Goal: Information Seeking & Learning: Learn about a topic

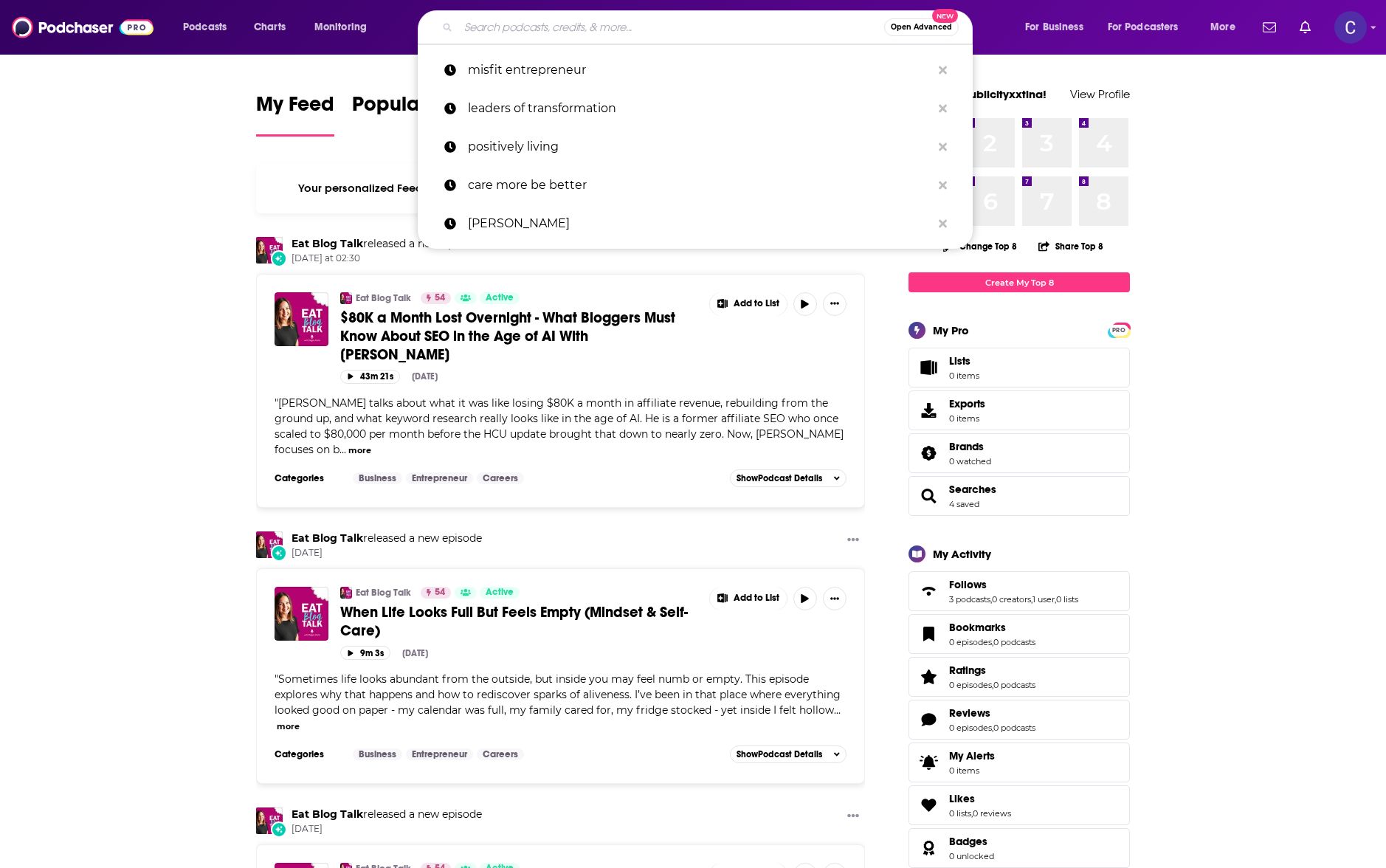
click at [480, 30] on input "Search podcasts, credits, & more..." at bounding box center [672, 27] width 426 height 23
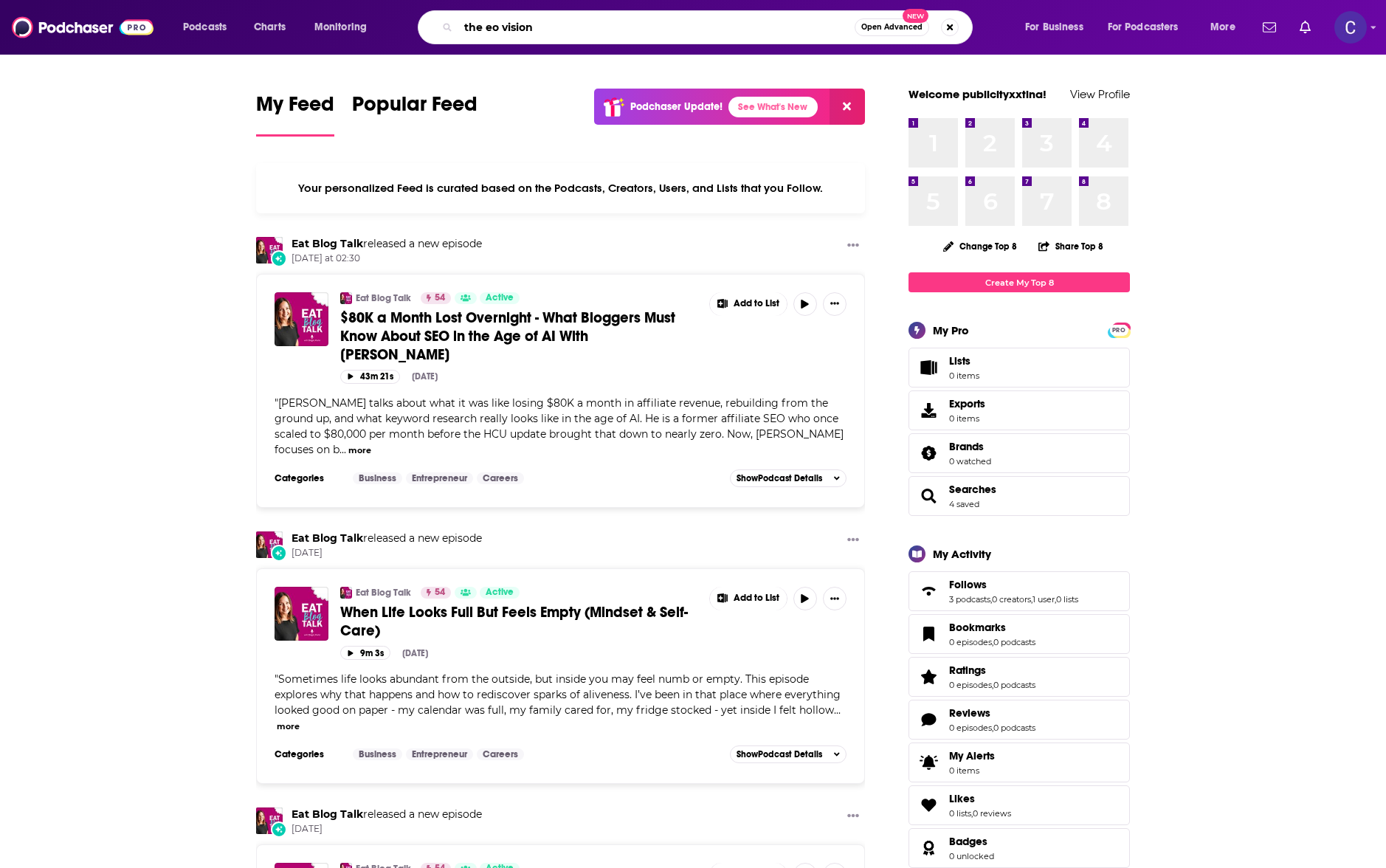
type input "the eo vision"
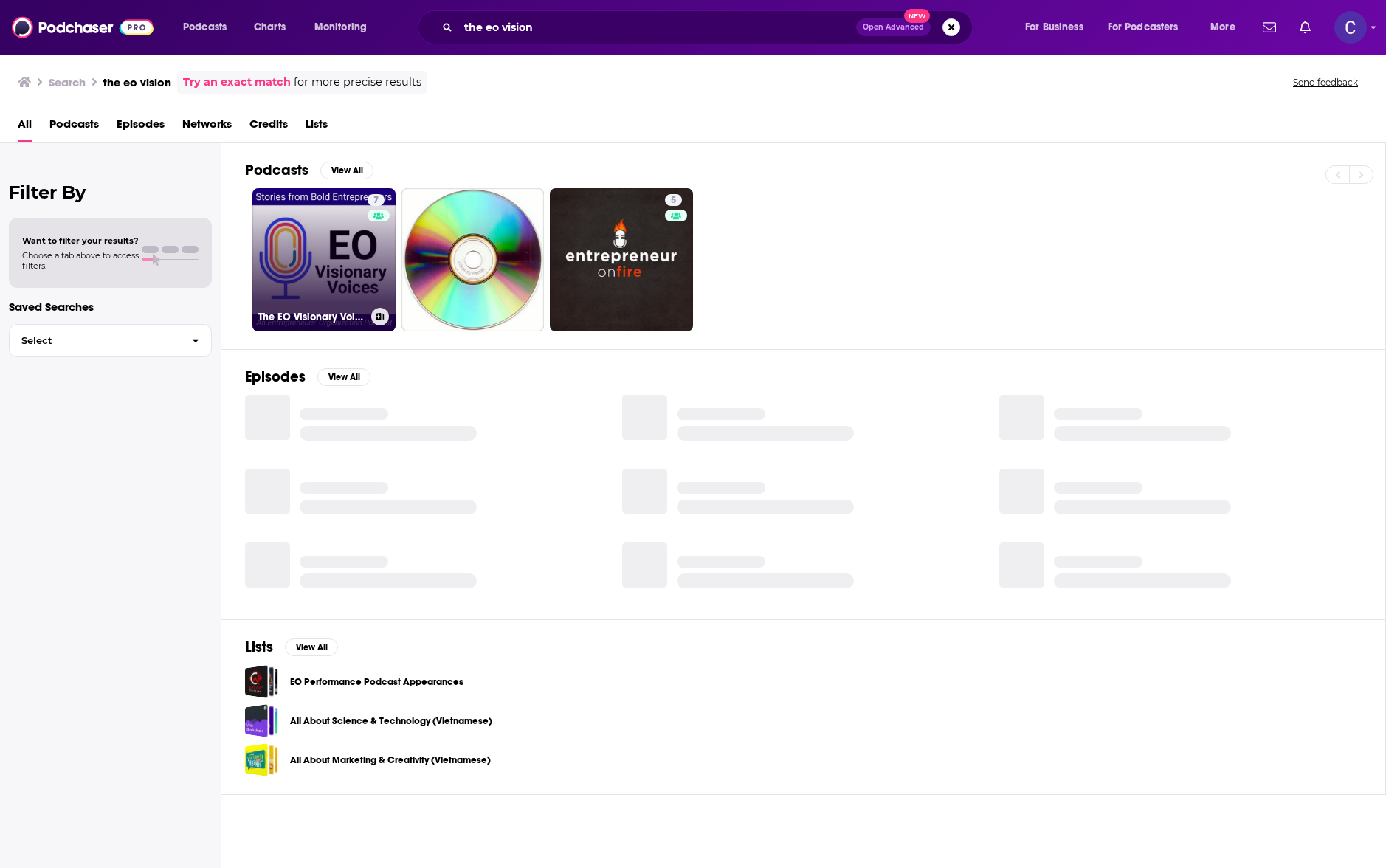
click at [318, 226] on link "7 The EO Visionary Voices Podcast" at bounding box center [323, 260] width 143 height 143
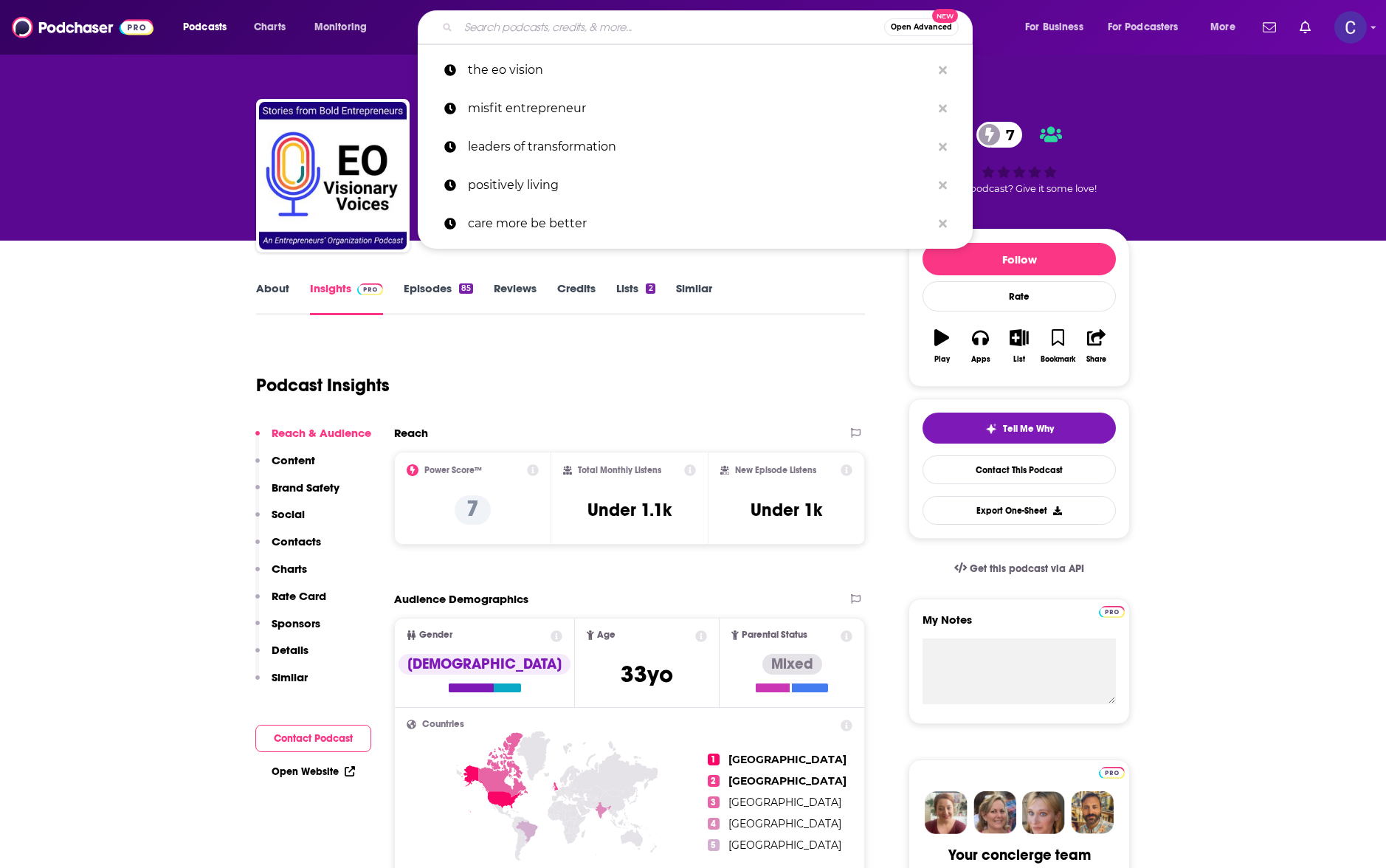
click at [524, 23] on input "Search podcasts, credits, & more..." at bounding box center [672, 27] width 426 height 23
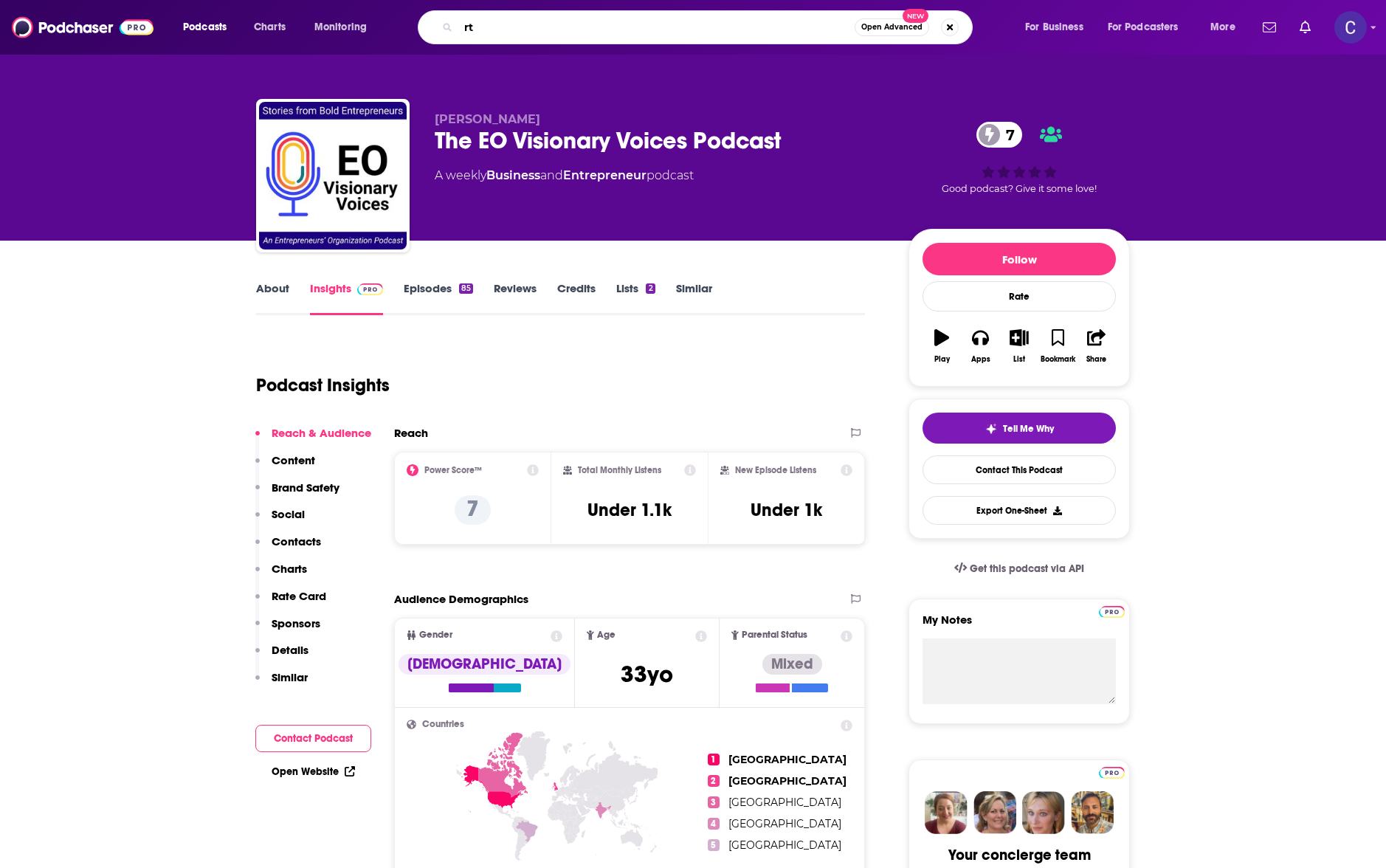
type input "r"
type input "radical massage therapist"
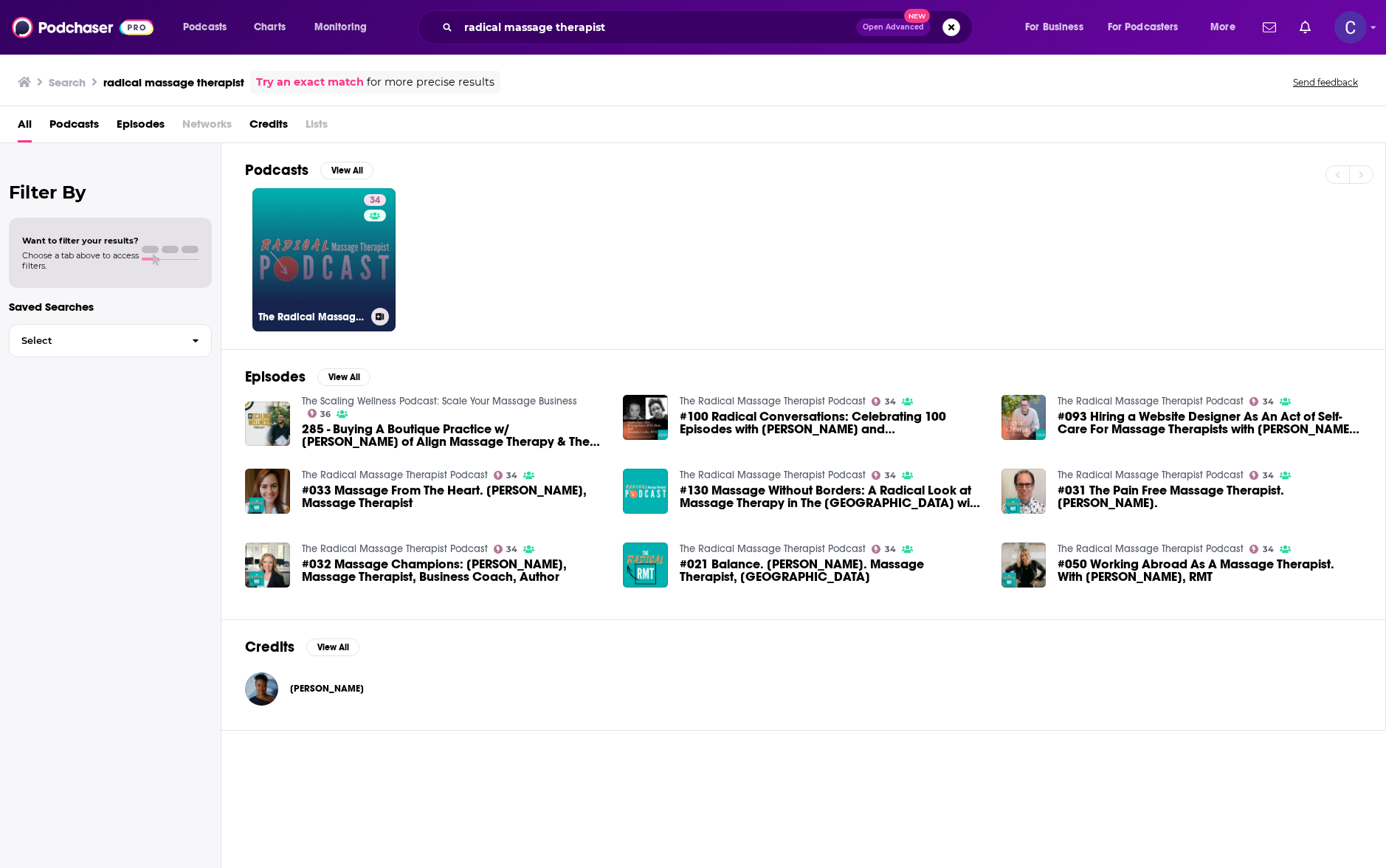
click at [383, 288] on div "34" at bounding box center [377, 251] width 26 height 113
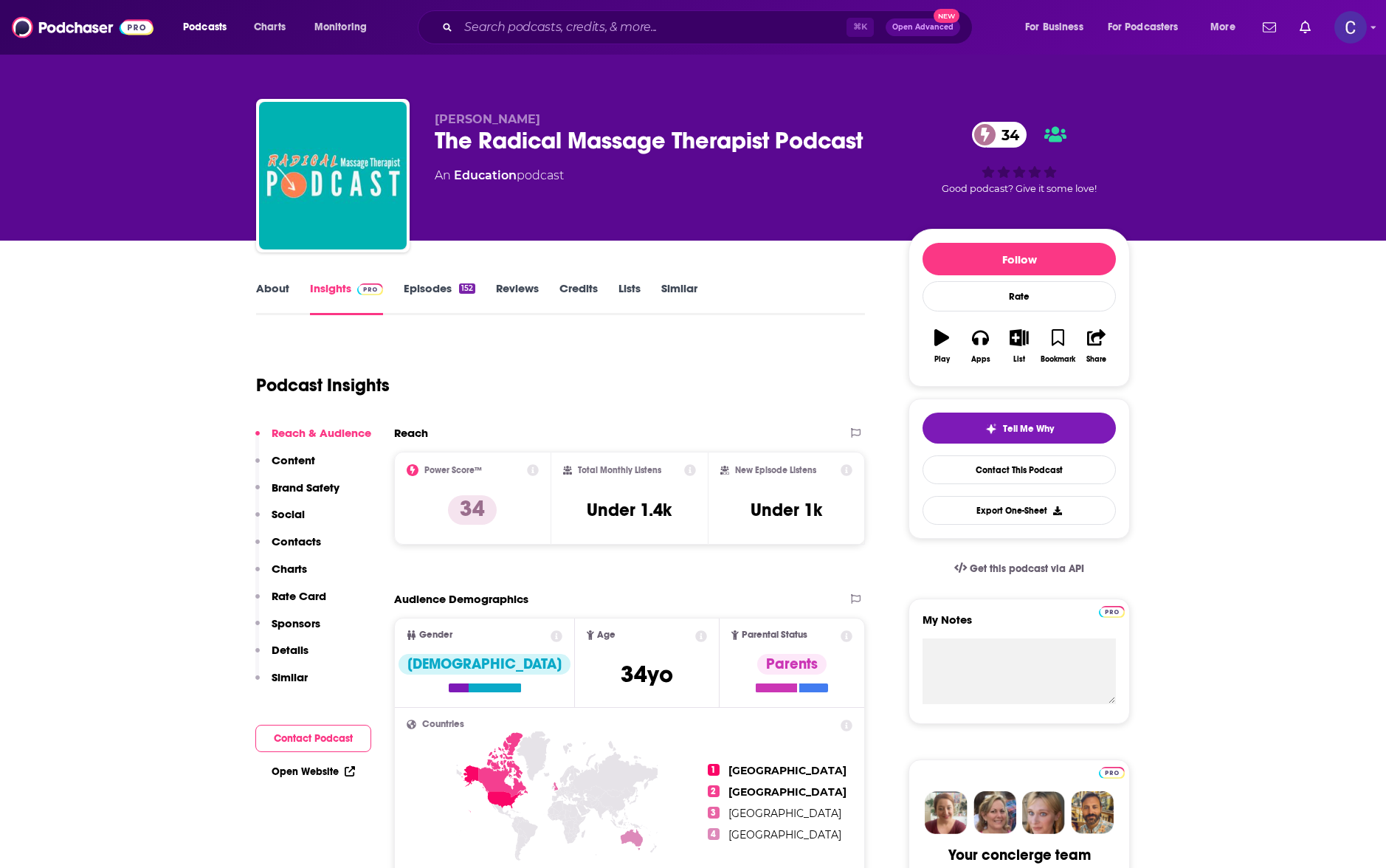
click at [281, 292] on link "About" at bounding box center [272, 298] width 33 height 34
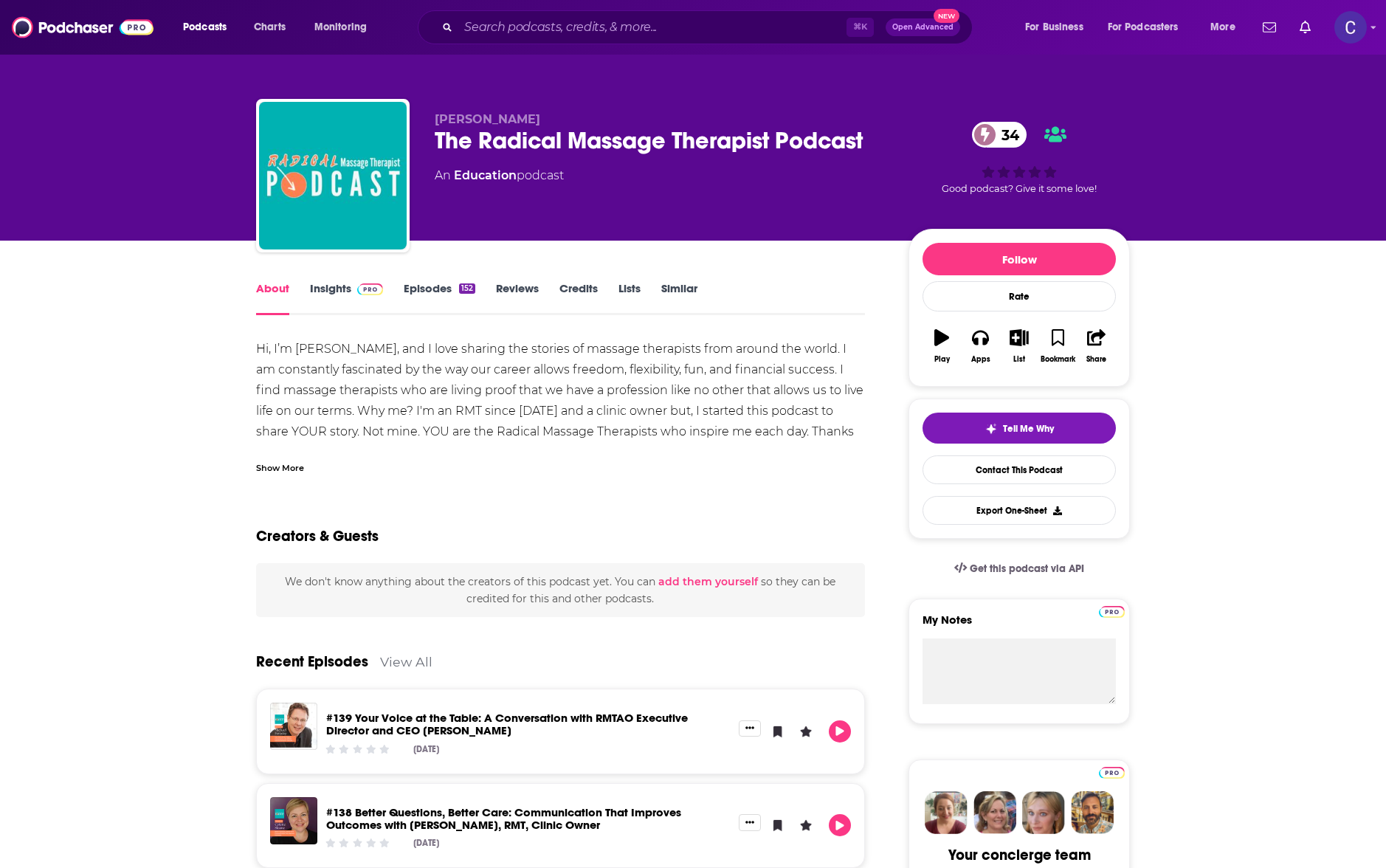
click at [334, 282] on link "Insights" at bounding box center [346, 298] width 73 height 34
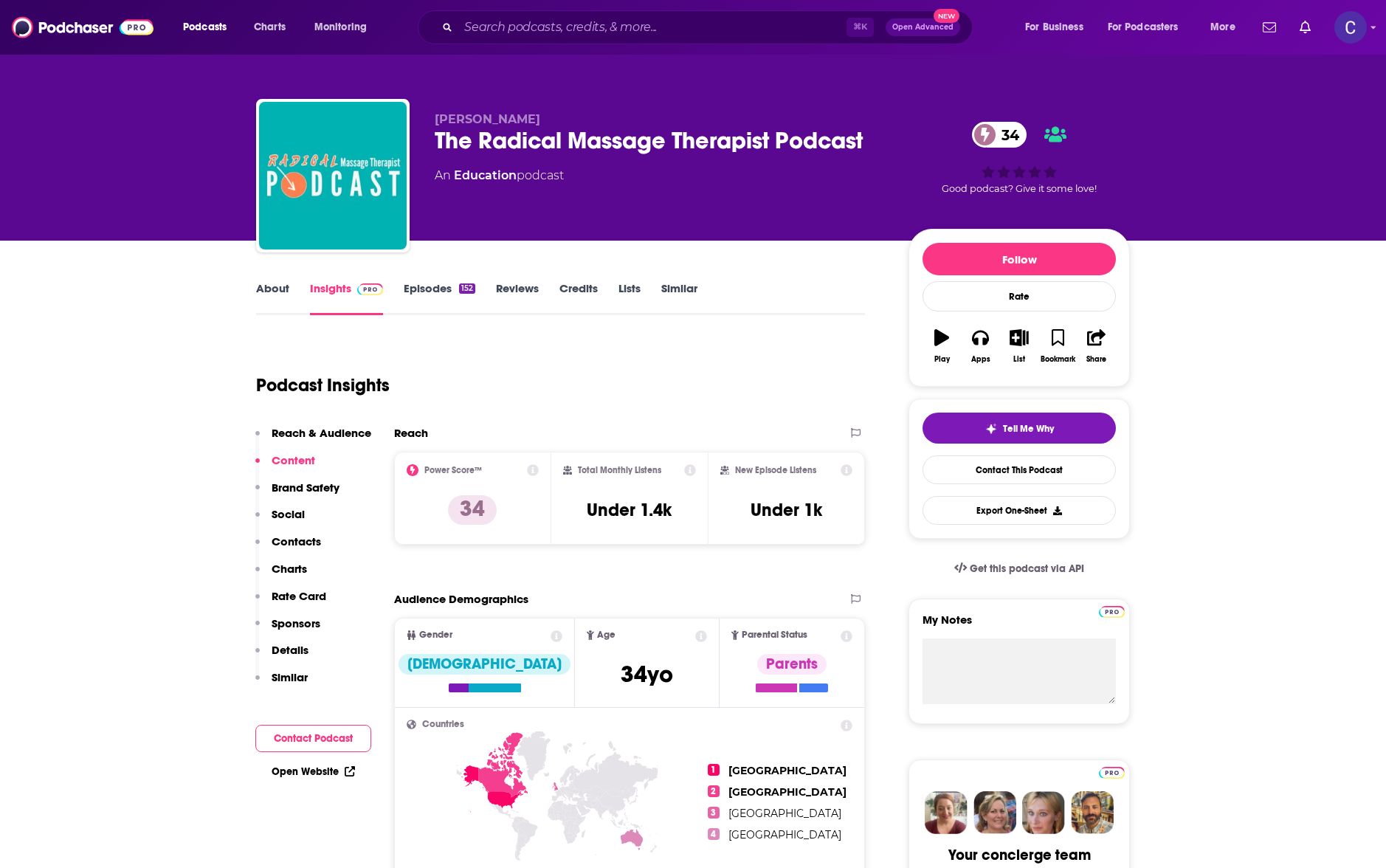
click at [420, 290] on link "Episodes 152" at bounding box center [439, 298] width 71 height 34
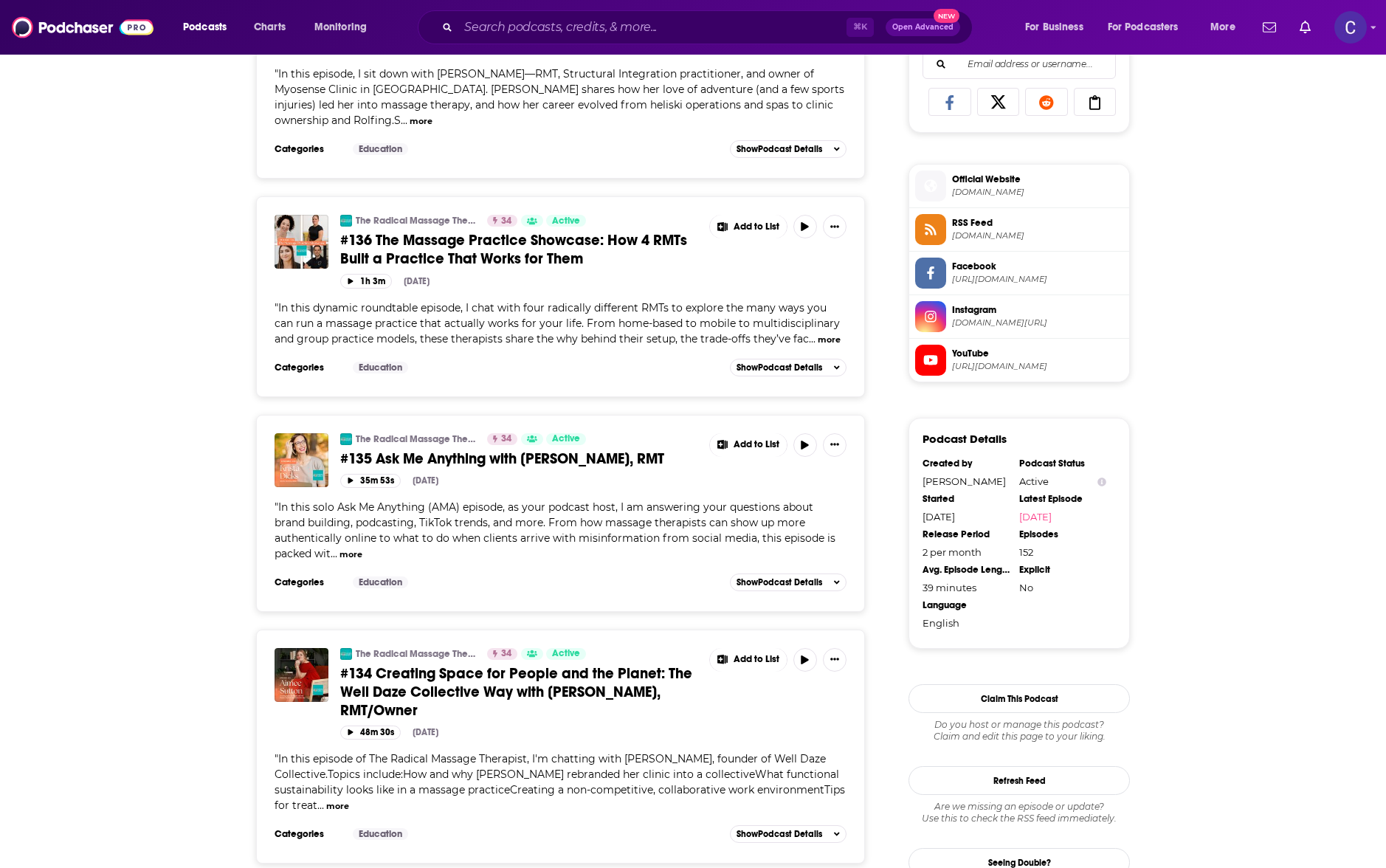
scroll to position [993, 0]
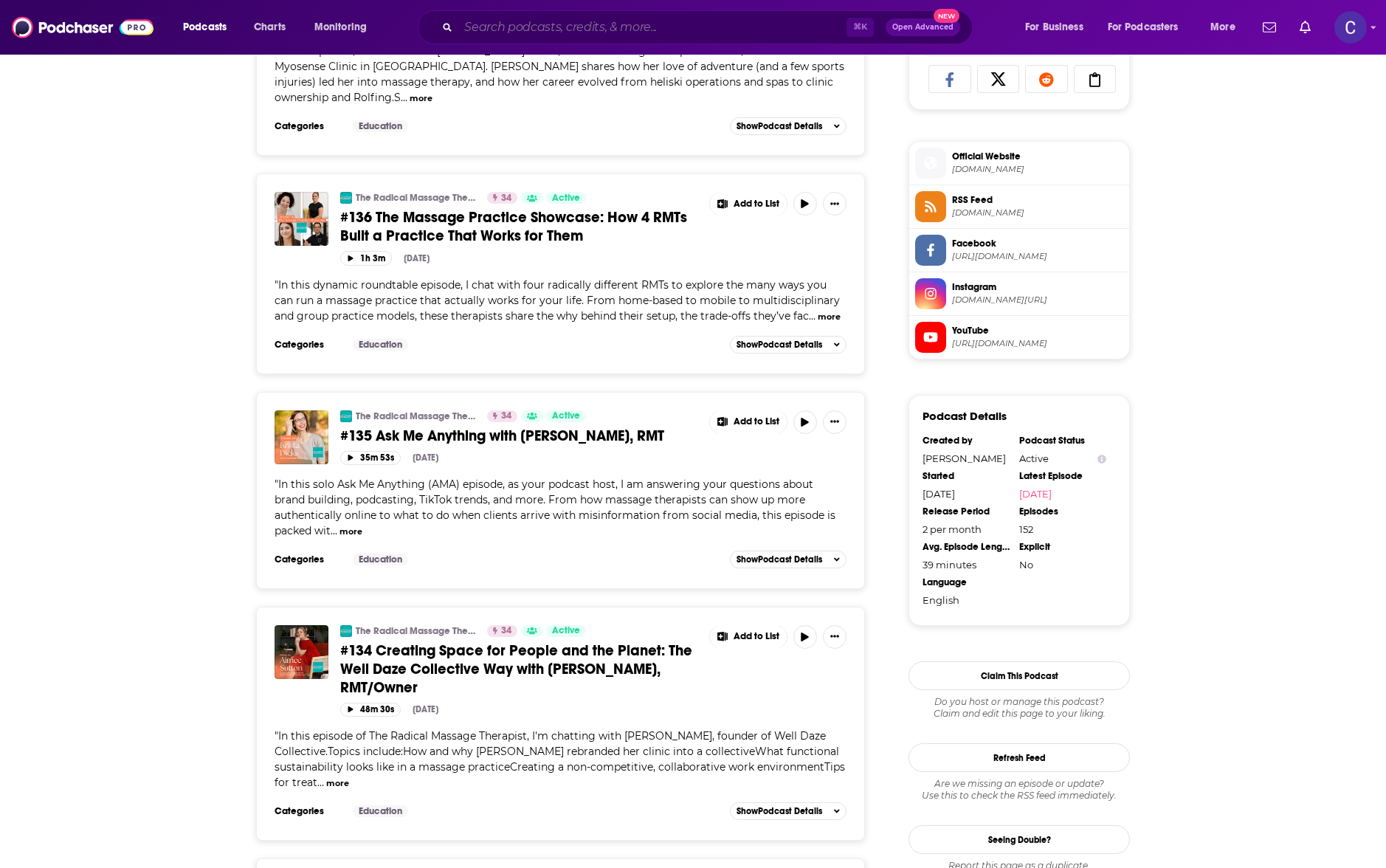
click at [569, 29] on input "Search podcasts, credits, & more..." at bounding box center [652, 27] width 388 height 23
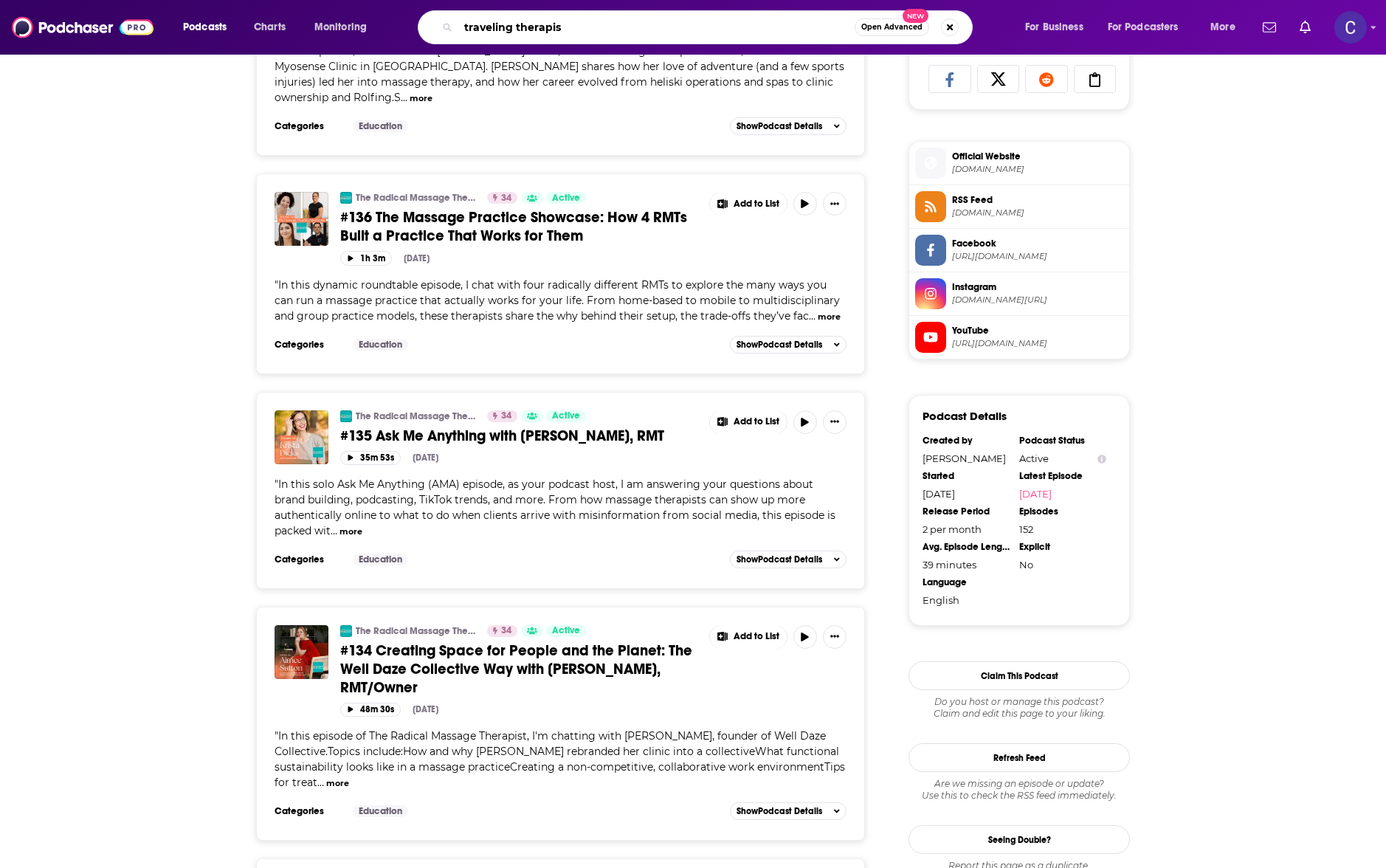
type input "traveling therapist"
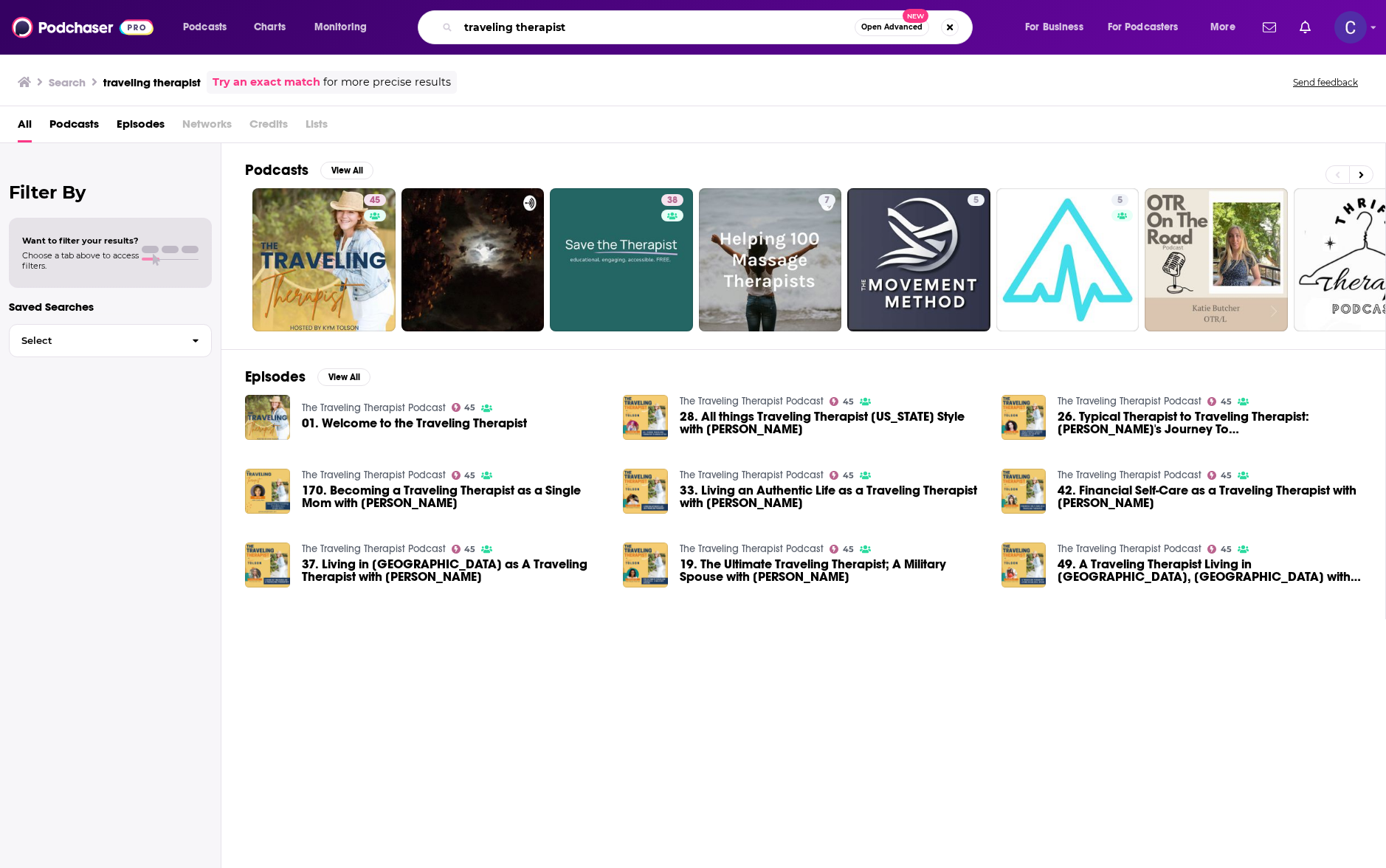
click at [577, 32] on input "traveling therapist" at bounding box center [657, 27] width 396 height 23
type input "scaling therapy practice"
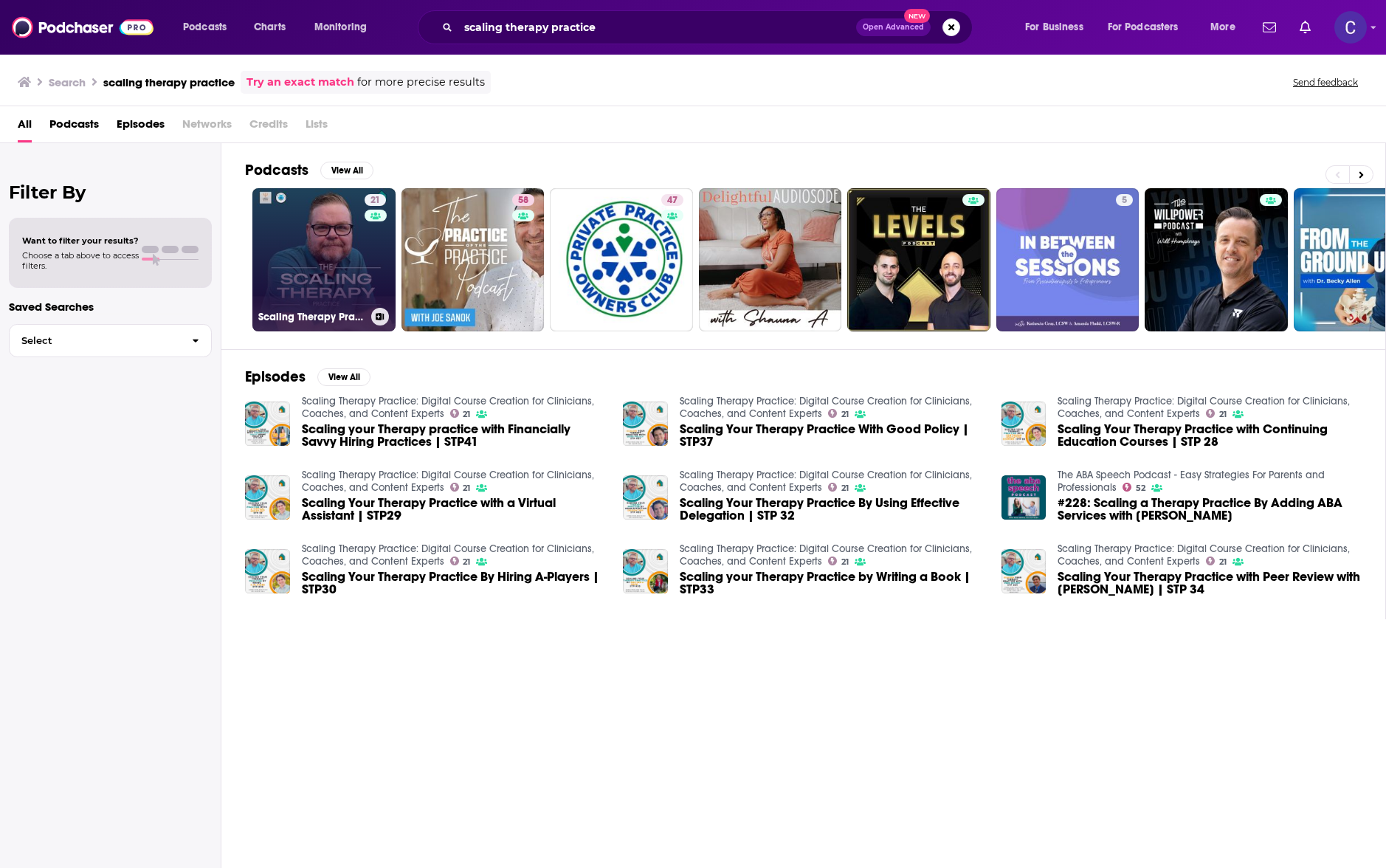
click at [252, 255] on link "21 Scaling Therapy Practice: Digital Course Creation for Clinicians, Coaches, a…" at bounding box center [323, 260] width 143 height 143
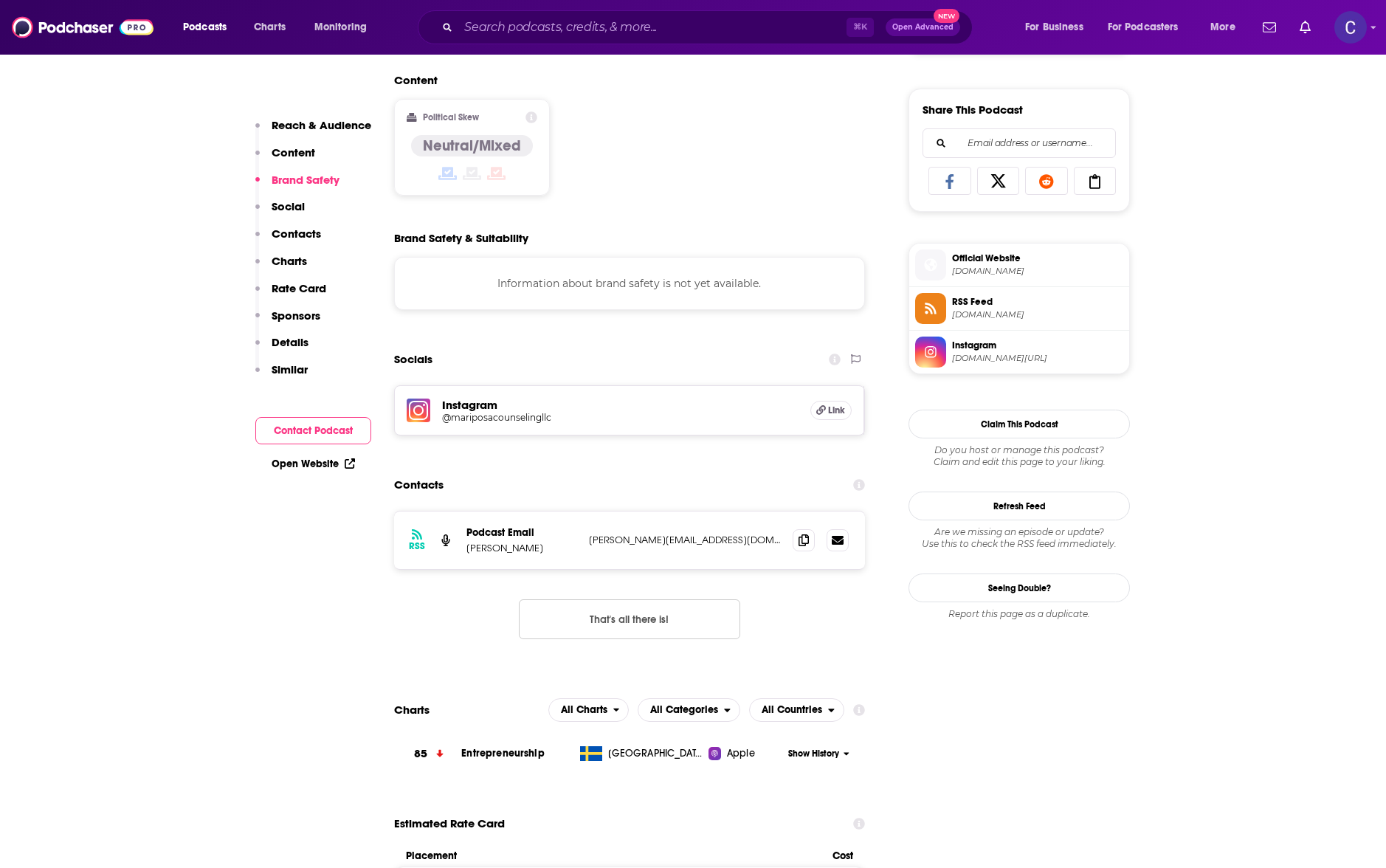
scroll to position [908, 0]
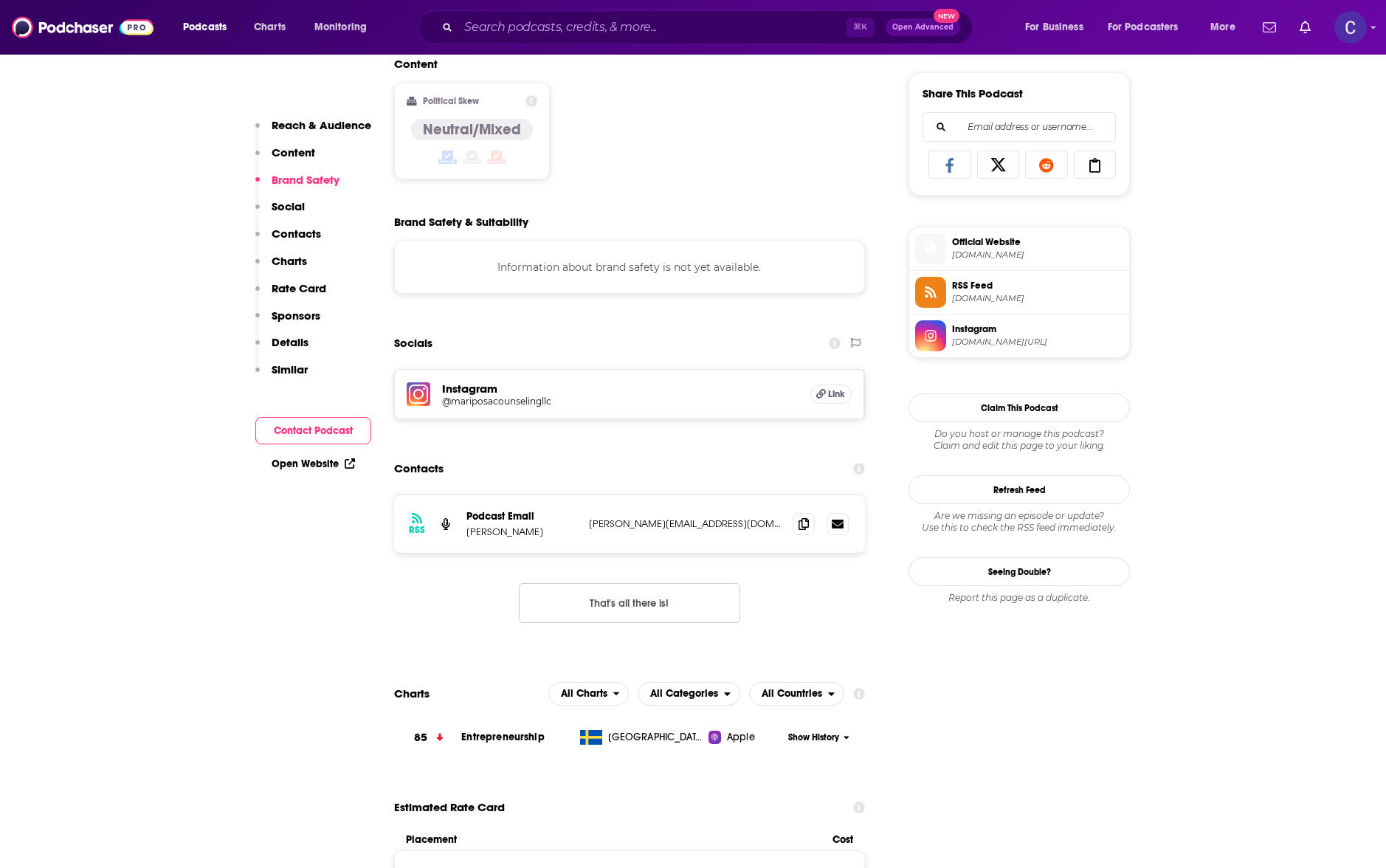
click at [461, 398] on h5 "@mariposacounselingllc" at bounding box center [560, 401] width 236 height 11
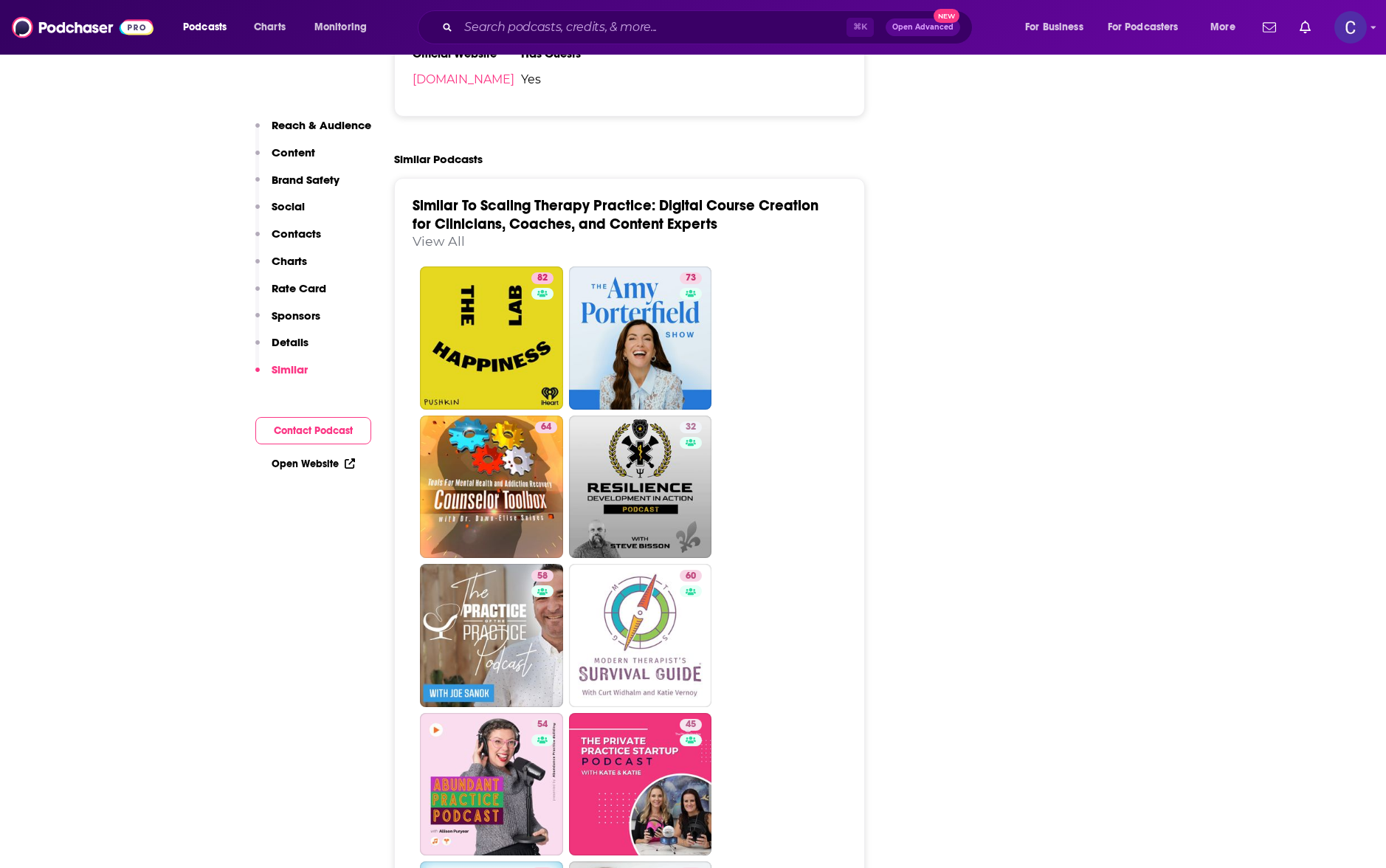
scroll to position [2113, 0]
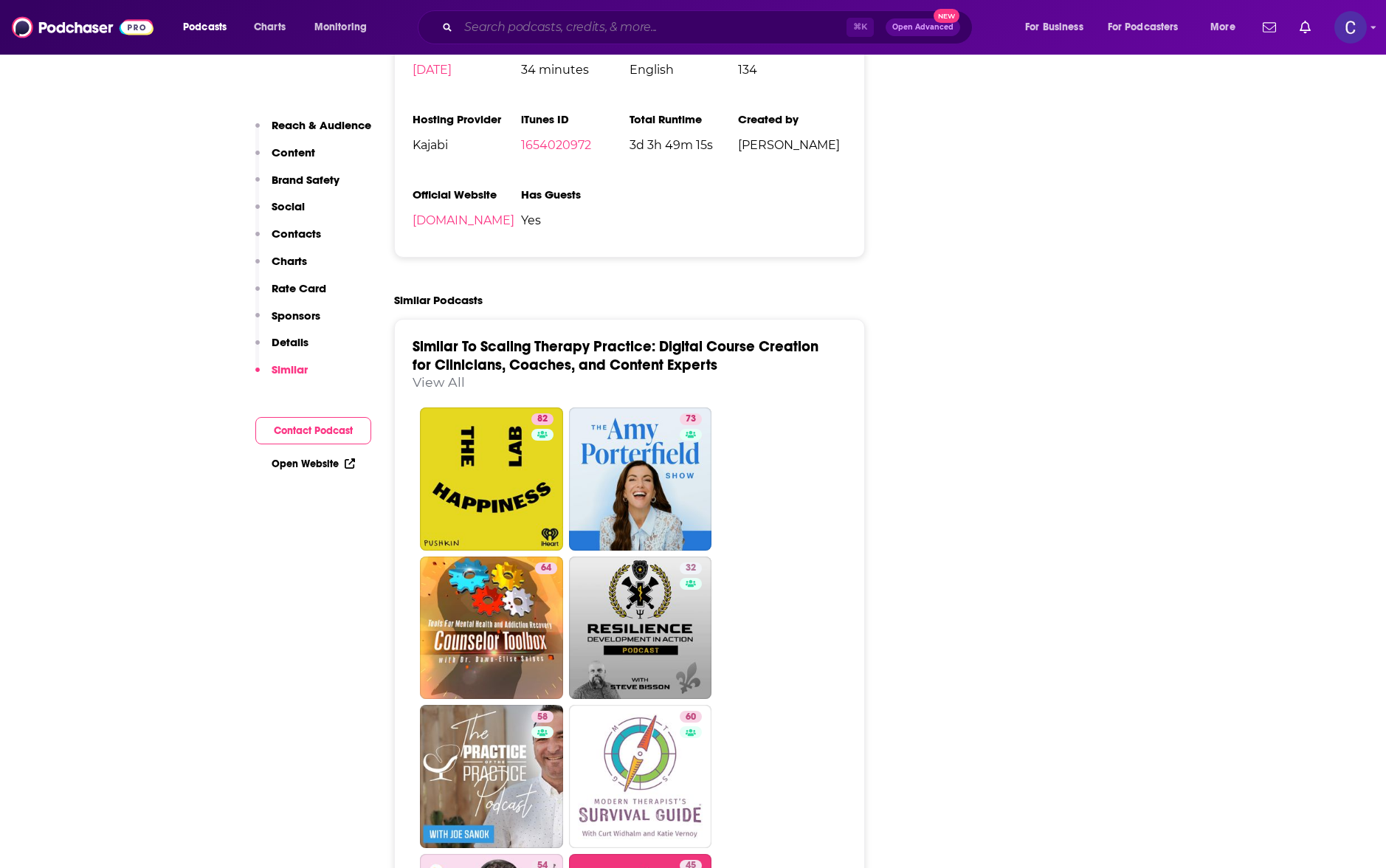
click at [563, 16] on input "Search podcasts, credits, & more..." at bounding box center [652, 27] width 388 height 23
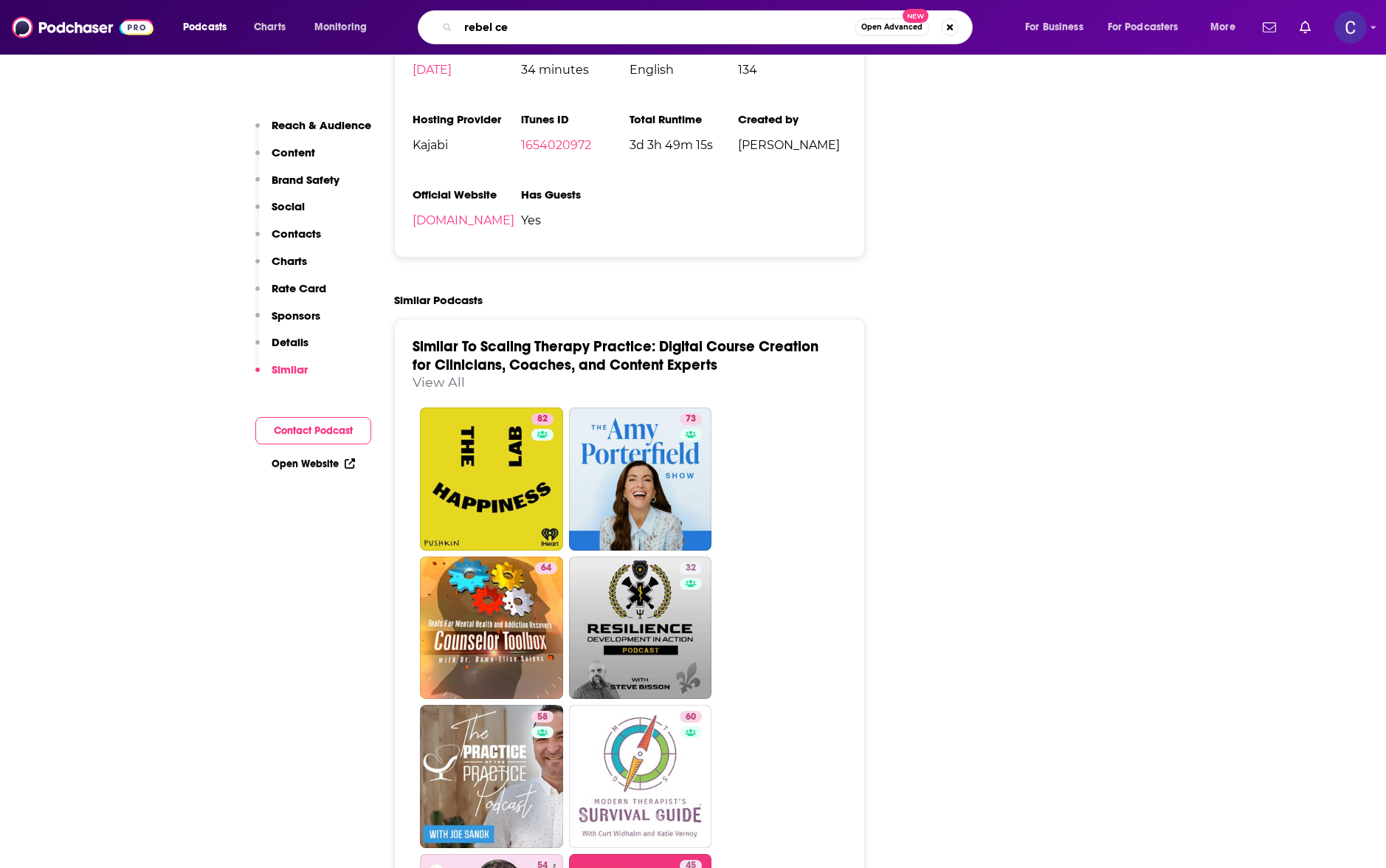
type input "rebel ceo"
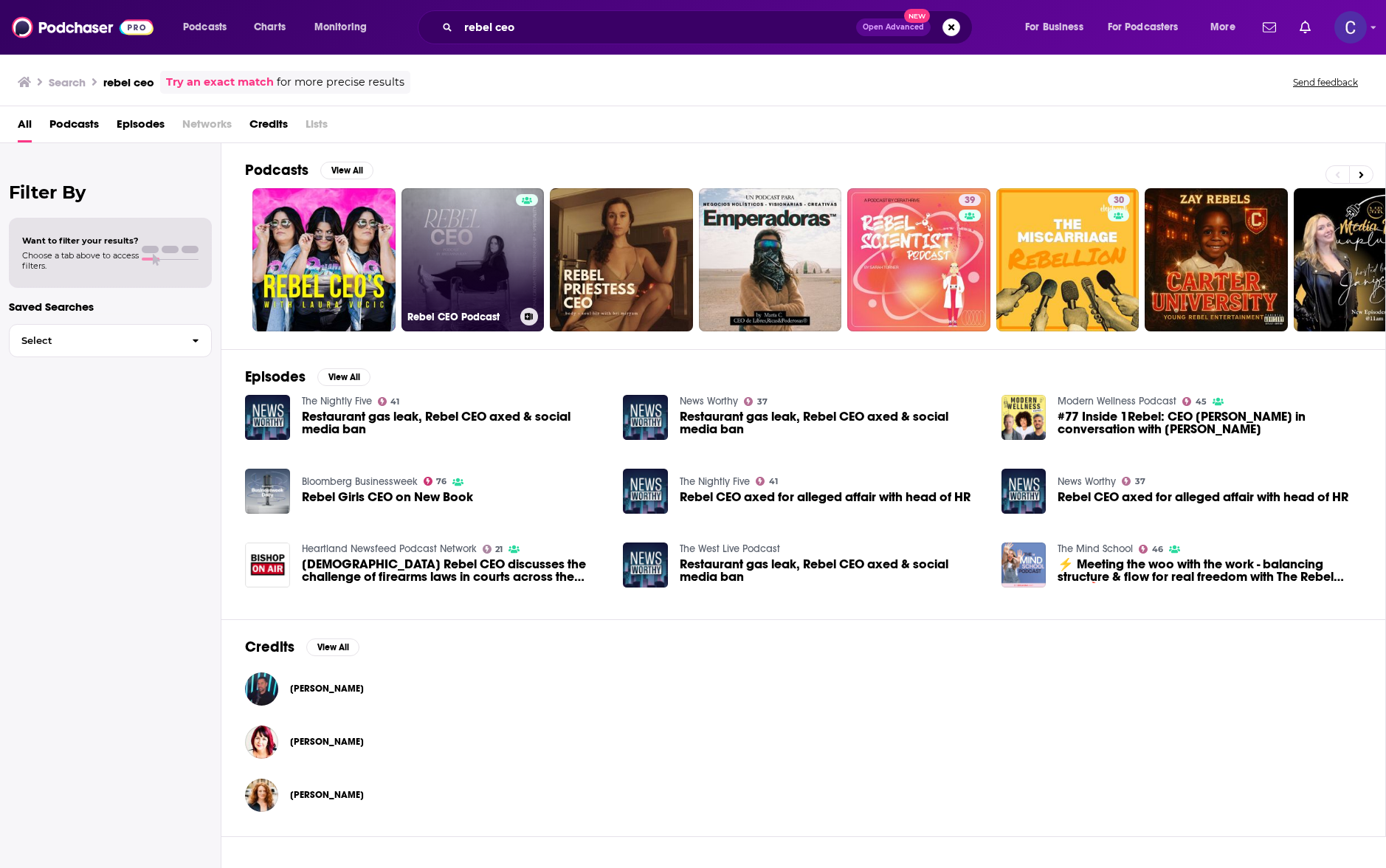
click at [525, 260] on div at bounding box center [528, 251] width 23 height 113
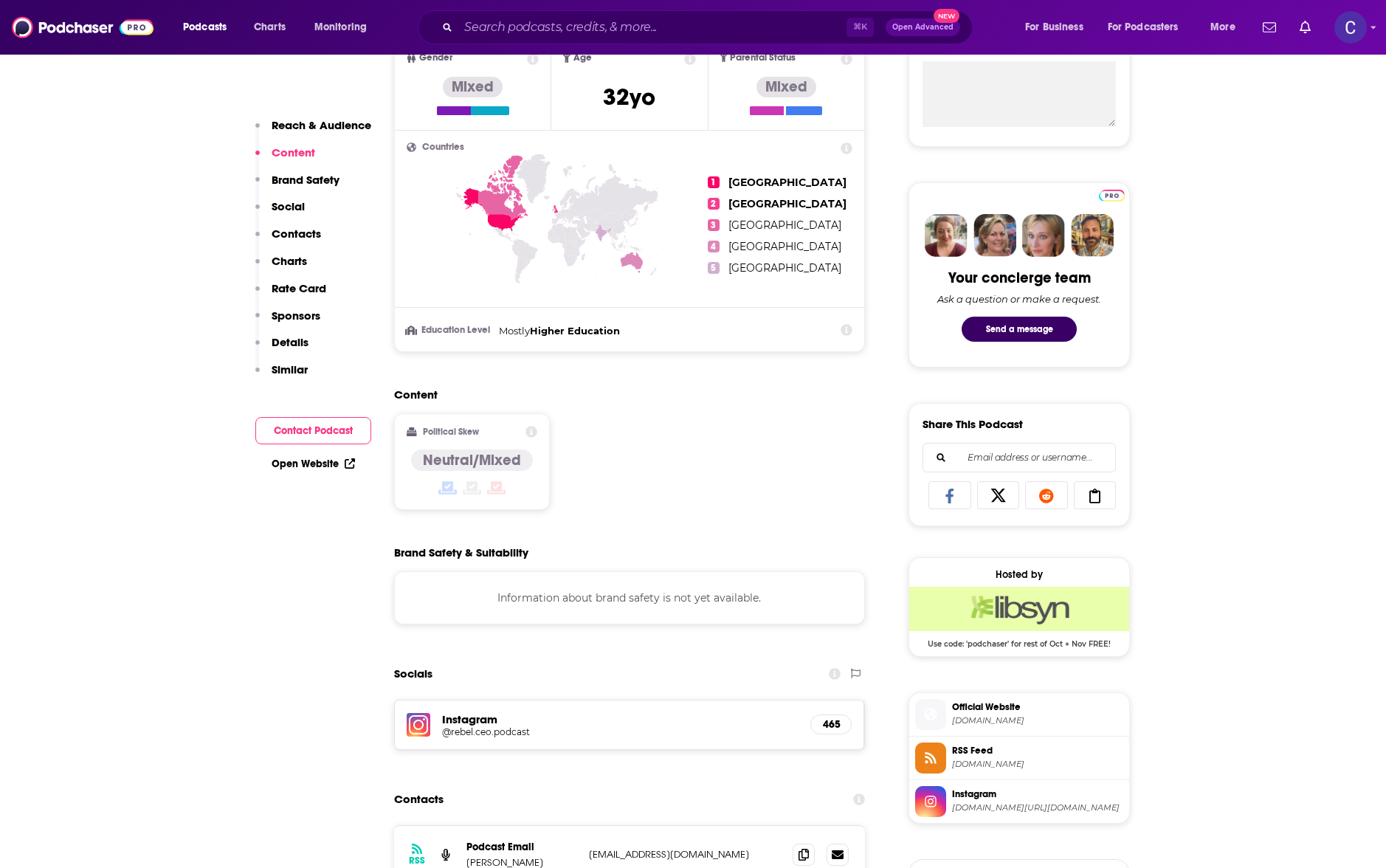
scroll to position [932, 0]
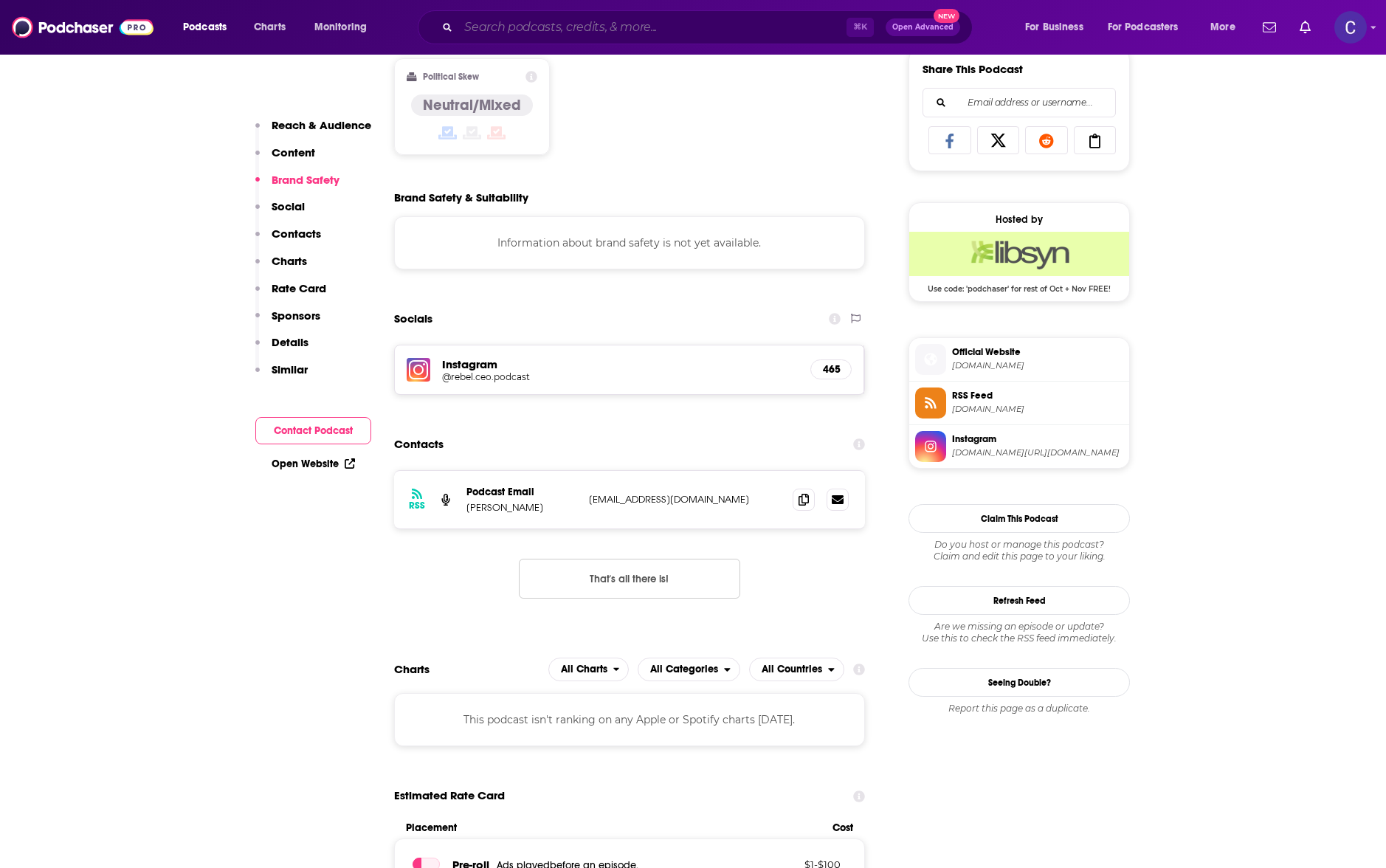
click at [480, 17] on input "Search podcasts, credits, & more..." at bounding box center [652, 27] width 388 height 23
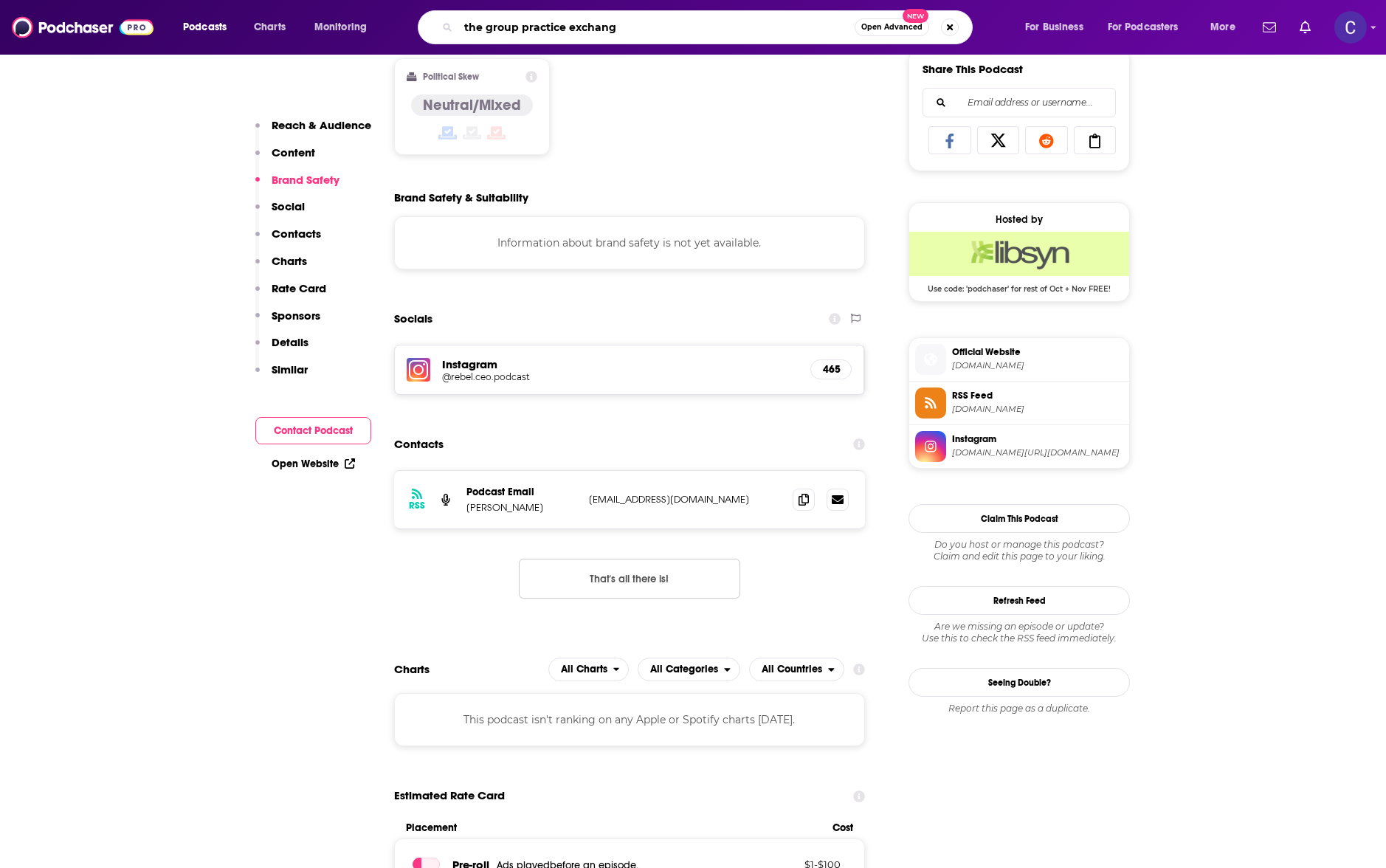
type input "the group practice exchange"
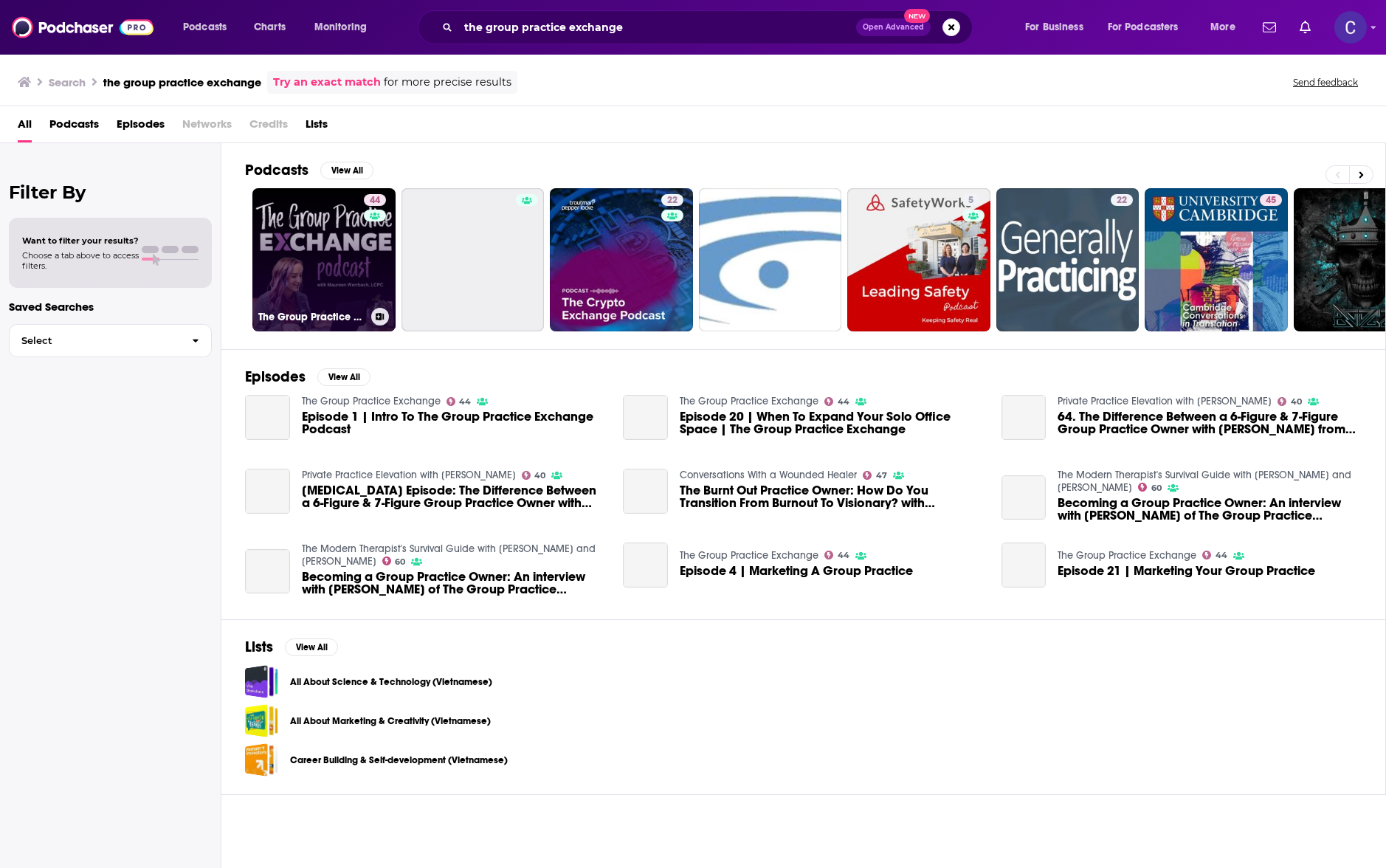
click at [329, 294] on link "44 The Group Practice Exchange" at bounding box center [323, 260] width 143 height 143
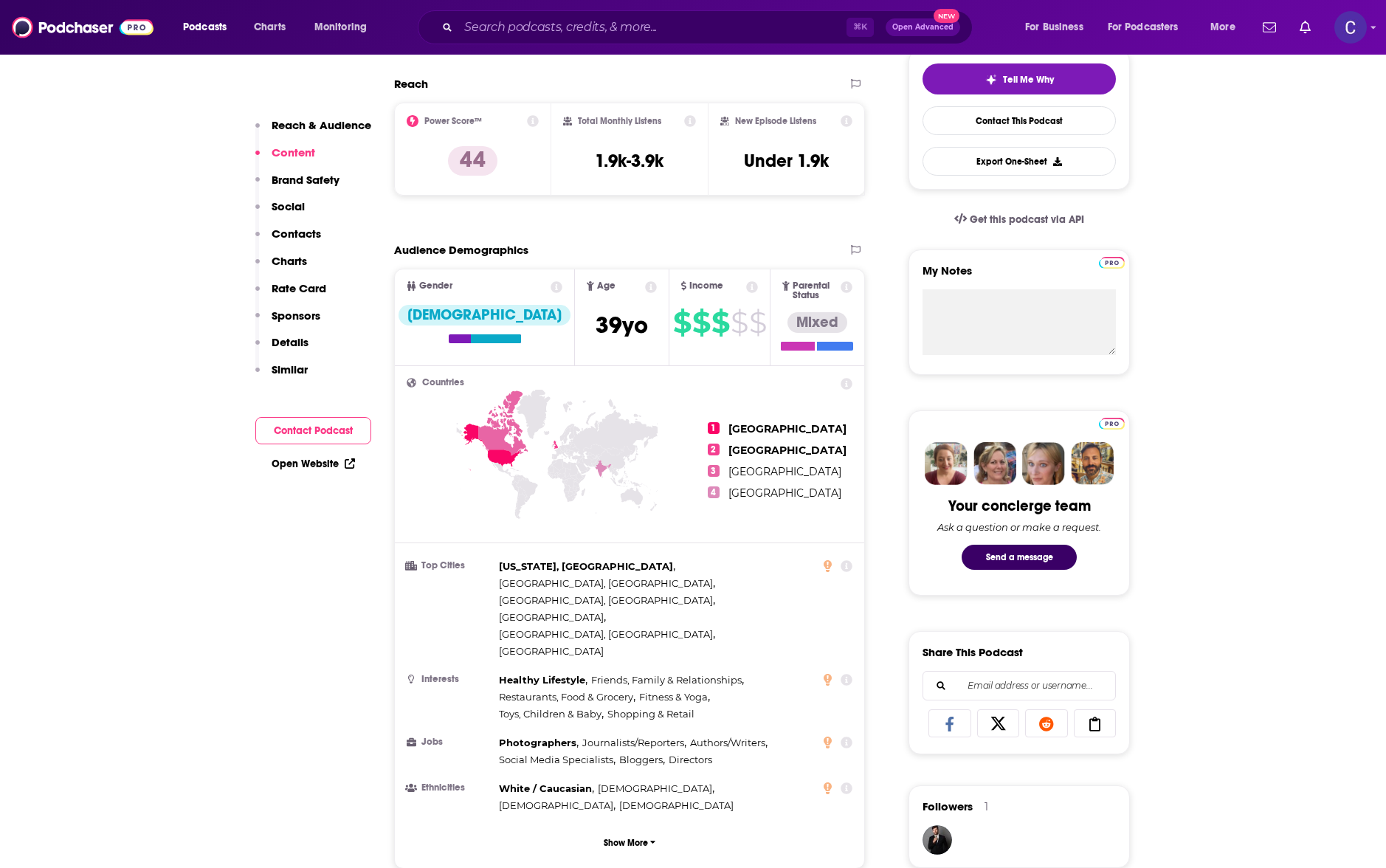
scroll to position [438, 0]
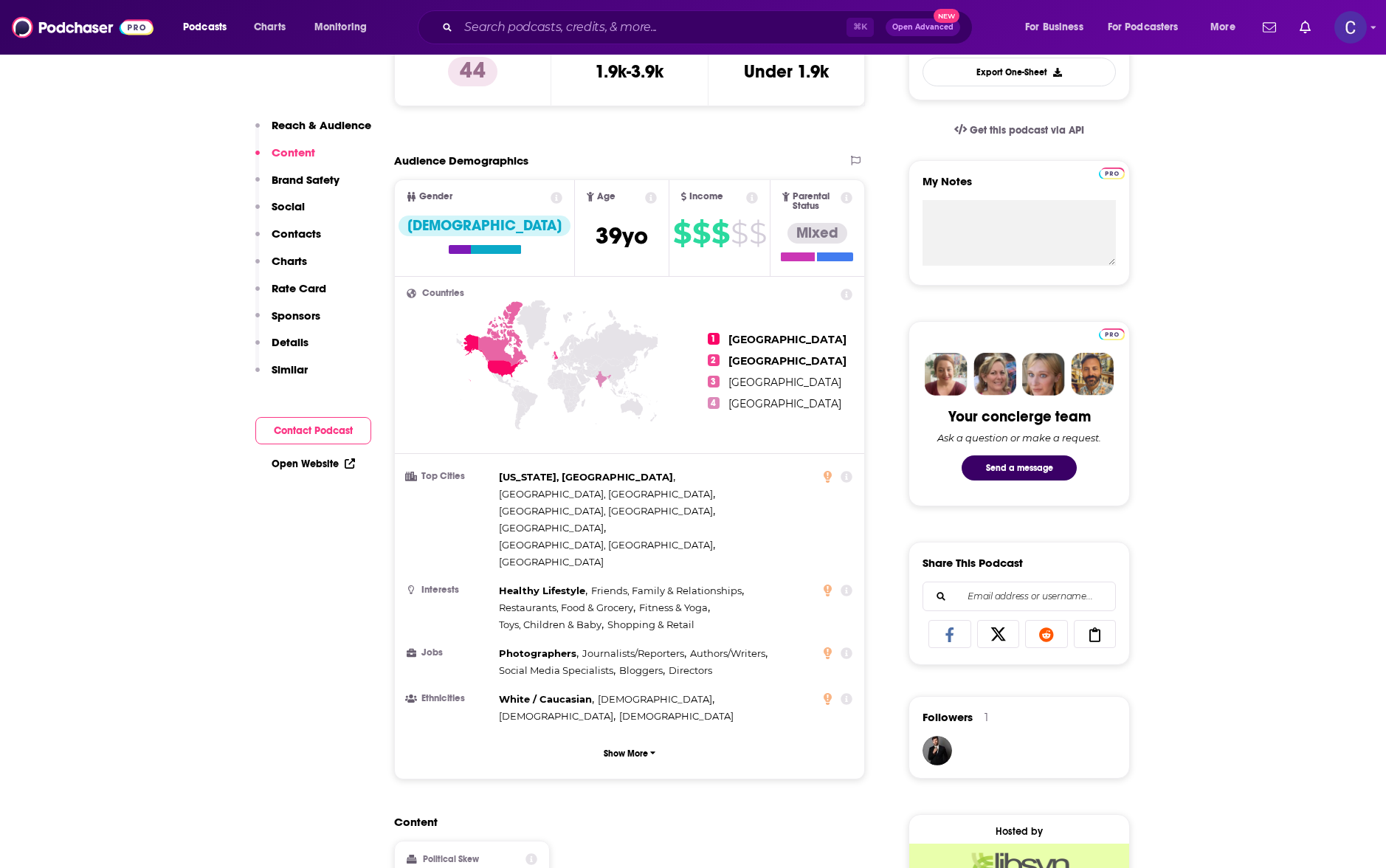
click at [518, 44] on div "⌘ K Open Advanced New" at bounding box center [696, 27] width 555 height 34
click at [516, 35] on input "Search podcasts, credits, & more..." at bounding box center [652, 27] width 388 height 23
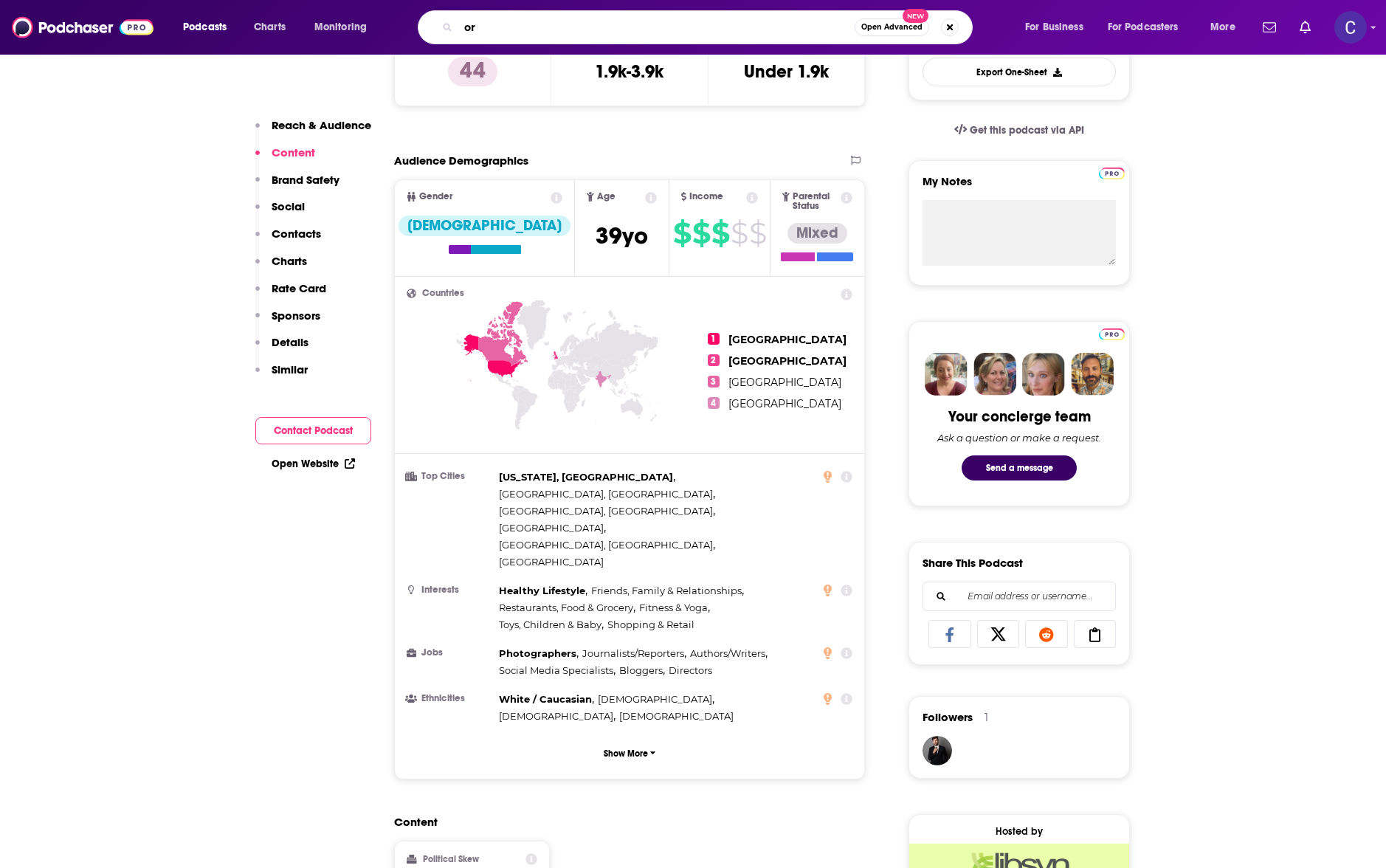
type input "o"
type input "private practice elevation"
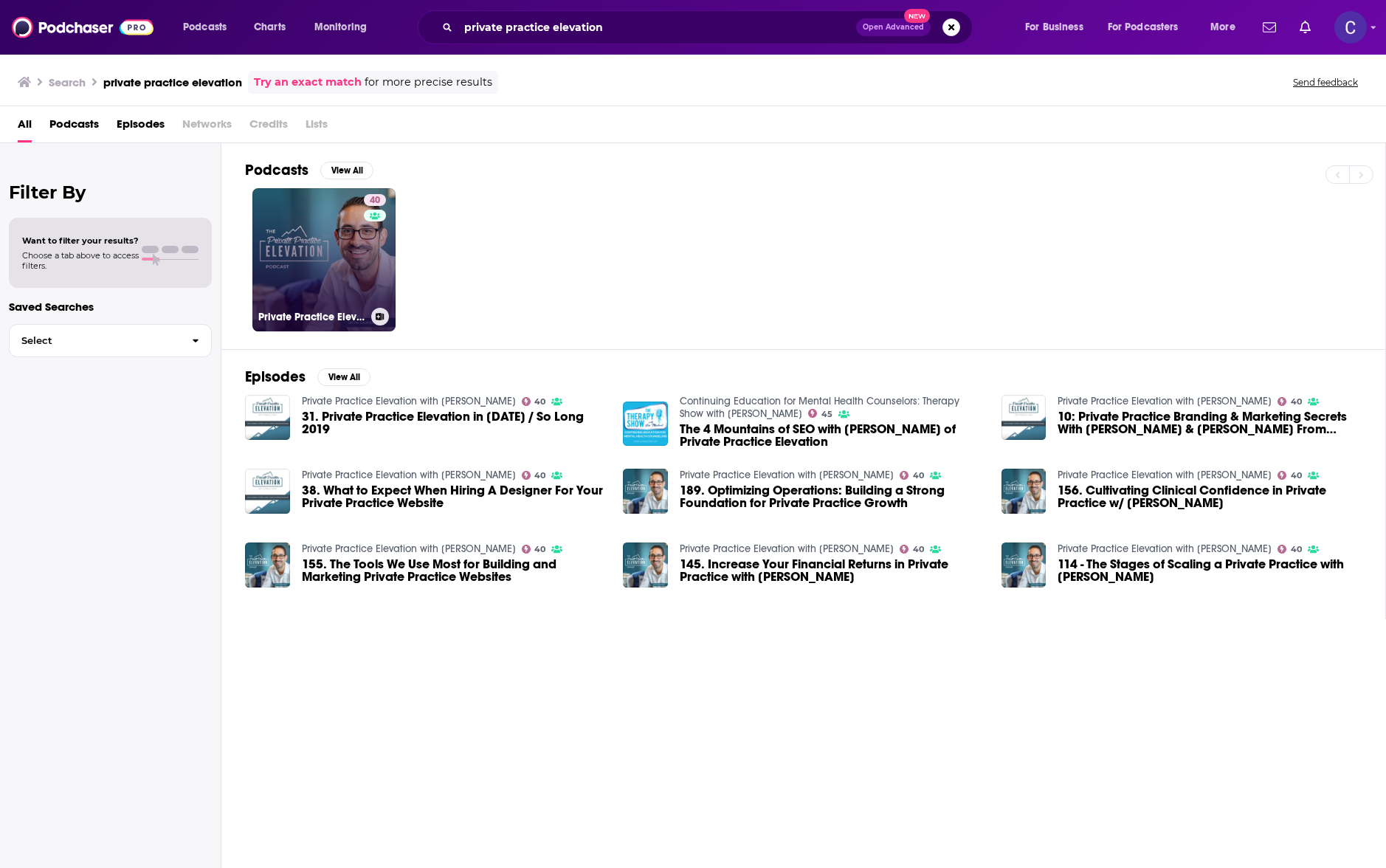
click at [339, 221] on link "40 Private Practice Elevation with Daniel Fava" at bounding box center [323, 260] width 143 height 143
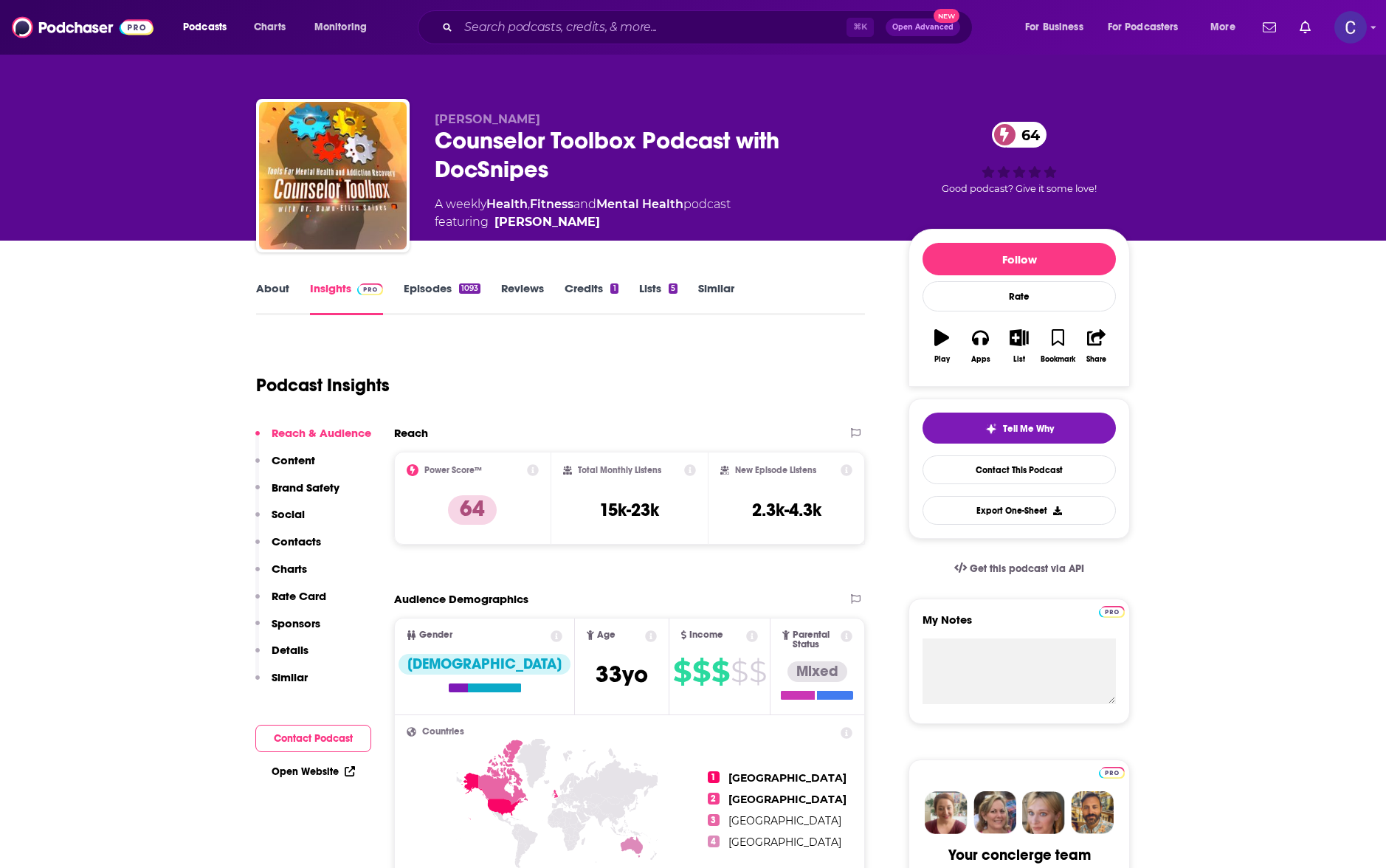
click at [282, 292] on link "About" at bounding box center [272, 298] width 33 height 34
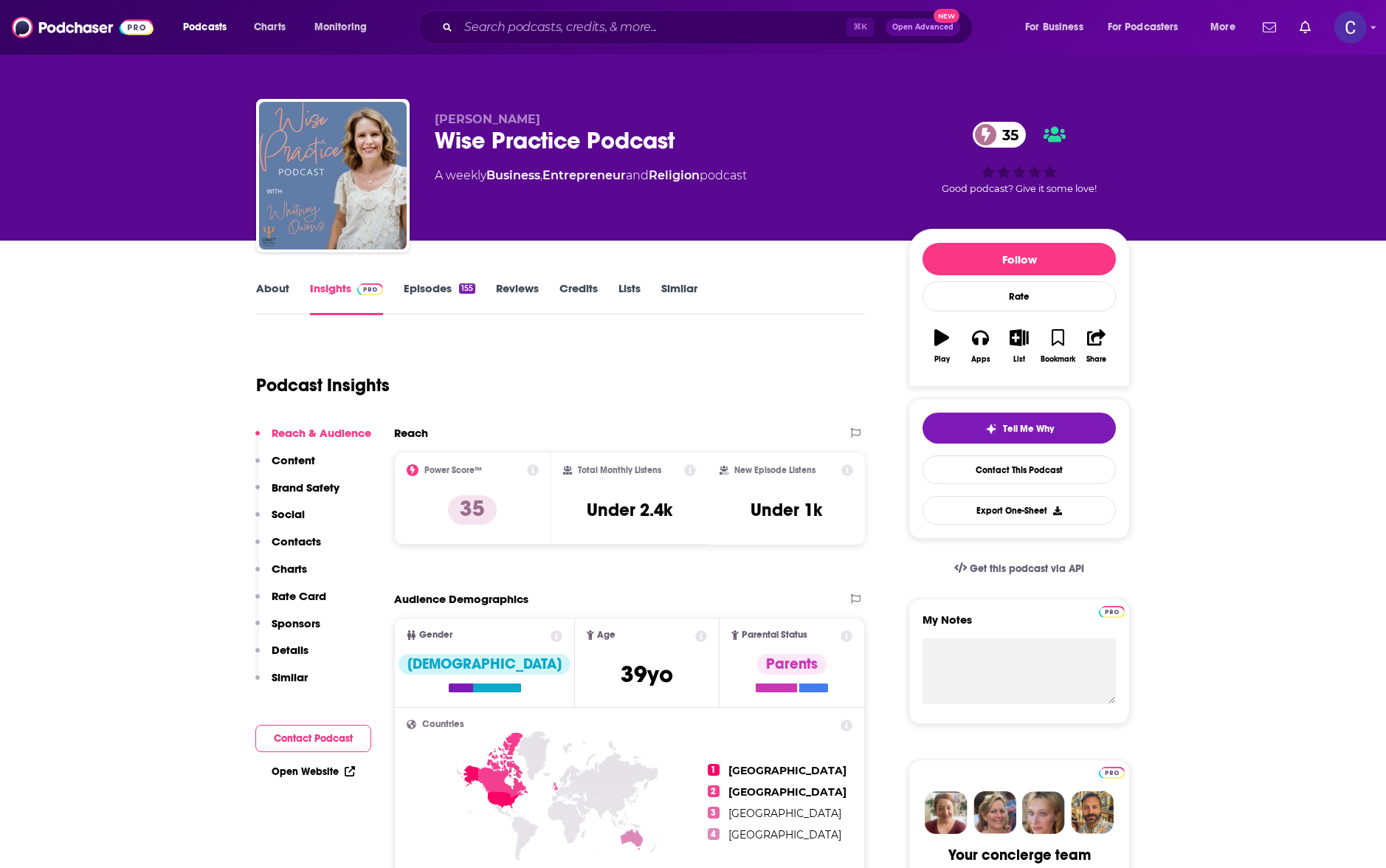
click at [265, 287] on link "About" at bounding box center [272, 298] width 33 height 34
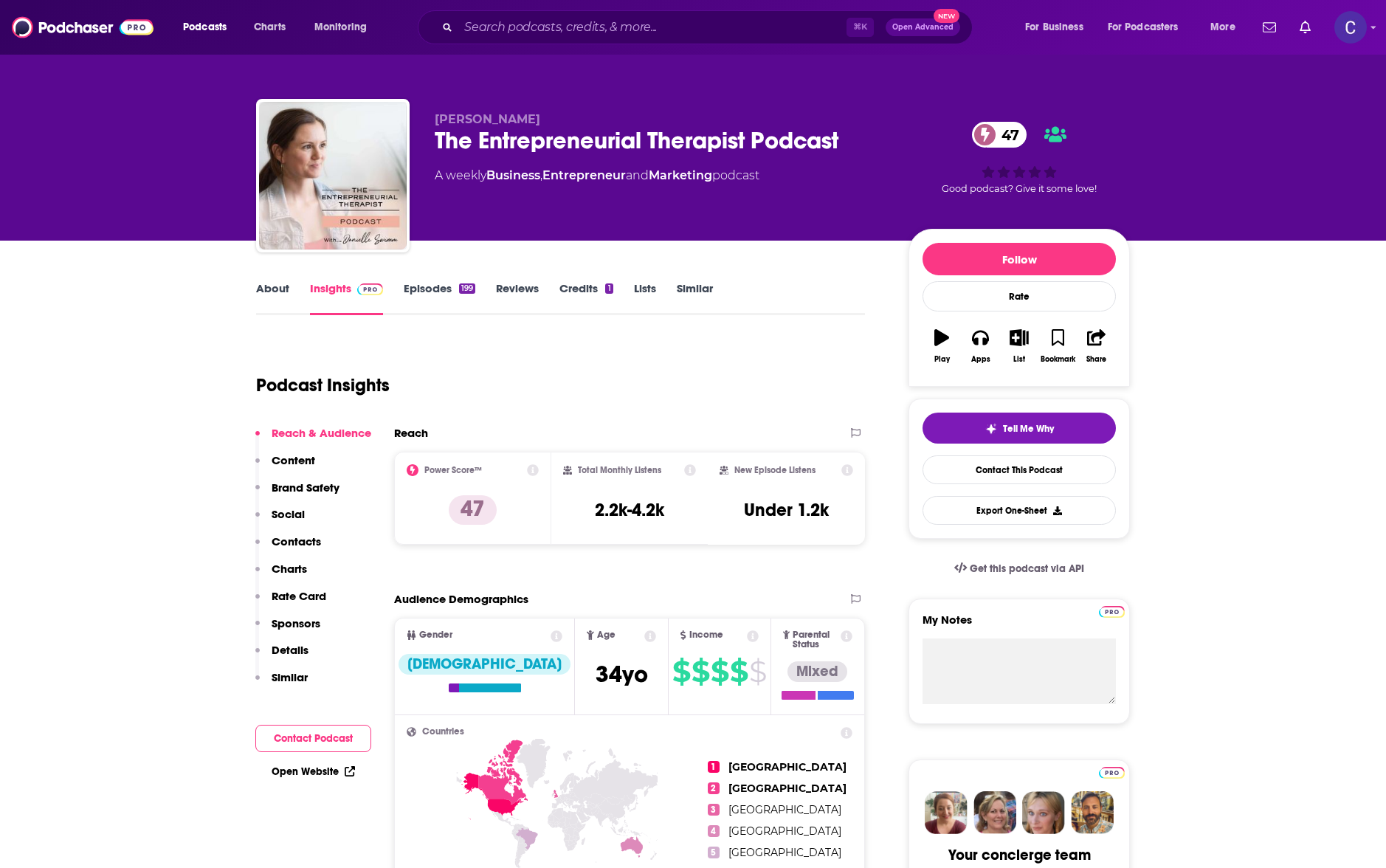
click at [274, 293] on link "About" at bounding box center [272, 298] width 33 height 34
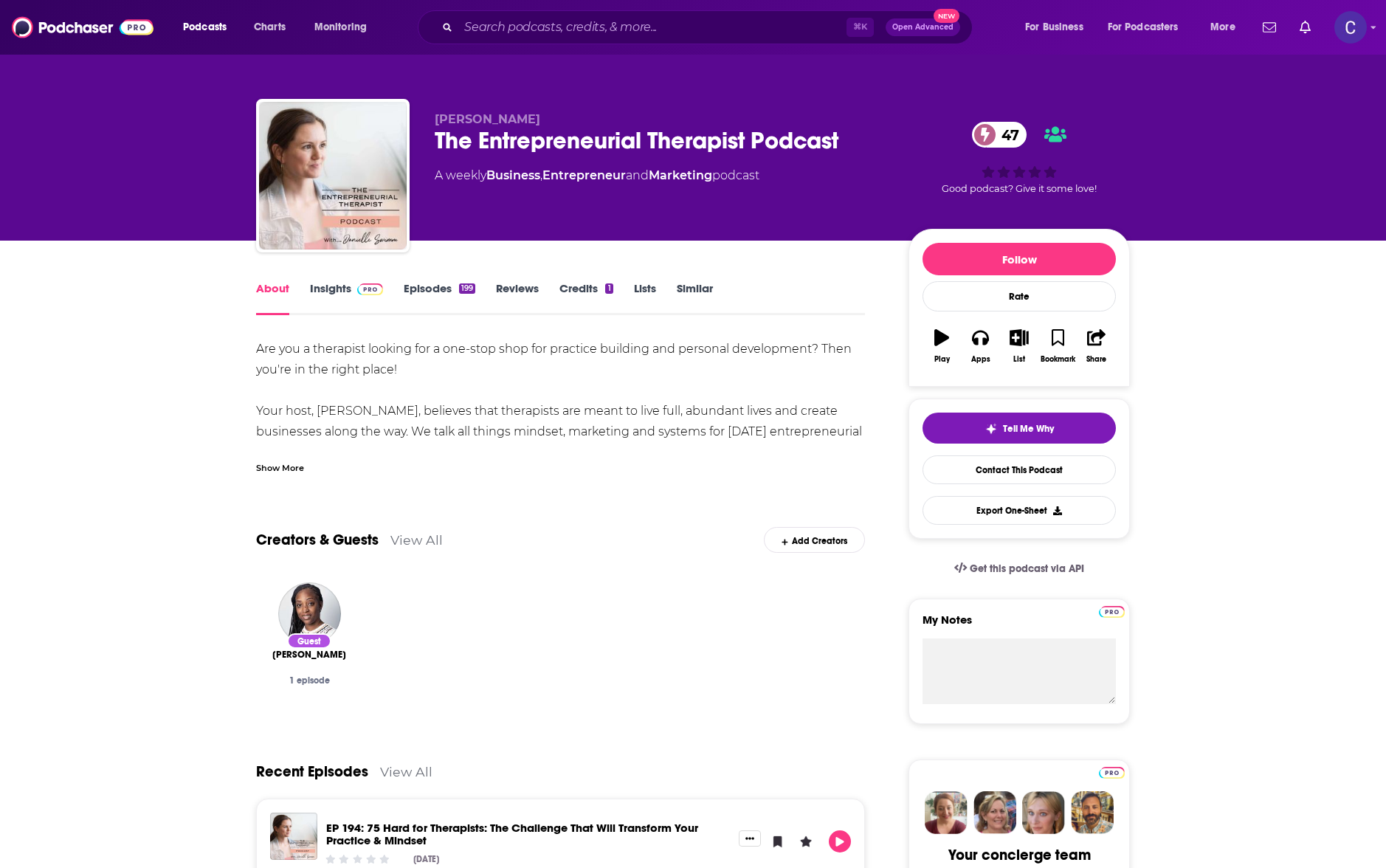
click at [446, 290] on link "Episodes 199" at bounding box center [439, 298] width 71 height 34
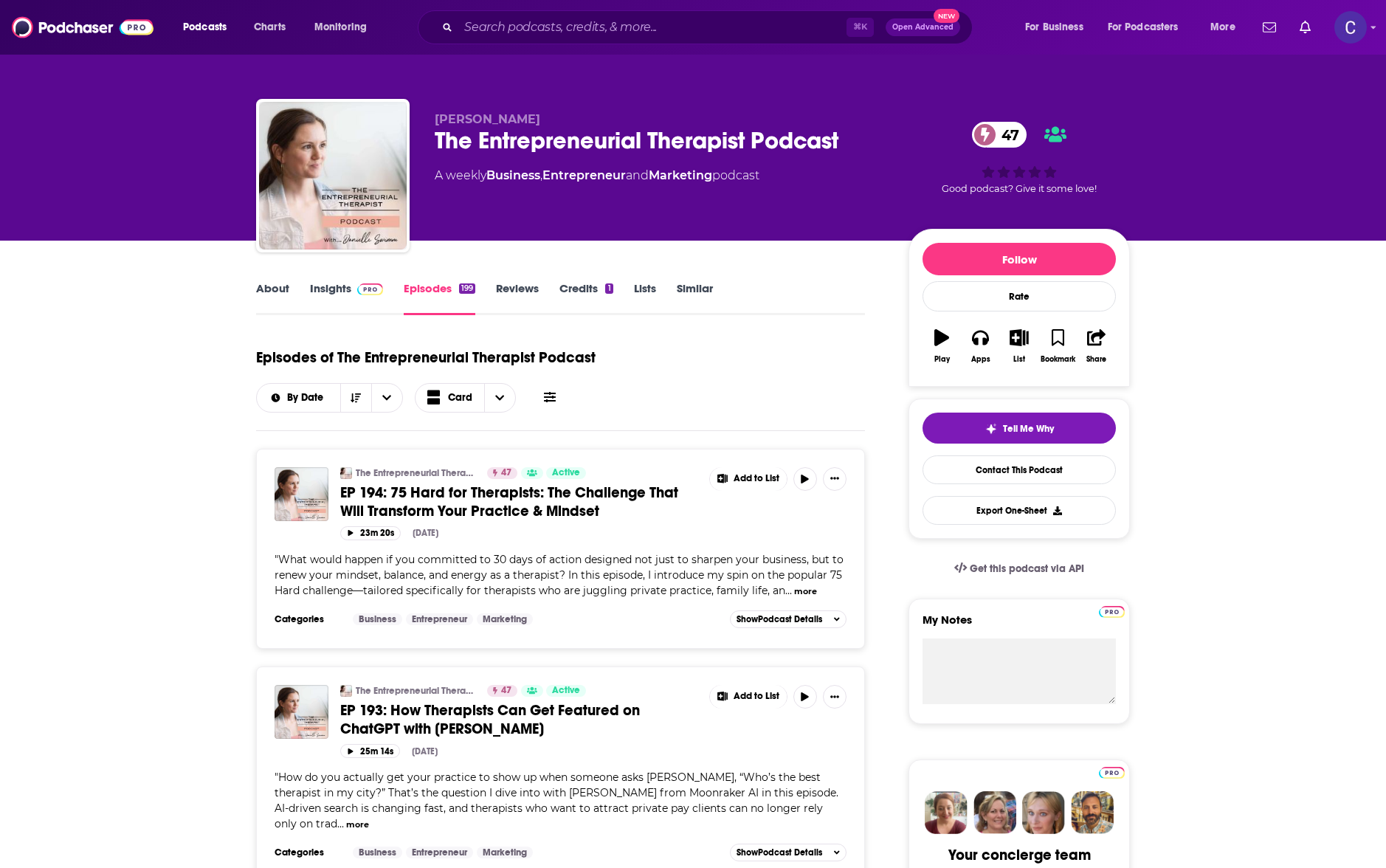
click at [336, 296] on link "Insights" at bounding box center [346, 298] width 73 height 34
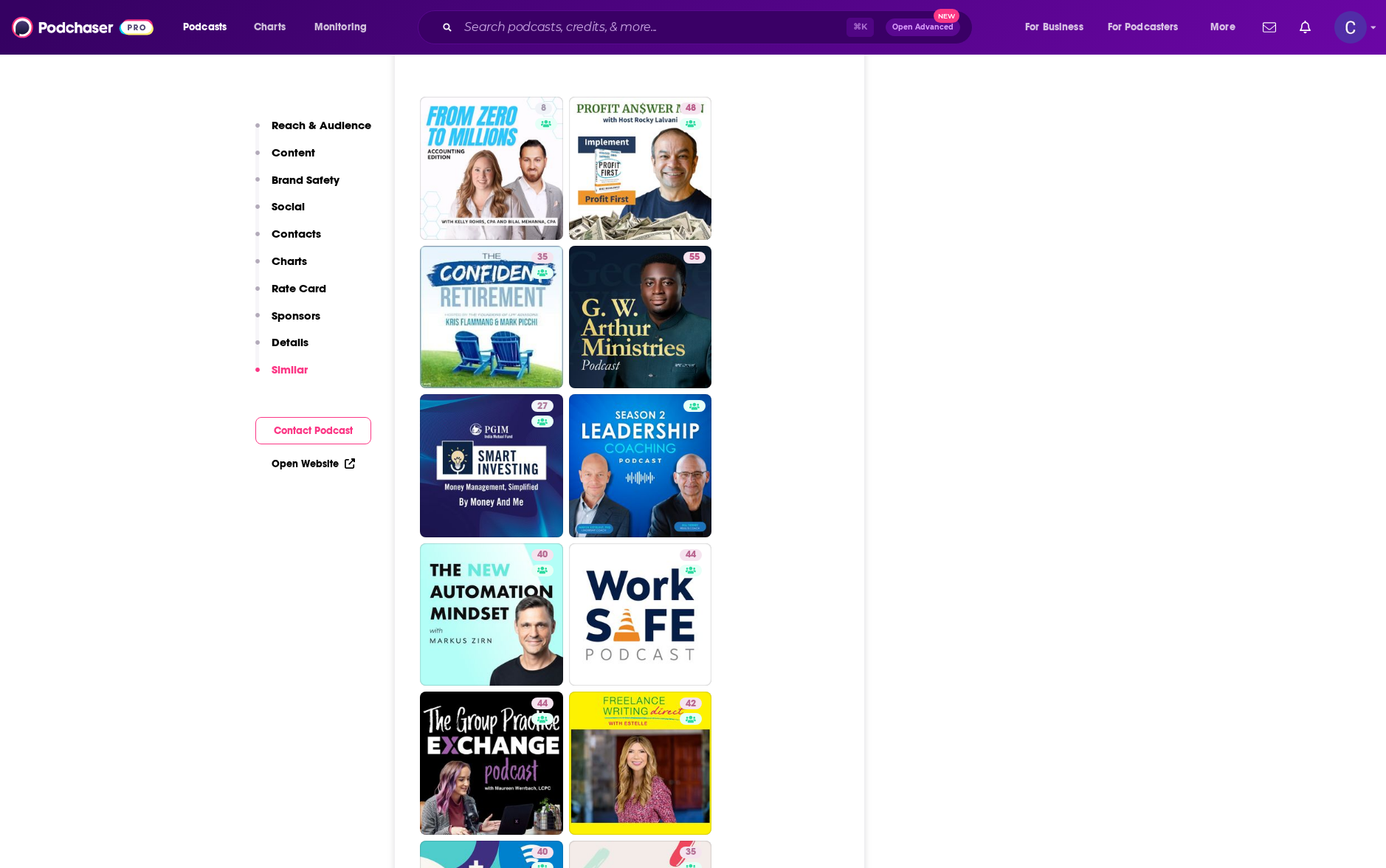
scroll to position [3376, 0]
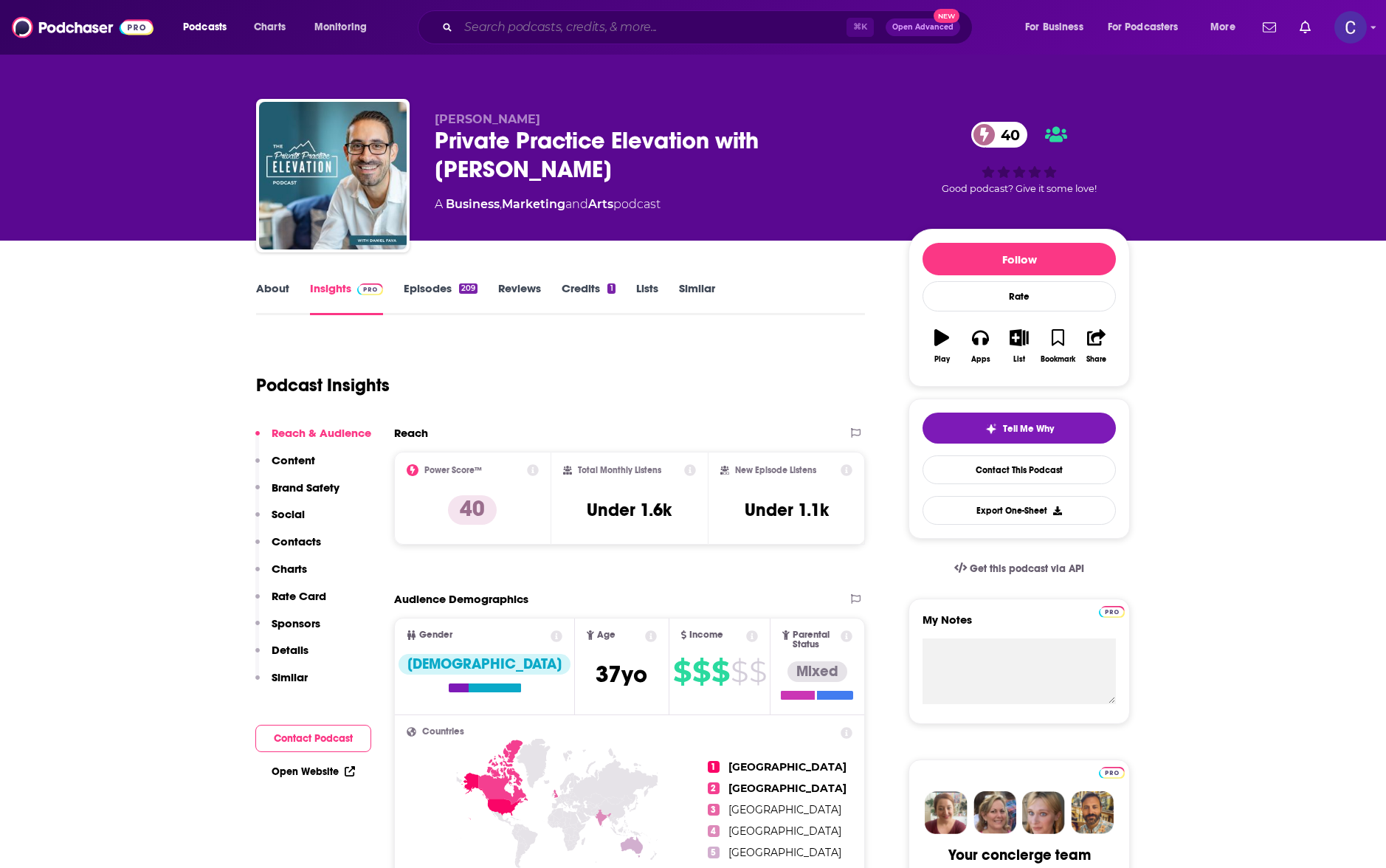
click at [575, 17] on input "Search podcasts, credits, & more..." at bounding box center [652, 27] width 388 height 23
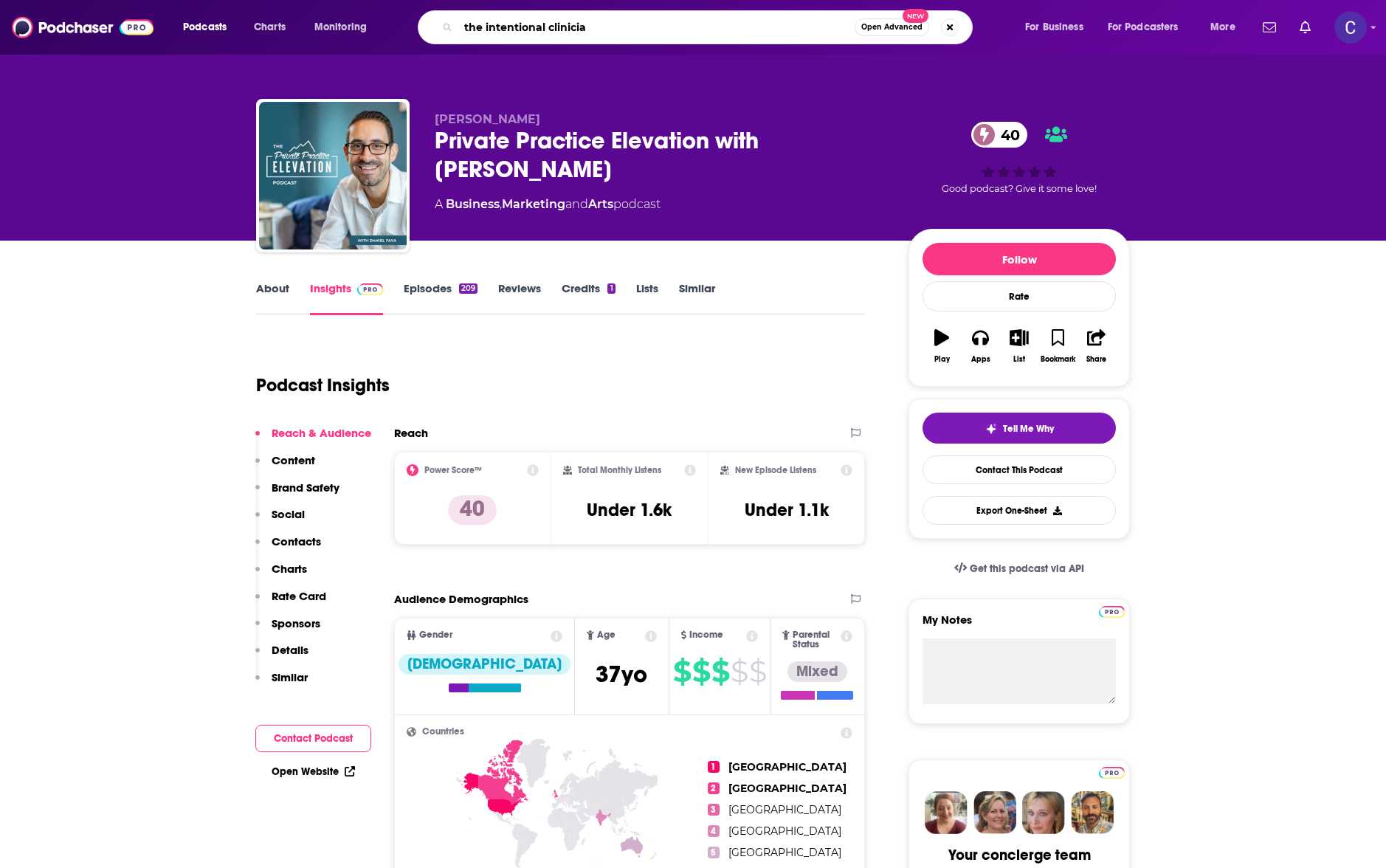
type input "the intentional clinician"
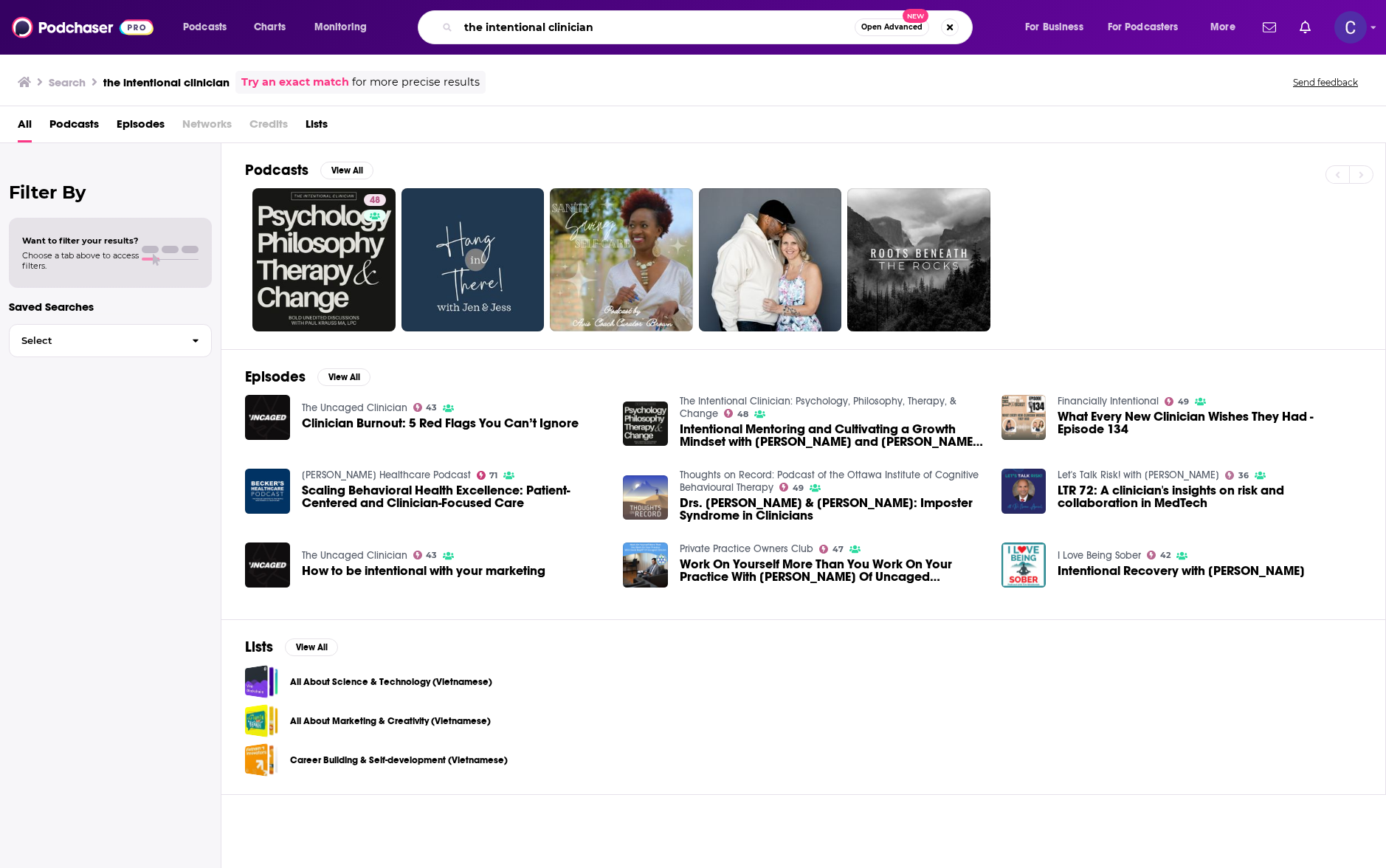
click at [490, 35] on input "the intentional clinician" at bounding box center [657, 27] width 396 height 23
type input "journey of a fearless [DEMOGRAPHIC_DATA]"
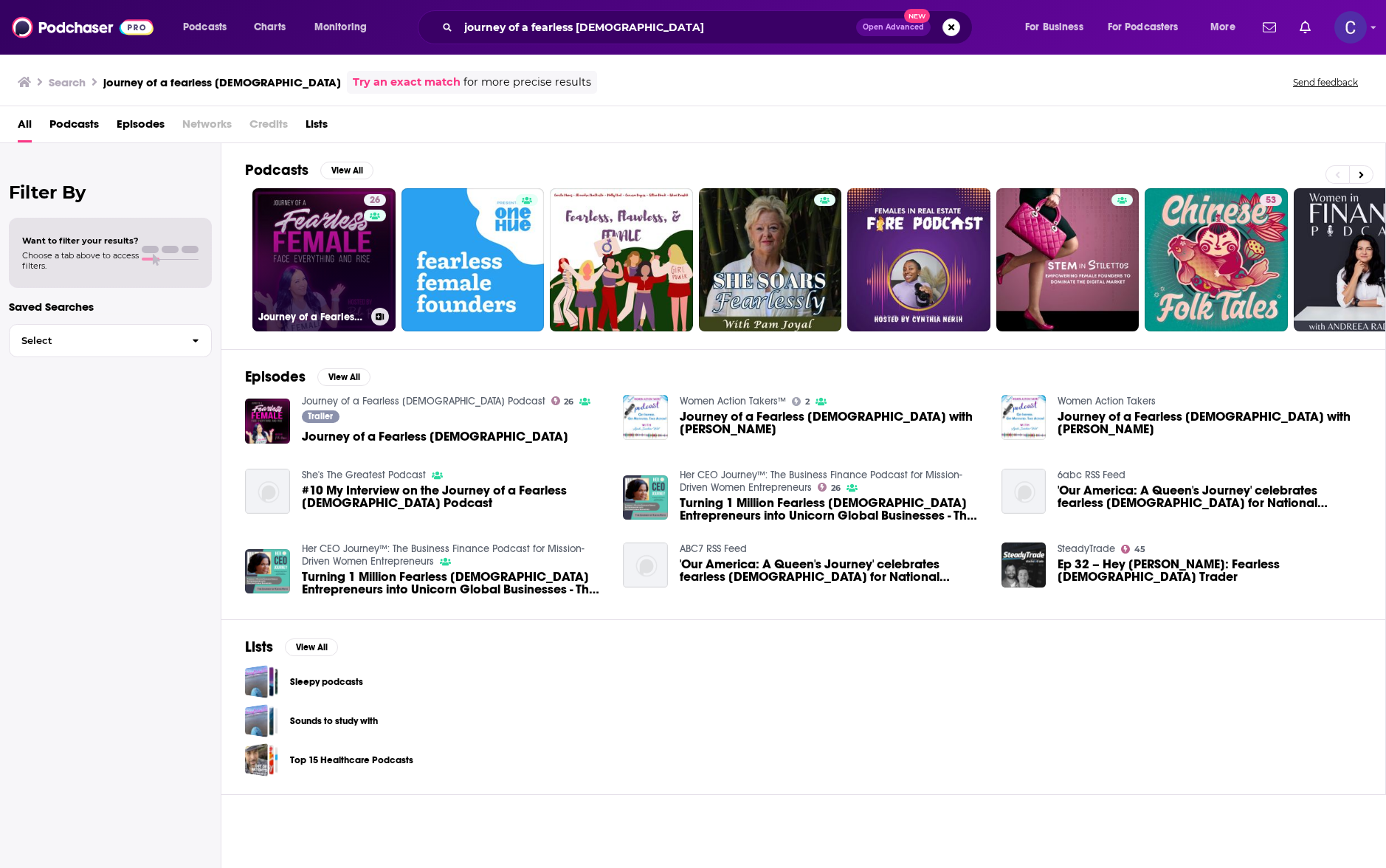
click at [326, 269] on link "26 Journey of a Fearless [DEMOGRAPHIC_DATA] Podcast" at bounding box center [323, 260] width 143 height 143
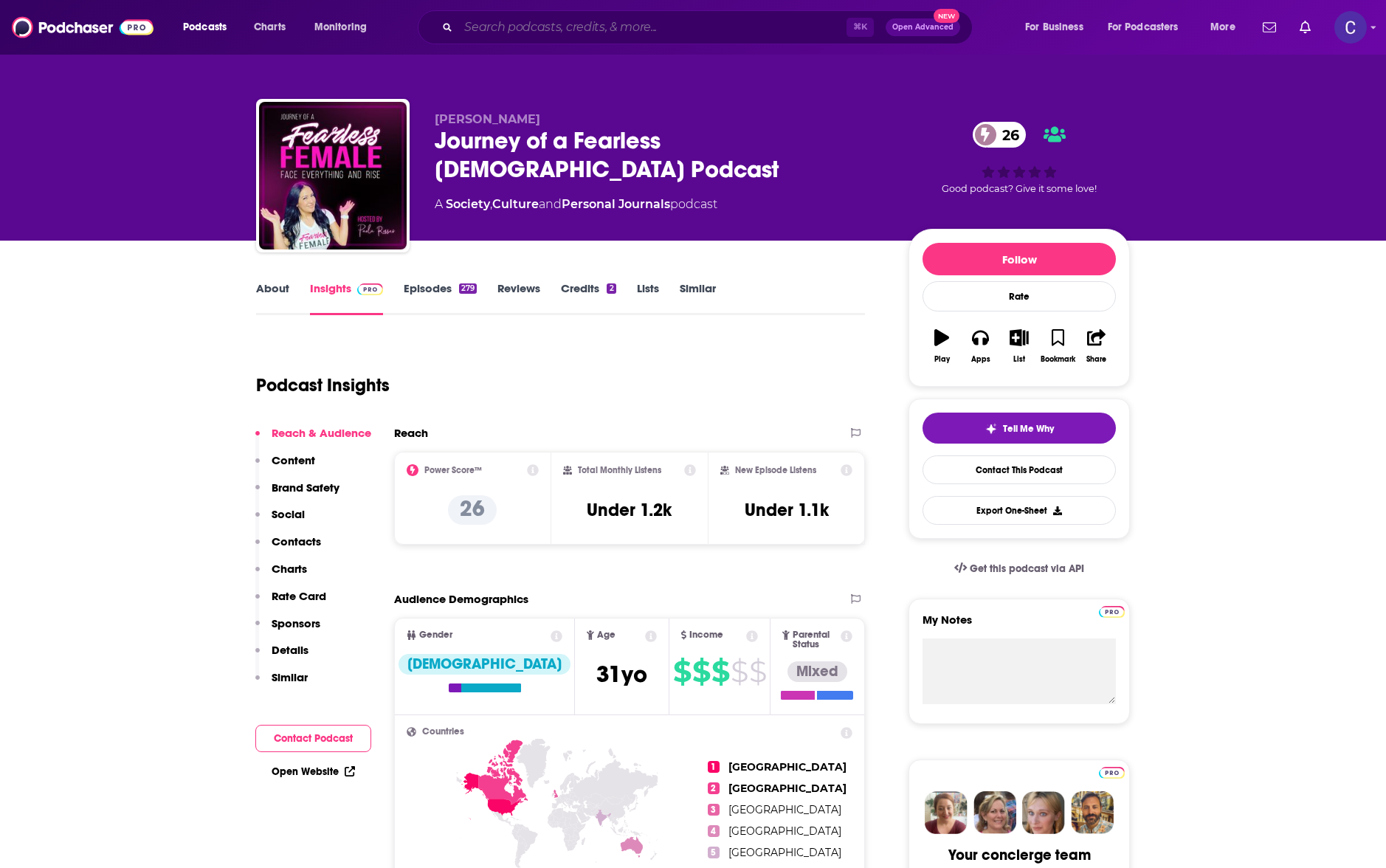
click at [527, 28] on input "Search podcasts, credits, & more..." at bounding box center [652, 27] width 388 height 23
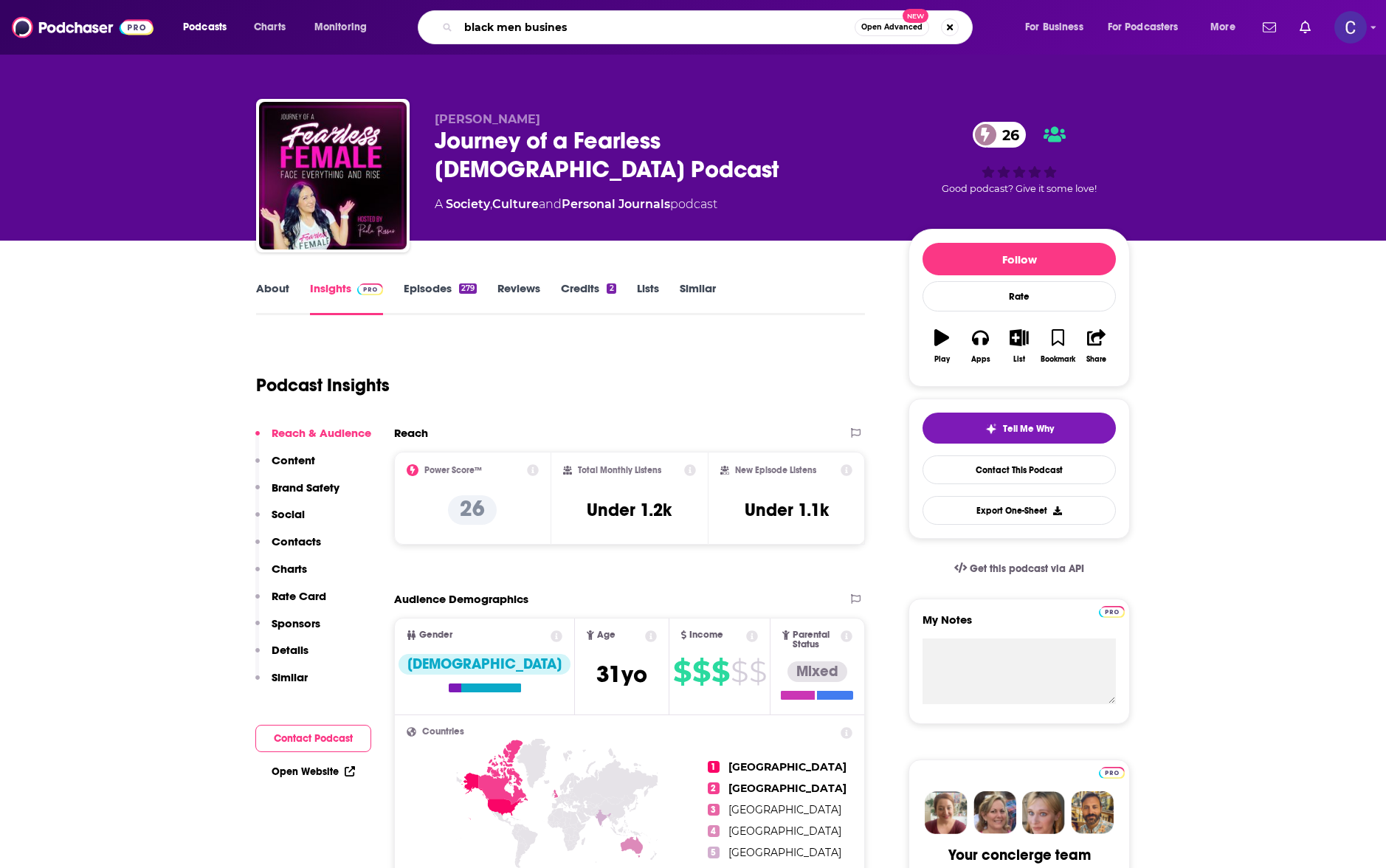
type input "black men business"
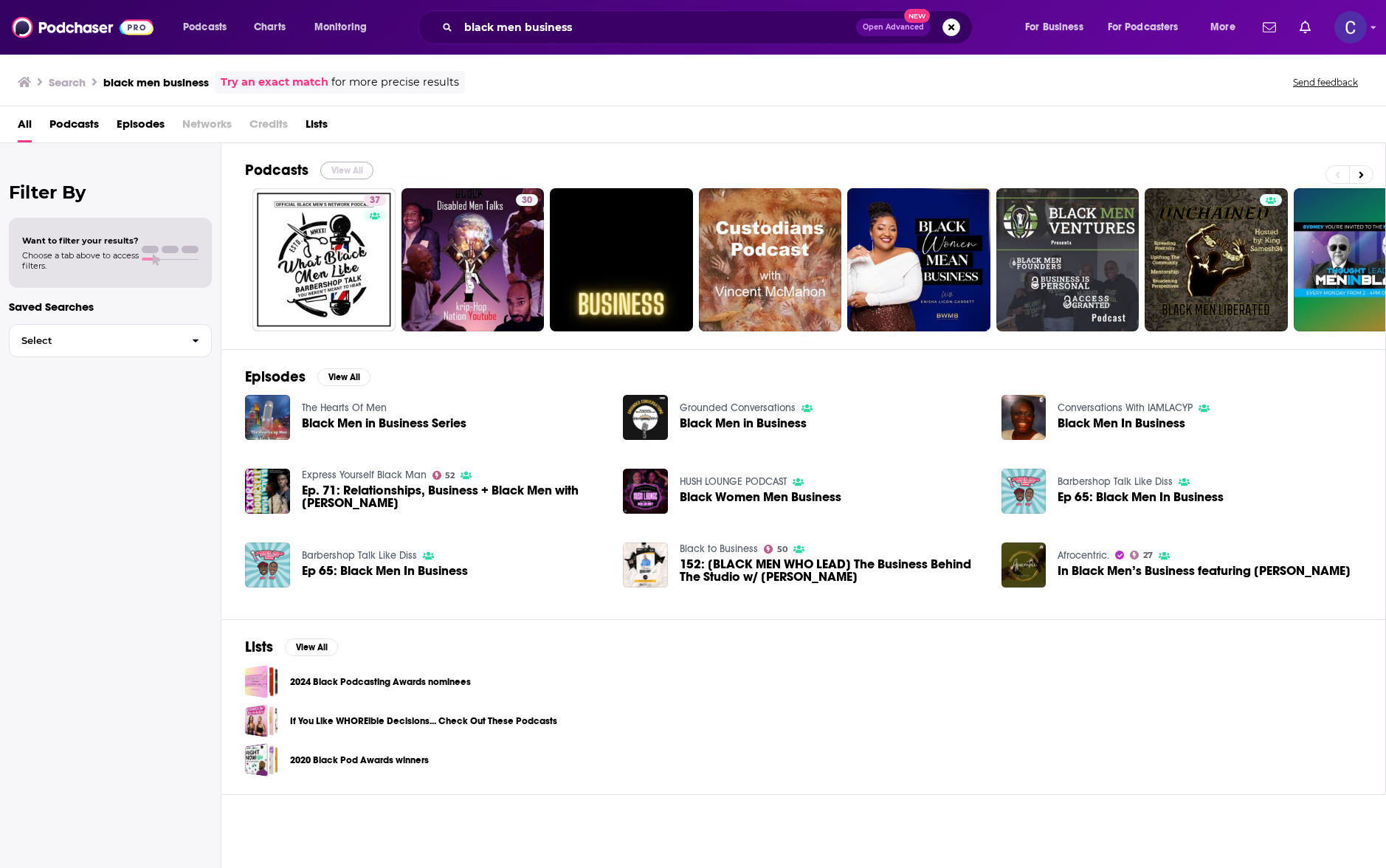
click at [365, 170] on button "View All" at bounding box center [347, 170] width 53 height 18
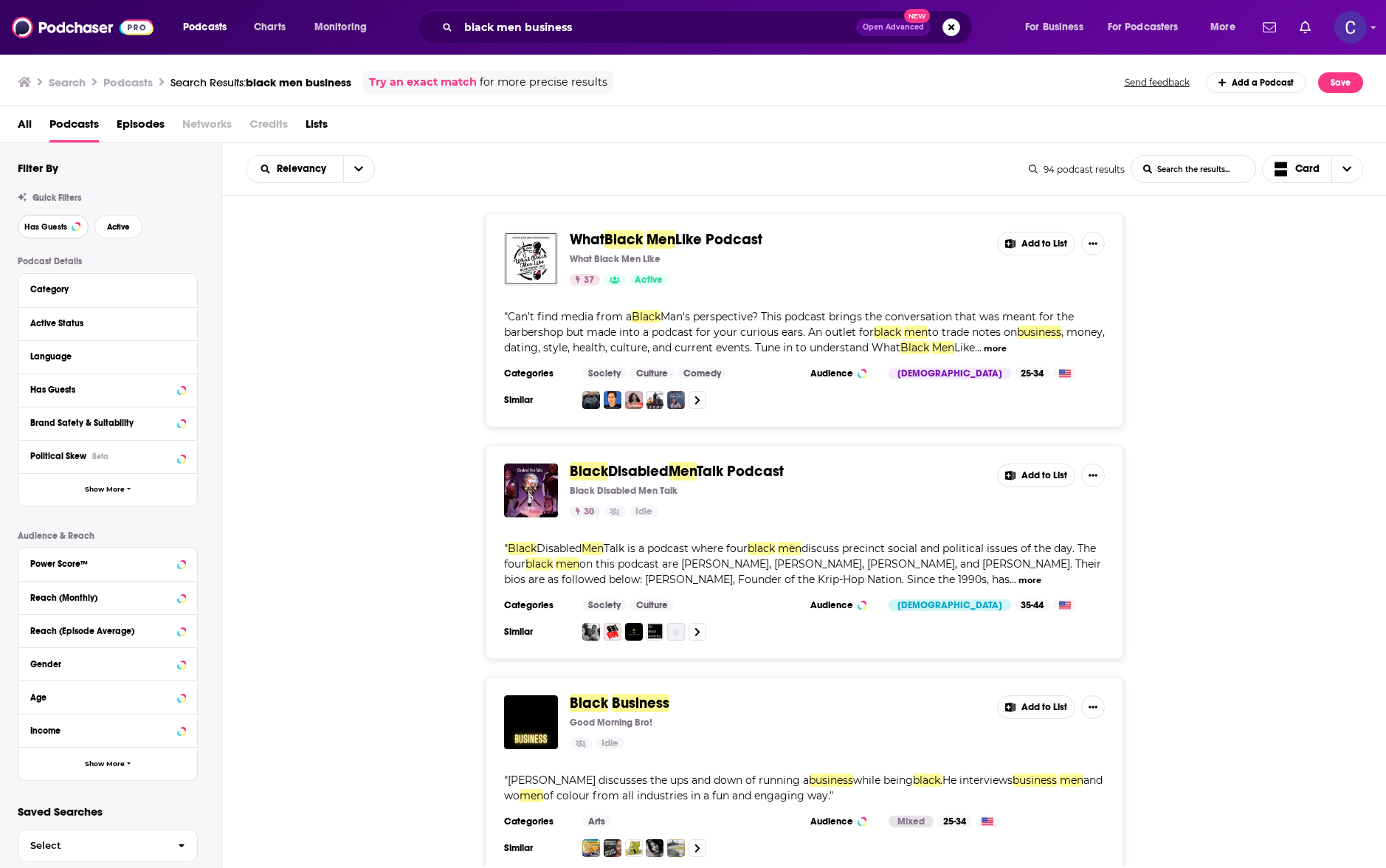
click at [59, 232] on button "Has Guests" at bounding box center [53, 226] width 71 height 23
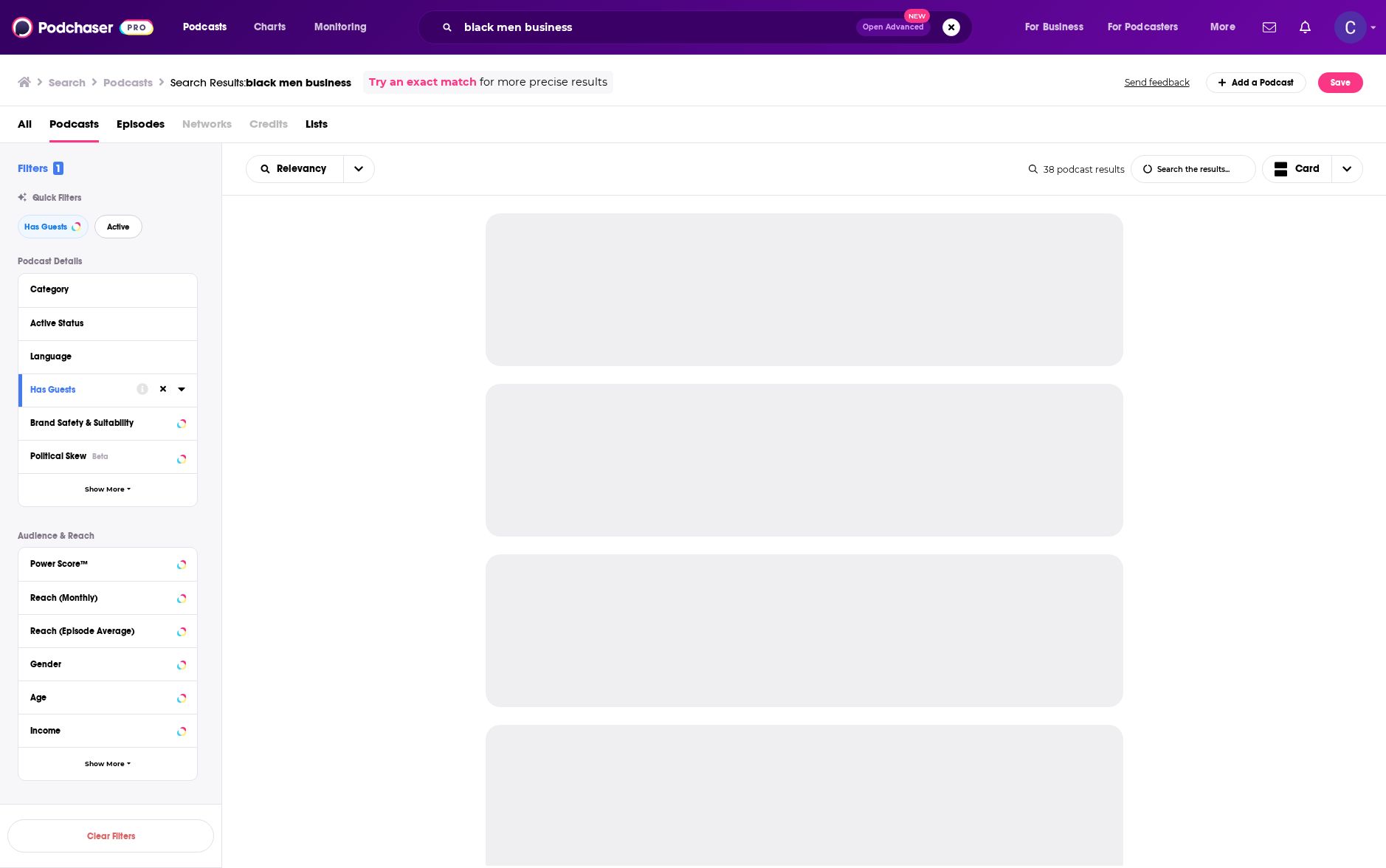
click at [113, 235] on button "Active" at bounding box center [119, 226] width 48 height 23
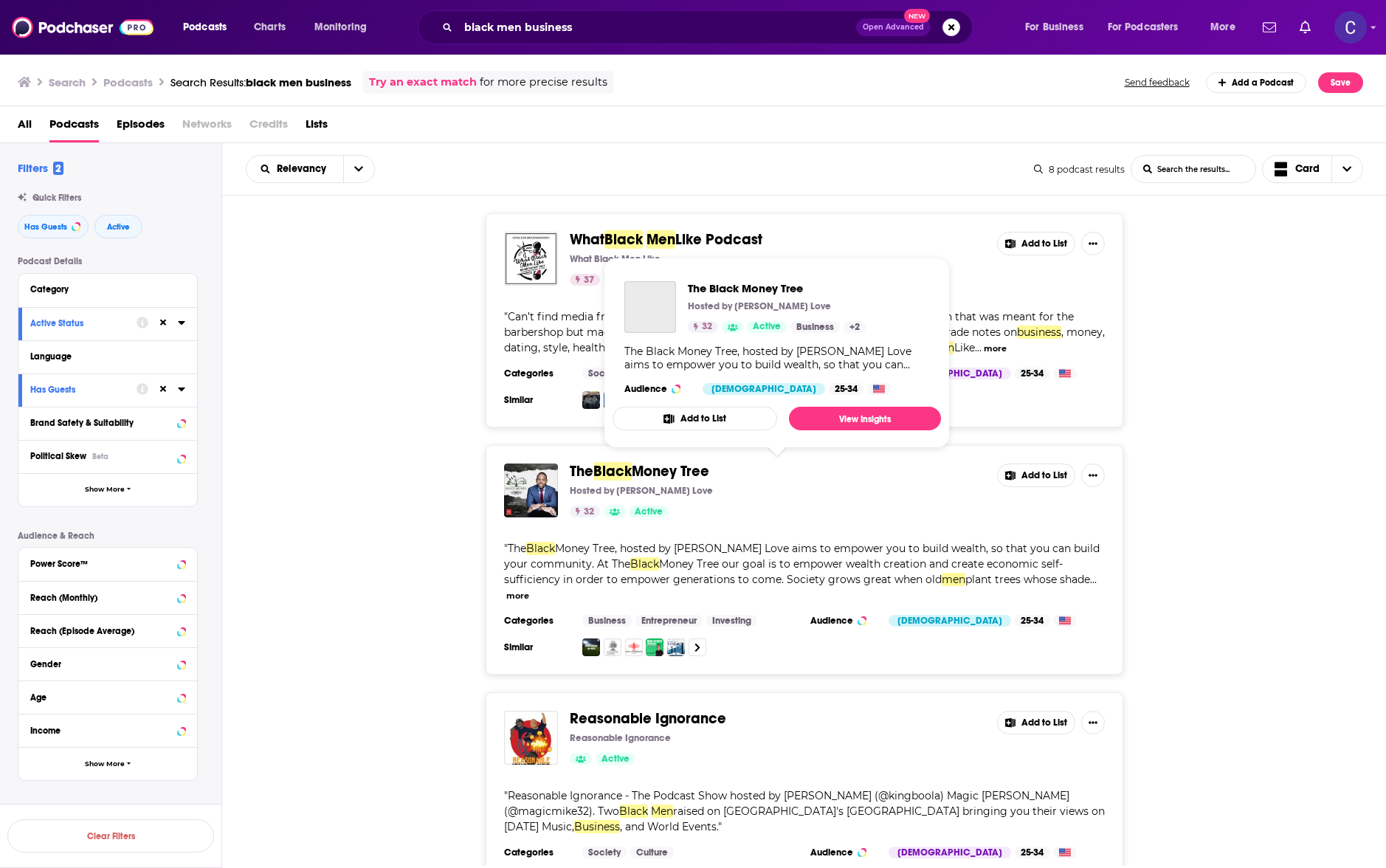
click at [690, 477] on span "Money Tree" at bounding box center [670, 471] width 77 height 19
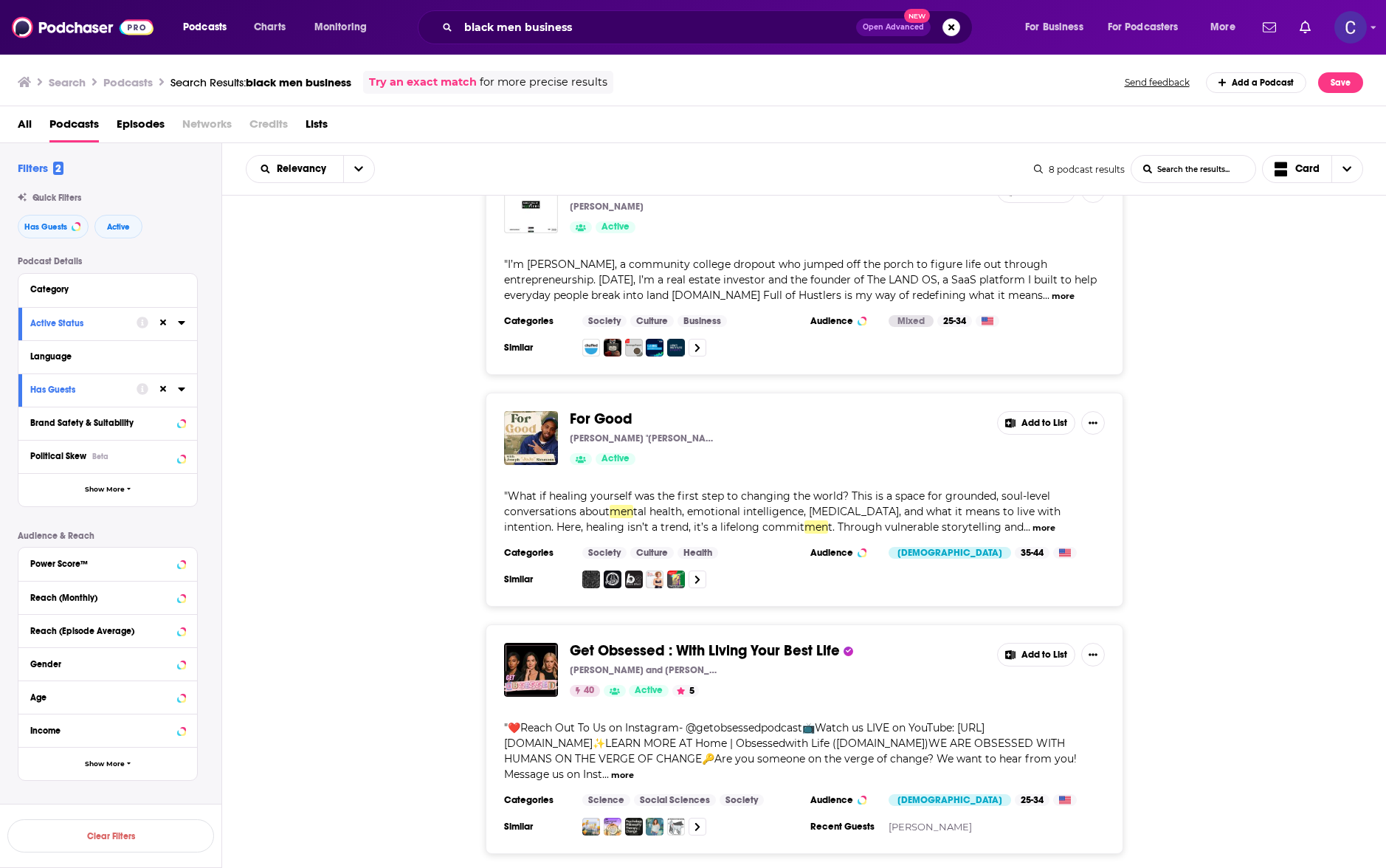
scroll to position [1257, 0]
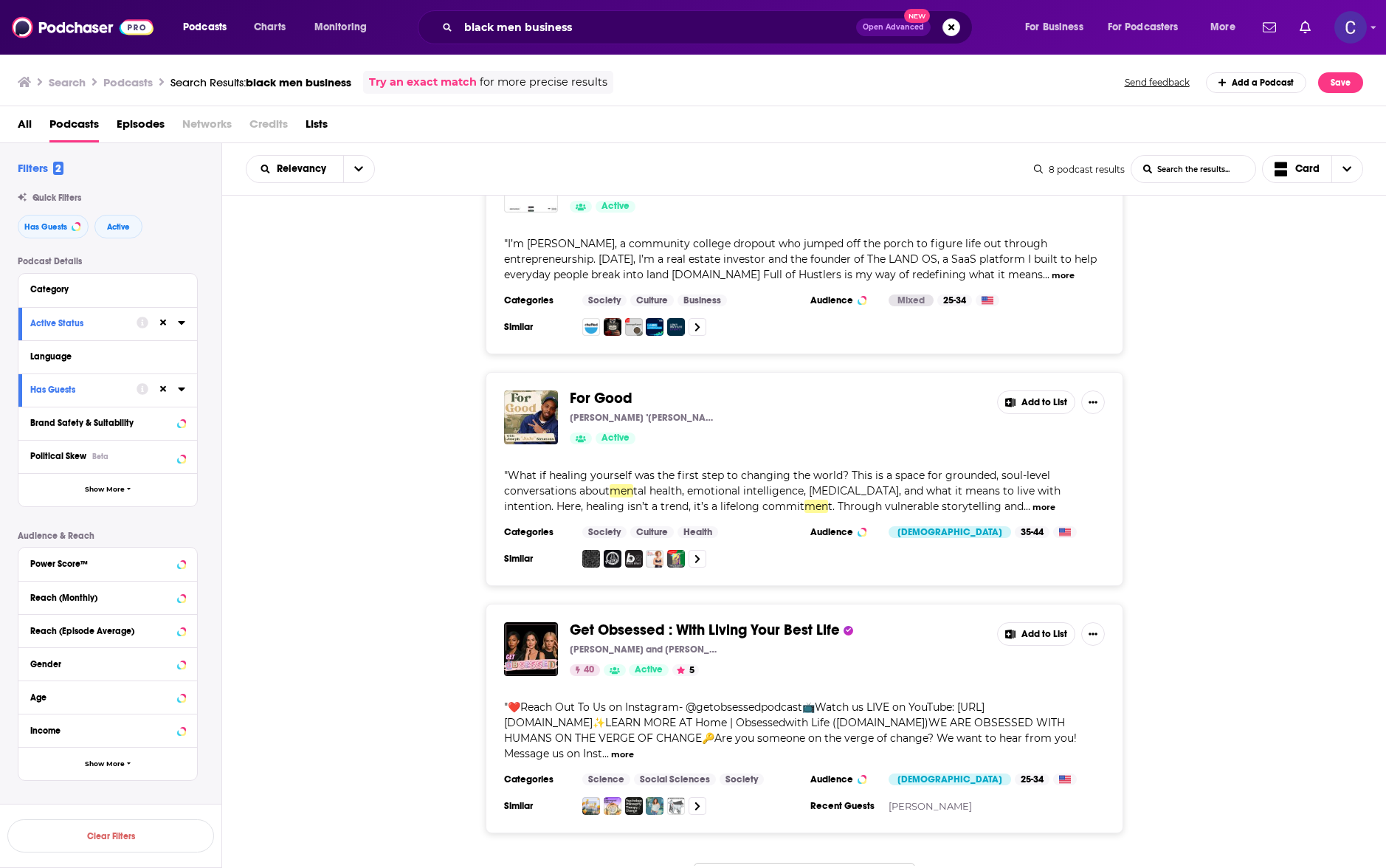
click at [645, 620] on span "Get Obsessed : With Living Your Best Life" at bounding box center [705, 629] width 270 height 19
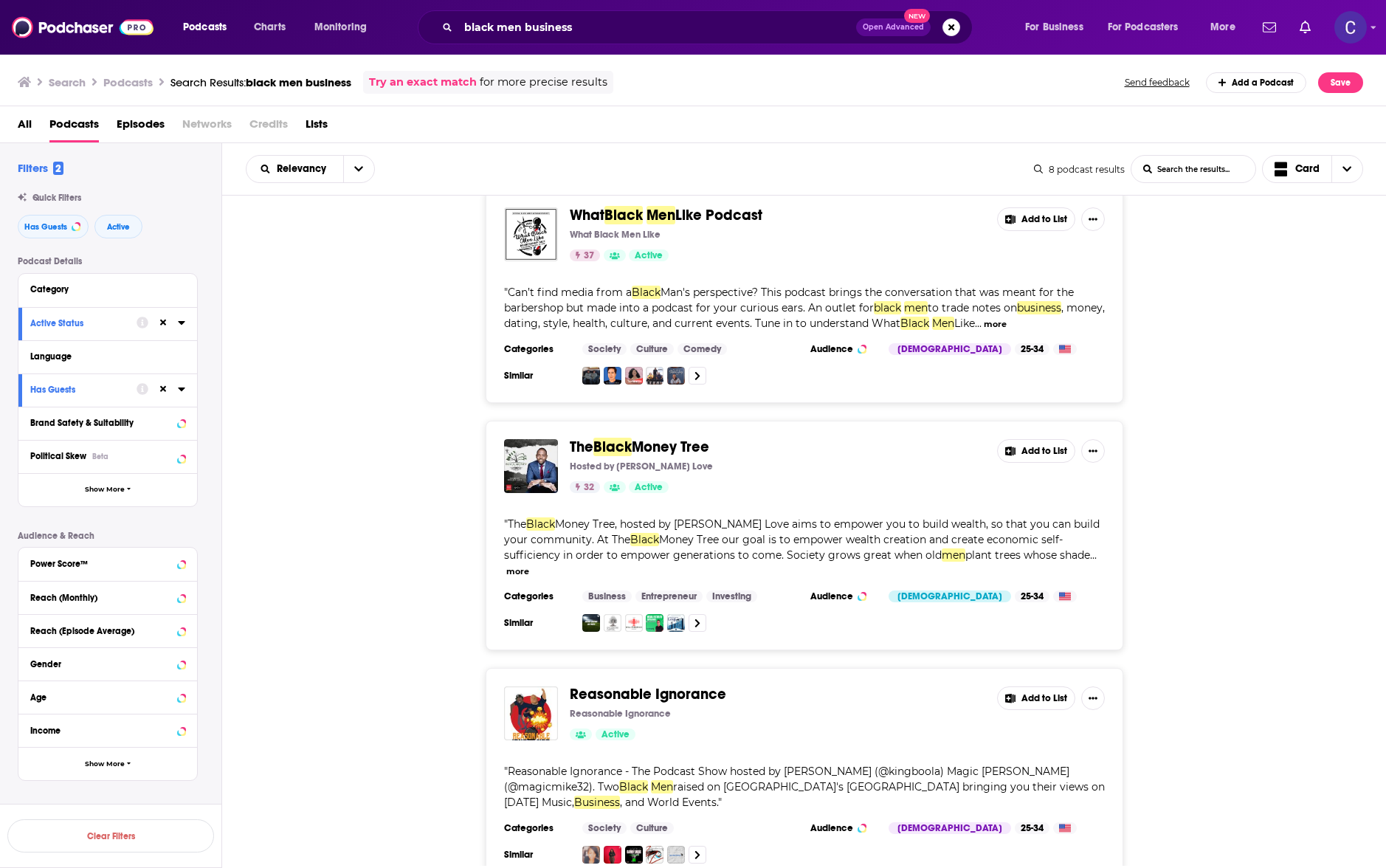
scroll to position [0, 0]
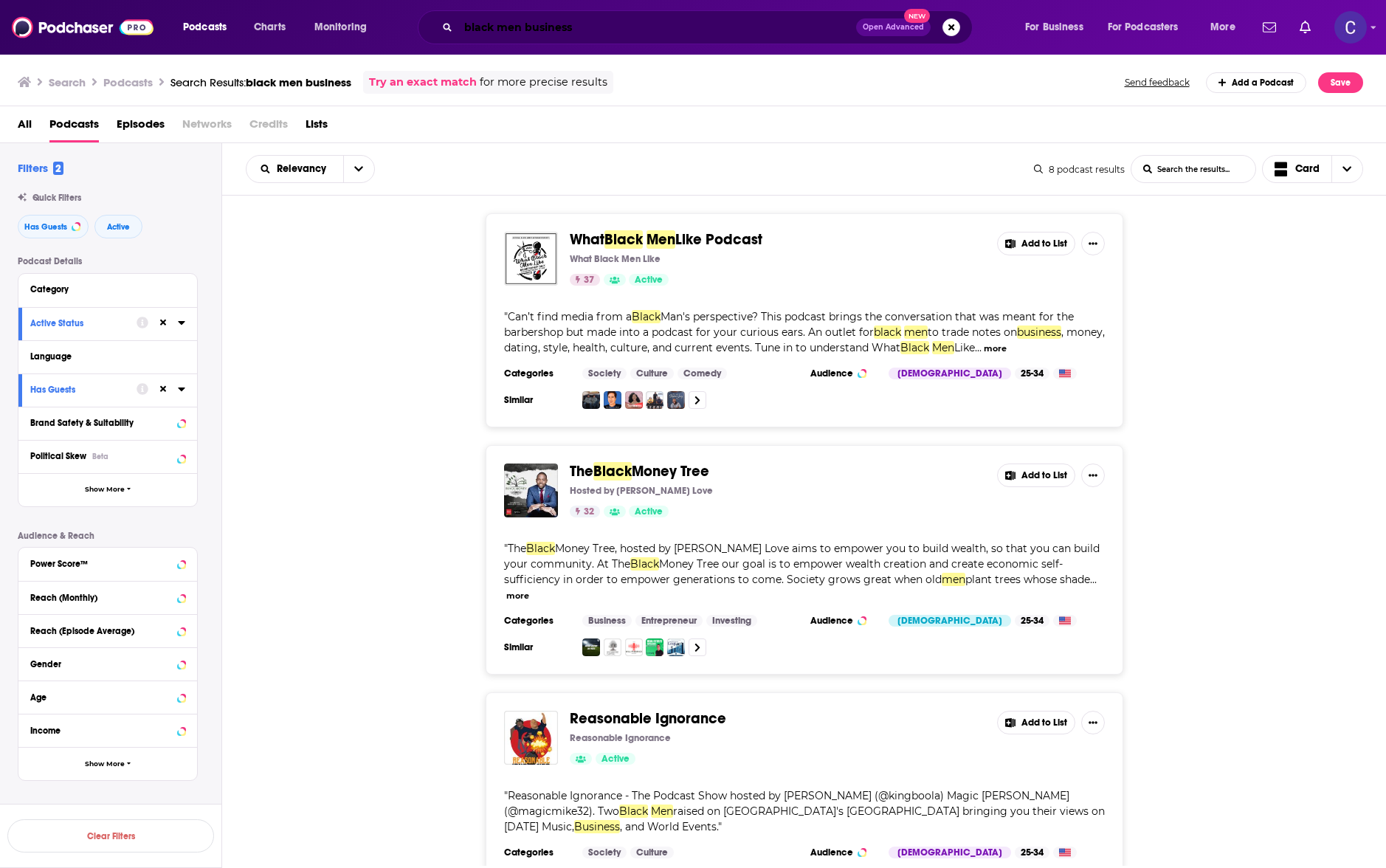
click at [504, 23] on input "black men business" at bounding box center [657, 27] width 398 height 23
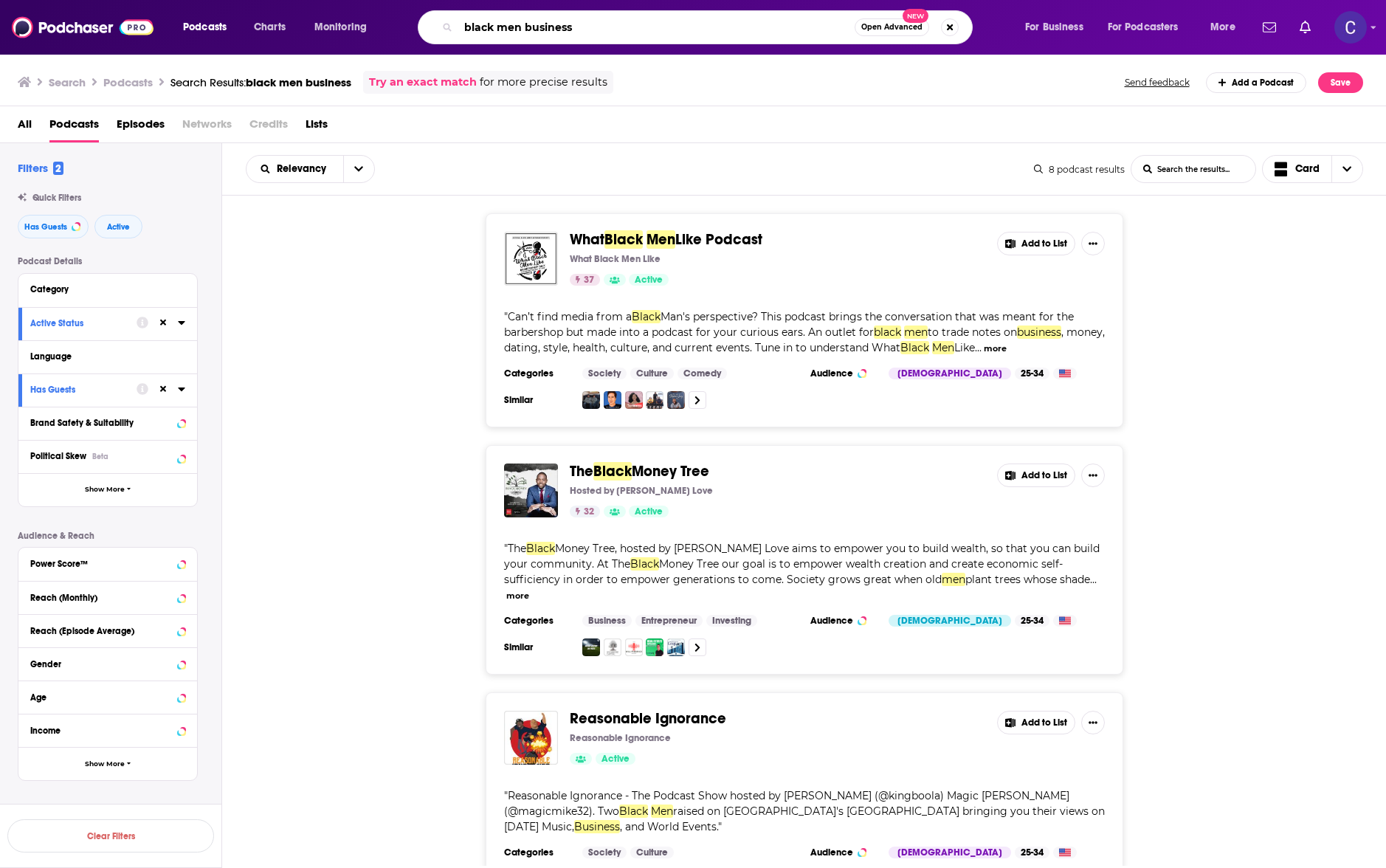
click at [504, 23] on input "black men business" at bounding box center [657, 27] width 396 height 23
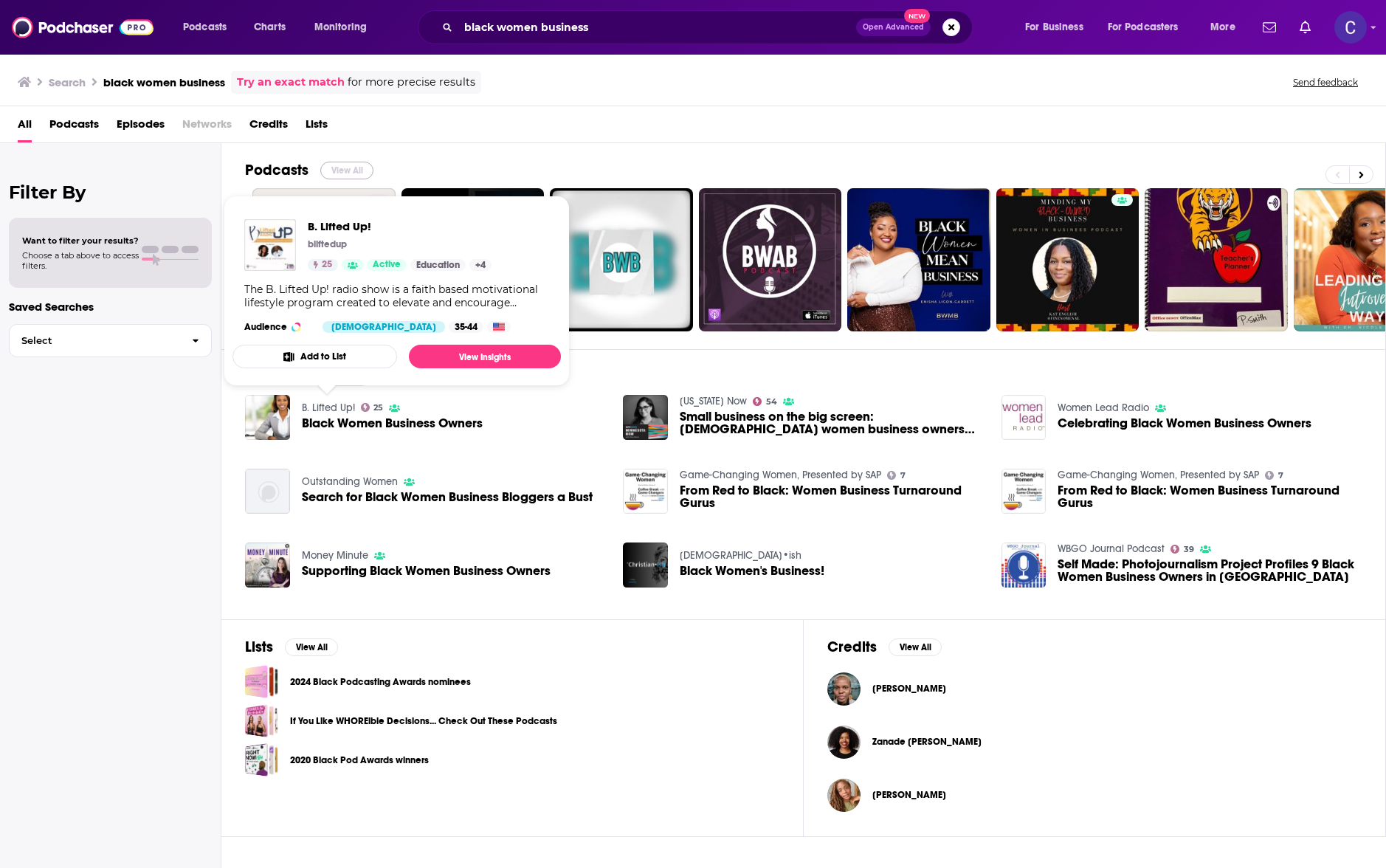
click at [337, 164] on button "View All" at bounding box center [347, 170] width 53 height 18
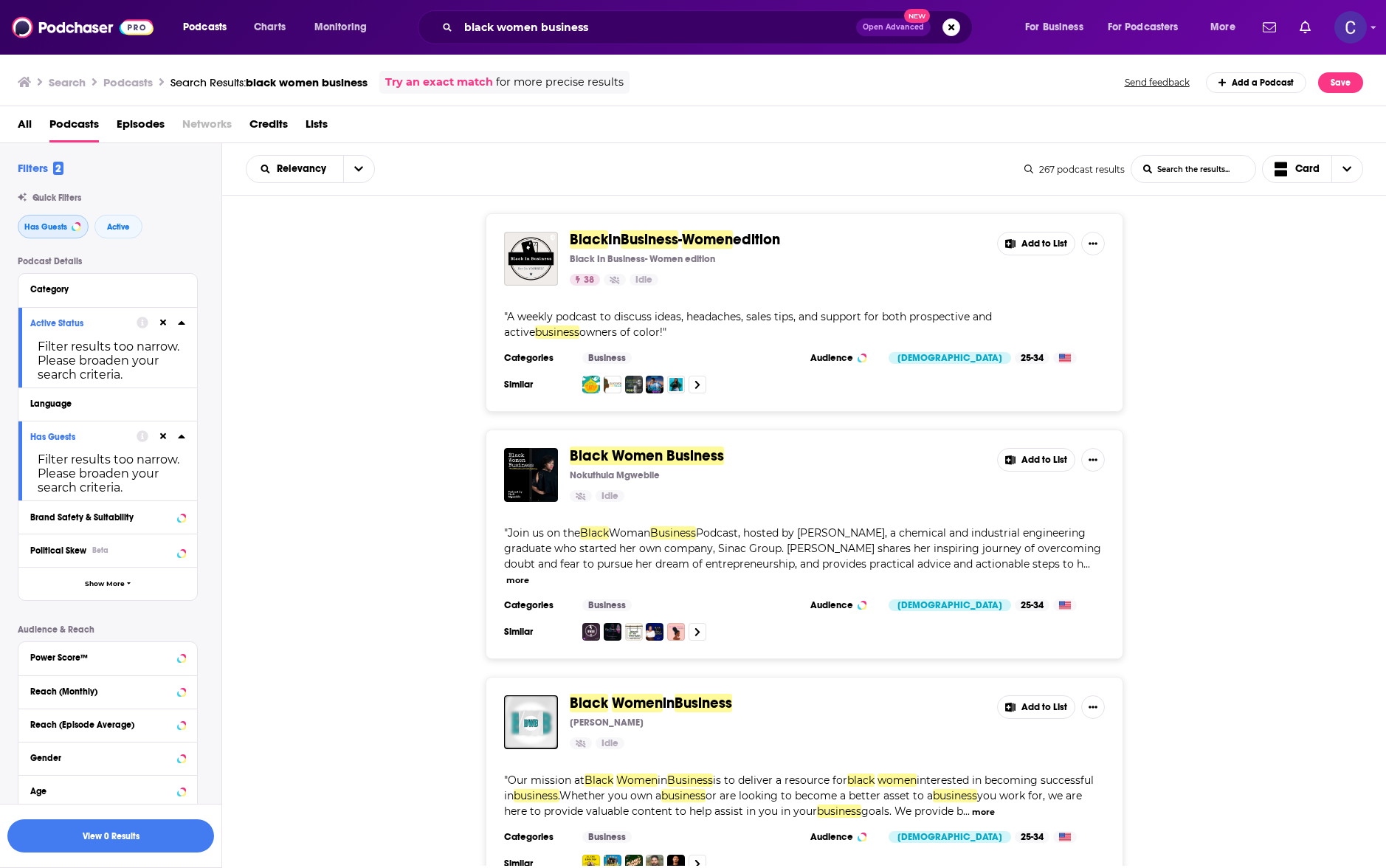
click at [52, 231] on button "Has Guests" at bounding box center [53, 226] width 71 height 23
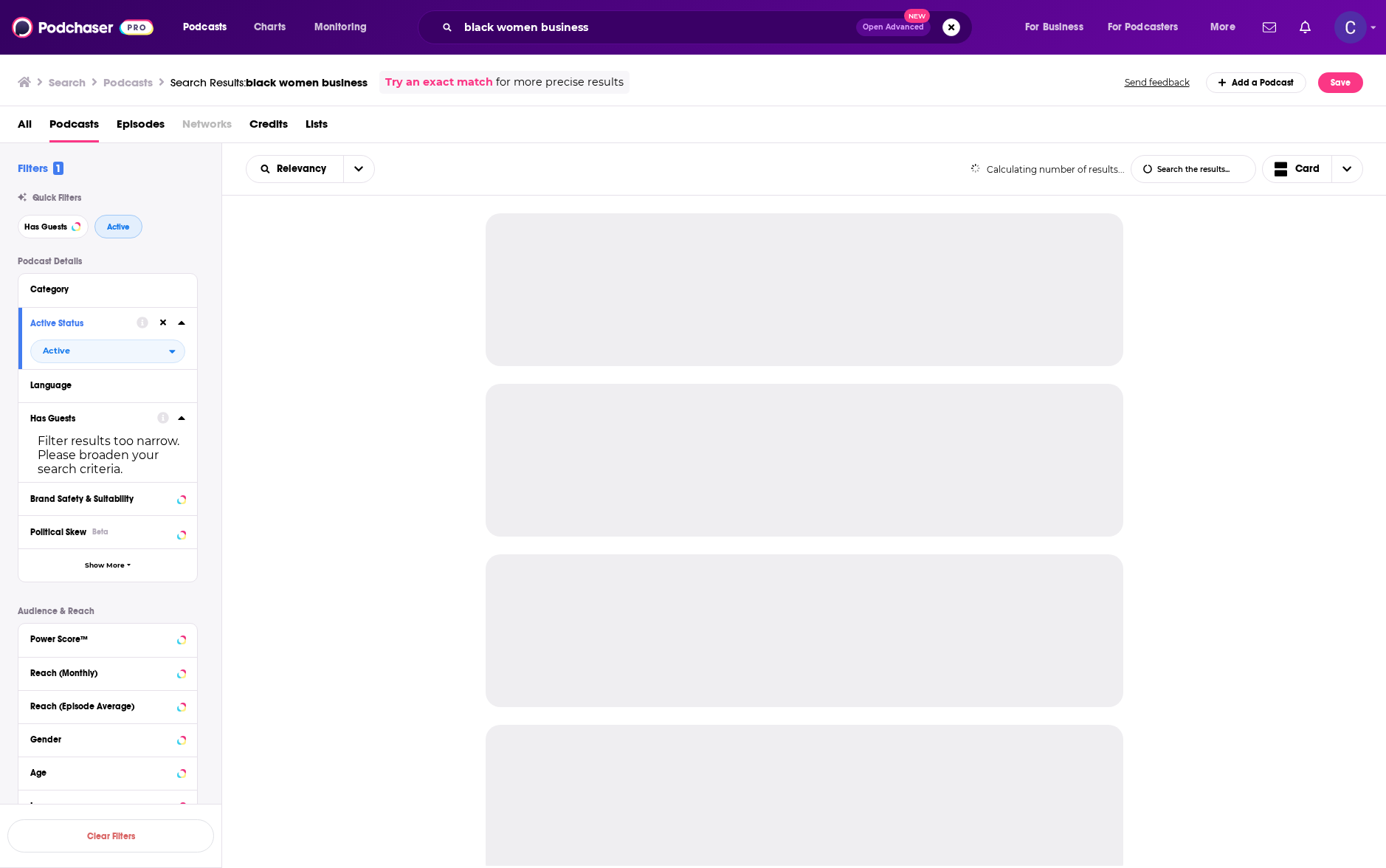
click at [113, 229] on span "Active" at bounding box center [119, 227] width 23 height 8
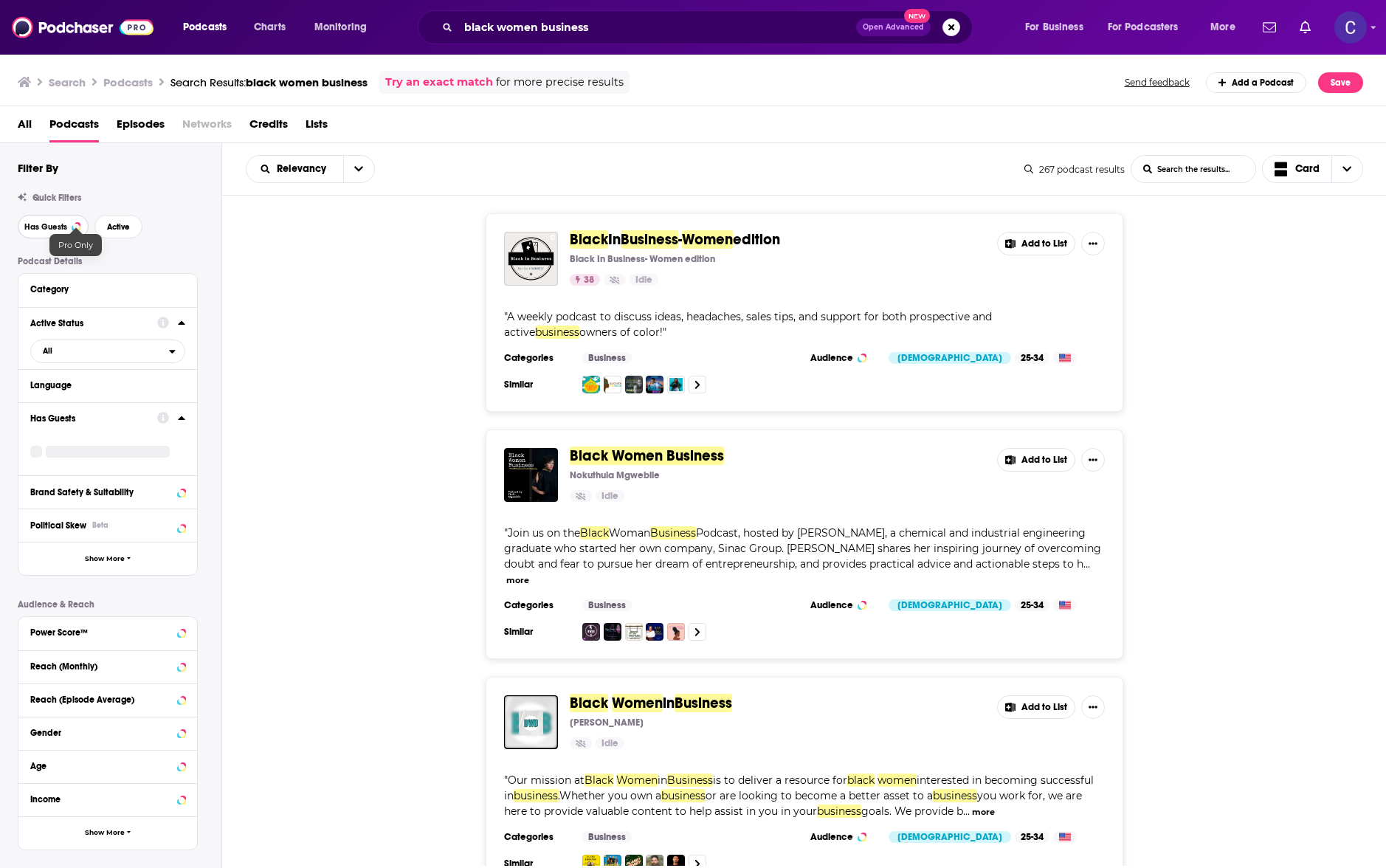
click at [67, 229] on button "Has Guests" at bounding box center [53, 226] width 71 height 23
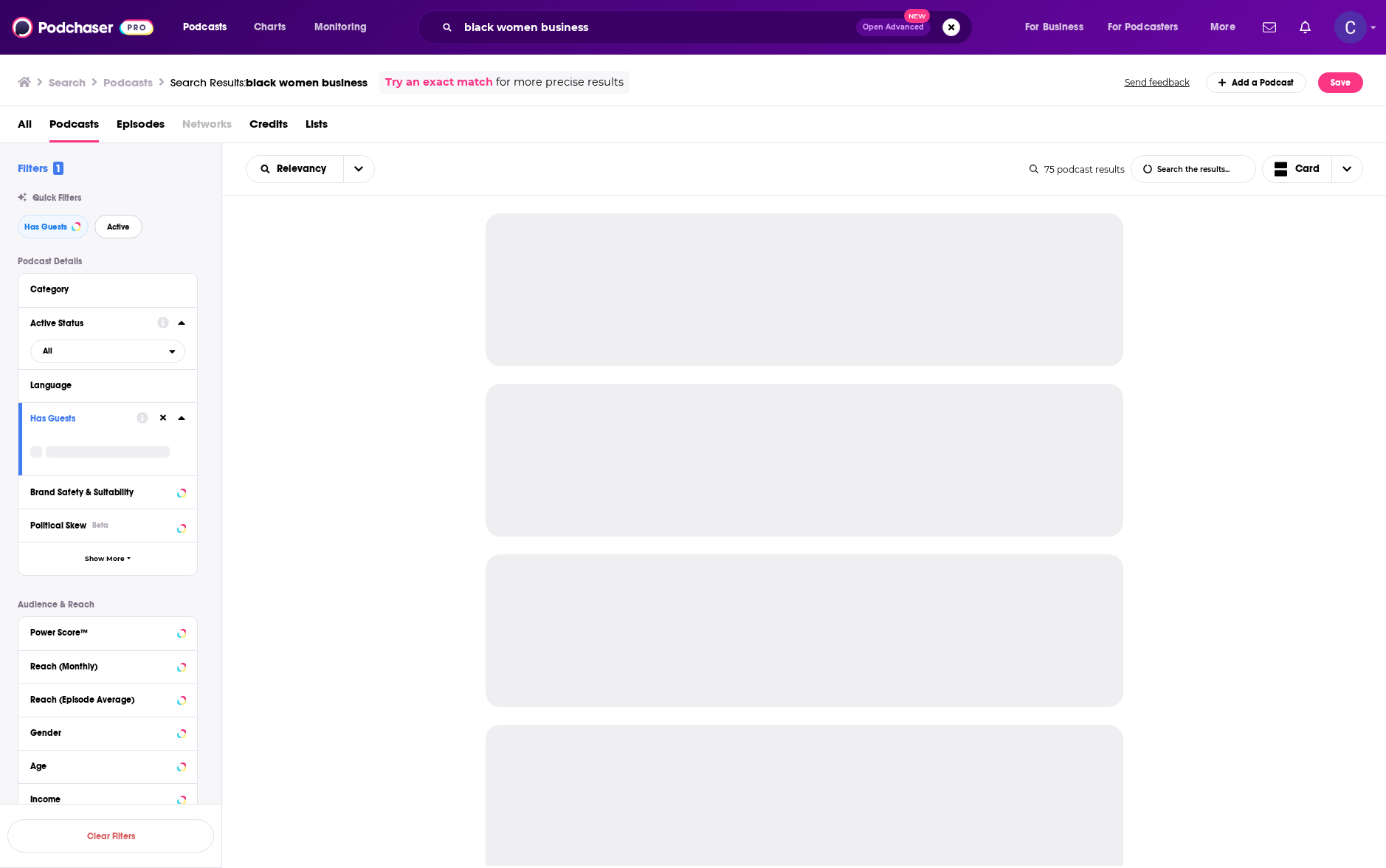
click at [111, 229] on span "Active" at bounding box center [119, 227] width 23 height 8
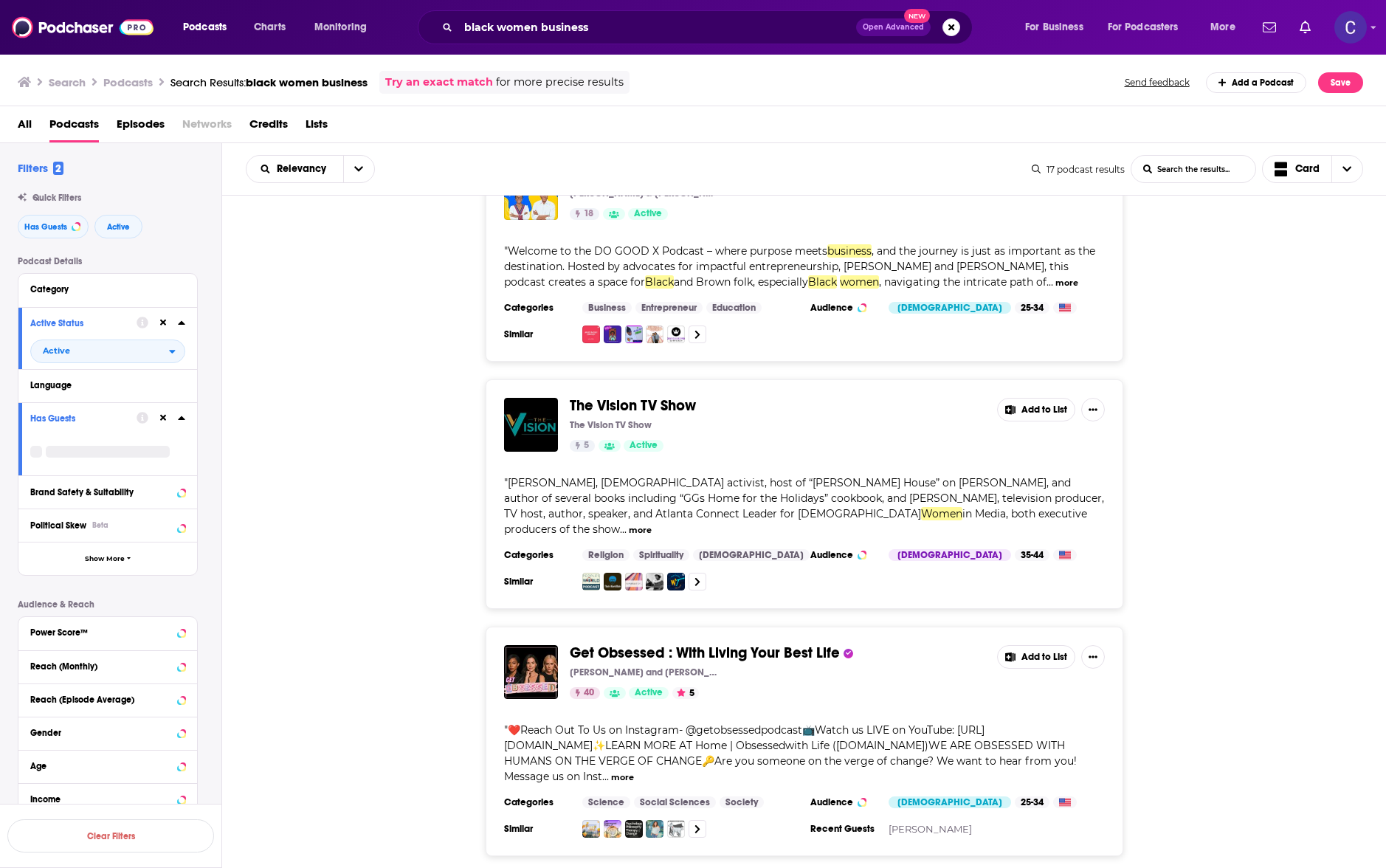
scroll to position [3514, 0]
click at [543, 25] on input "black women business" at bounding box center [657, 27] width 398 height 23
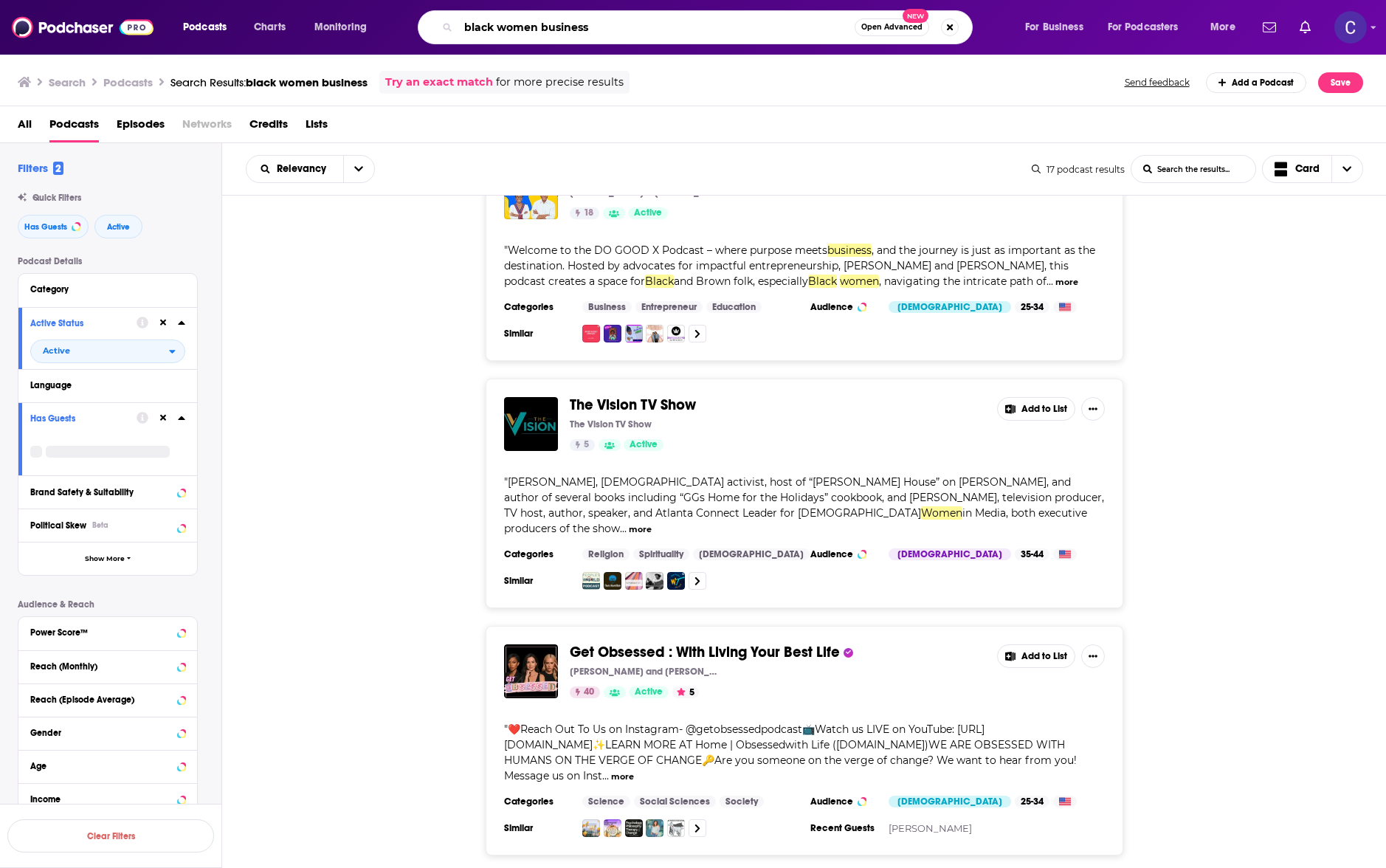
click at [543, 25] on input "black women business" at bounding box center [657, 27] width 396 height 23
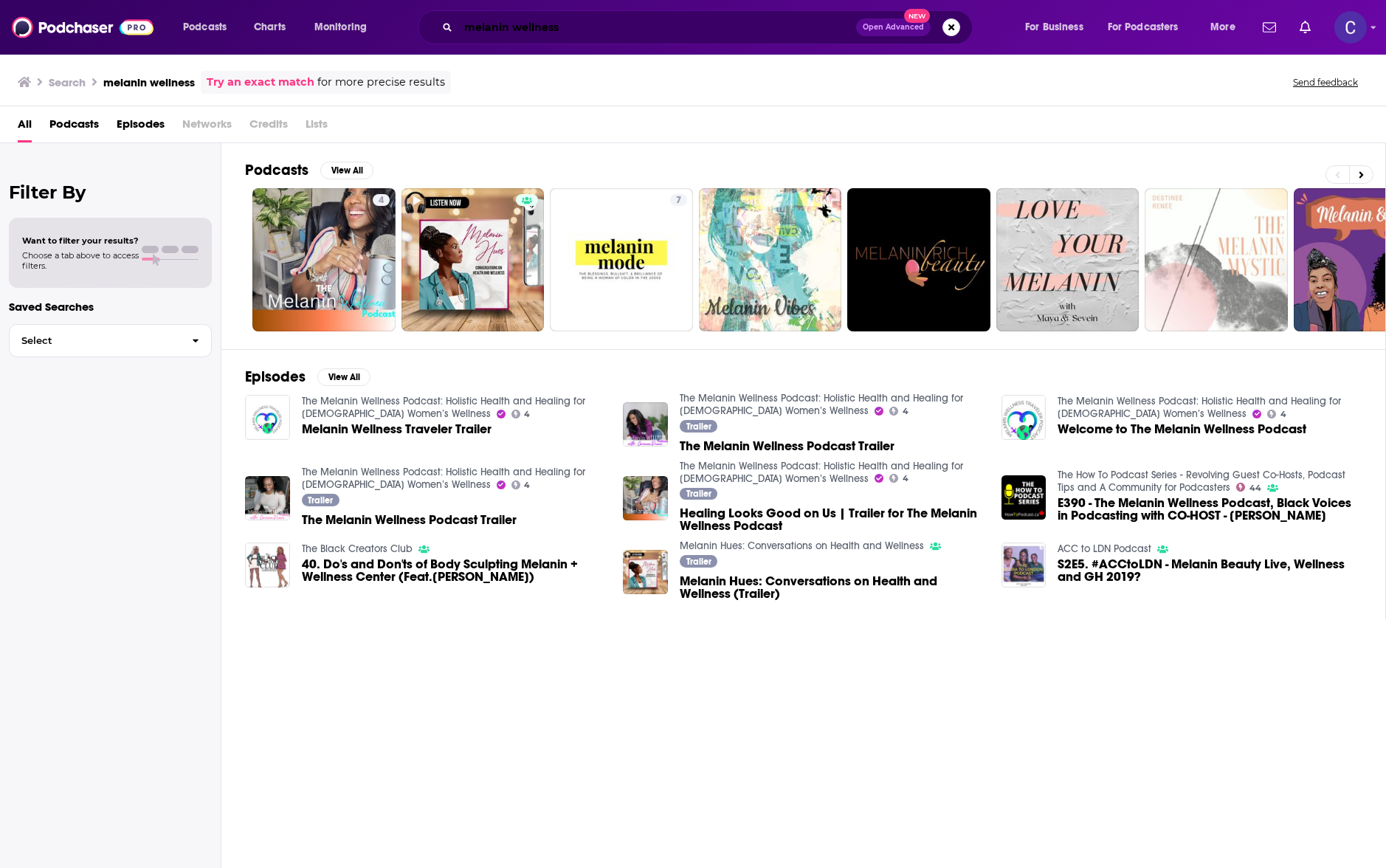
click at [729, 35] on input "melanin wellness" at bounding box center [657, 27] width 398 height 23
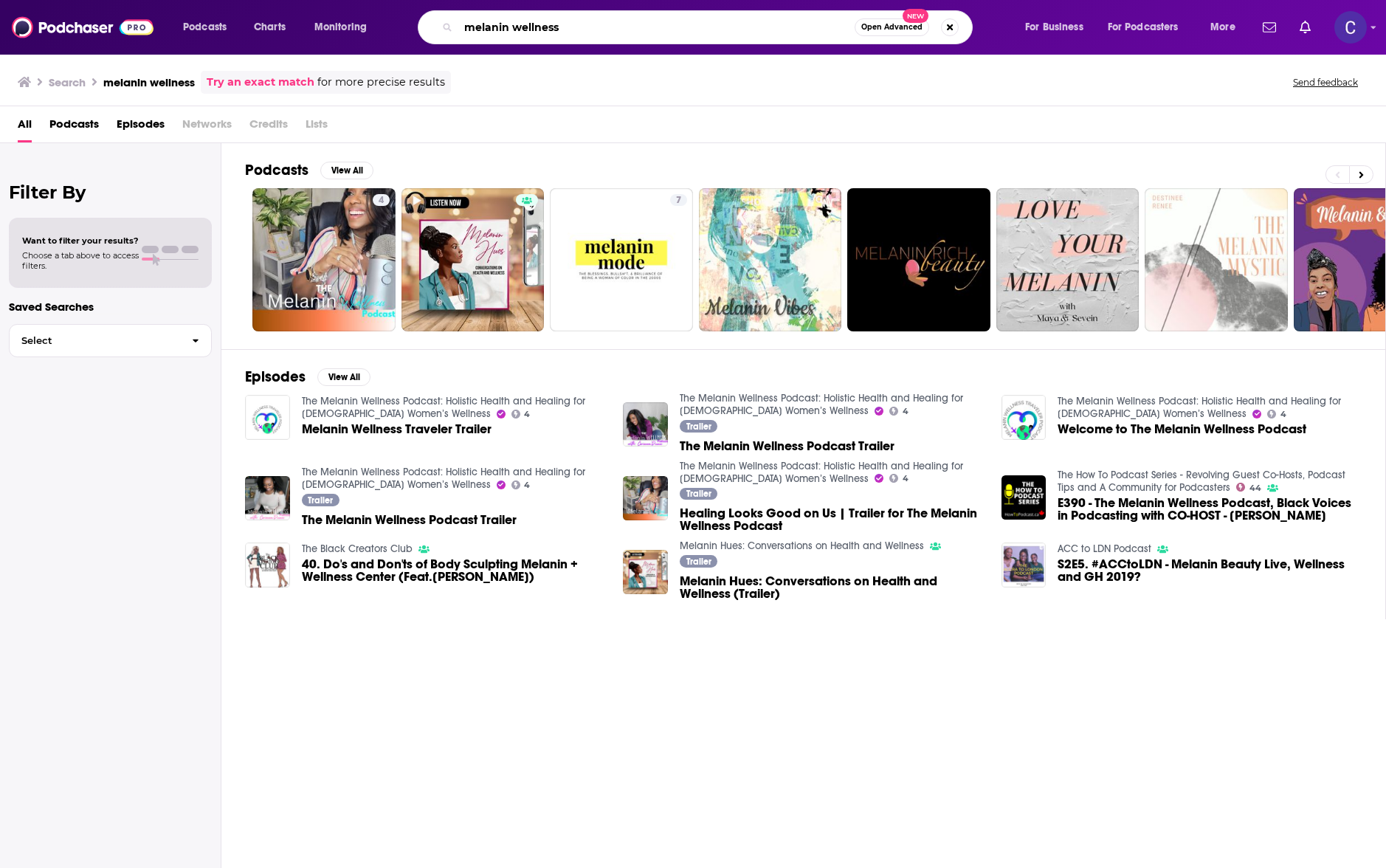
click at [729, 35] on input "melanin wellness" at bounding box center [657, 27] width 396 height 23
type input "black women in tech"
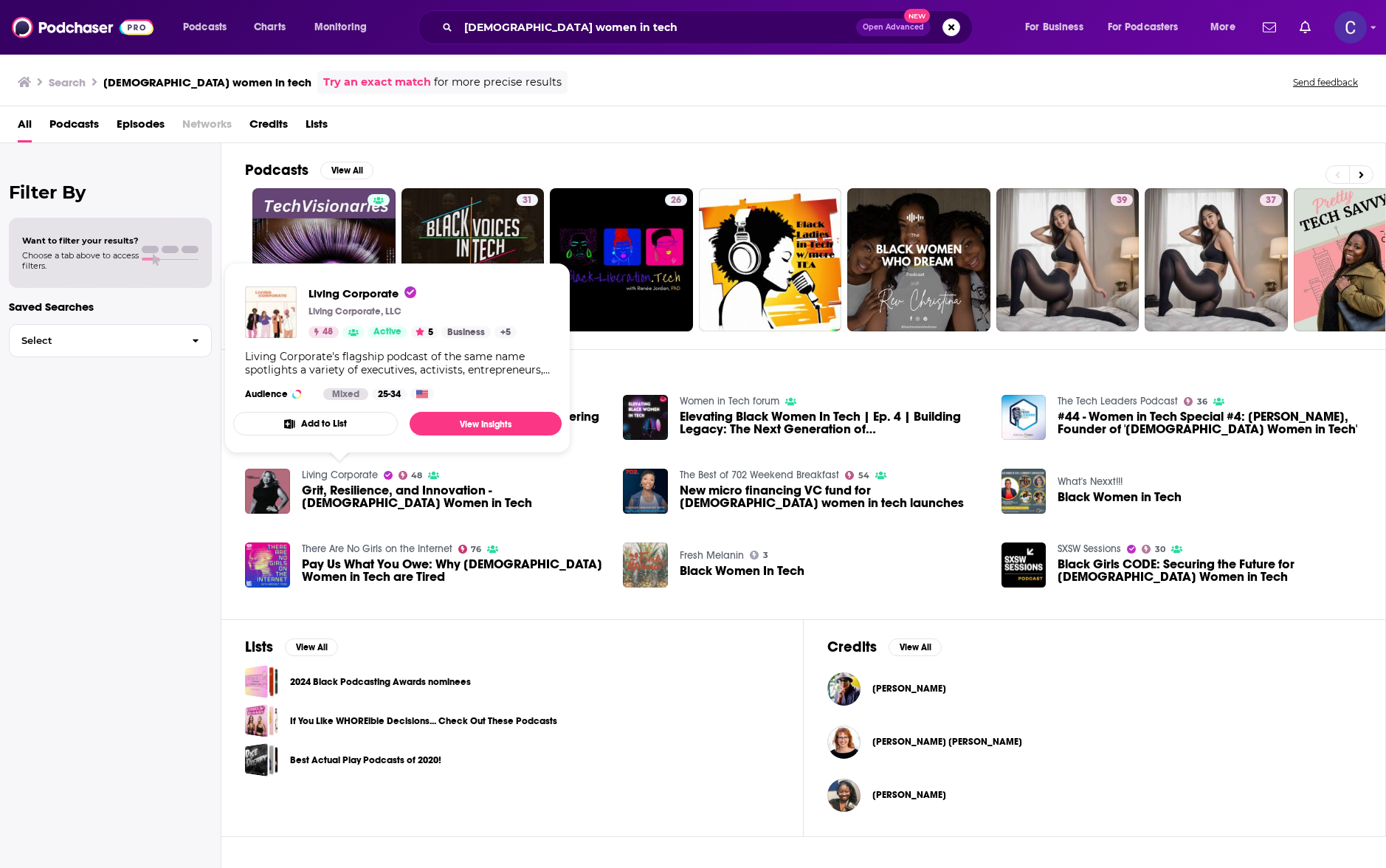
click at [342, 476] on link "Living Corporate" at bounding box center [339, 475] width 76 height 13
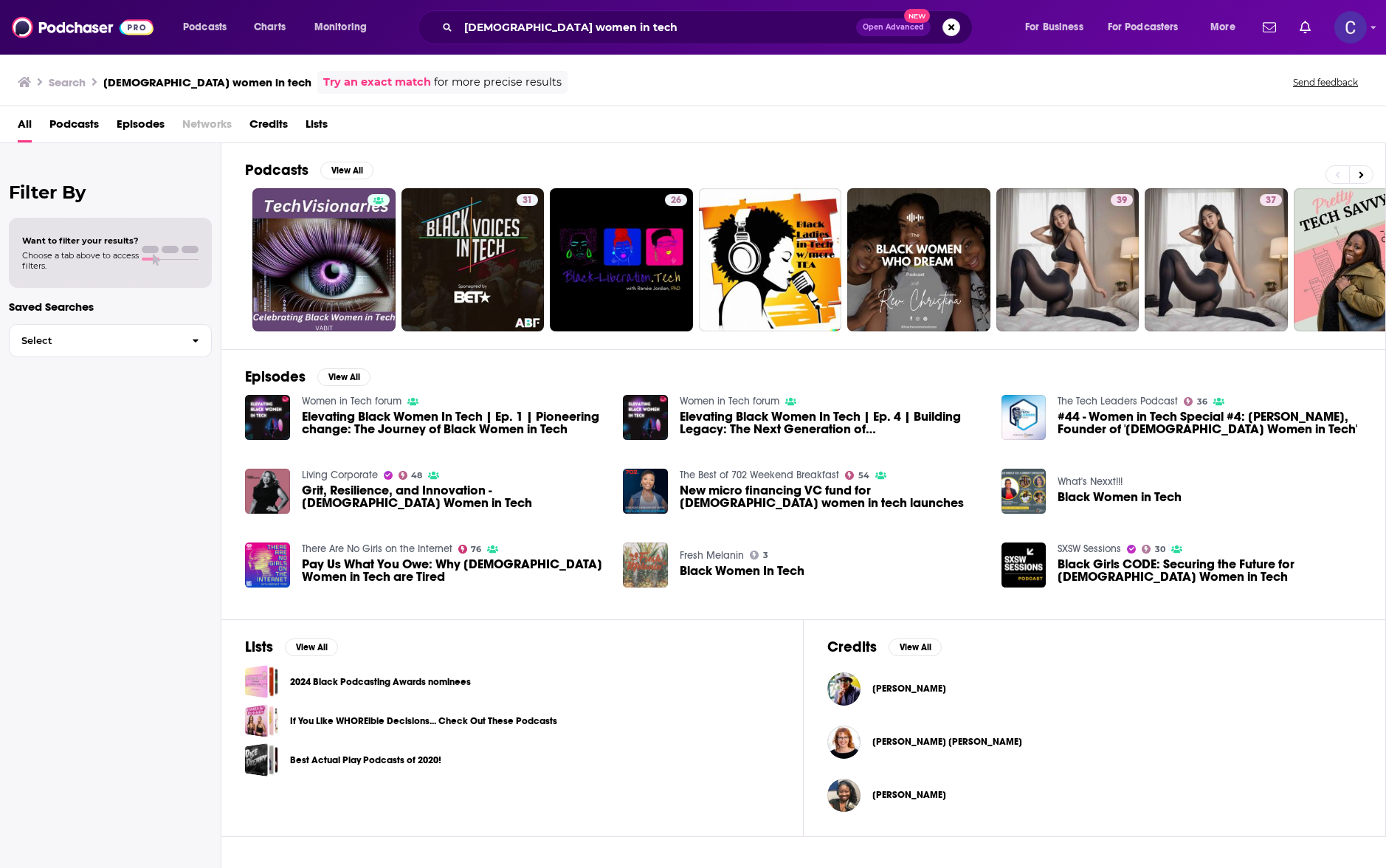
click at [346, 544] on link "There Are No Girls on the Internet" at bounding box center [377, 548] width 151 height 13
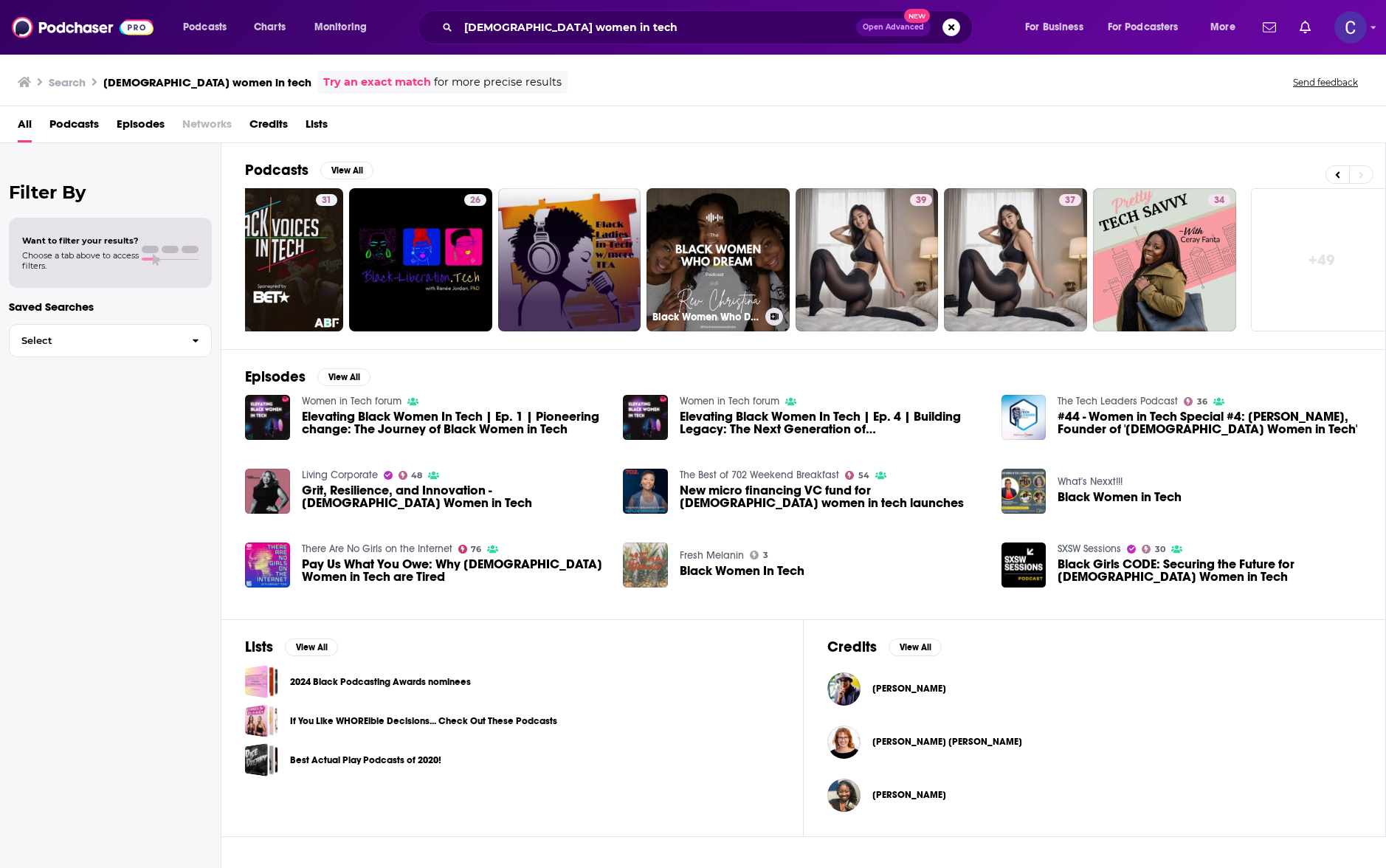
scroll to position [0, 215]
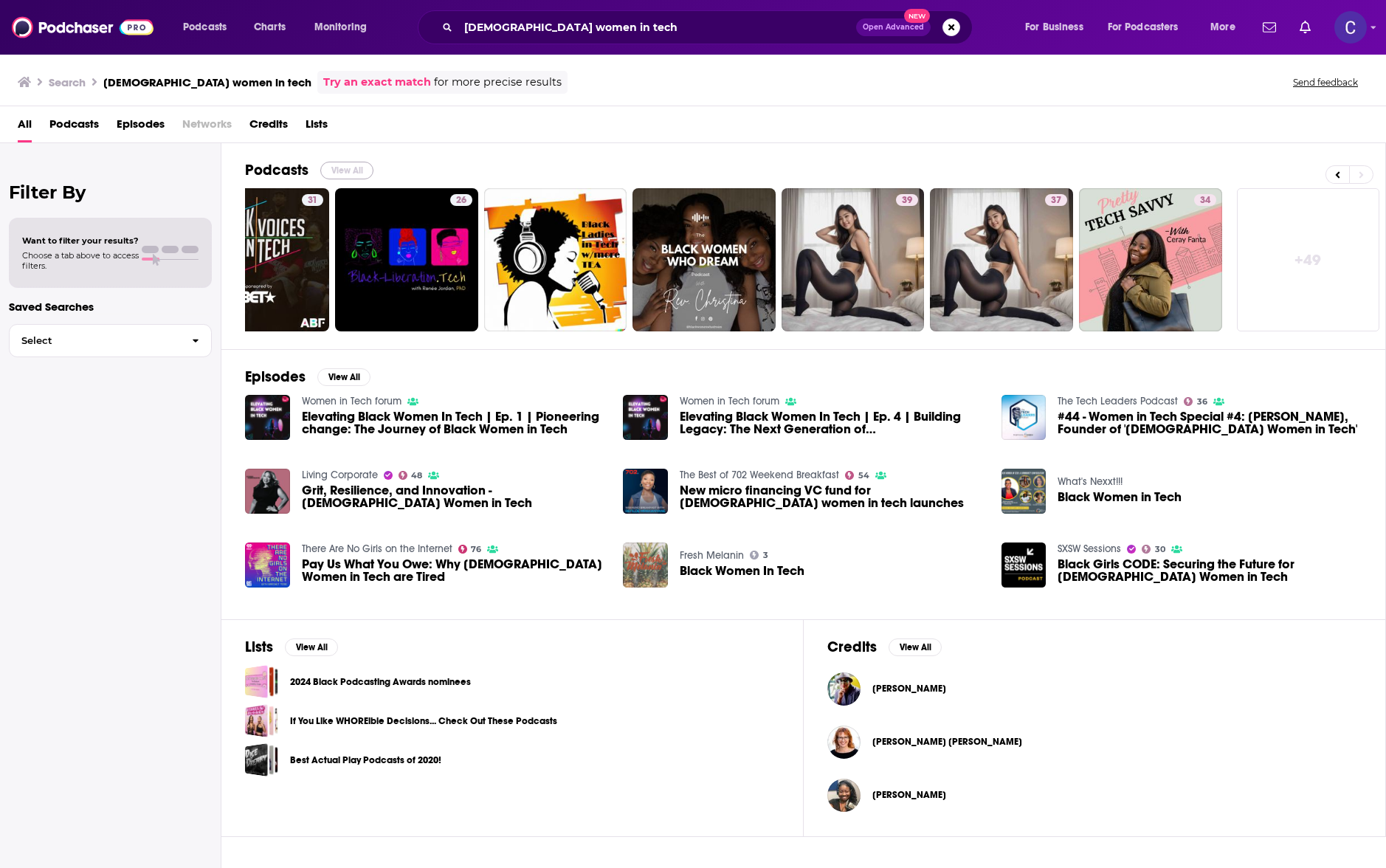
click at [338, 173] on button "View All" at bounding box center [347, 170] width 53 height 18
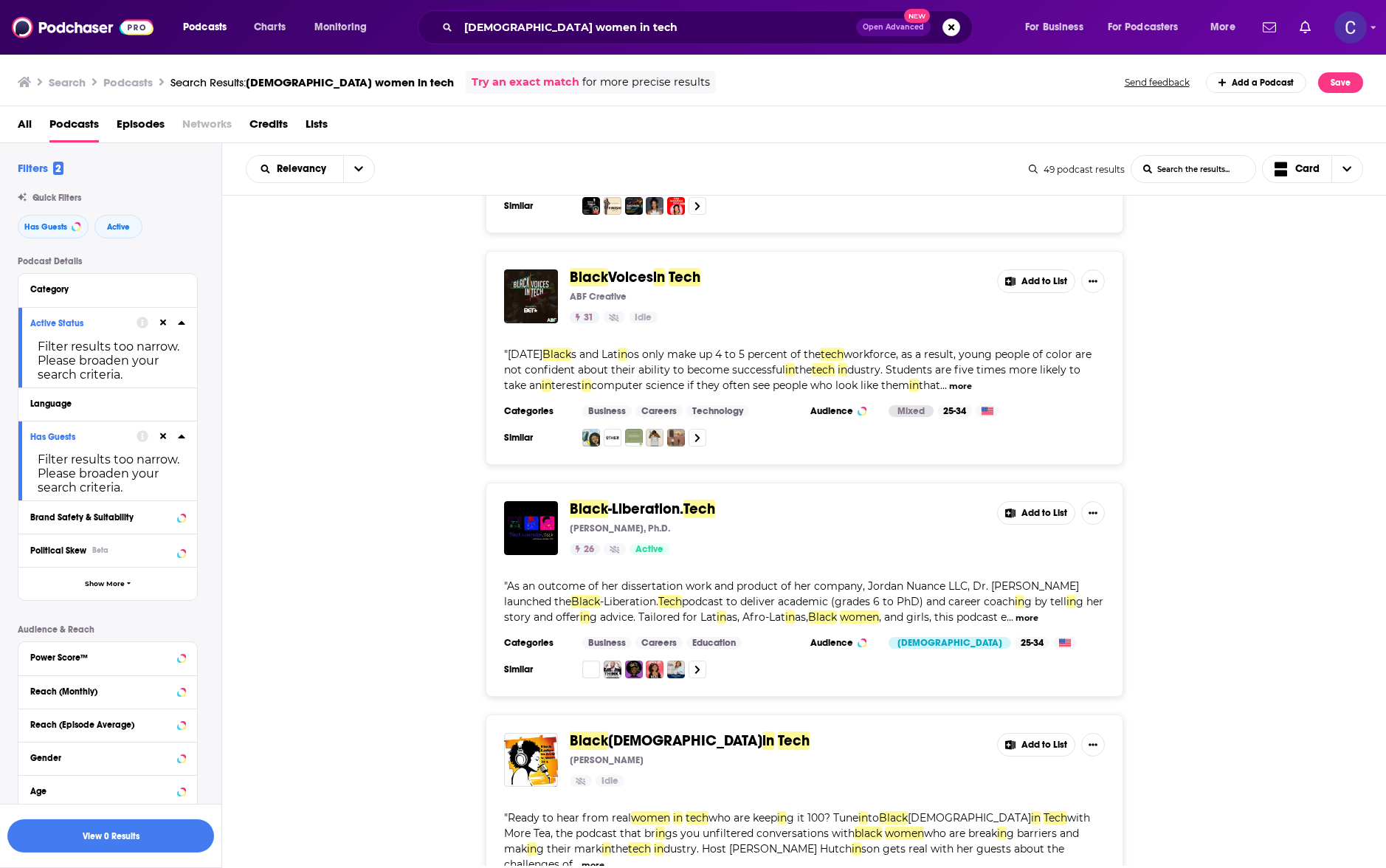
scroll to position [213, 0]
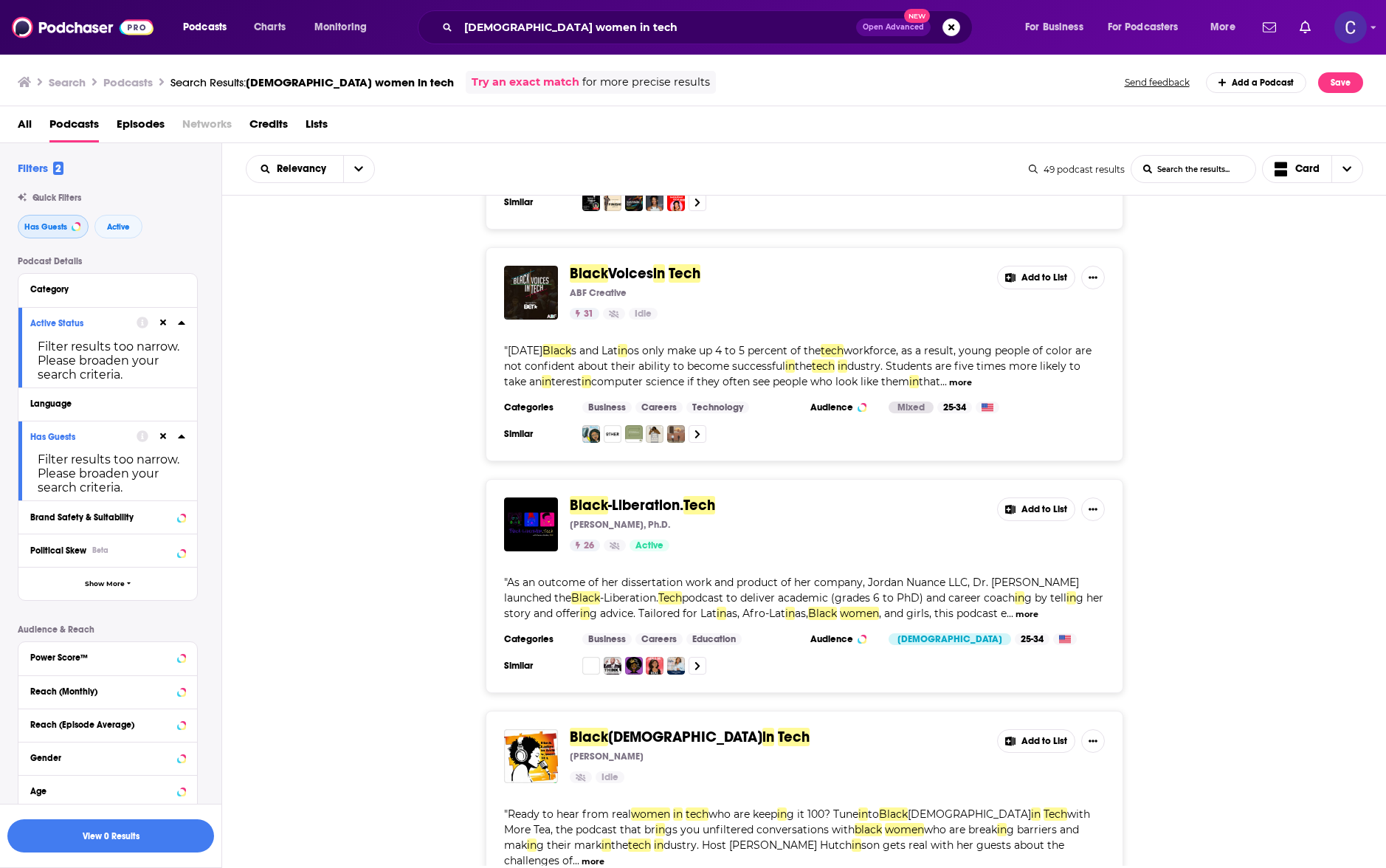
click at [47, 223] on span "Has Guests" at bounding box center [45, 227] width 43 height 8
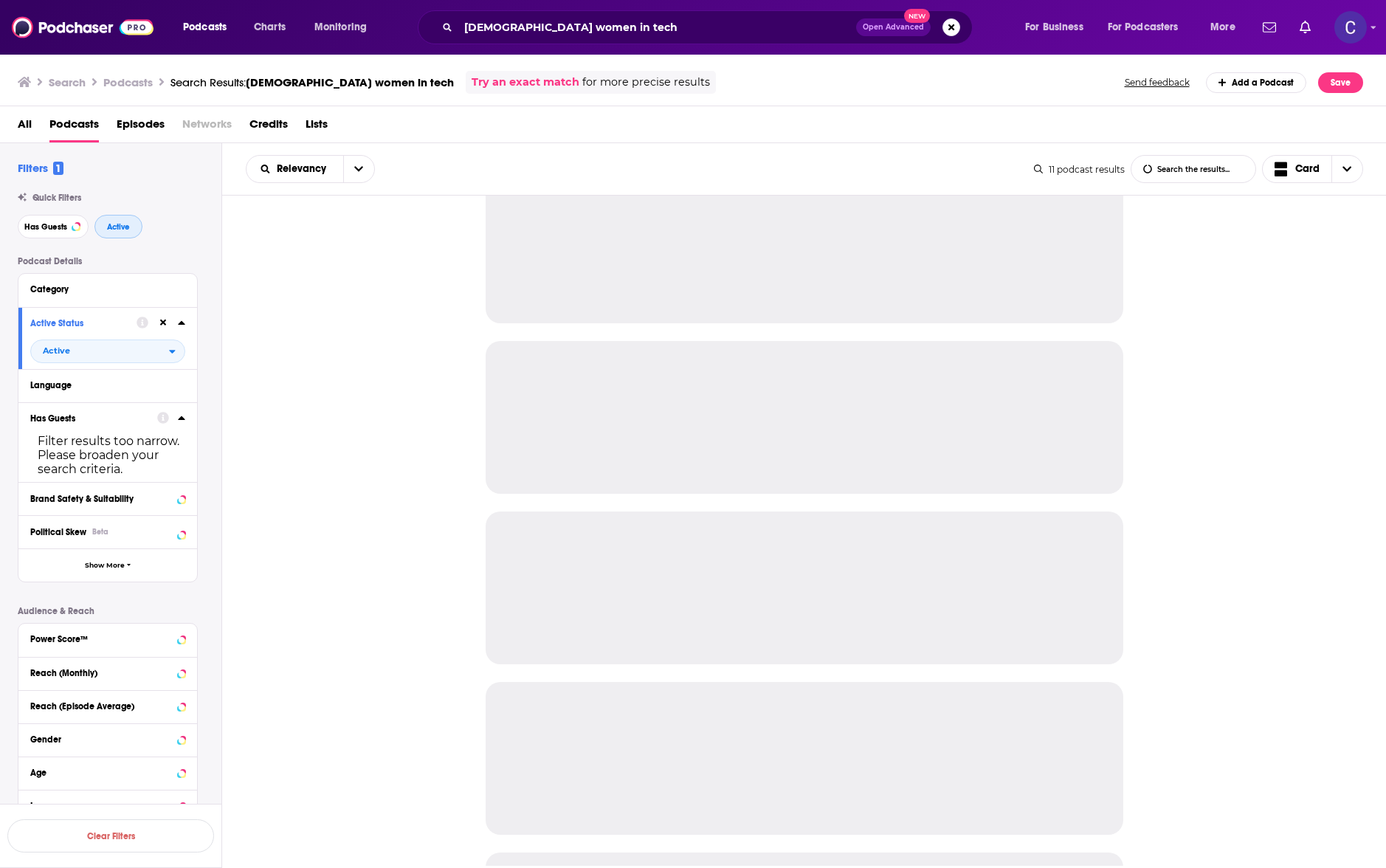
click at [101, 221] on button "Active" at bounding box center [119, 226] width 48 height 23
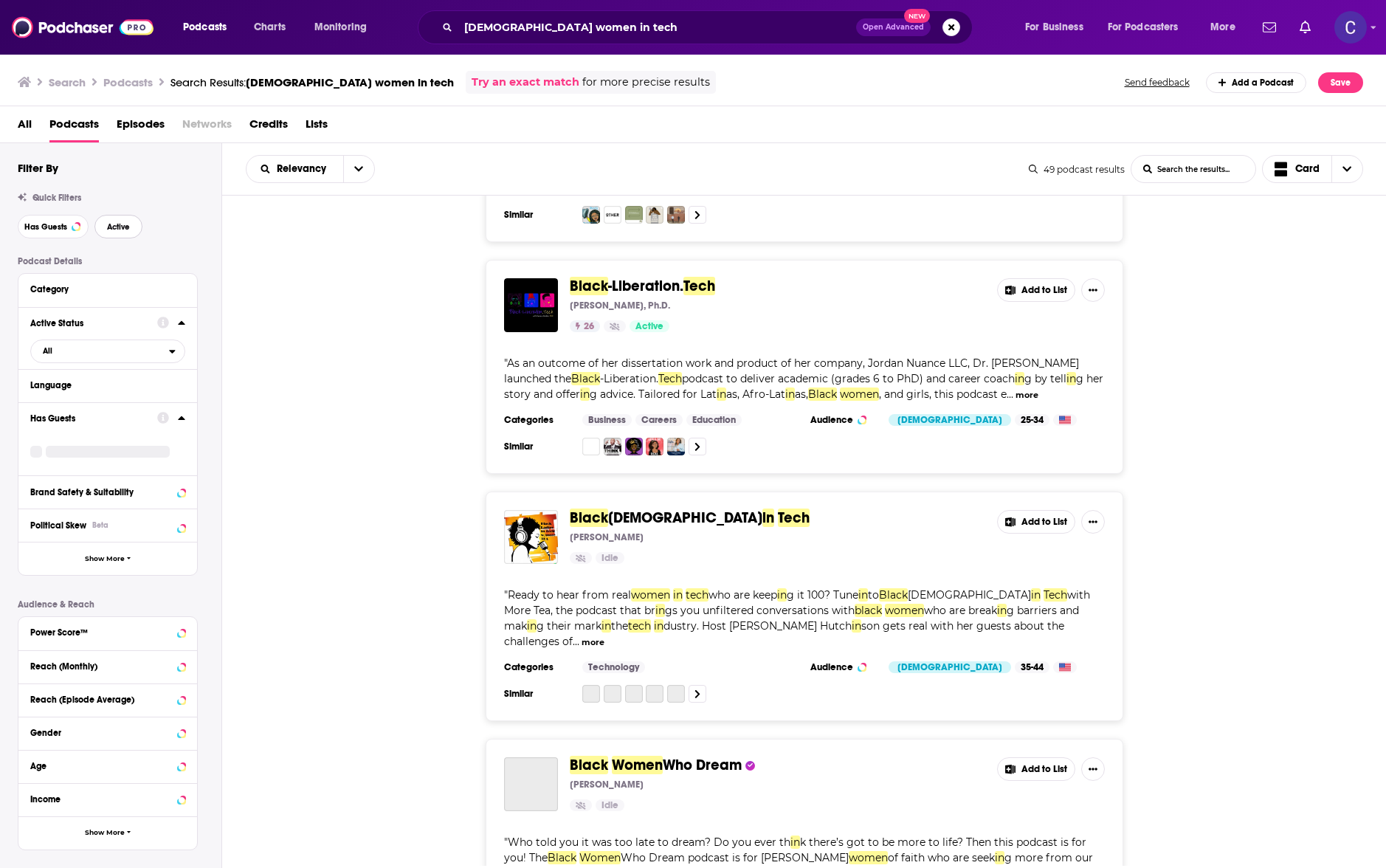
scroll to position [546, 0]
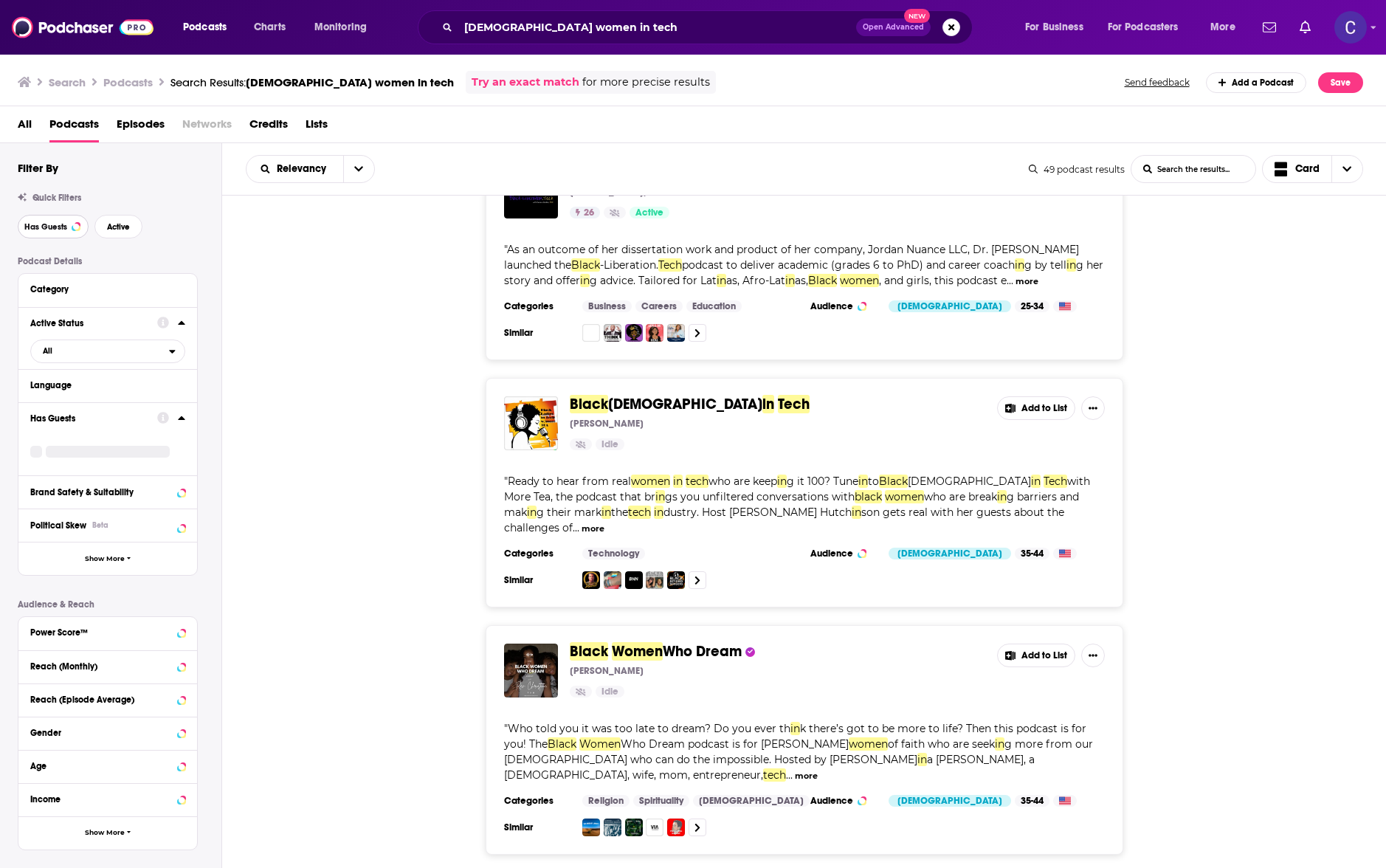
click at [68, 230] on button "Has Guests" at bounding box center [53, 226] width 71 height 23
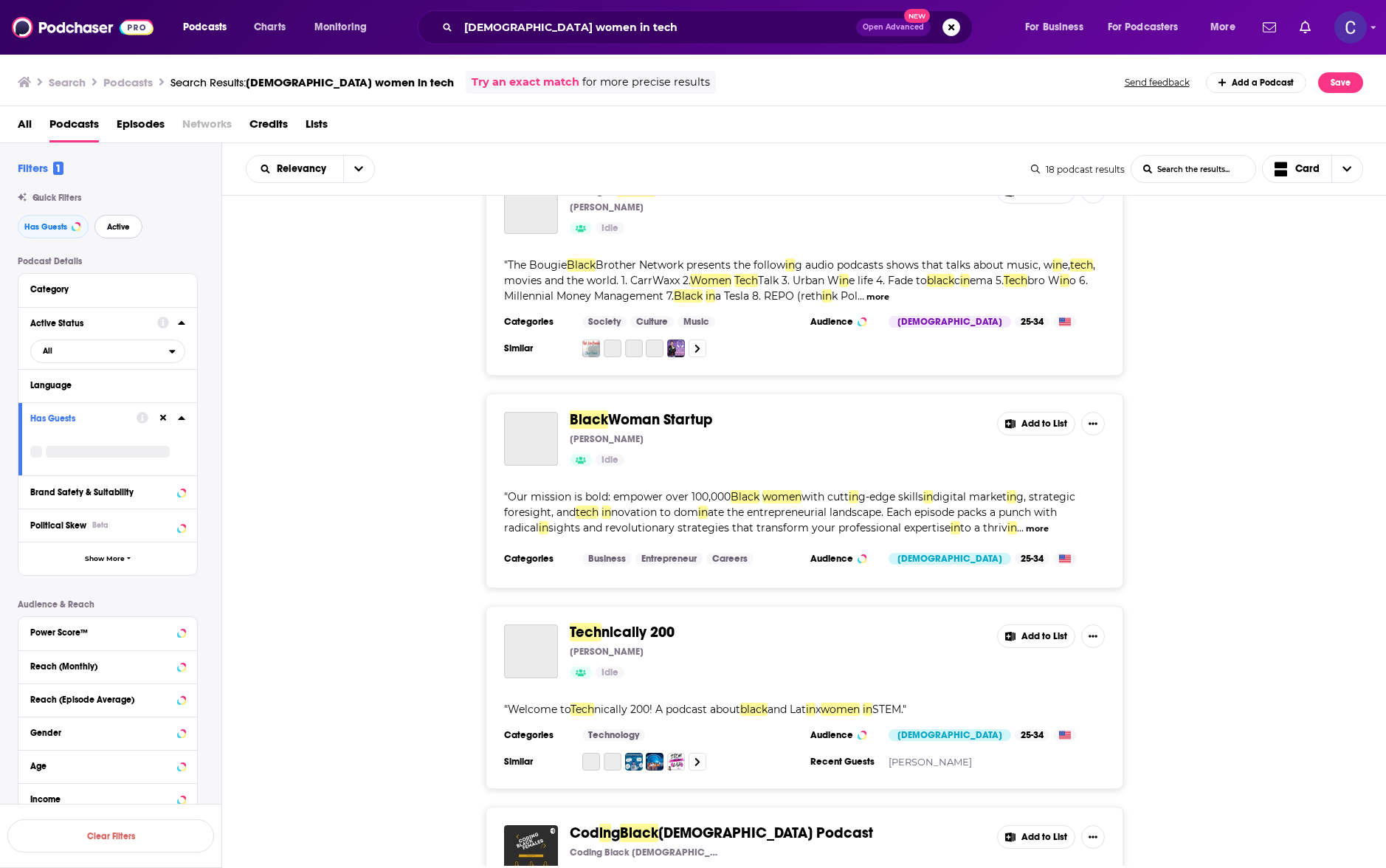
click at [113, 230] on span "Active" at bounding box center [119, 227] width 23 height 8
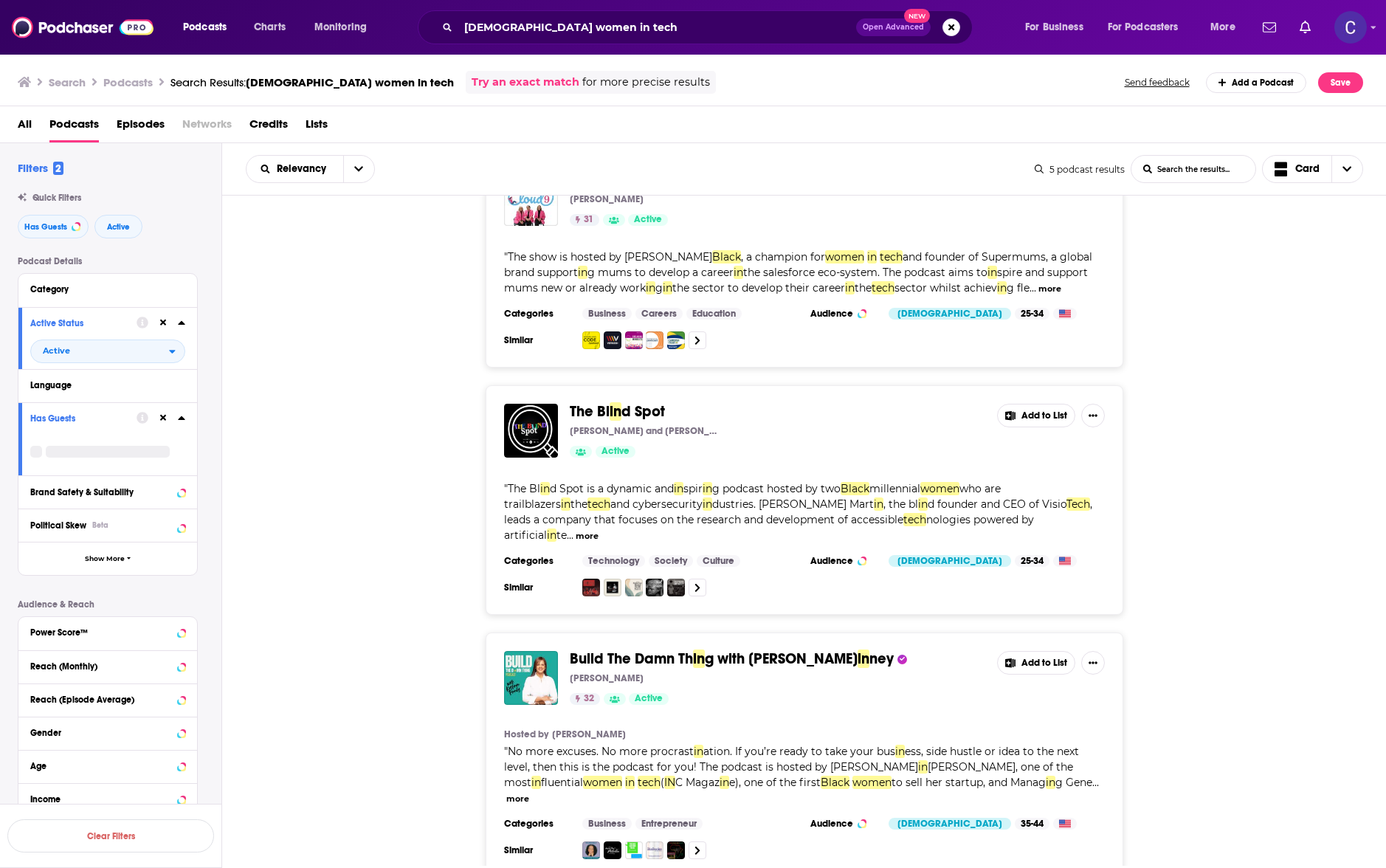
scroll to position [622, 0]
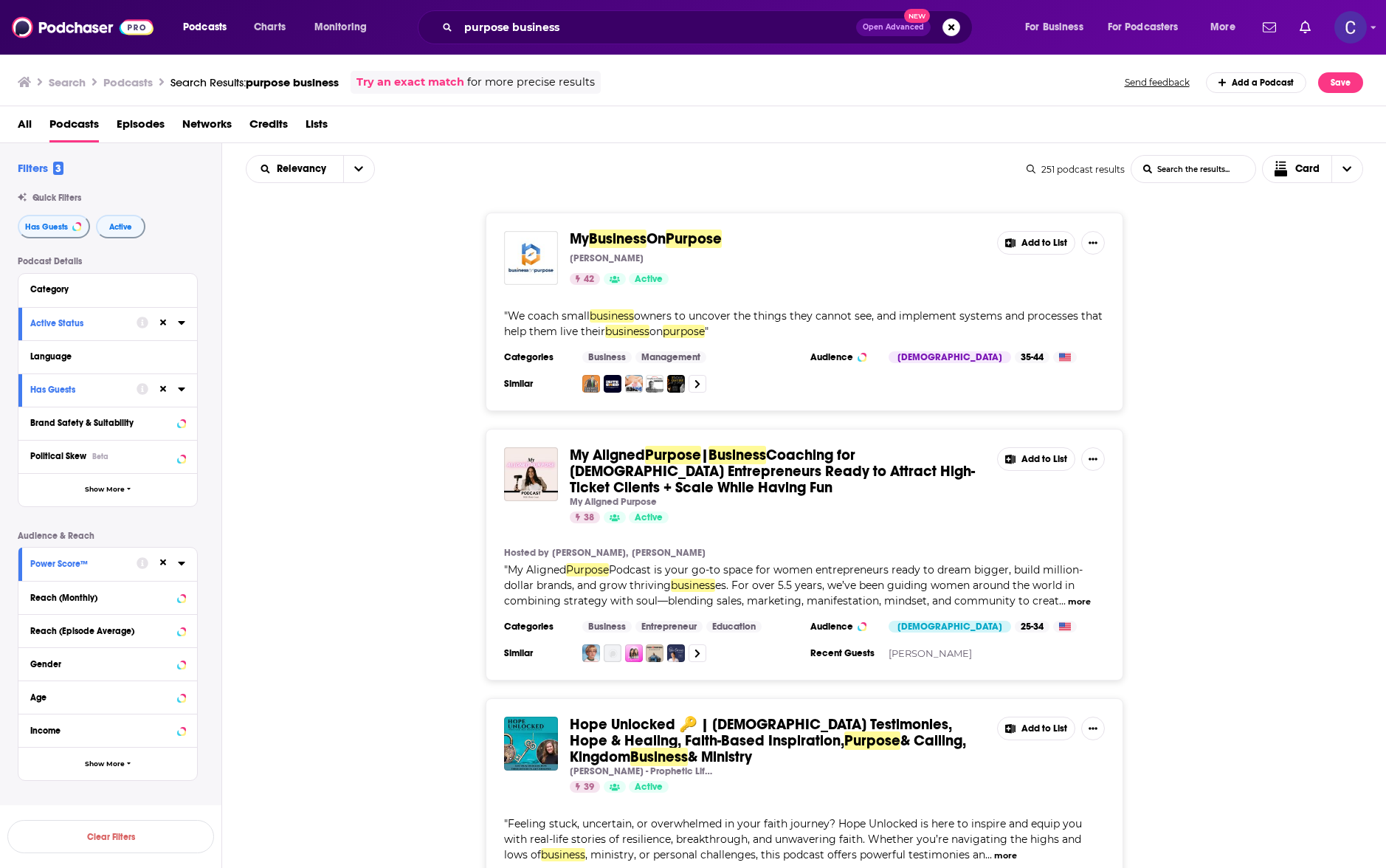
click at [182, 568] on icon at bounding box center [182, 563] width 8 height 12
click at [35, 640] on icon at bounding box center [36, 641] width 9 height 9
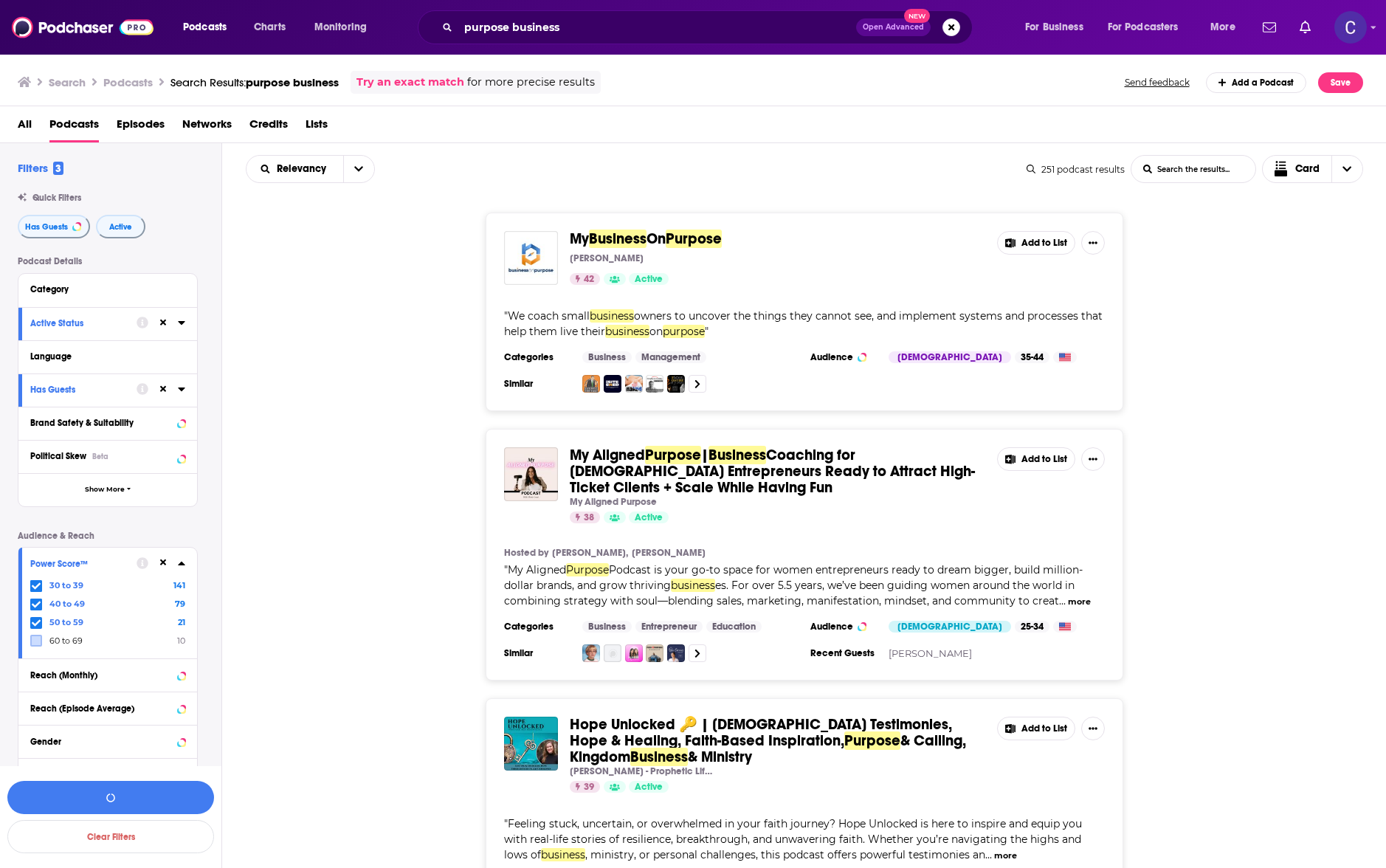
click at [37, 618] on icon at bounding box center [36, 623] width 9 height 9
click at [38, 600] on icon at bounding box center [36, 605] width 9 height 9
click at [138, 793] on button "View 141 Results" at bounding box center [110, 797] width 206 height 33
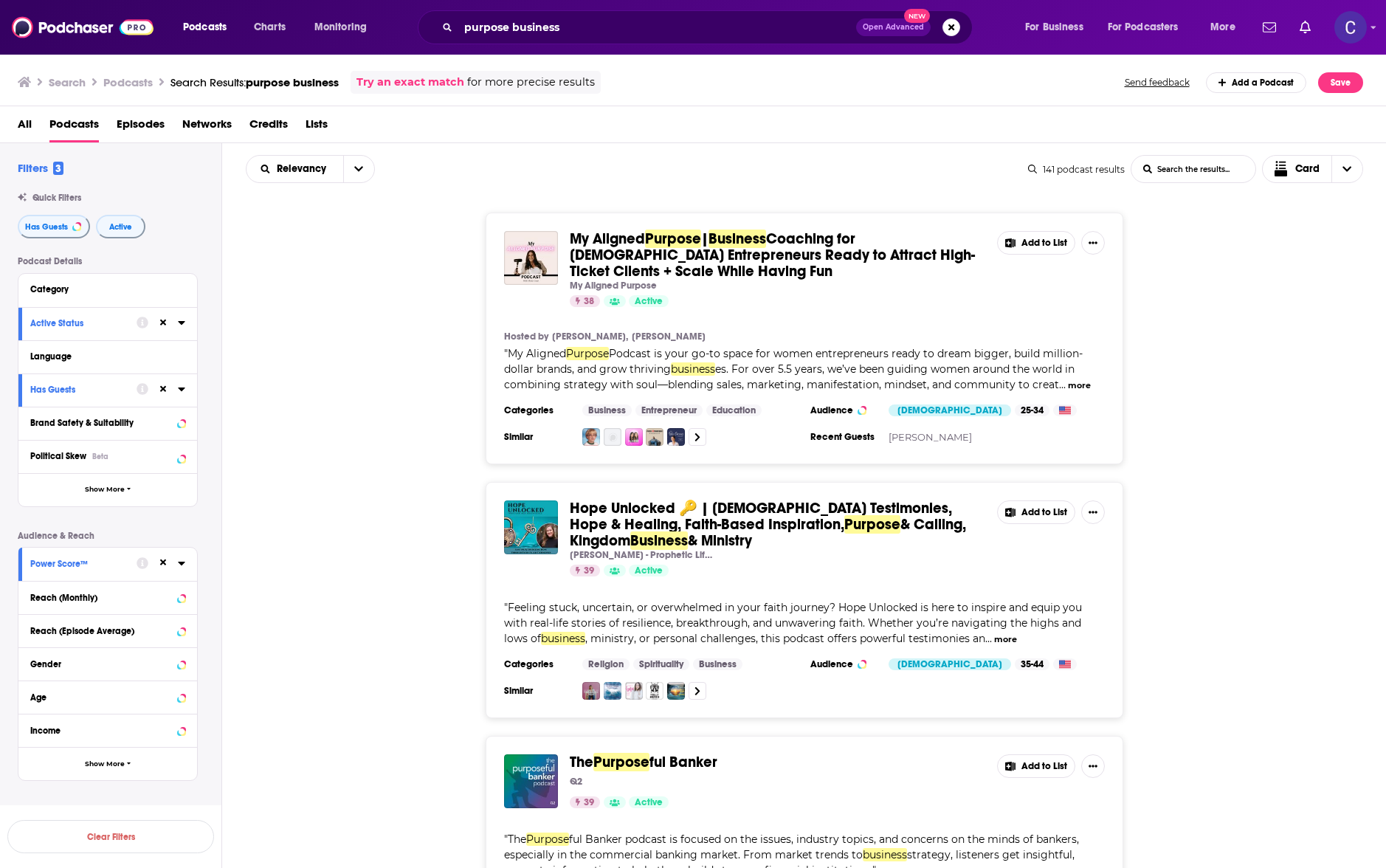
click at [430, 645] on div "Hope Unlocked 🔑 | Christian Testimonies, Hope & Healing, Faith-Based Inspiratio…" at bounding box center [804, 599] width 1165 height 236
click at [1285, 366] on div "My Aligned Purpose | Business Coaching for Female Entrepreneurs Ready to Attrac…" at bounding box center [804, 338] width 1165 height 251
click at [510, 29] on input "purpose business" at bounding box center [657, 27] width 398 height 23
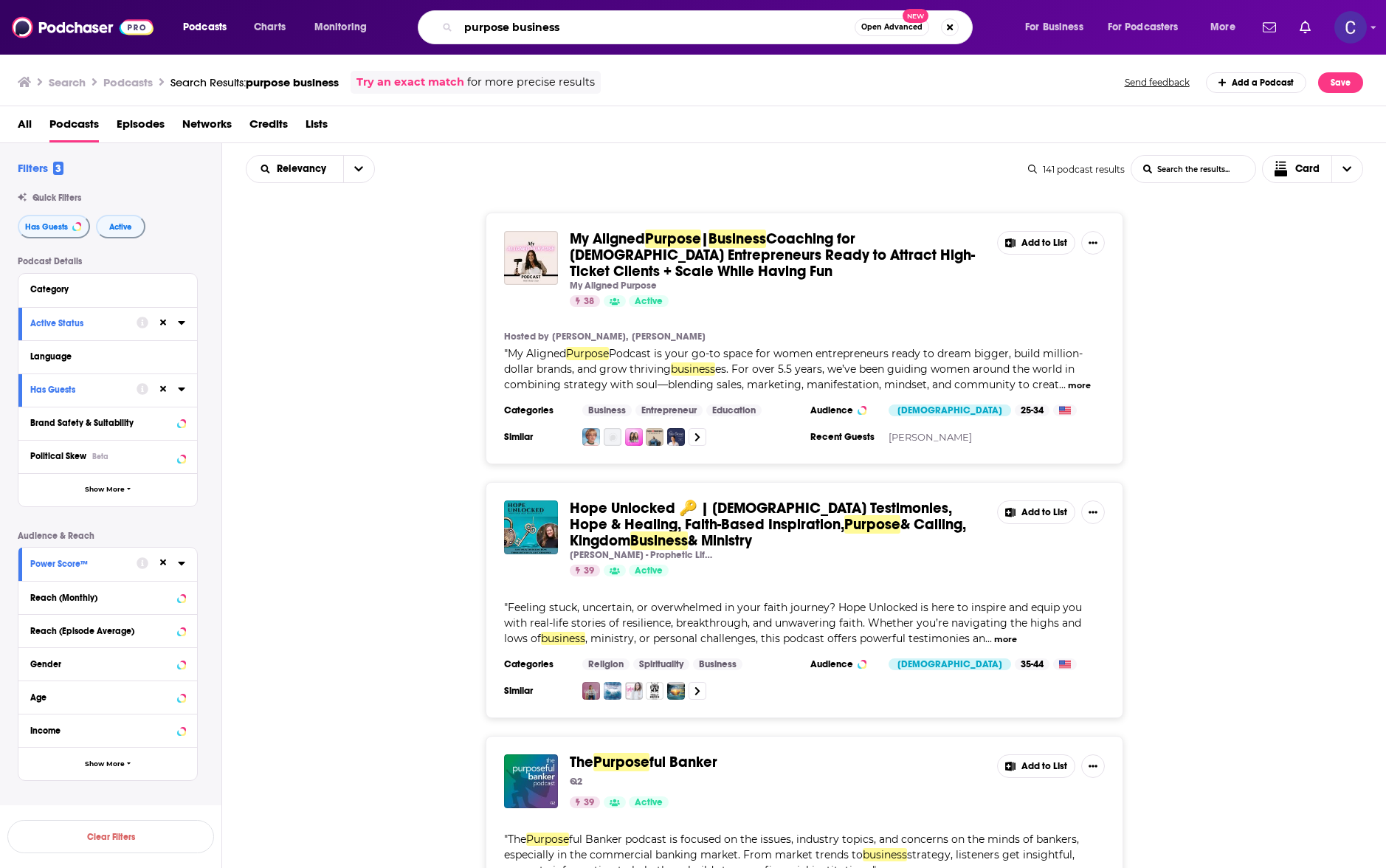
click at [510, 29] on input "purpose business" at bounding box center [657, 27] width 396 height 23
type input "purpose business"
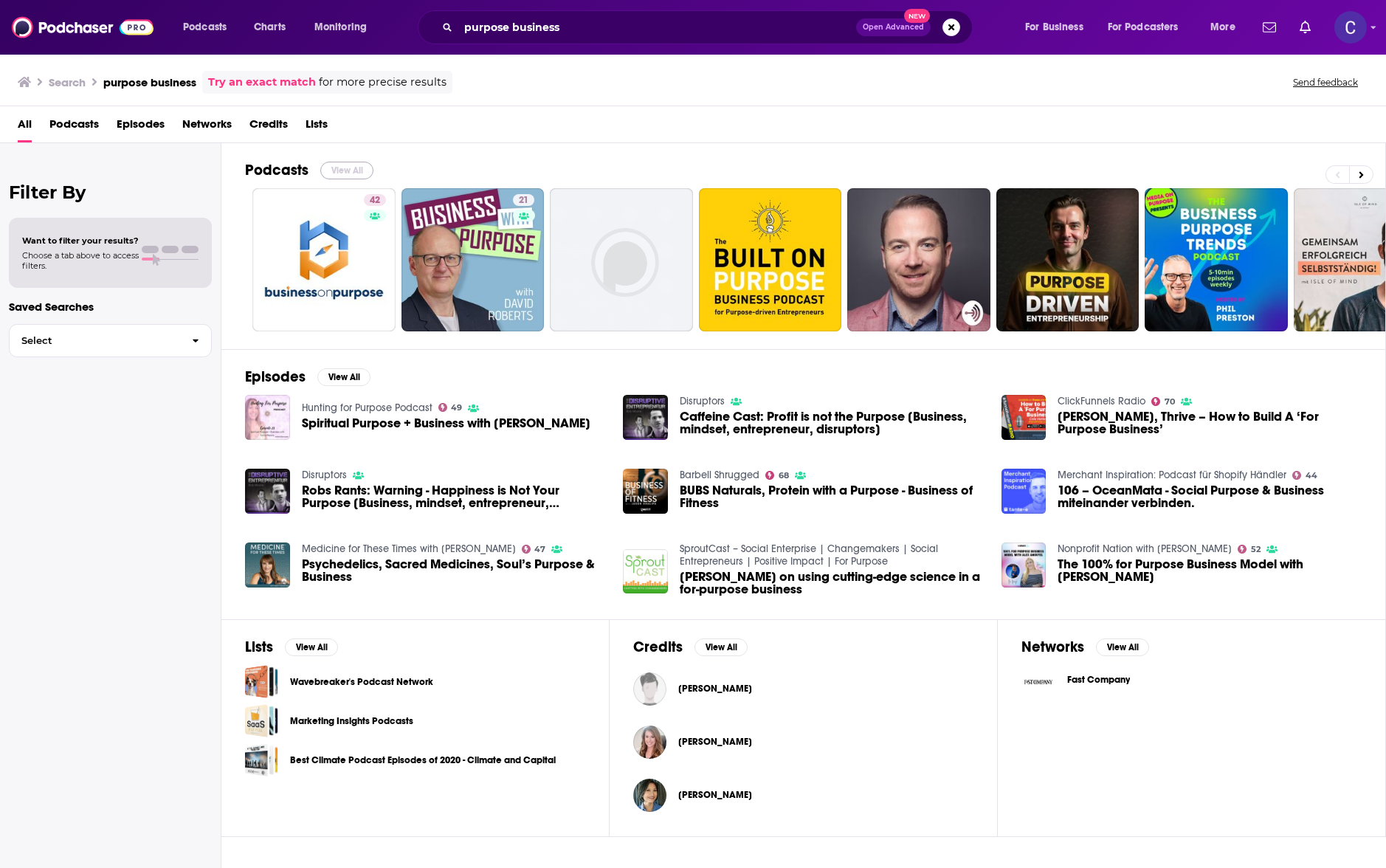
click at [344, 170] on button "View All" at bounding box center [347, 170] width 53 height 18
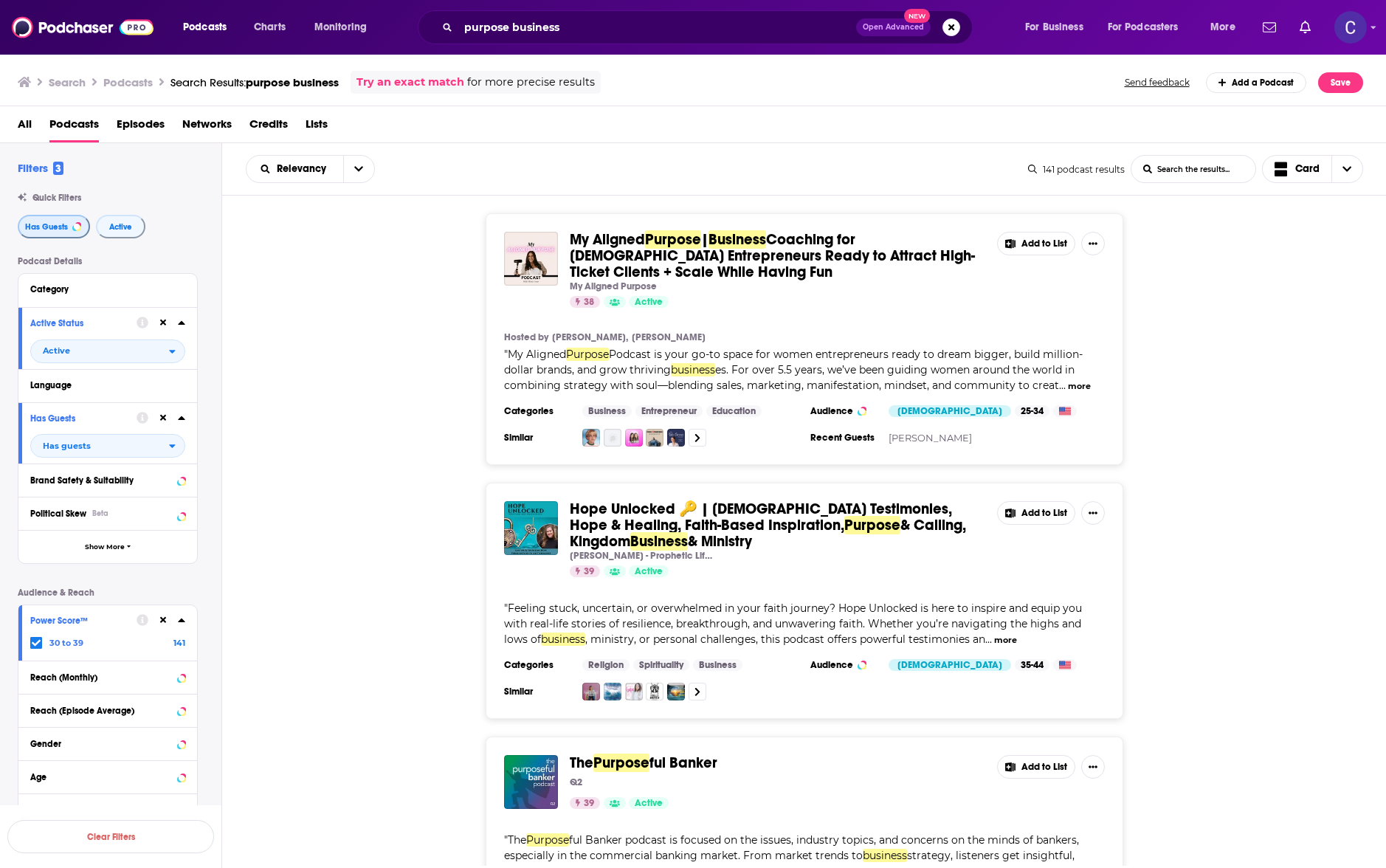
click at [63, 226] on span "Has Guests" at bounding box center [46, 227] width 43 height 8
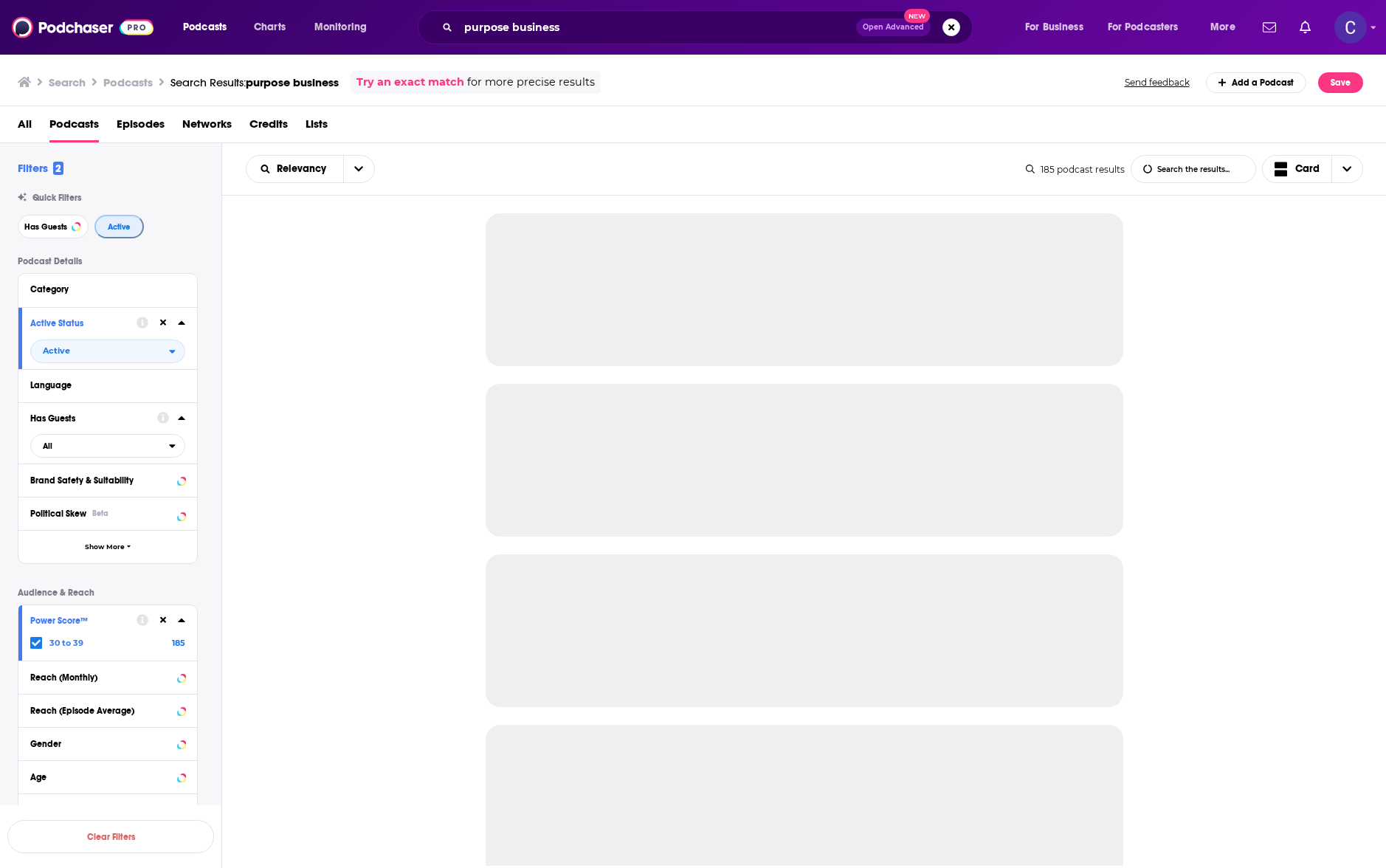
click at [103, 224] on button "Active" at bounding box center [119, 226] width 50 height 23
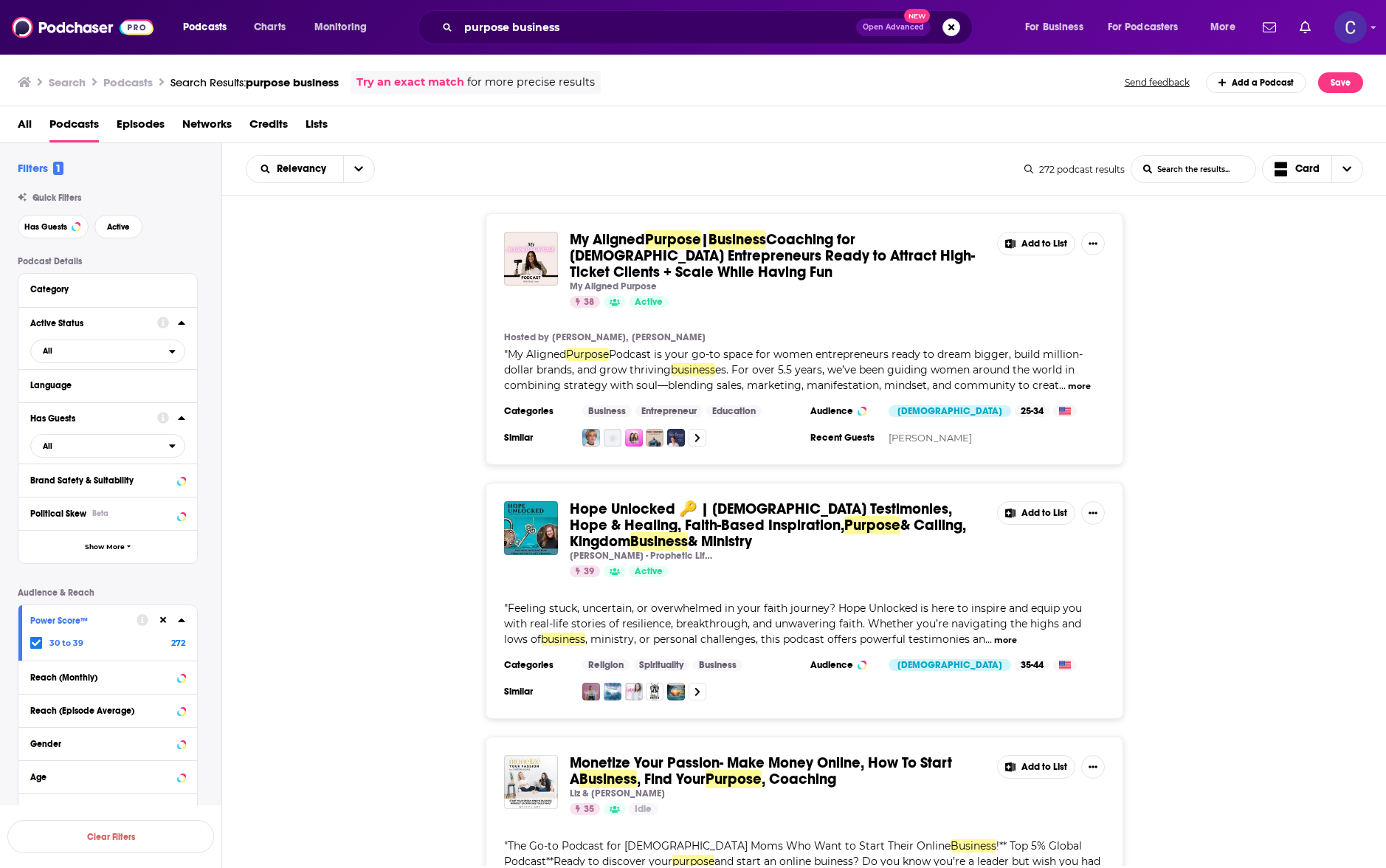
click at [182, 619] on icon at bounding box center [181, 620] width 7 height 4
click at [37, 646] on icon at bounding box center [36, 643] width 9 height 9
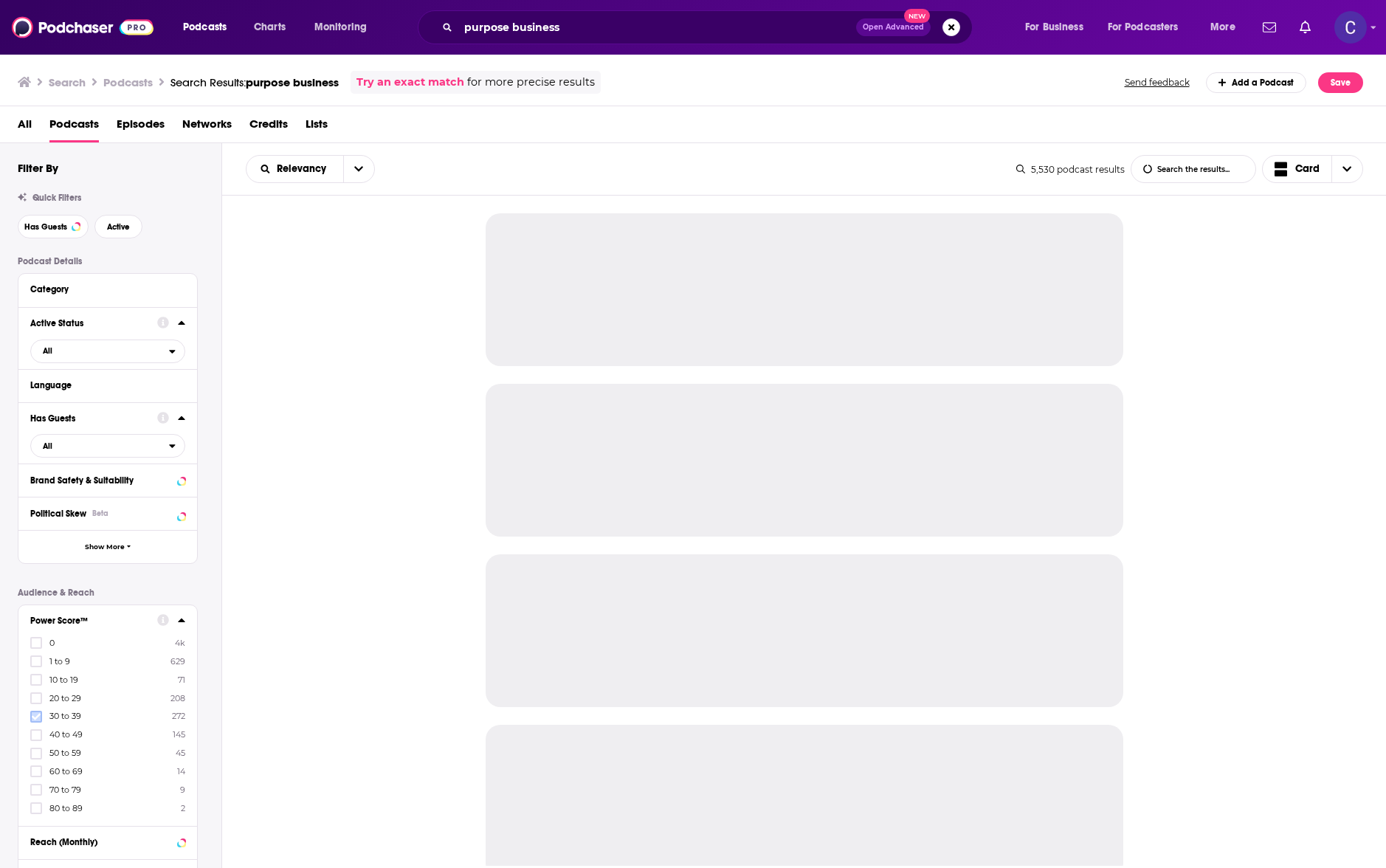
click at [41, 713] on label at bounding box center [36, 716] width 12 height 12
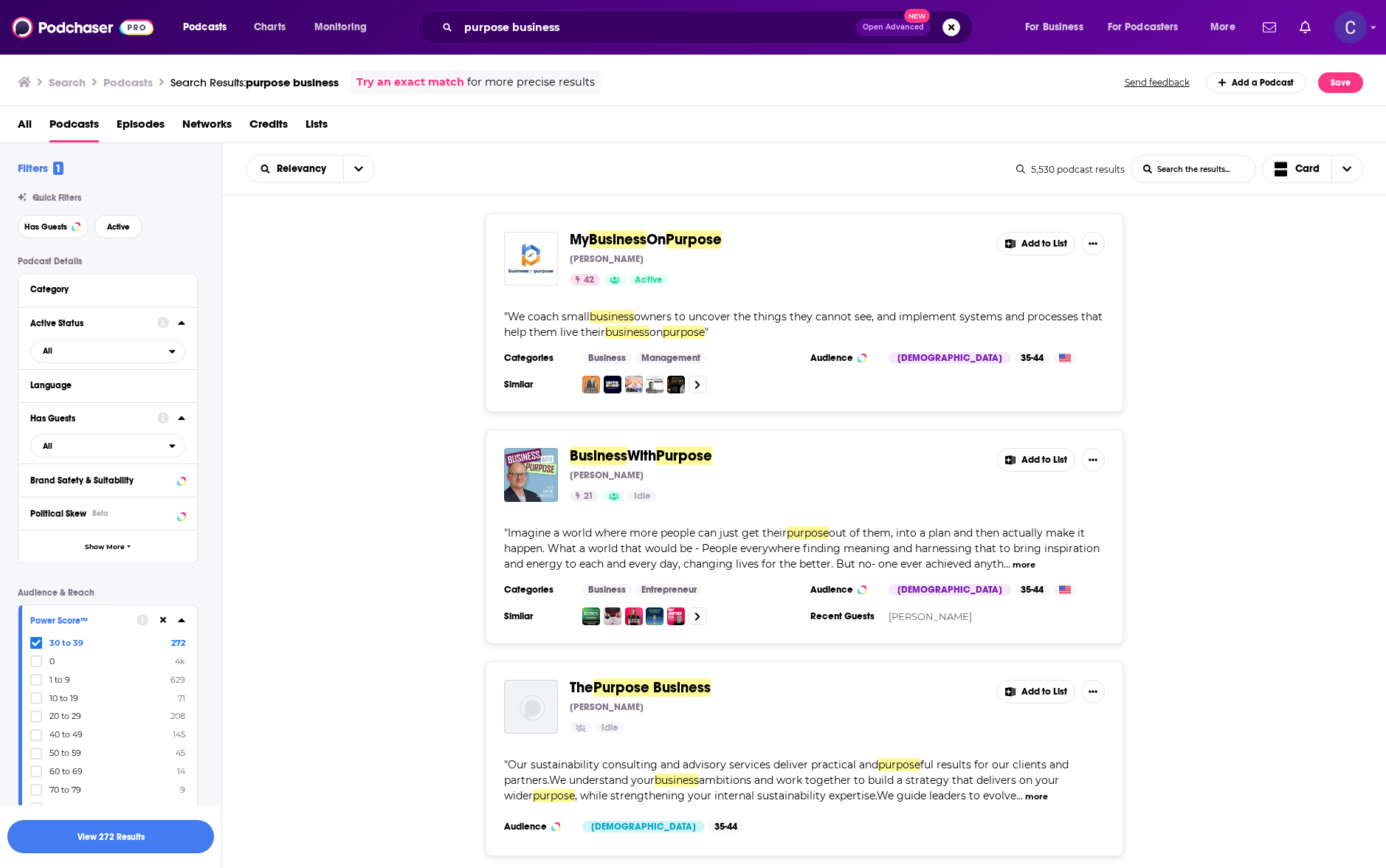
click at [179, 834] on button "View 272 Results" at bounding box center [110, 836] width 206 height 33
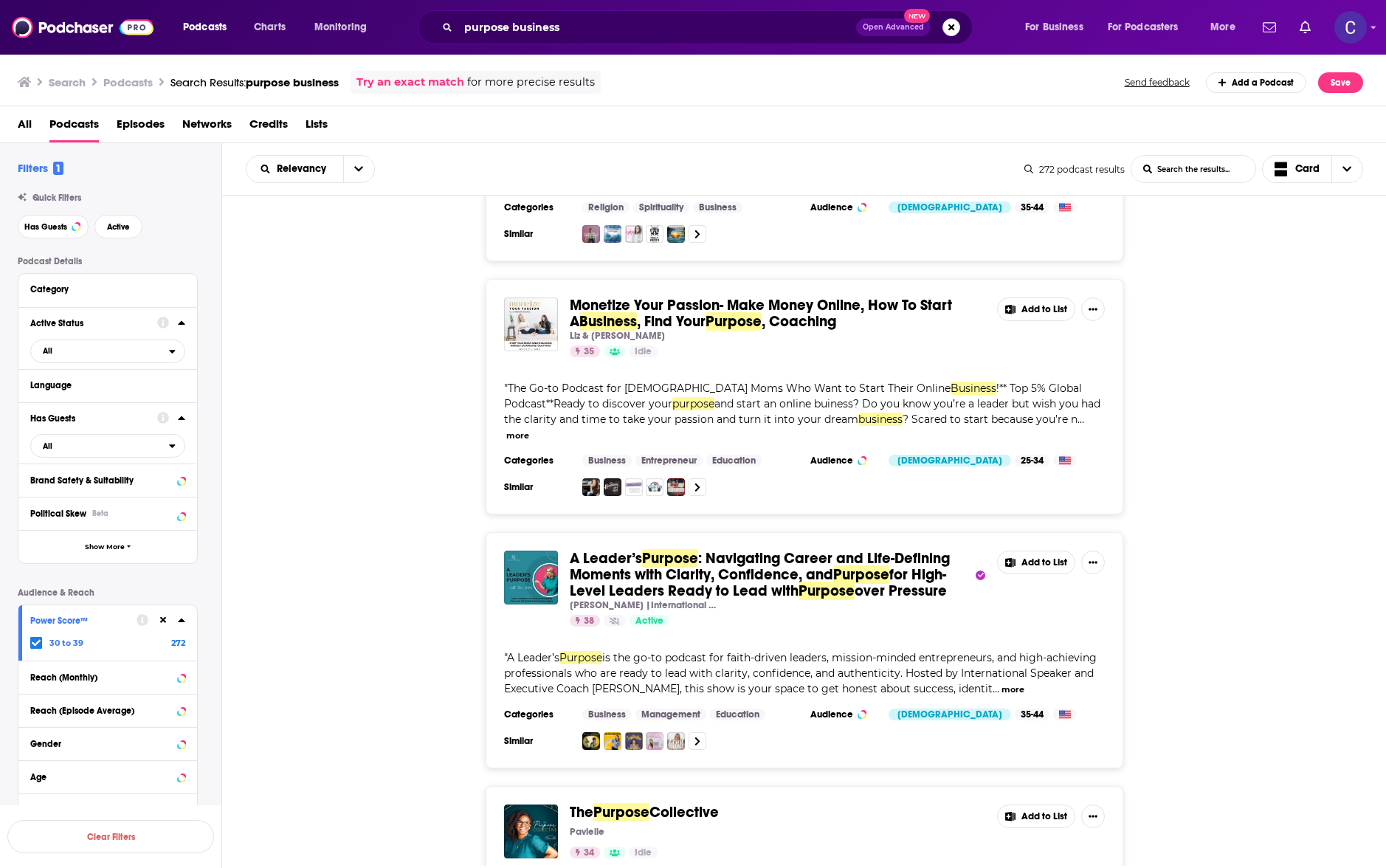
scroll to position [456, 0]
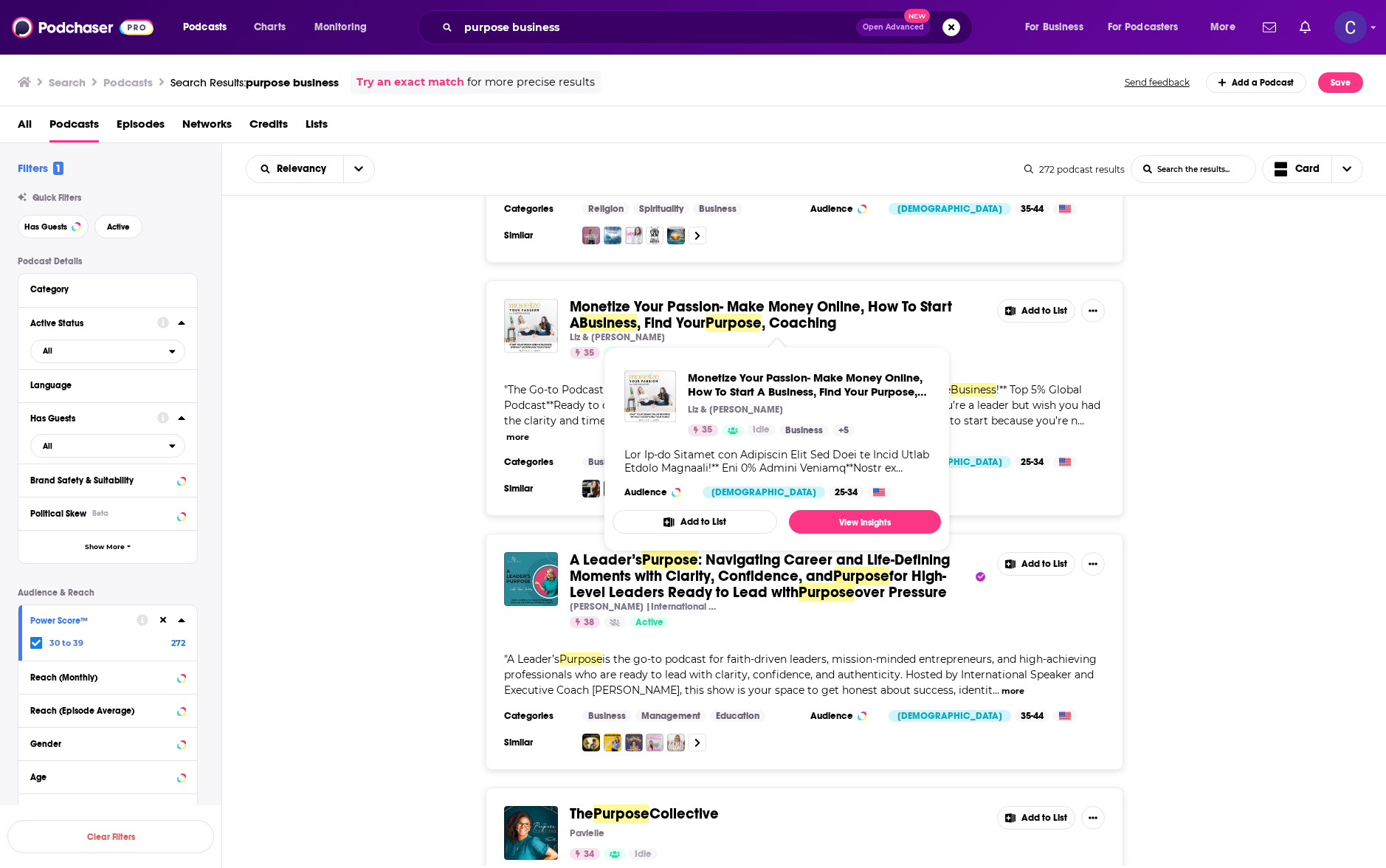
click at [395, 450] on div "Monetize Your Passion- Make Money Online, How To Start A Business , Find Your P…" at bounding box center [804, 398] width 1165 height 236
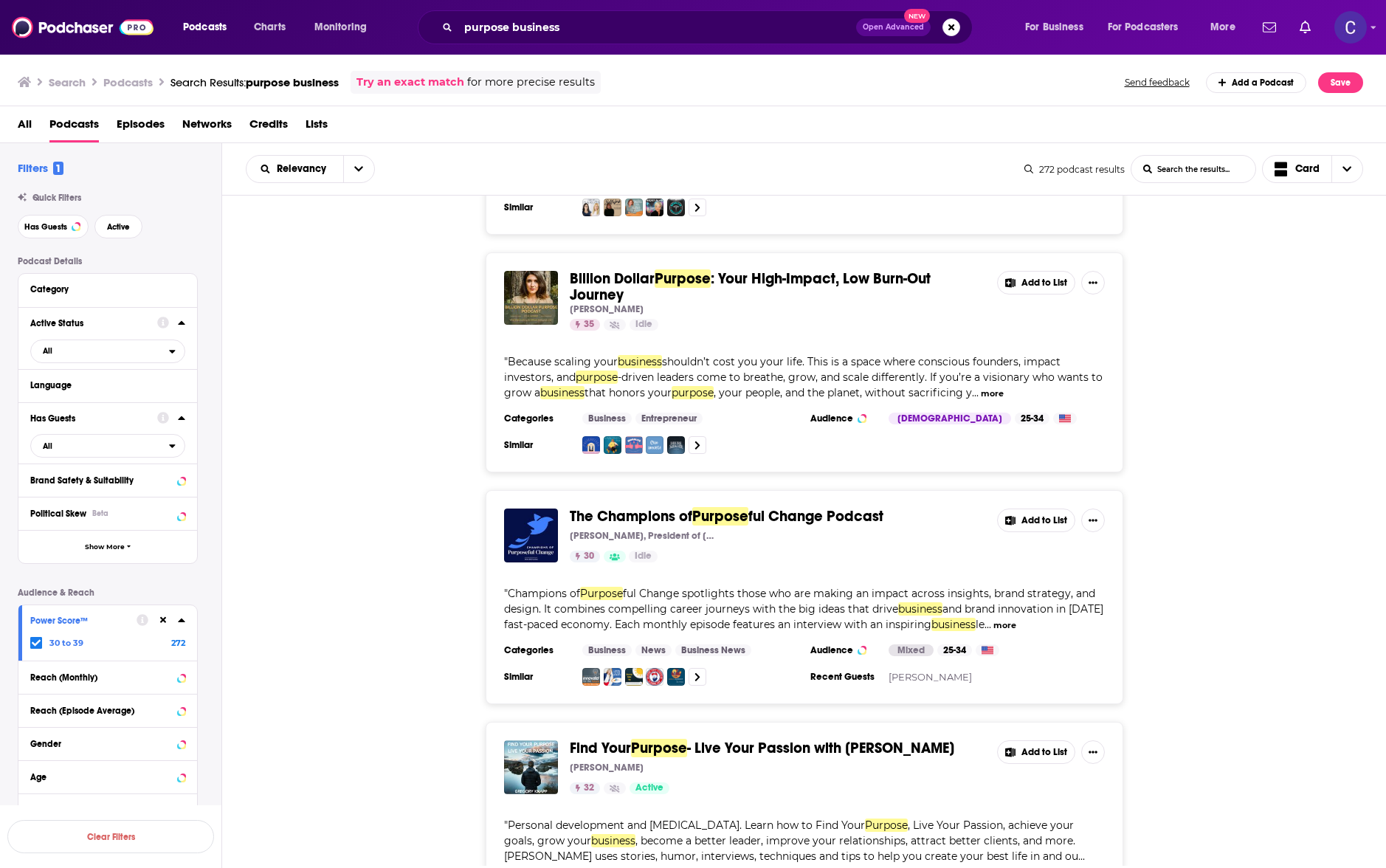
scroll to position [4014, 0]
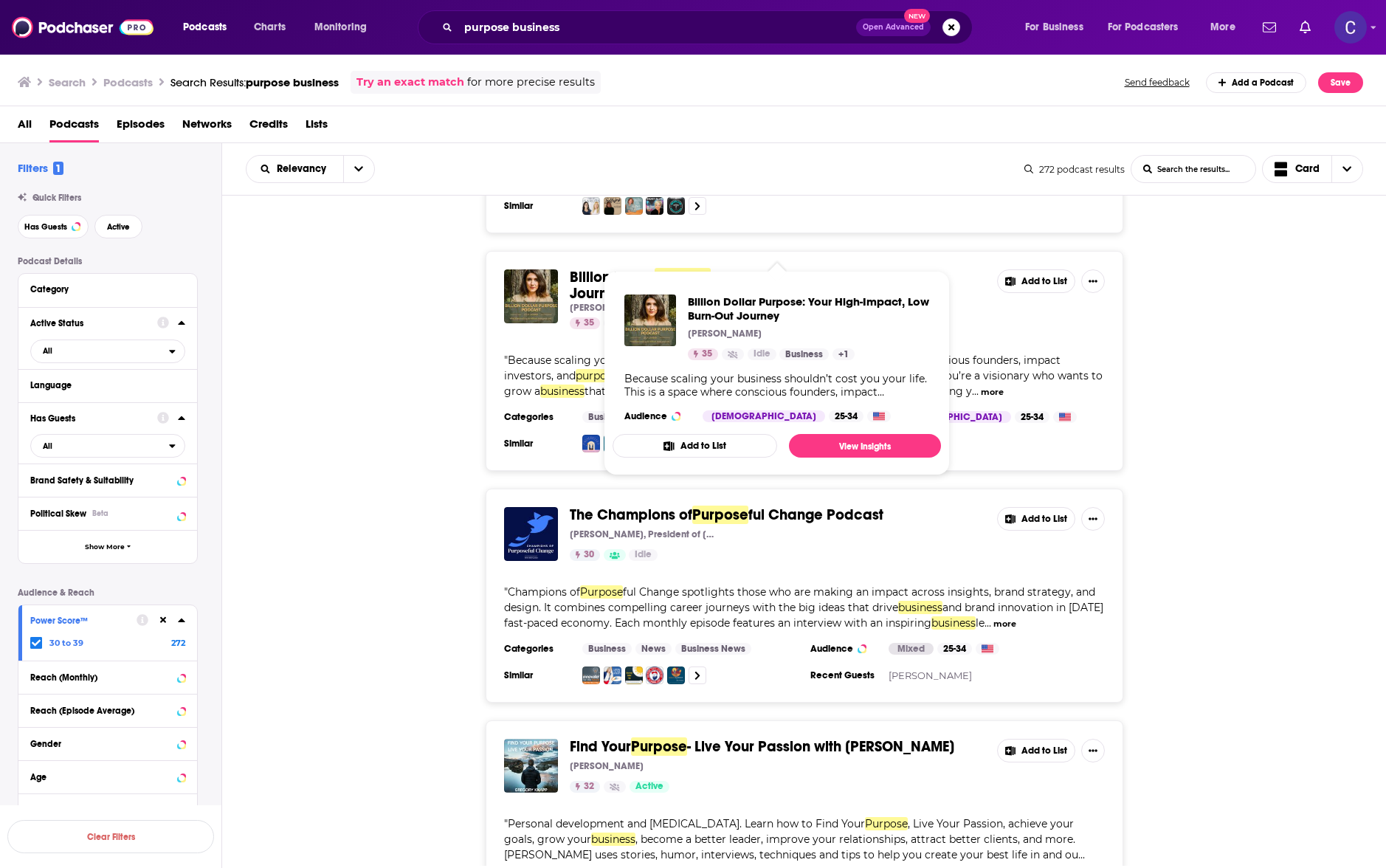
click at [455, 347] on div "Billion Dollar Purpose : Your High-Impact, Low Burn-Out Journey Leïla Lahbabi 3…" at bounding box center [804, 360] width 1165 height 220
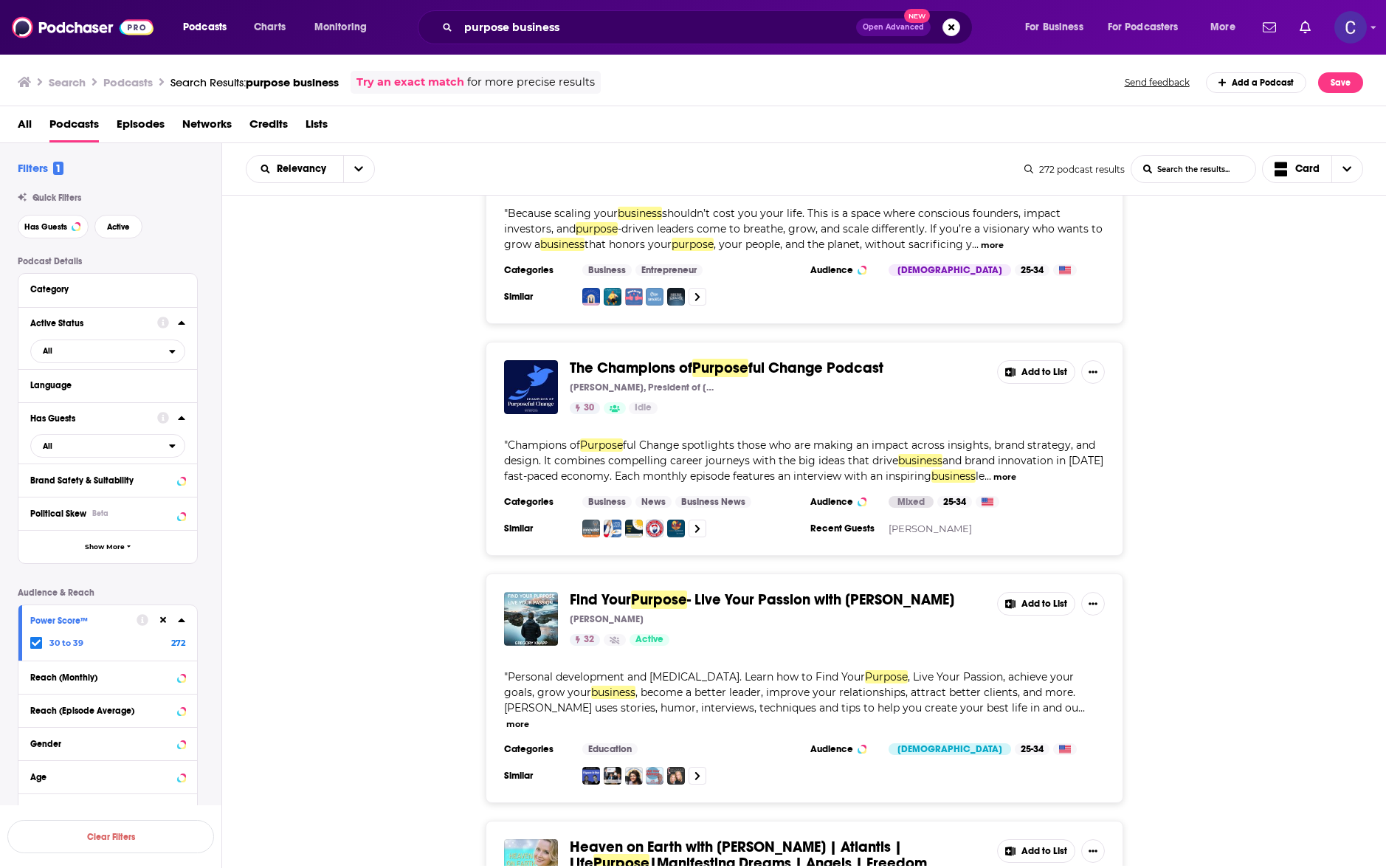
scroll to position [4299, 0]
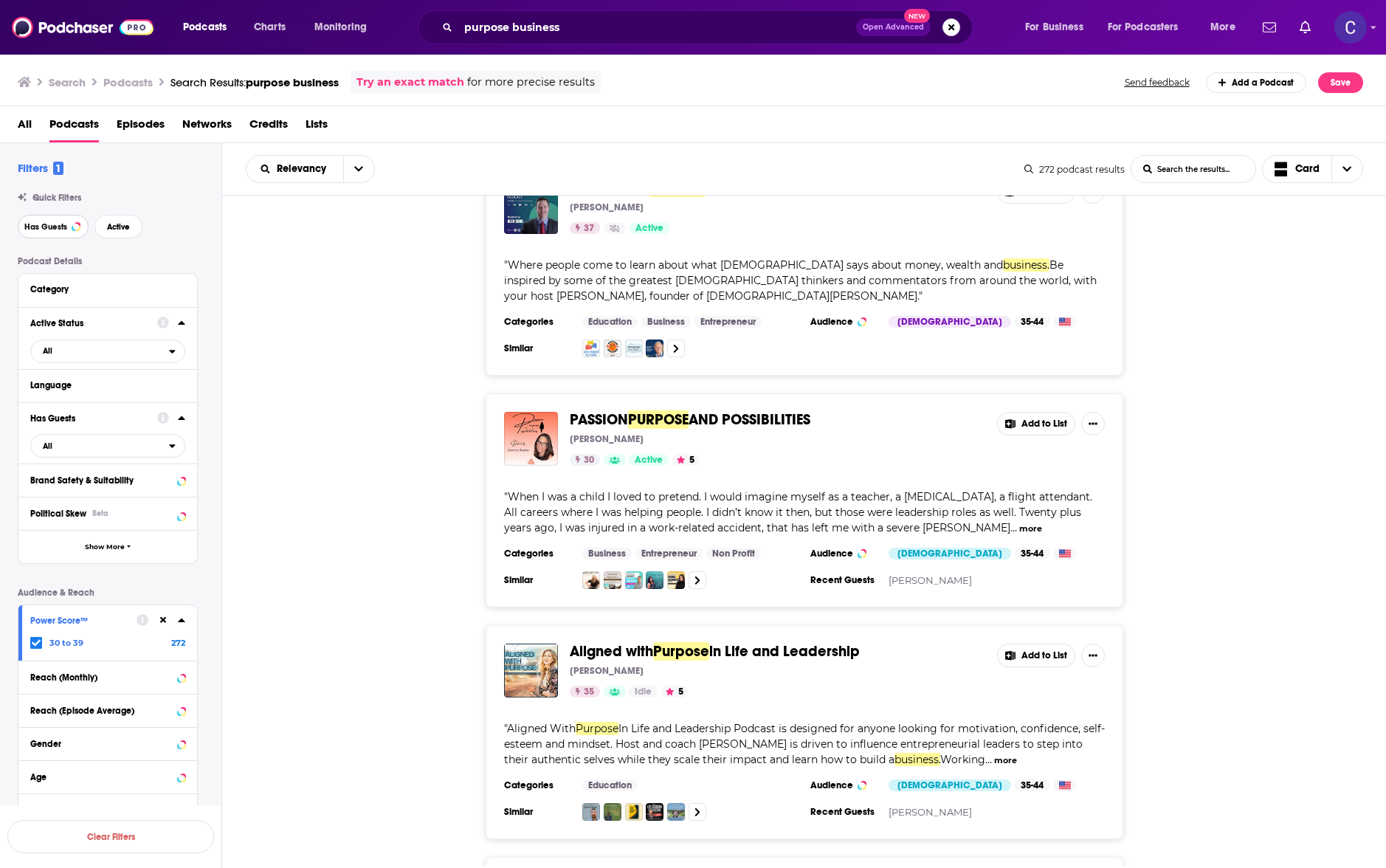
click at [63, 231] on span "Has Guests" at bounding box center [45, 227] width 43 height 8
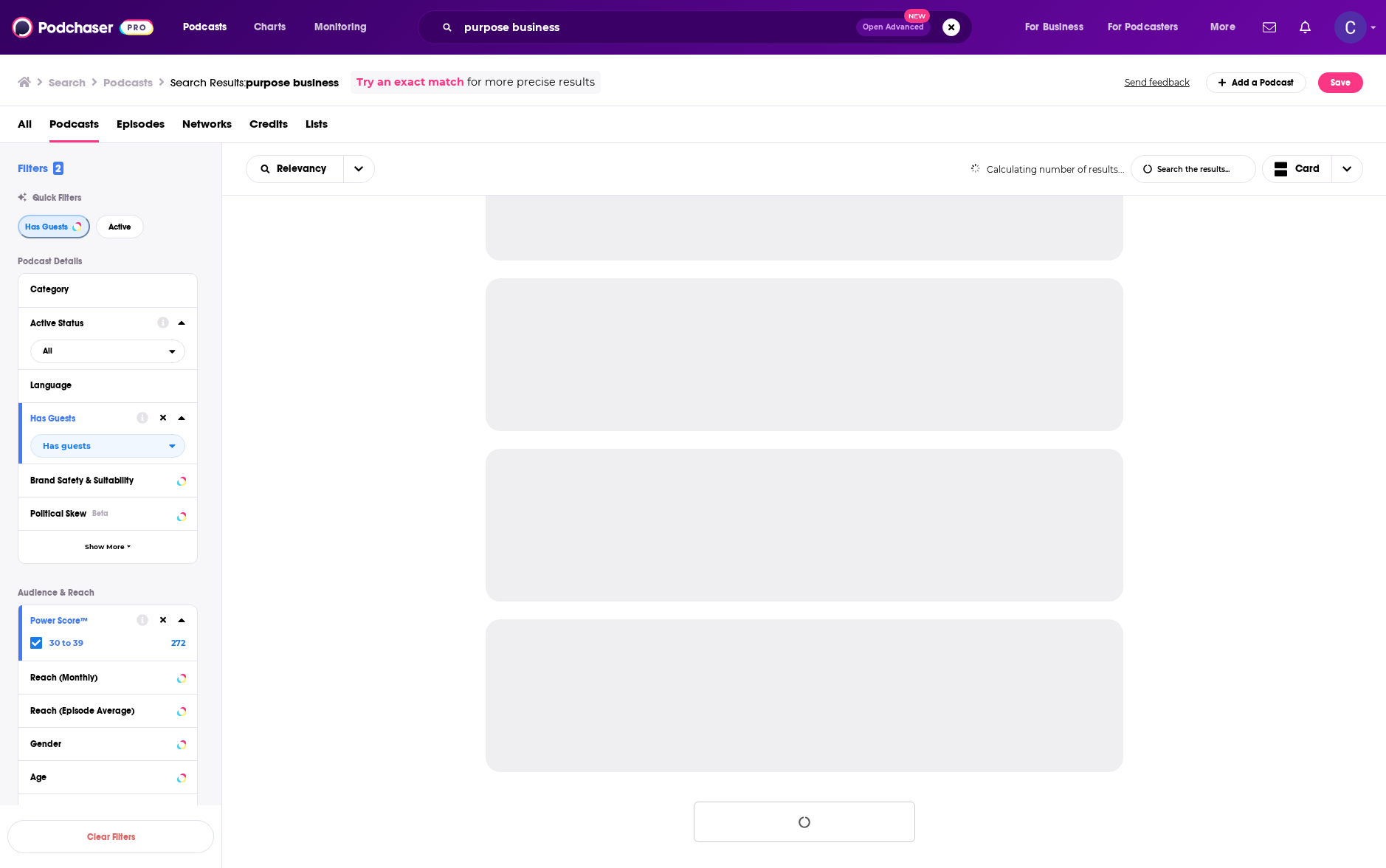
scroll to position [1128, 0]
click at [114, 228] on span "Active" at bounding box center [120, 227] width 23 height 8
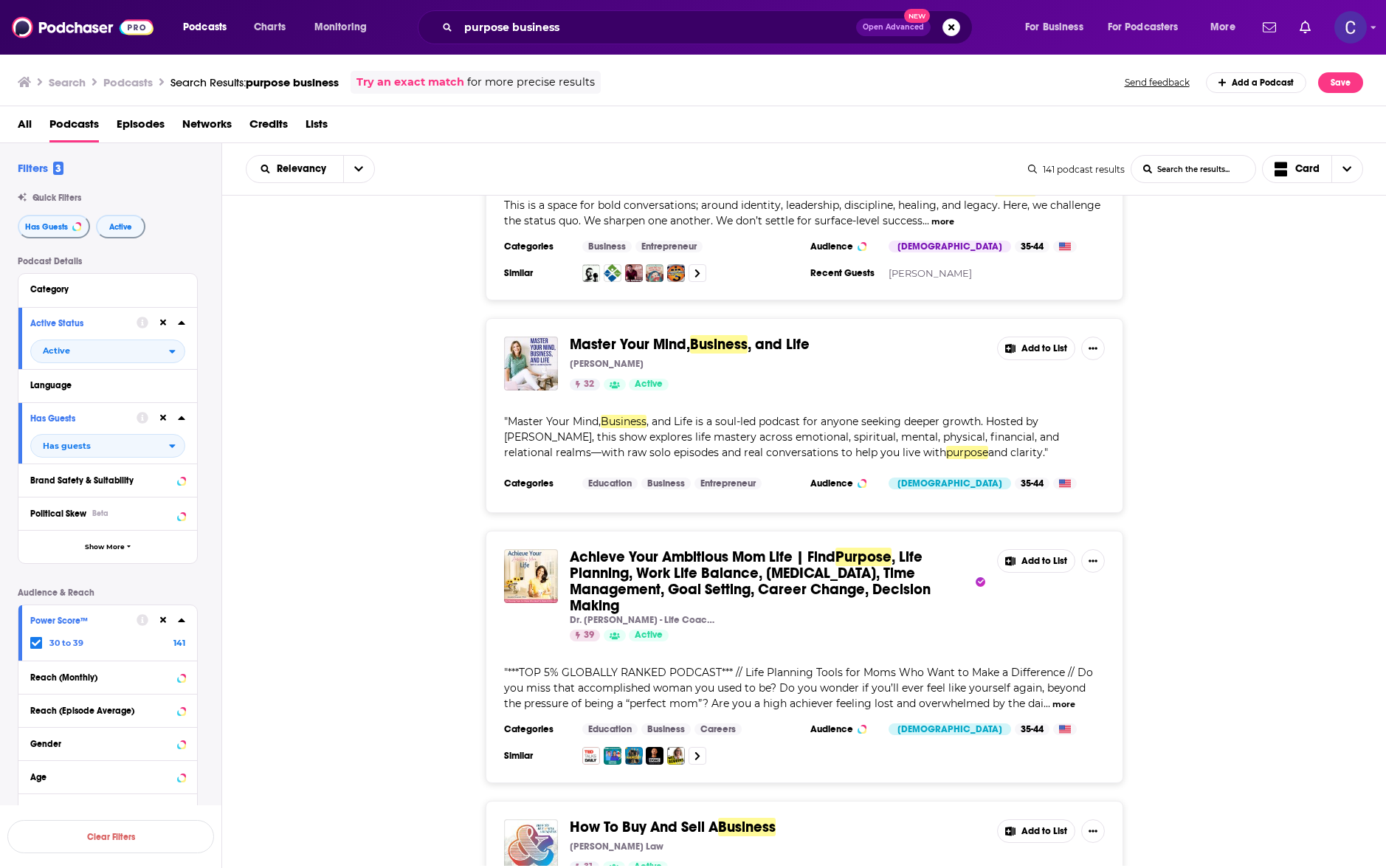
scroll to position [3483, 0]
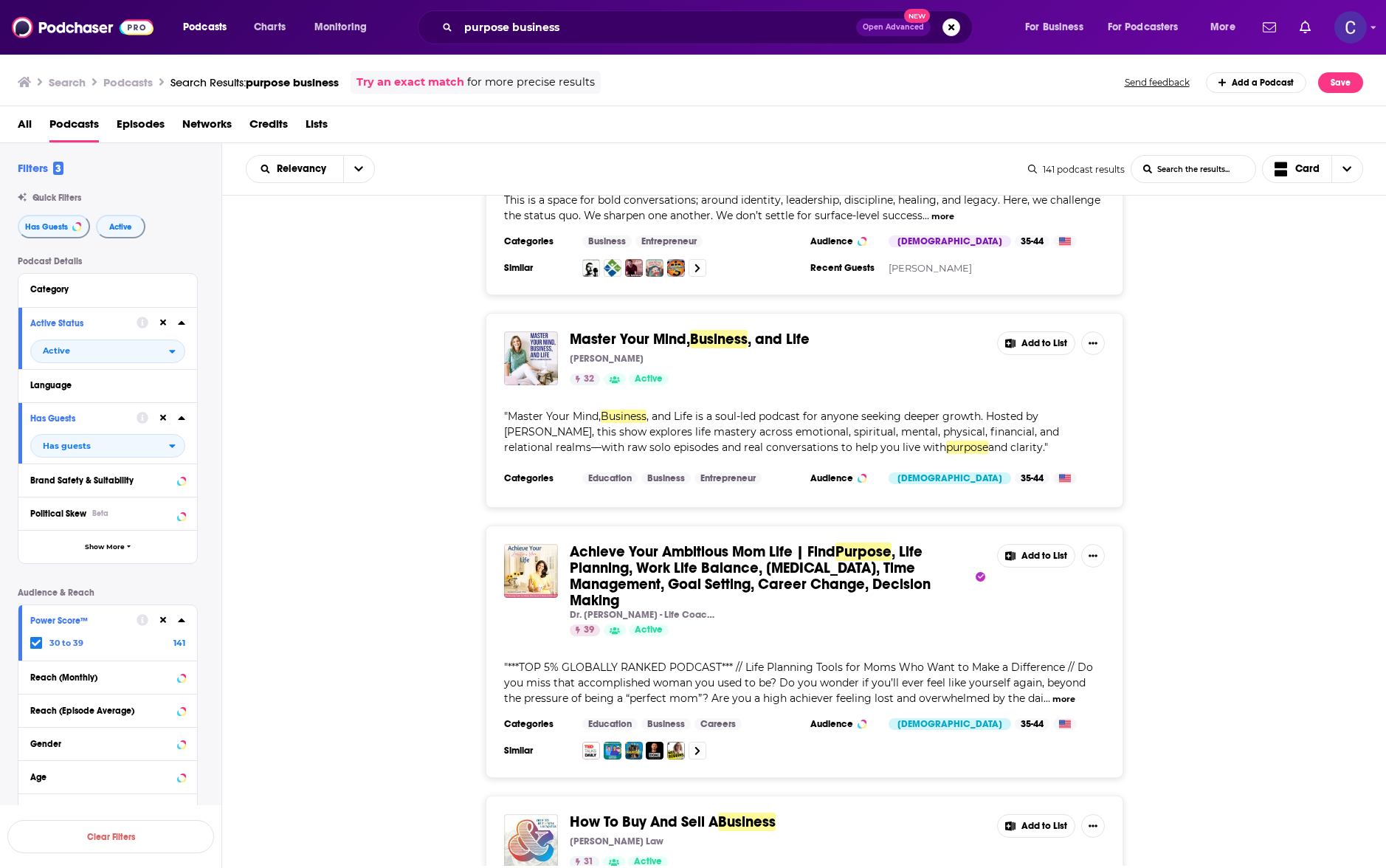
click at [360, 525] on div "Achieve Your Ambitious Mom Life | Find Purpose , Life Planning, Work Life Balan…" at bounding box center [804, 651] width 1165 height 252
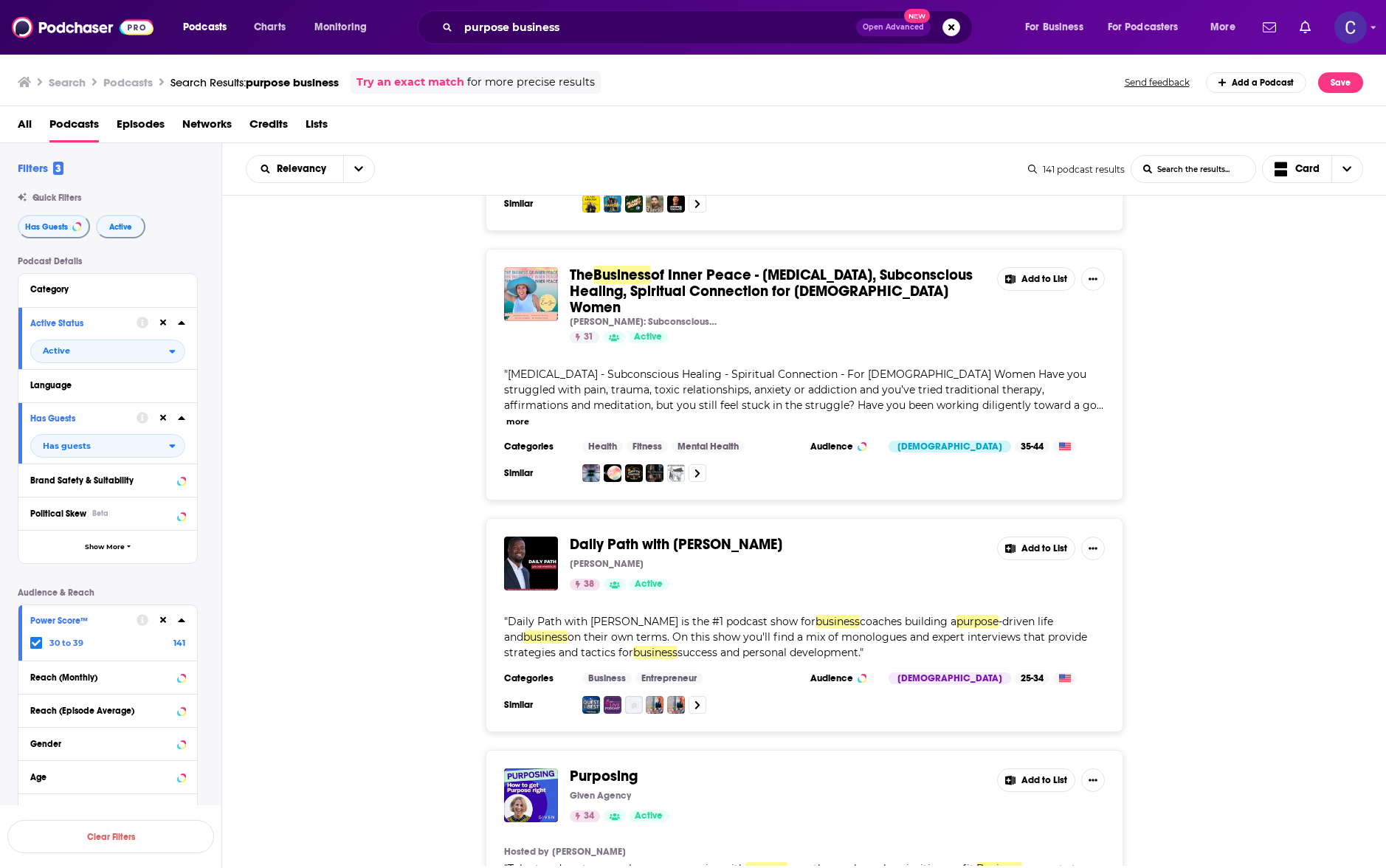
scroll to position [5360, 0]
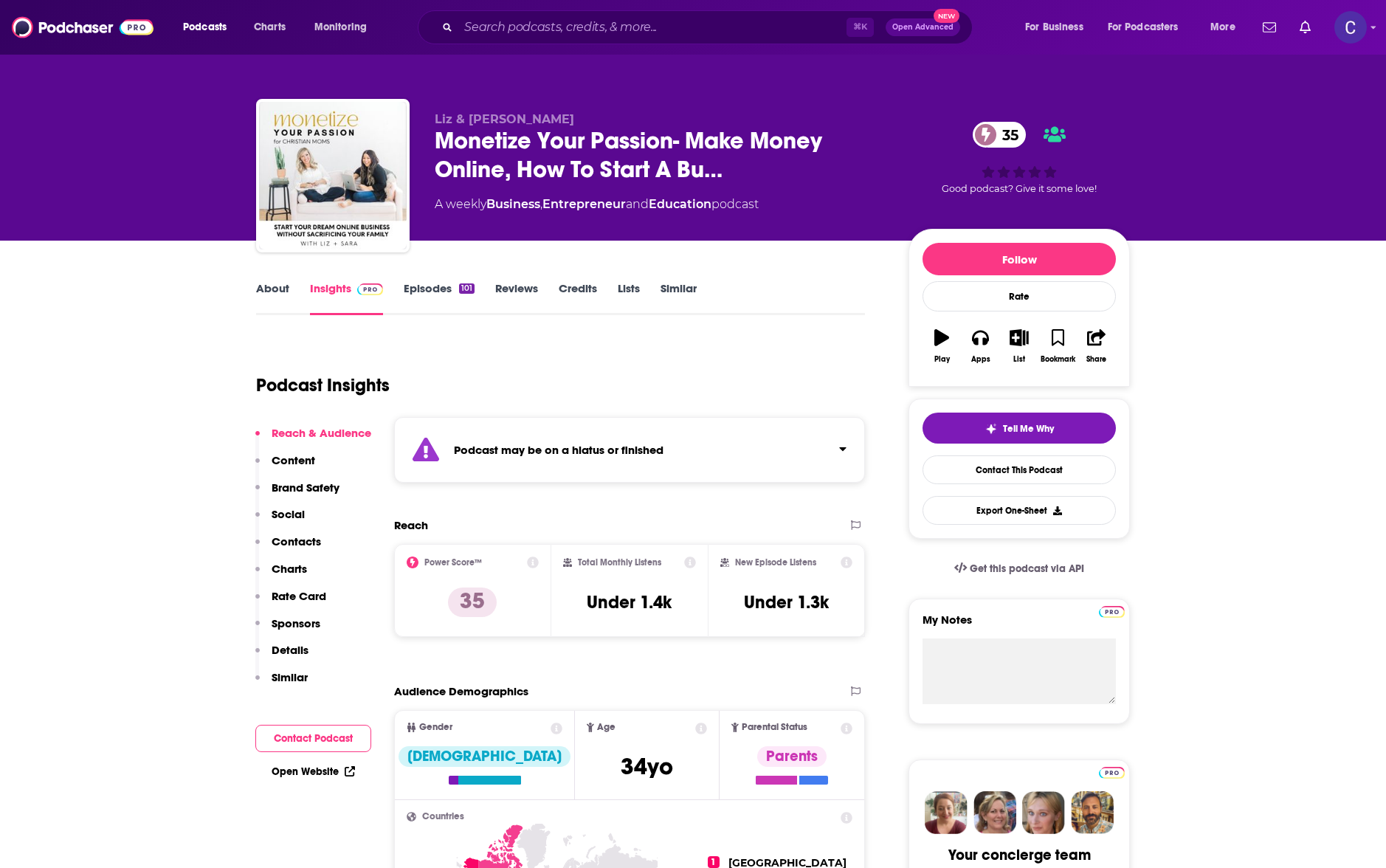
click at [433, 288] on link "Episodes 101" at bounding box center [439, 298] width 71 height 34
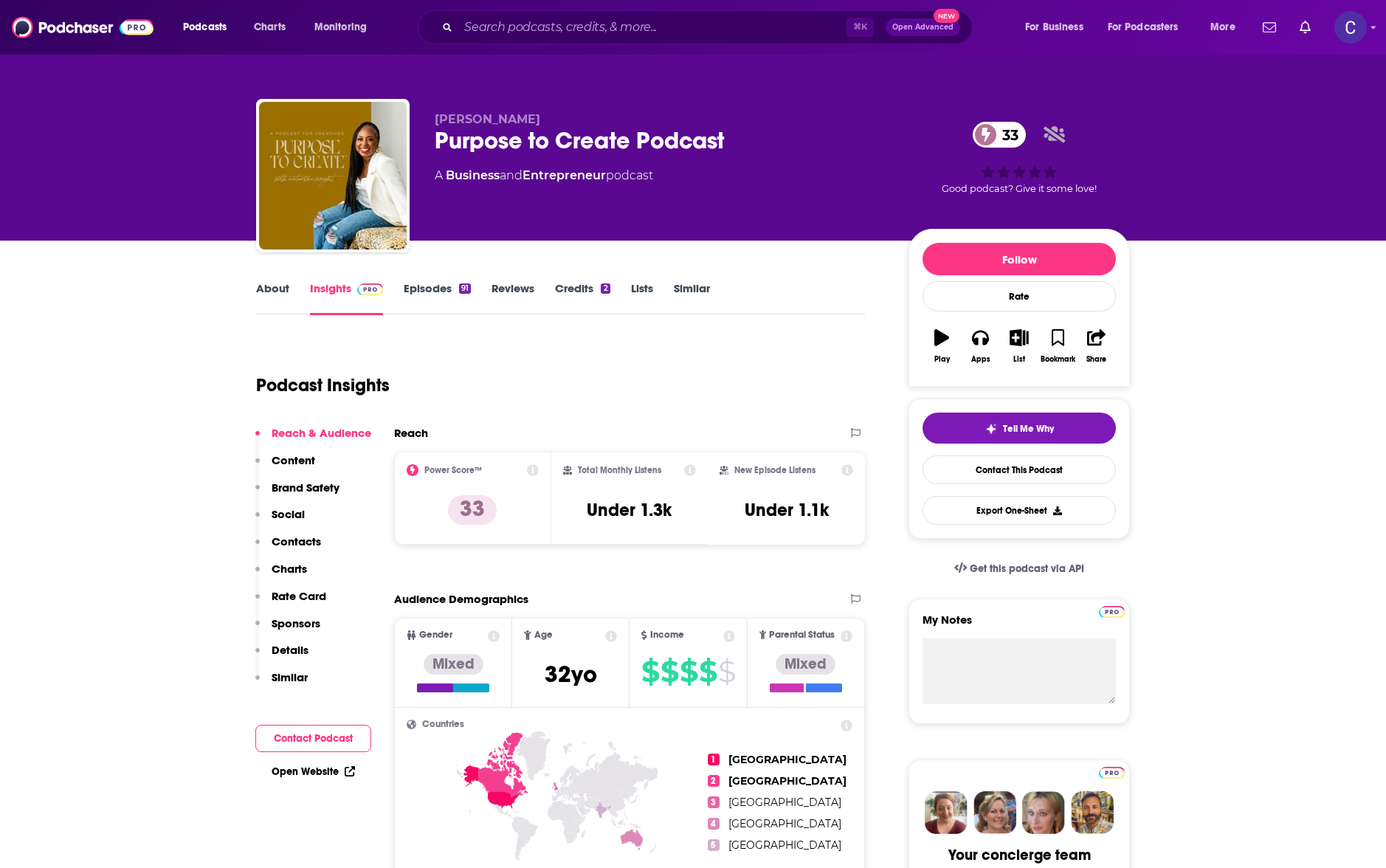
click at [419, 284] on link "Episodes 91" at bounding box center [437, 298] width 68 height 34
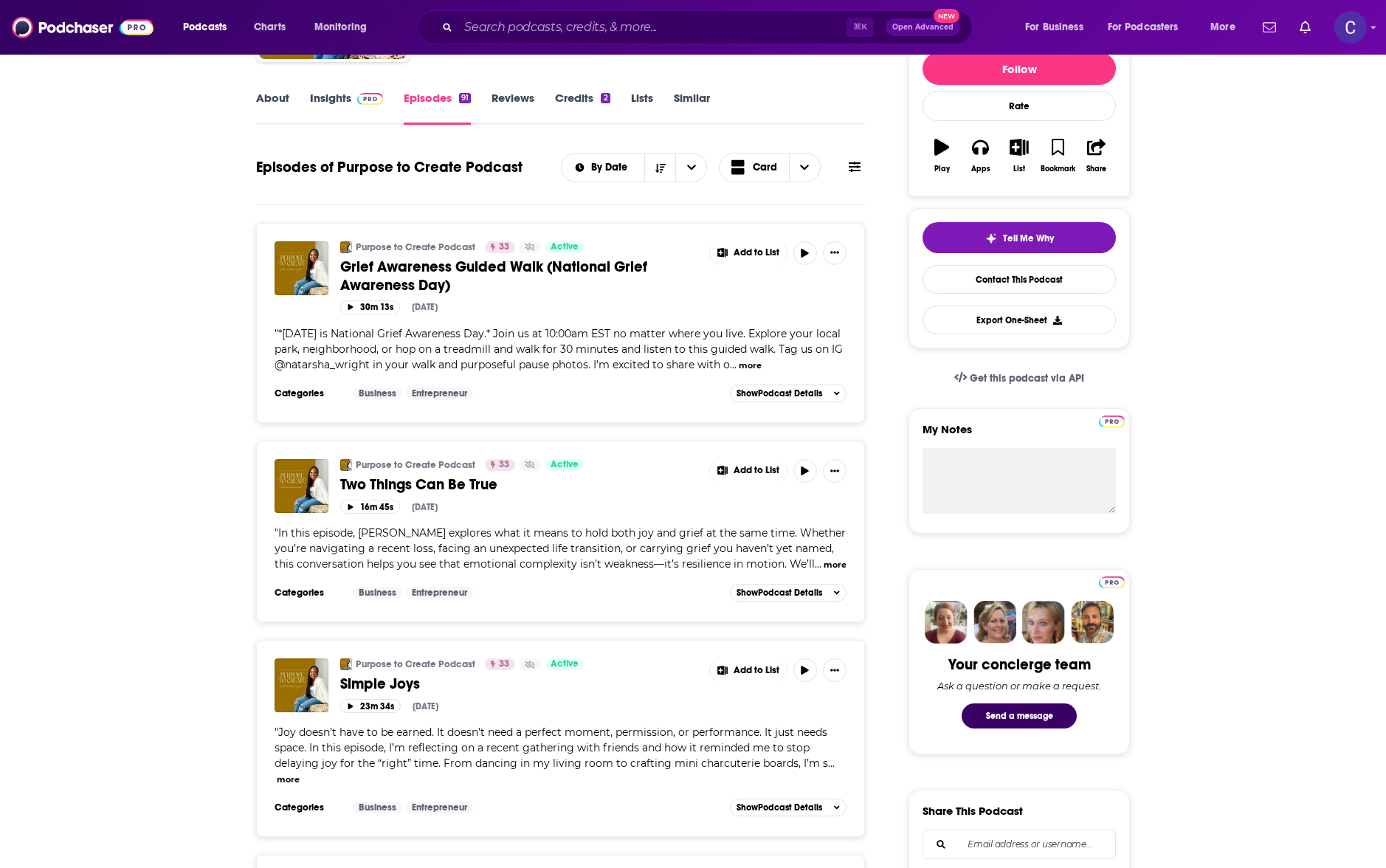
scroll to position [286, 0]
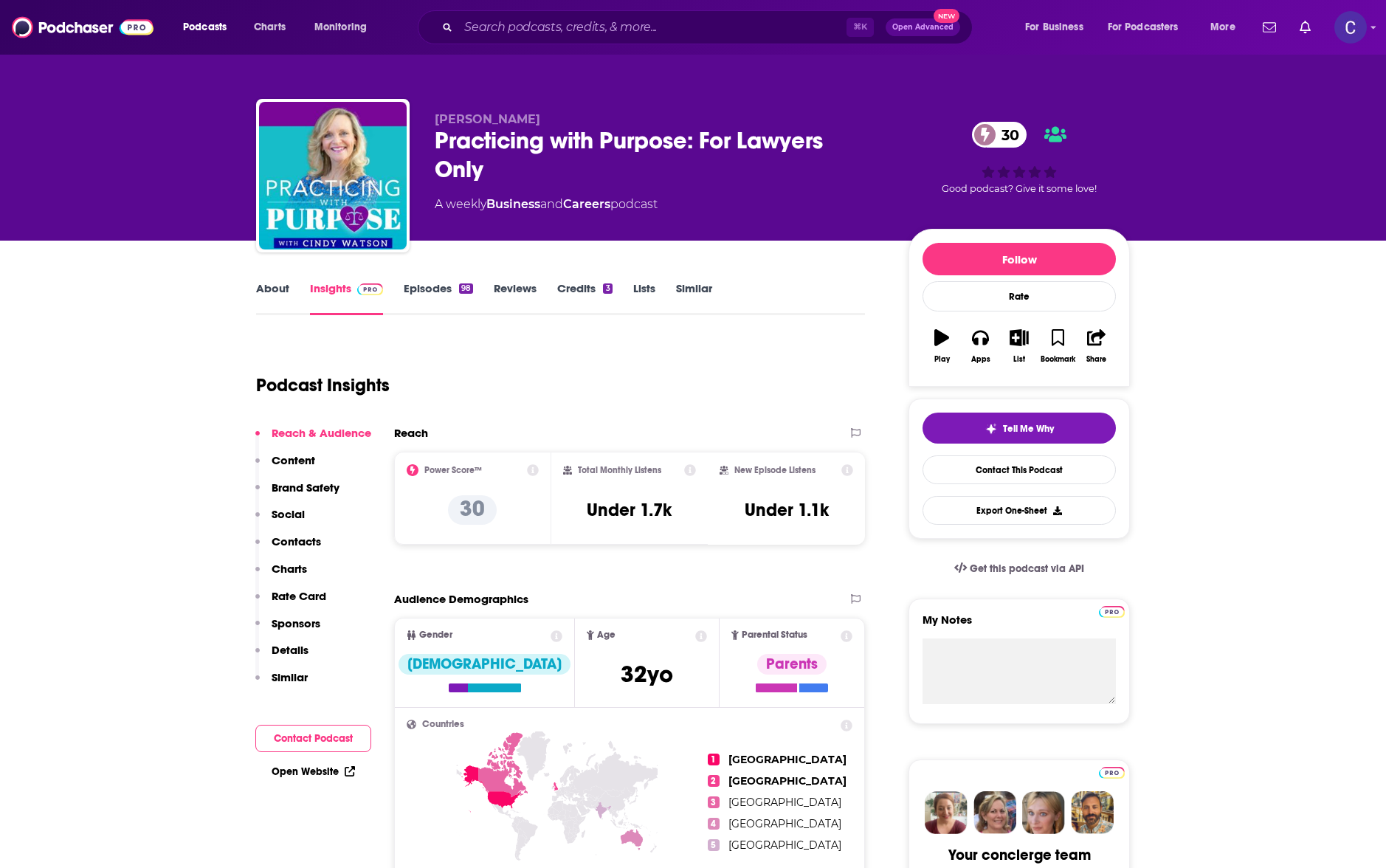
click at [281, 301] on link "About" at bounding box center [272, 298] width 33 height 34
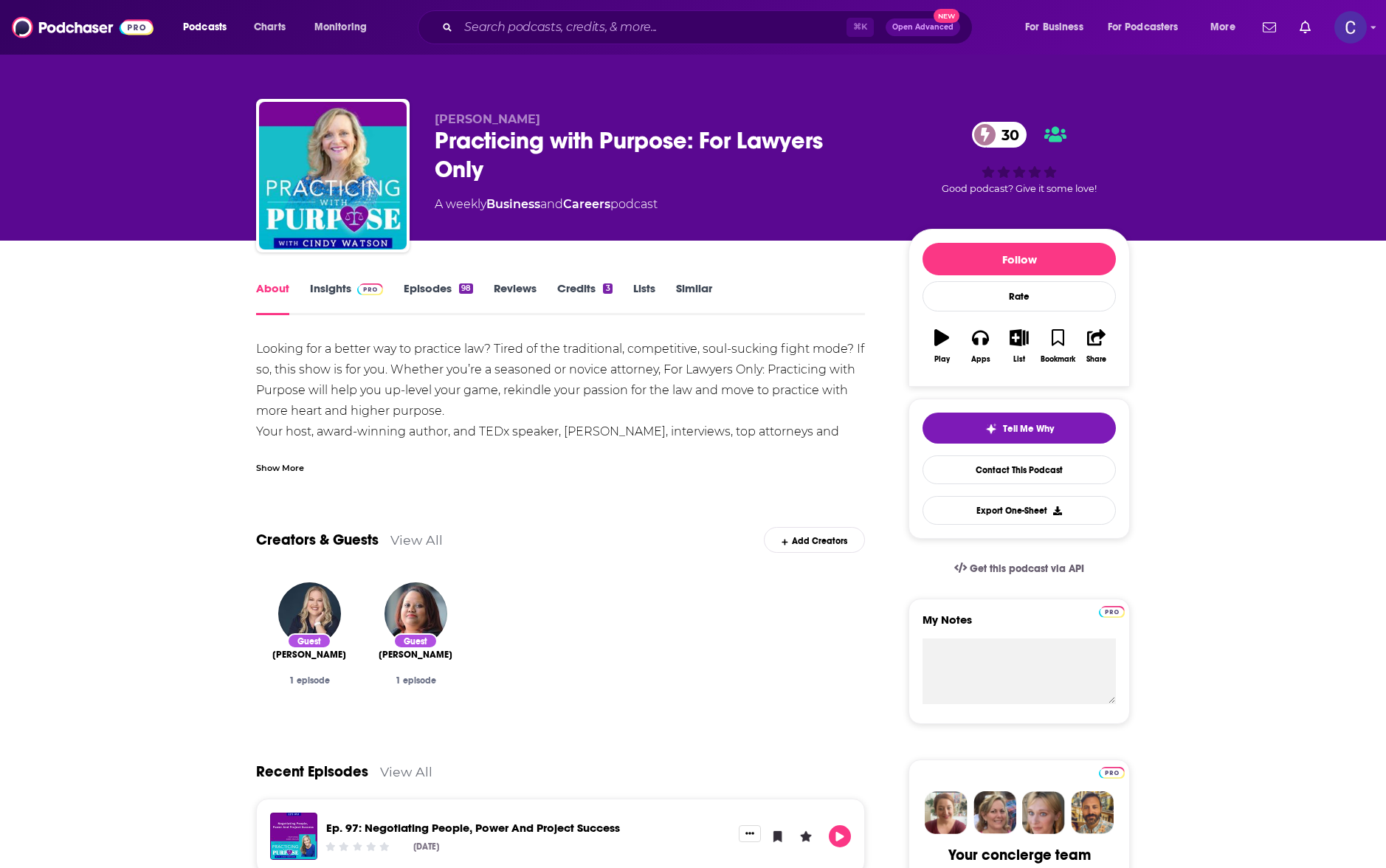
click at [445, 290] on link "Episodes 98" at bounding box center [438, 298] width 69 height 34
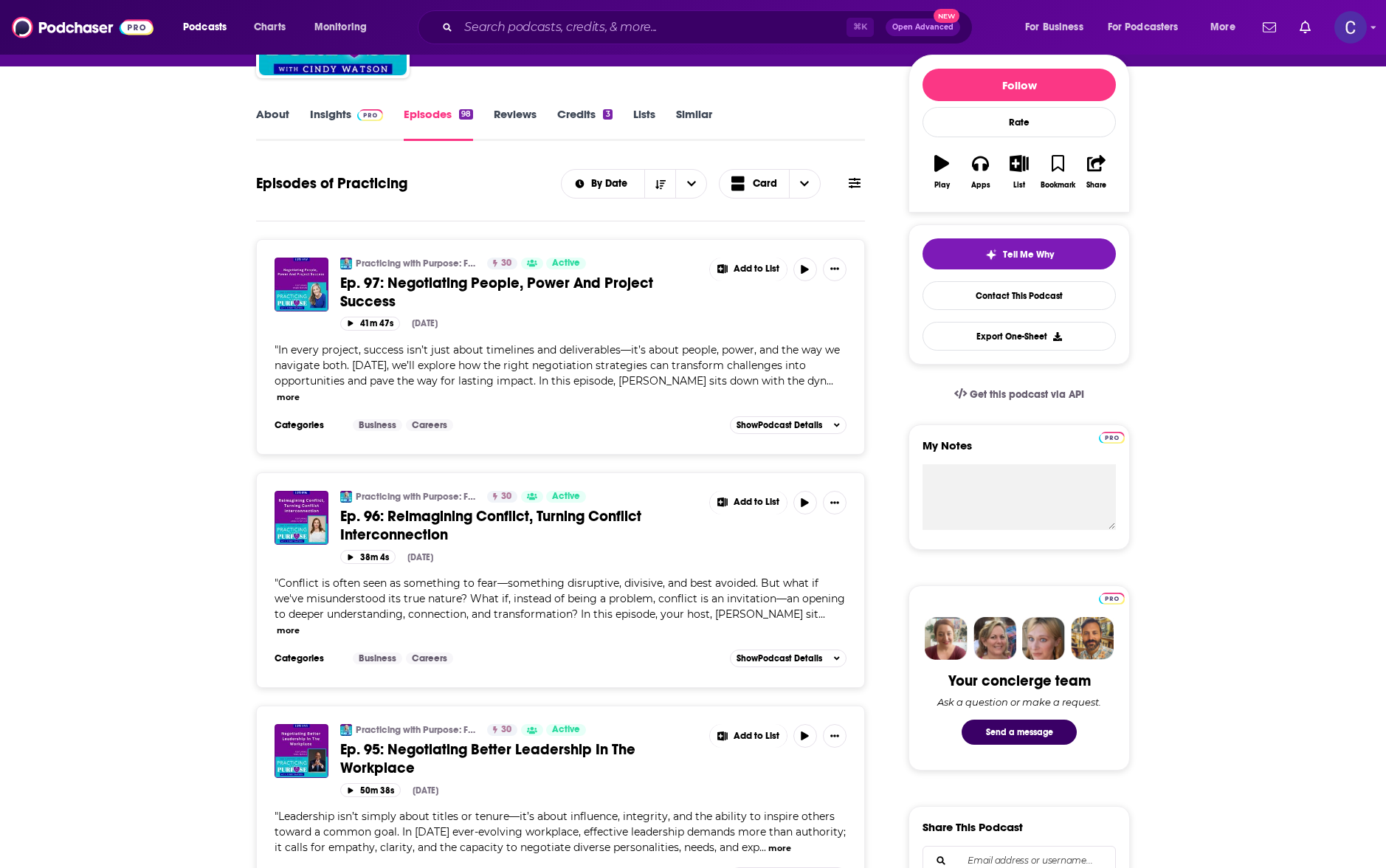
scroll to position [95, 0]
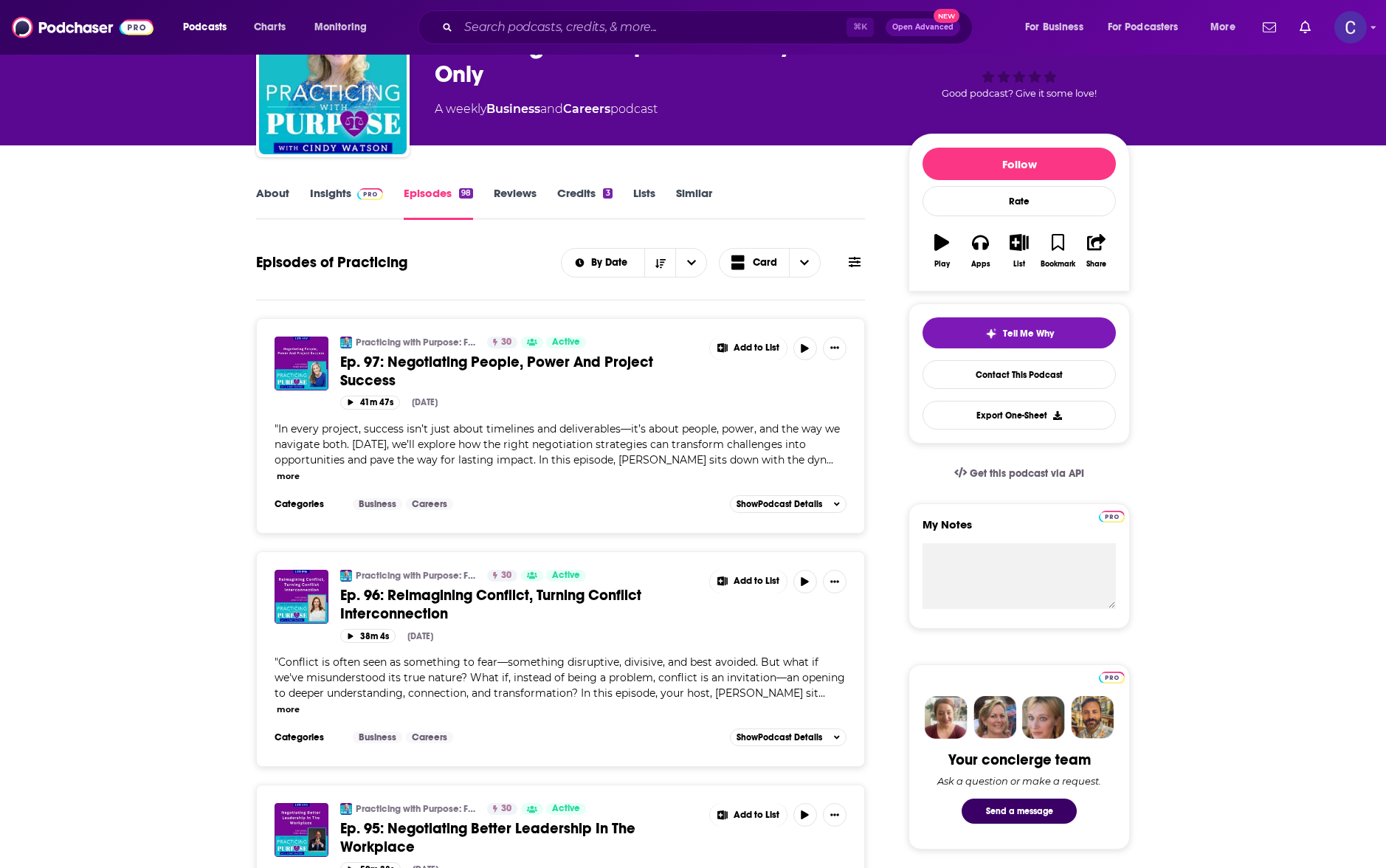
click at [272, 198] on link "About" at bounding box center [272, 203] width 33 height 34
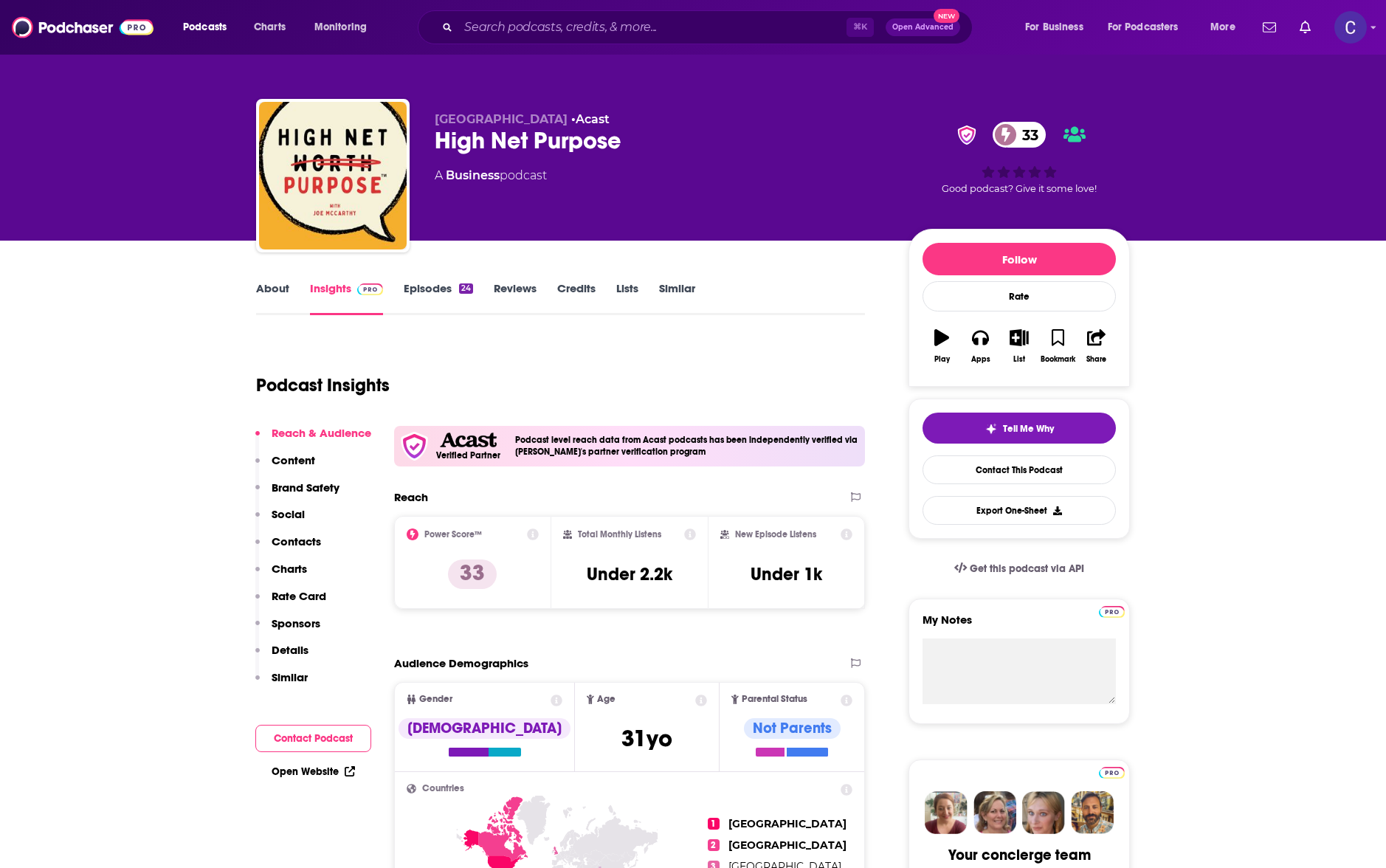
click at [257, 291] on link "About" at bounding box center [272, 298] width 33 height 34
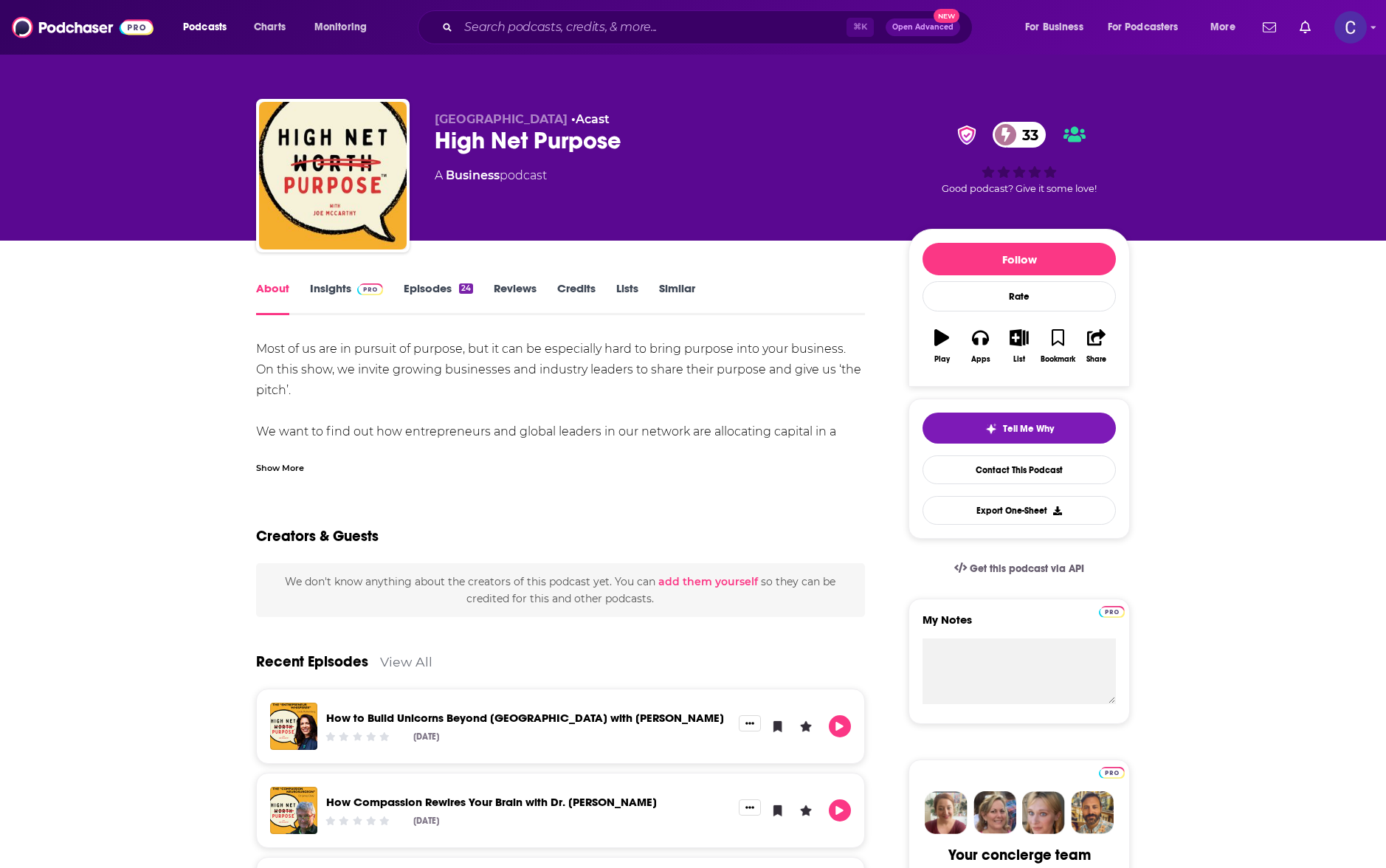
click at [456, 290] on link "Episodes 24" at bounding box center [438, 298] width 69 height 34
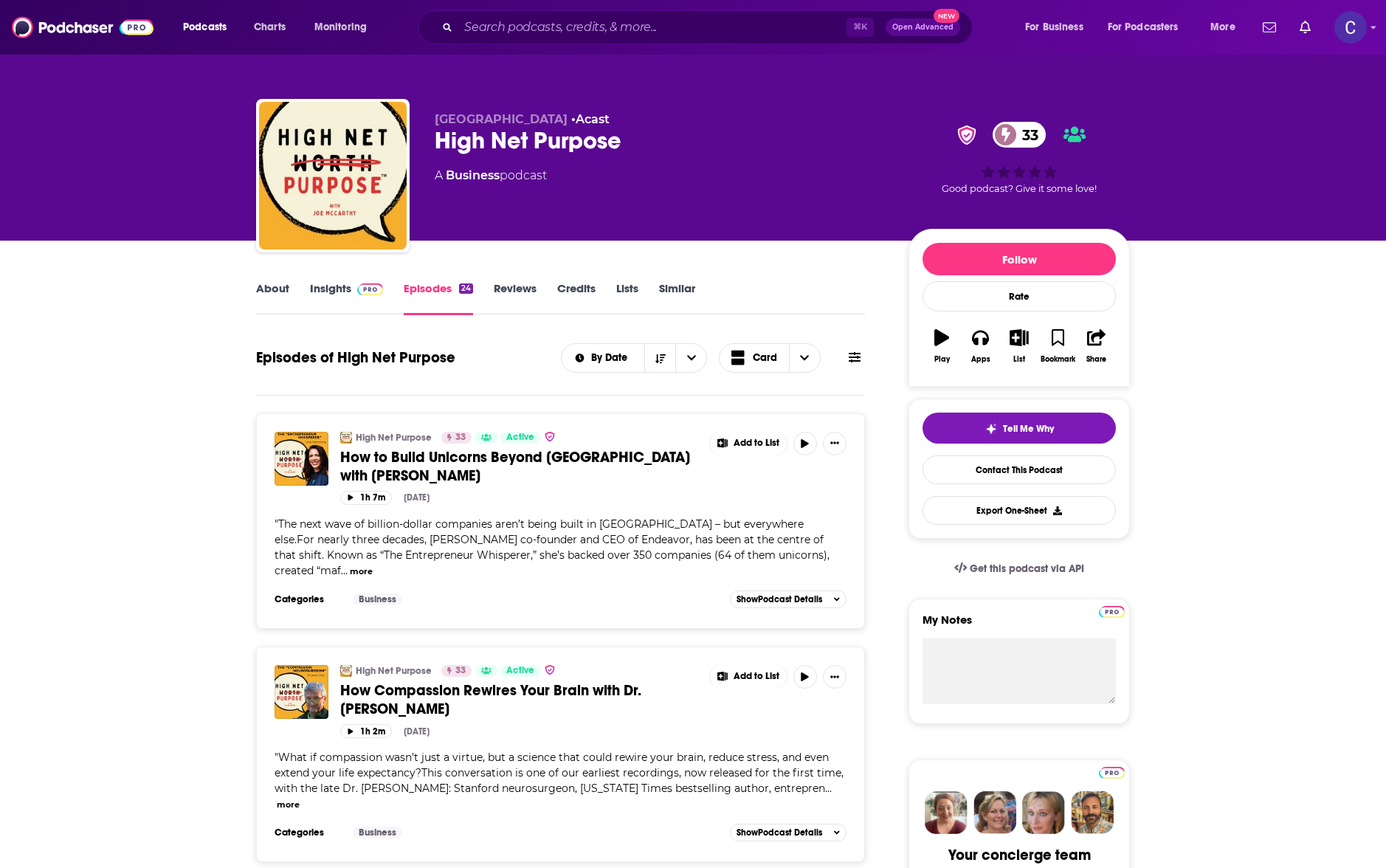
click at [280, 298] on link "About" at bounding box center [272, 298] width 33 height 34
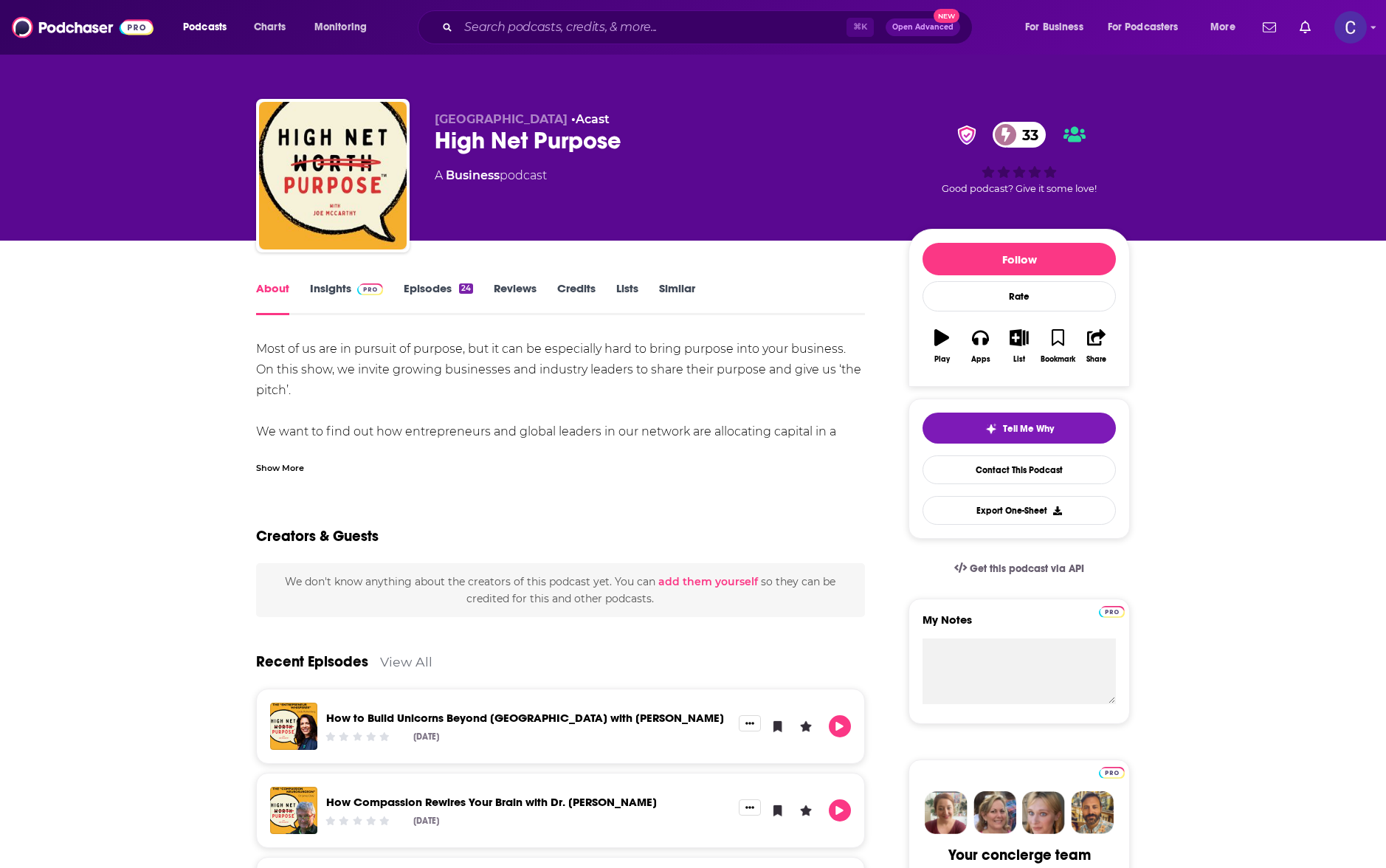
click at [278, 467] on div "Show More" at bounding box center [280, 467] width 48 height 14
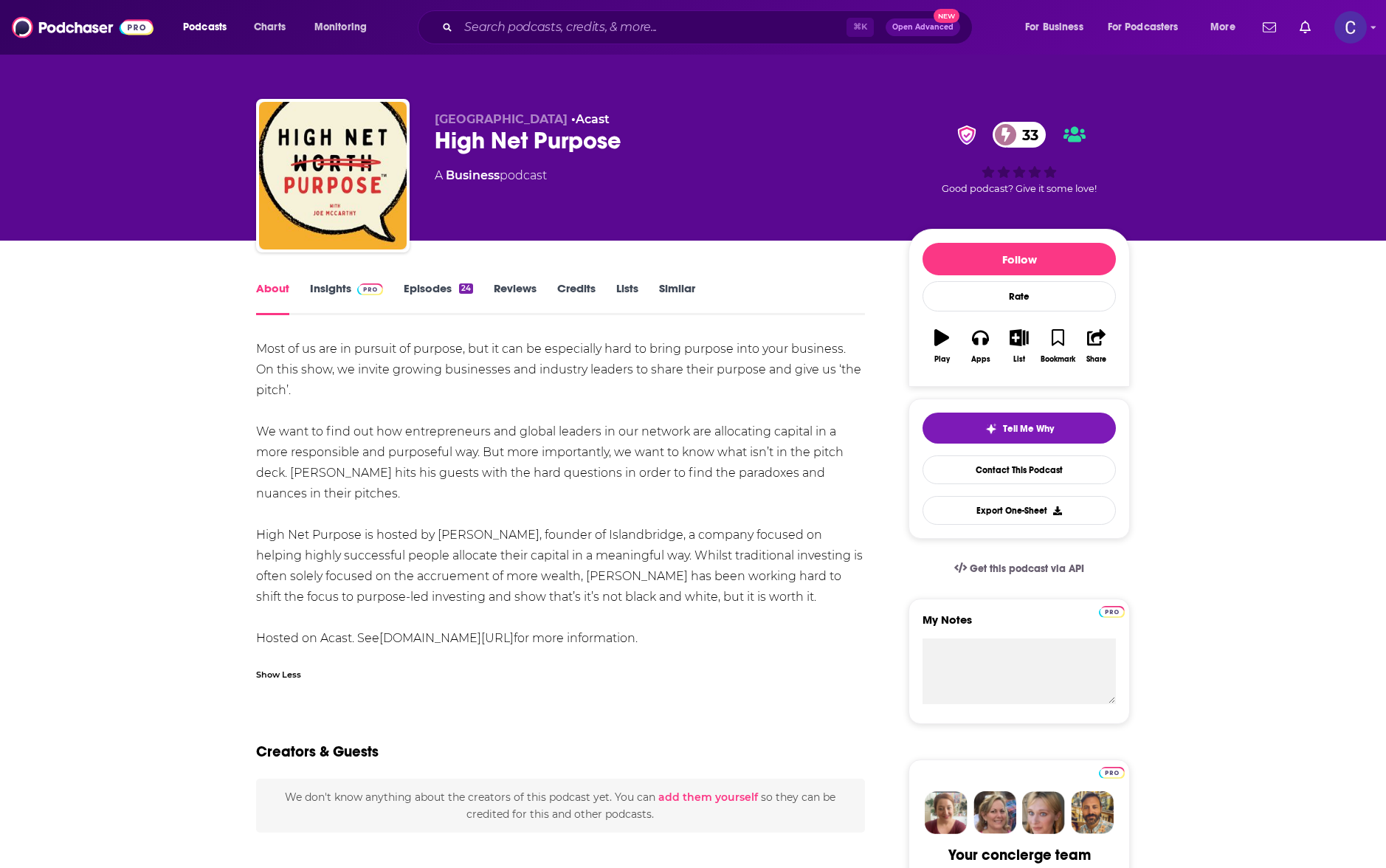
scroll to position [2, 0]
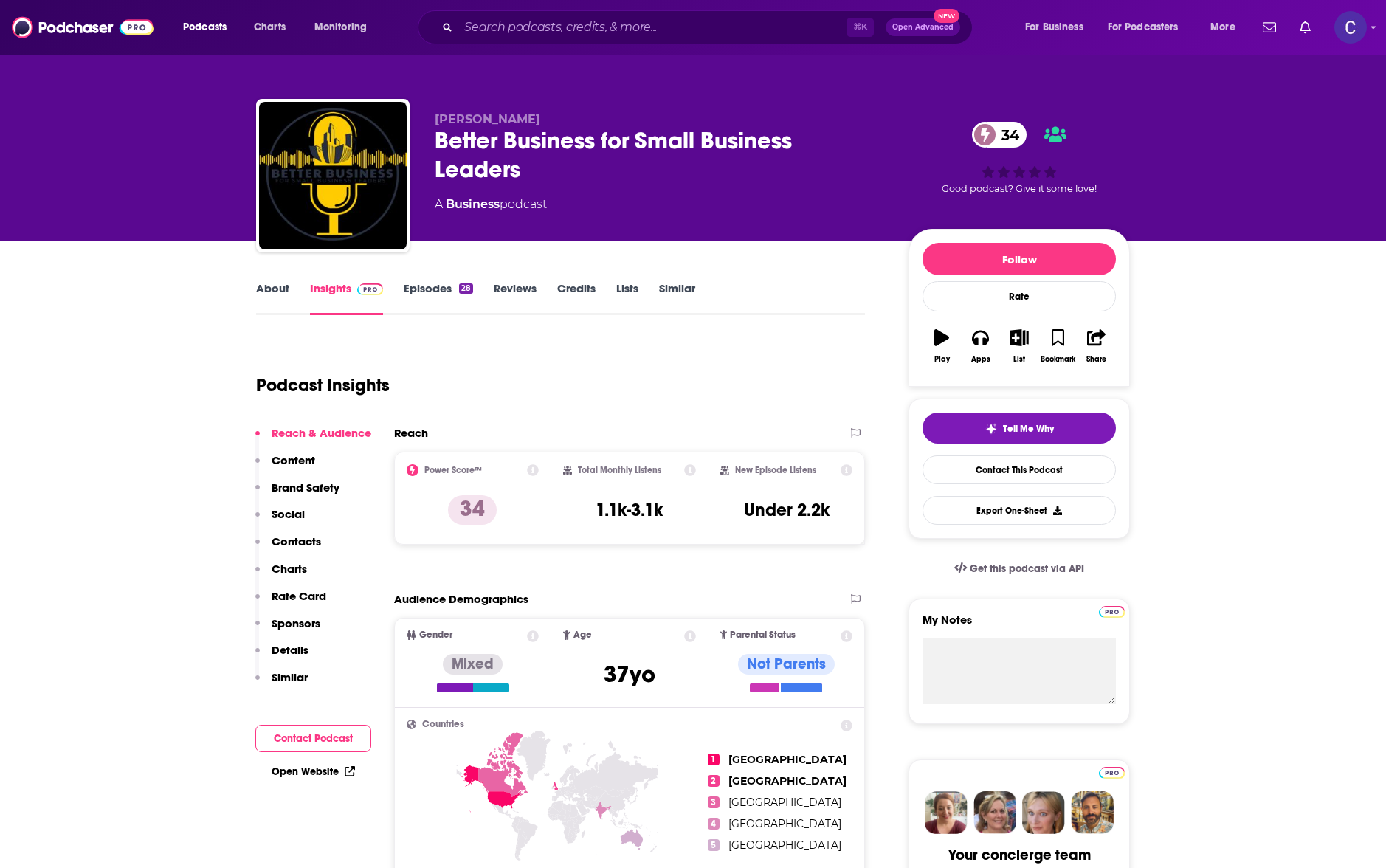
click at [263, 305] on link "About" at bounding box center [272, 298] width 33 height 34
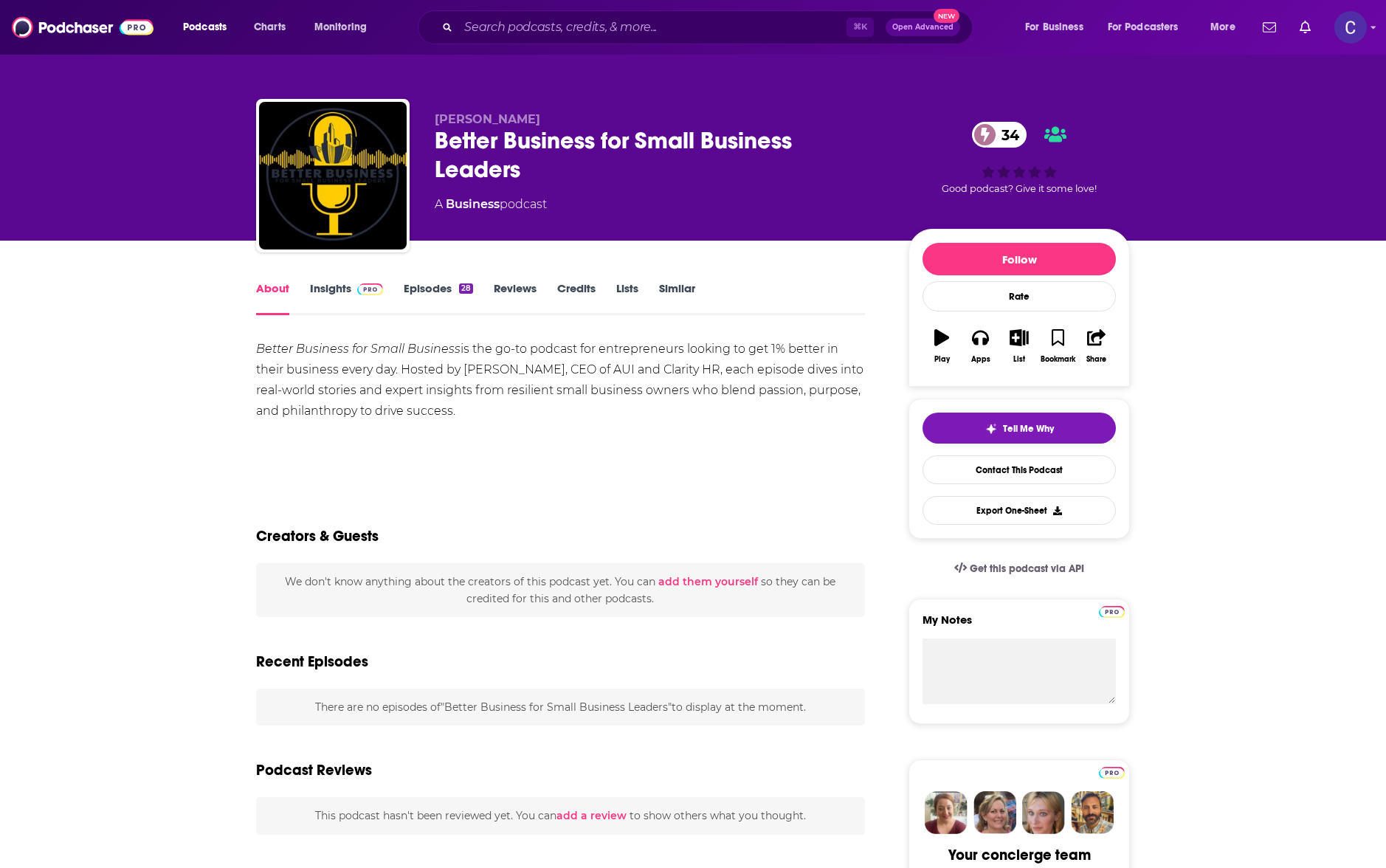
click at [377, 296] on link "Insights" at bounding box center [346, 298] width 73 height 34
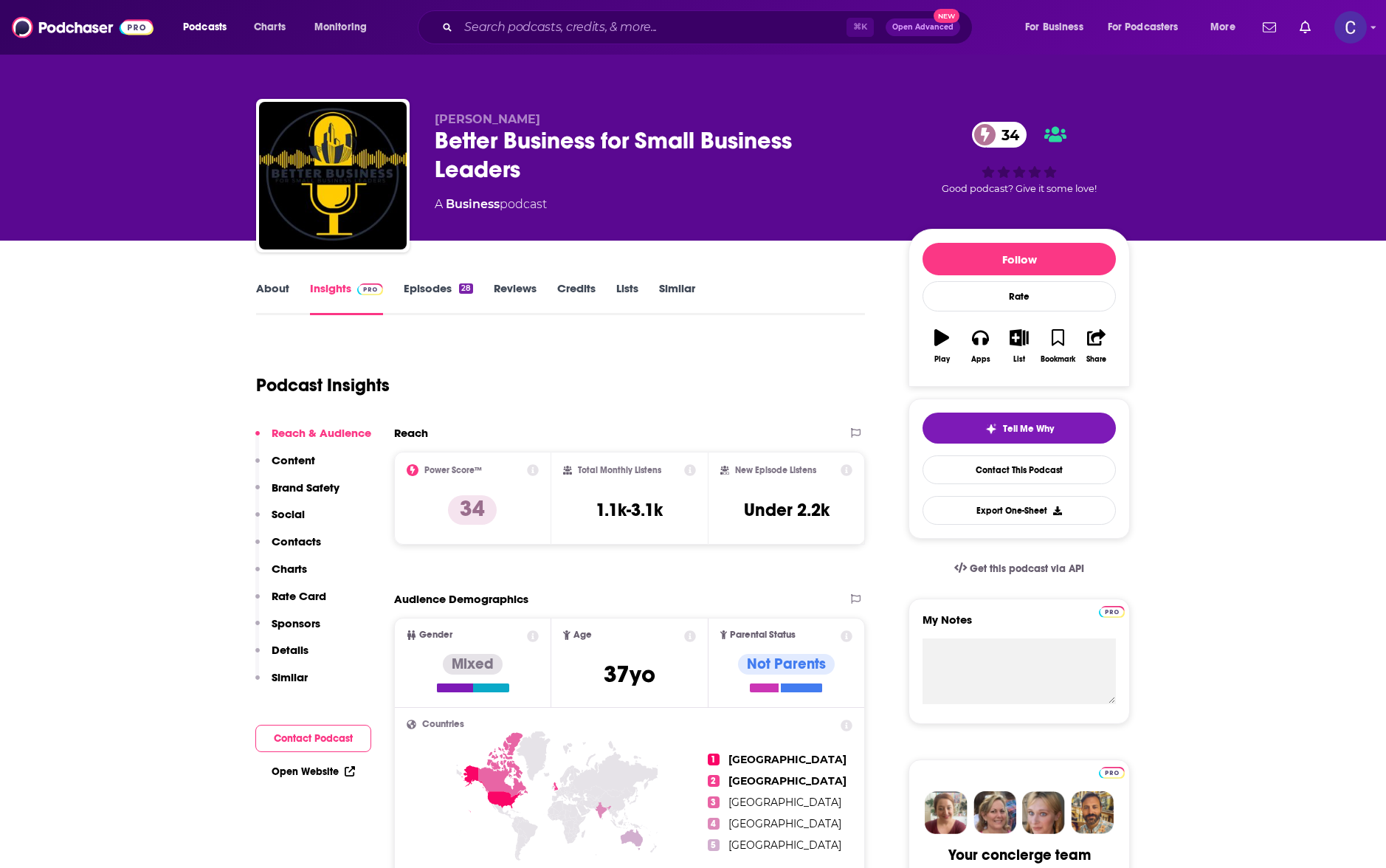
click at [259, 312] on link "About" at bounding box center [272, 298] width 33 height 34
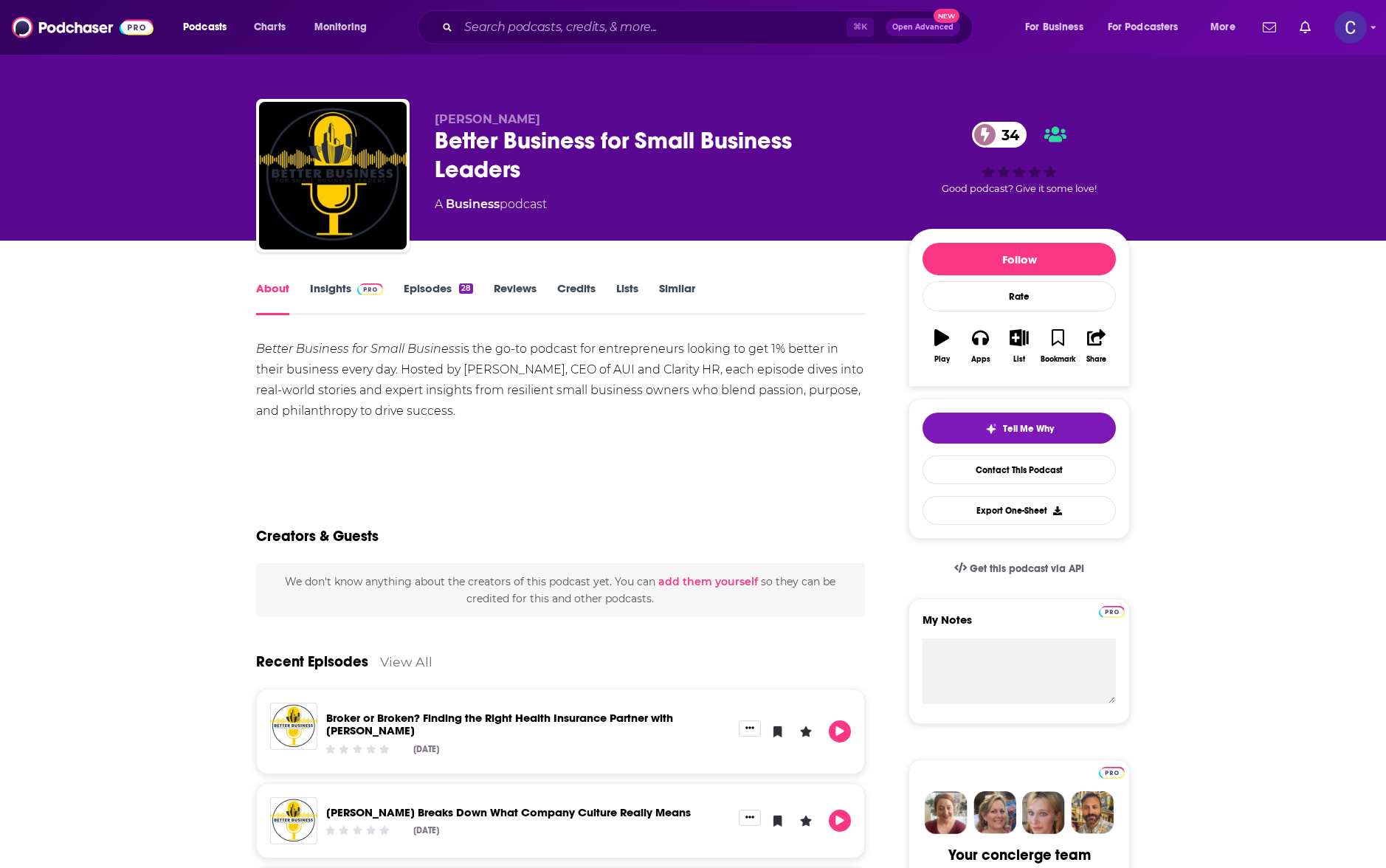
click at [409, 301] on link "Episodes 28" at bounding box center [438, 298] width 69 height 34
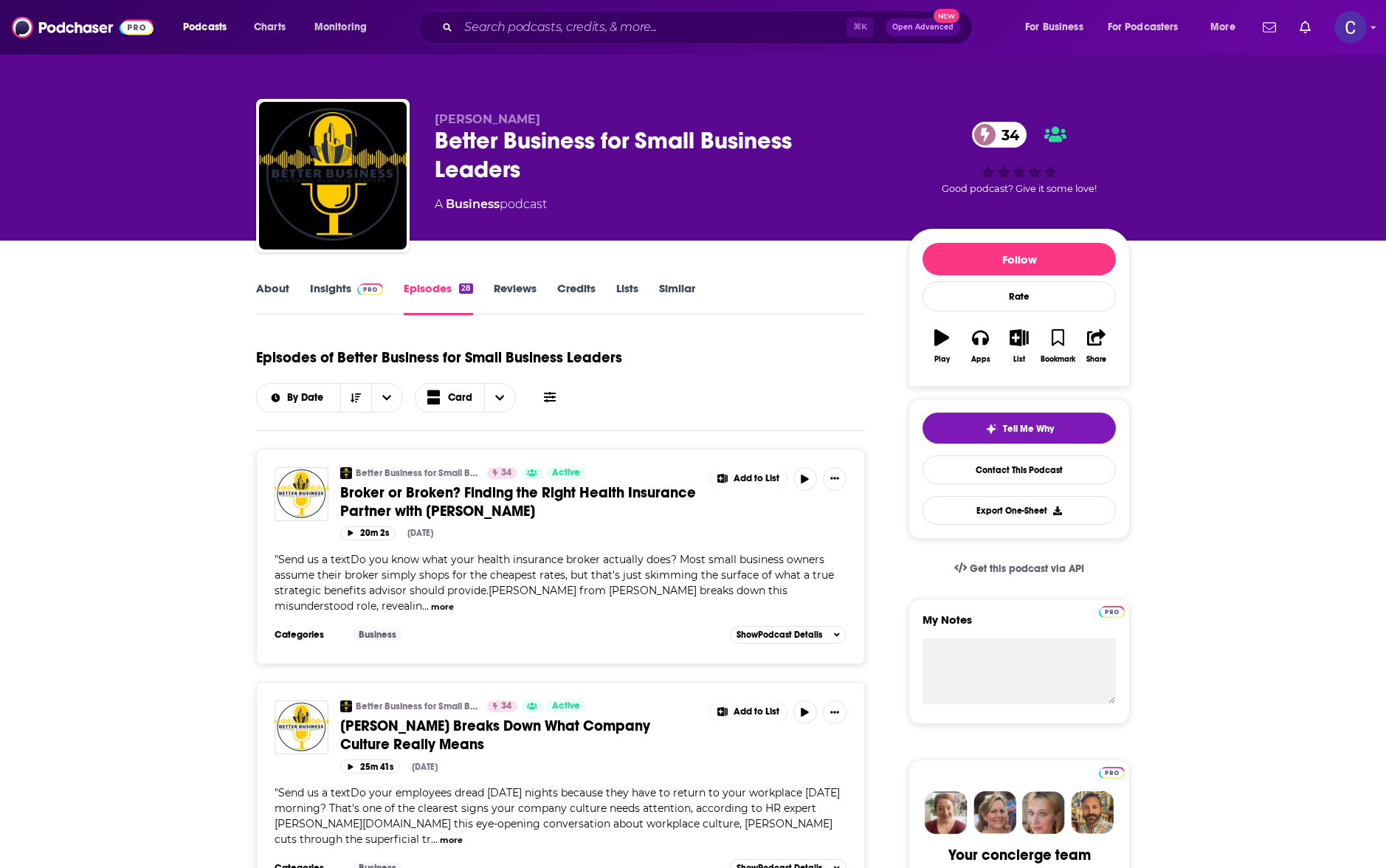
click at [345, 289] on link "Insights" at bounding box center [346, 298] width 73 height 34
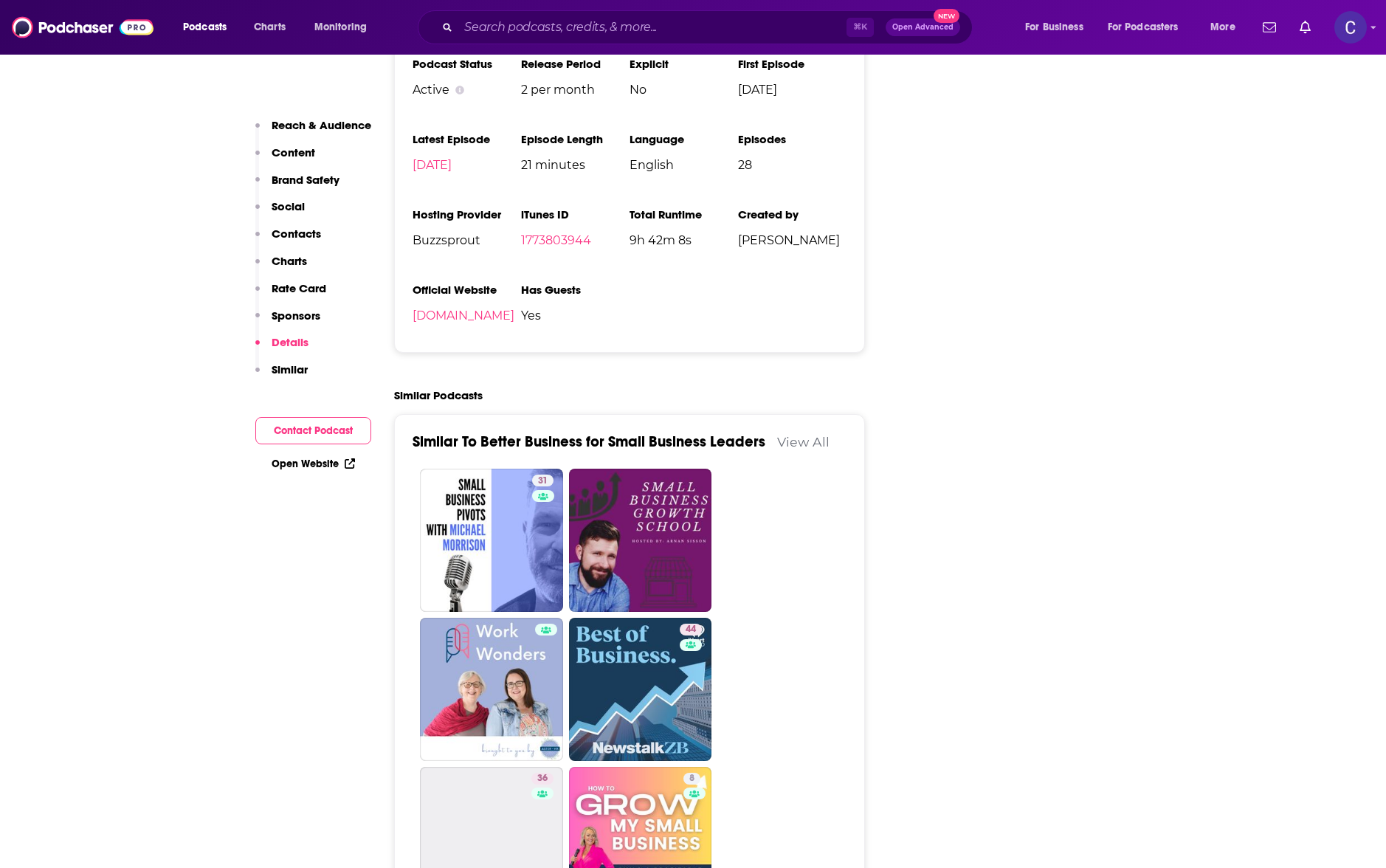
scroll to position [2033, 0]
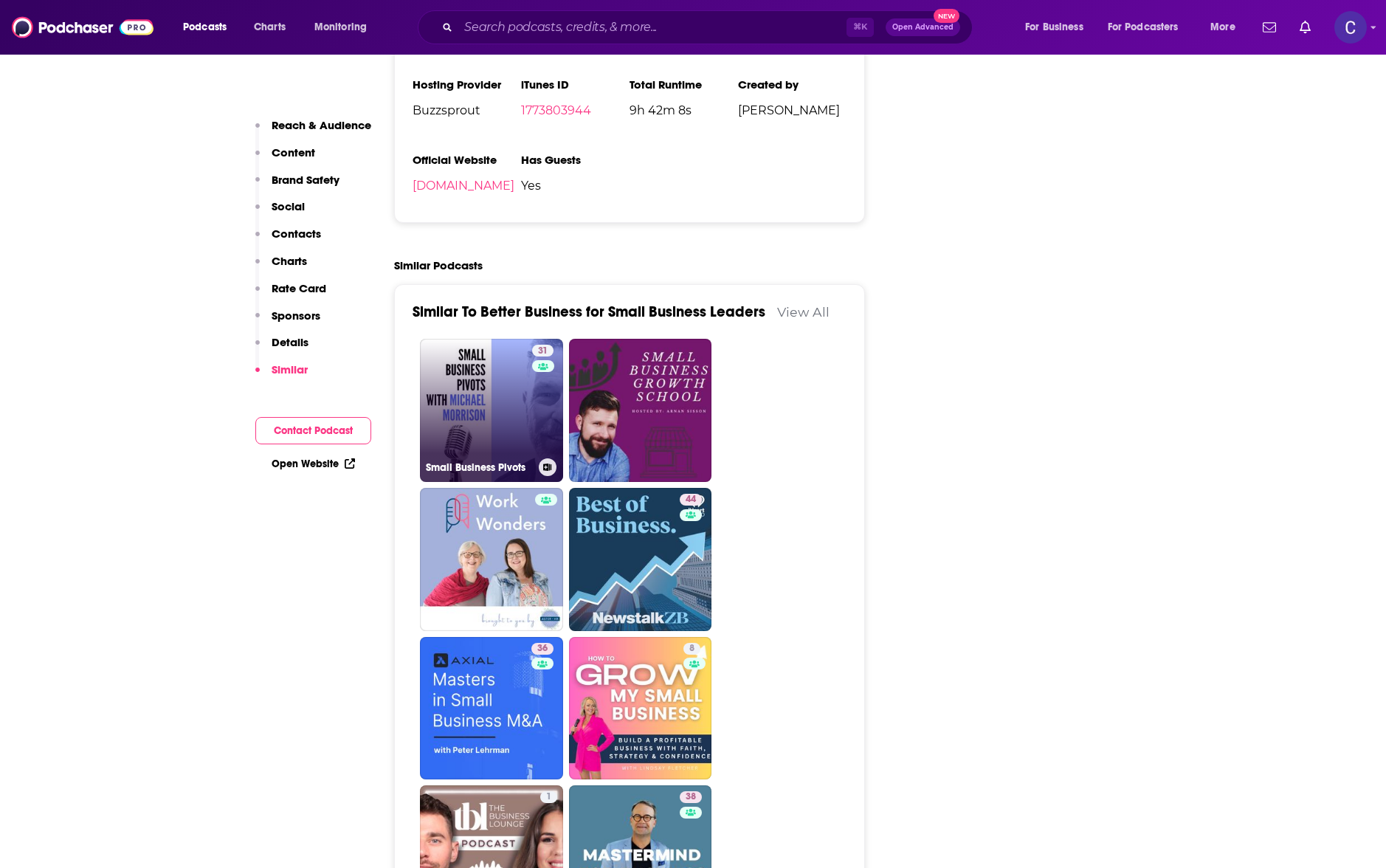
click at [458, 416] on link "31 Small Business Pivots" at bounding box center [492, 410] width 143 height 143
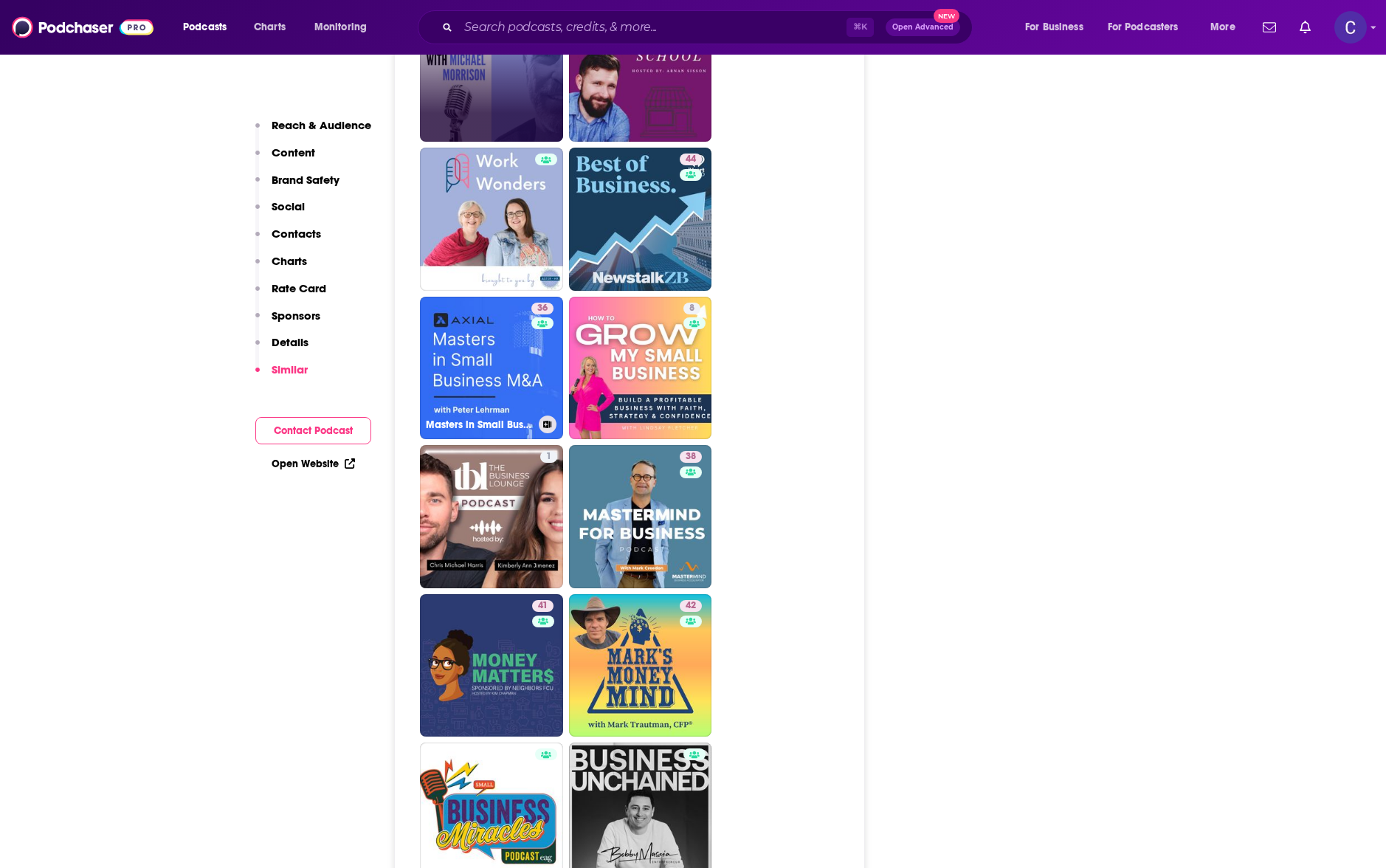
scroll to position [2377, 0]
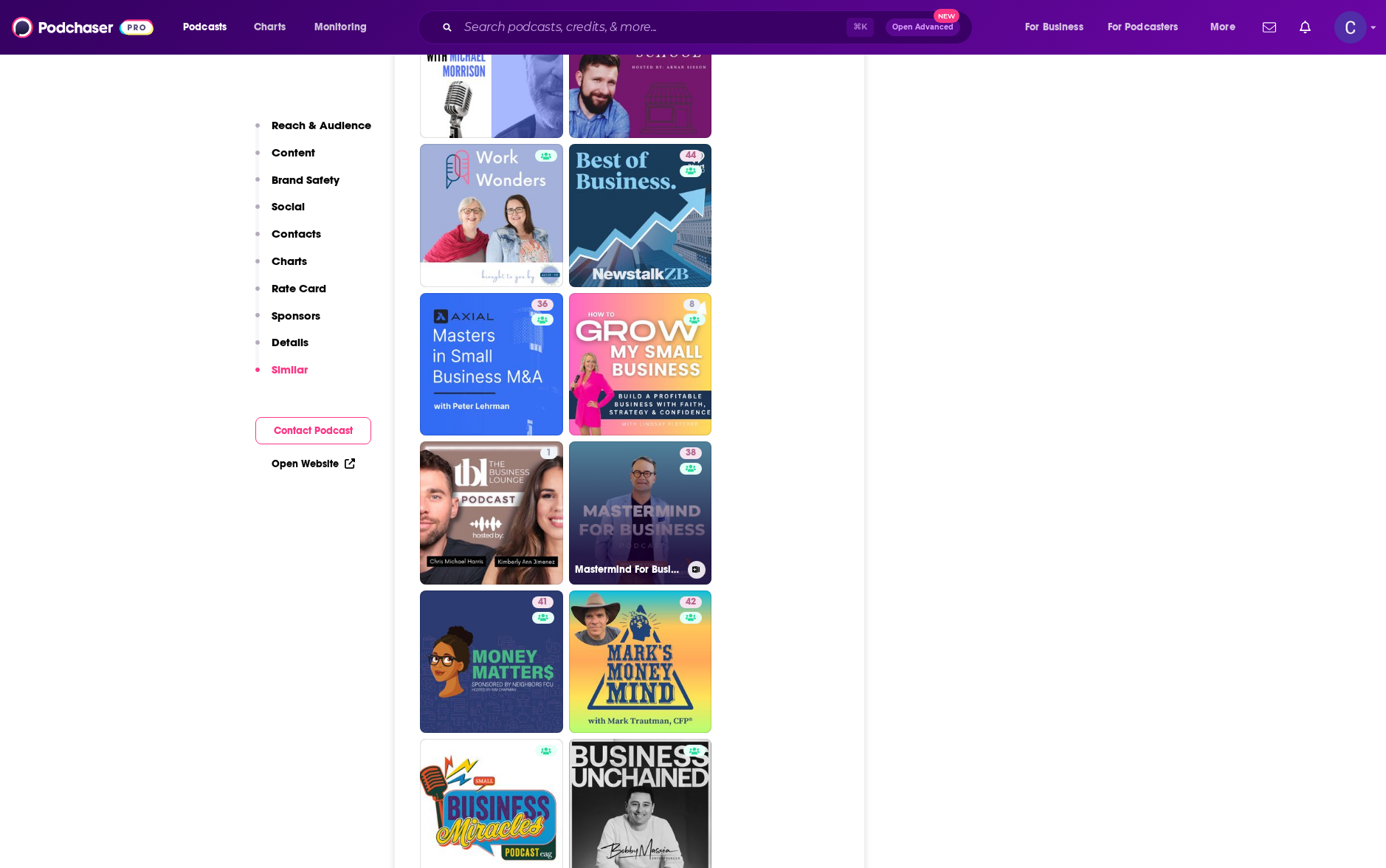
click at [671, 509] on link "38 Mastermind For Business" at bounding box center [640, 512] width 143 height 143
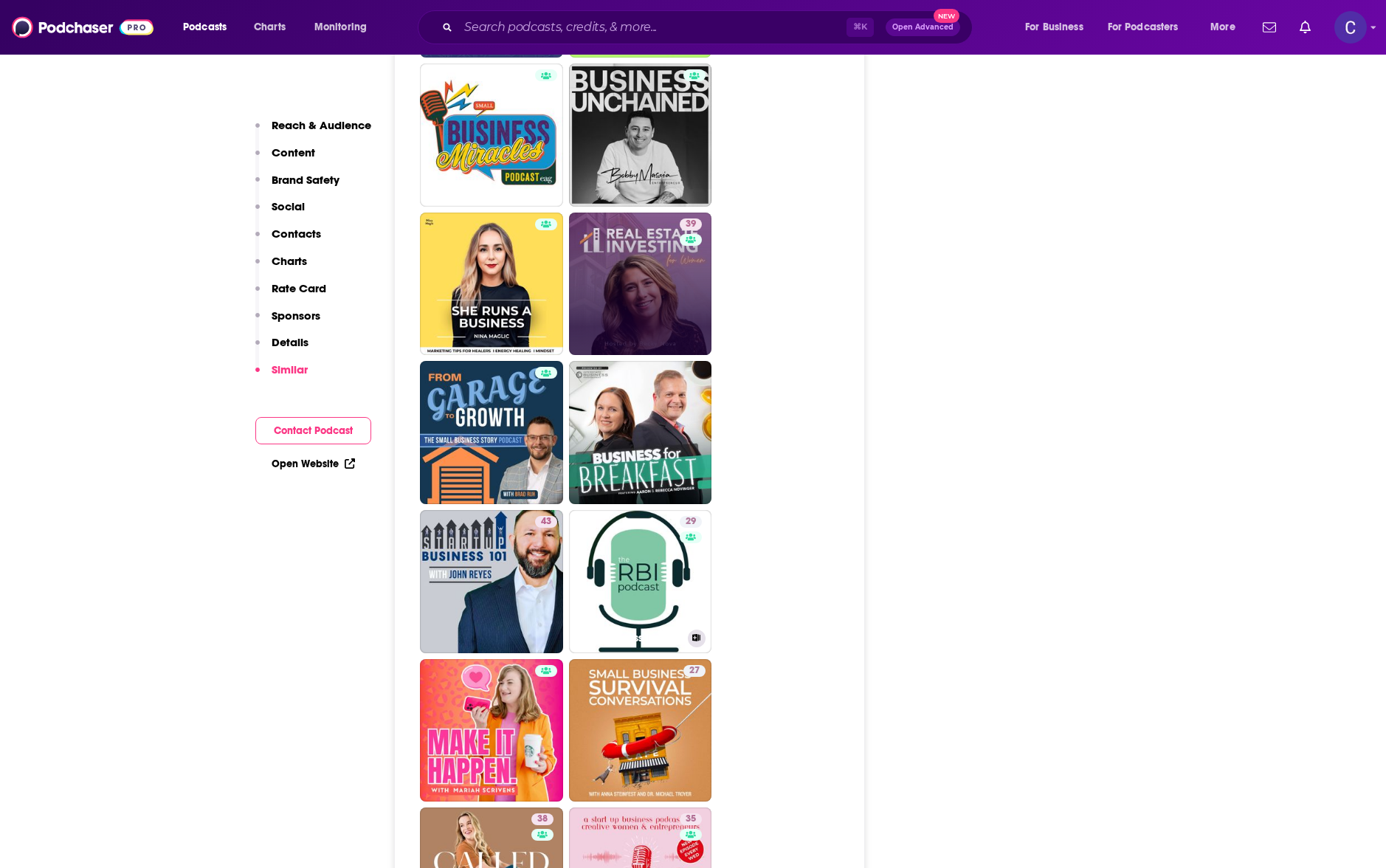
scroll to position [3237, 0]
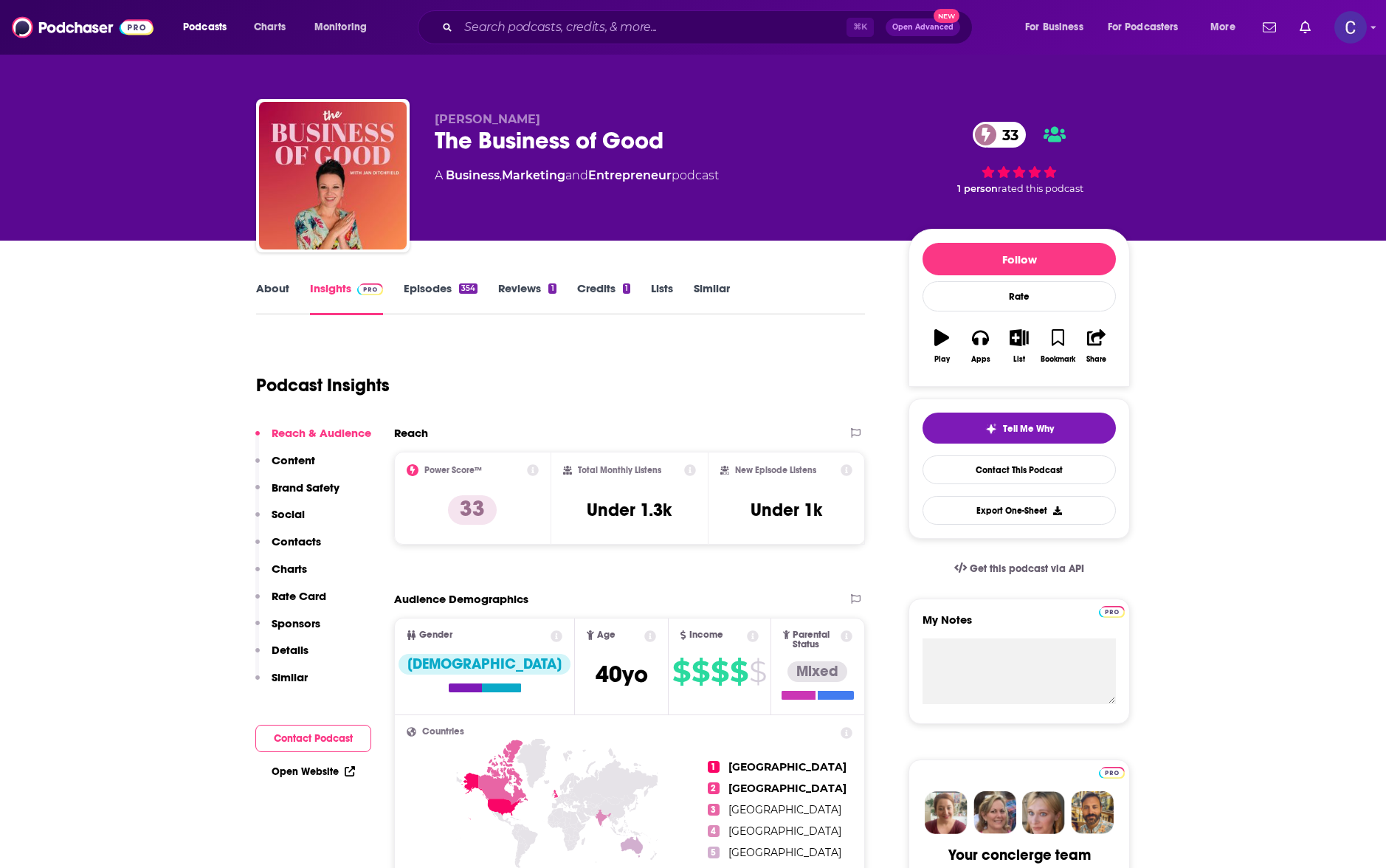
click at [275, 287] on link "About" at bounding box center [272, 298] width 33 height 34
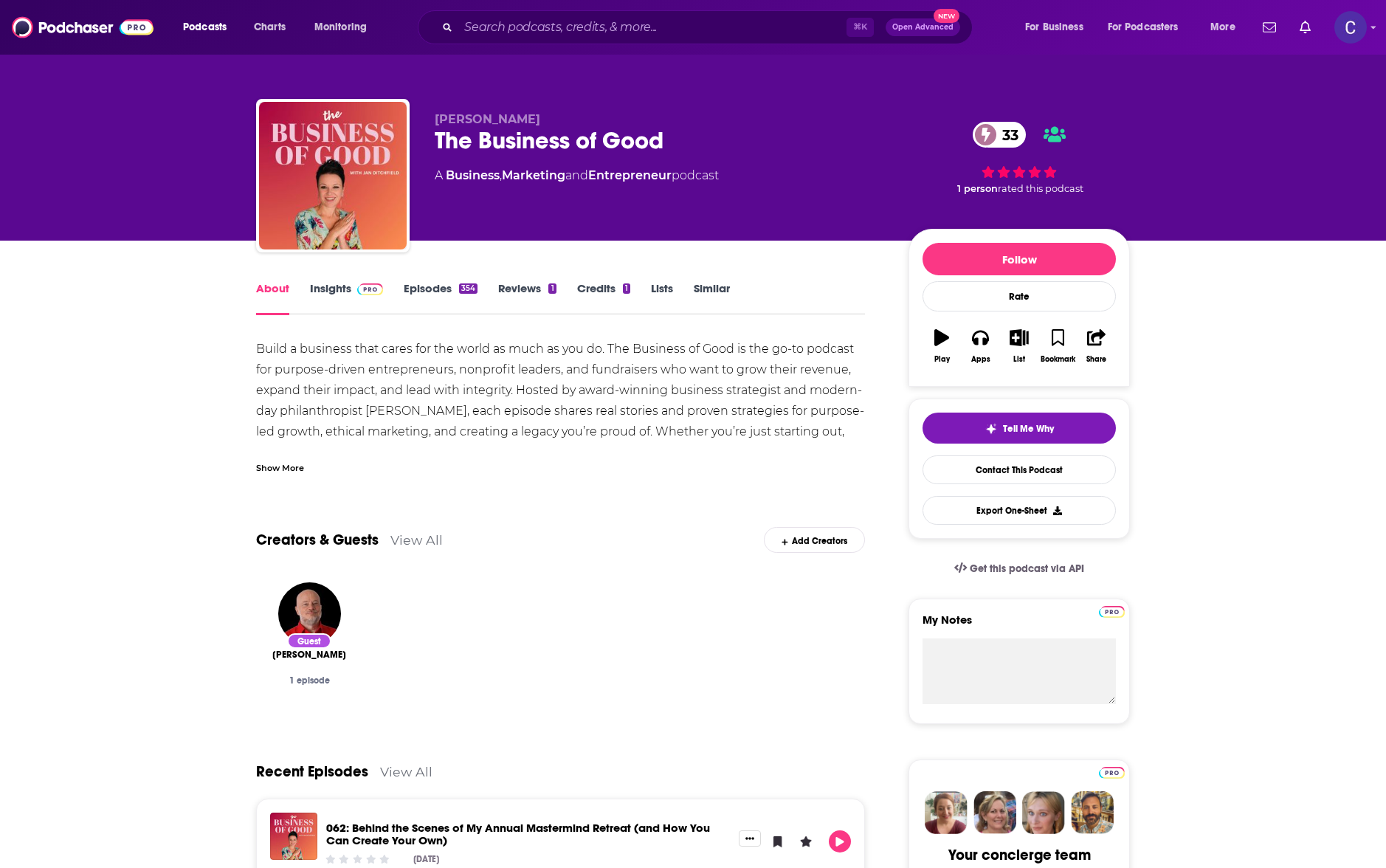
click at [408, 295] on link "Episodes 354" at bounding box center [440, 298] width 74 height 34
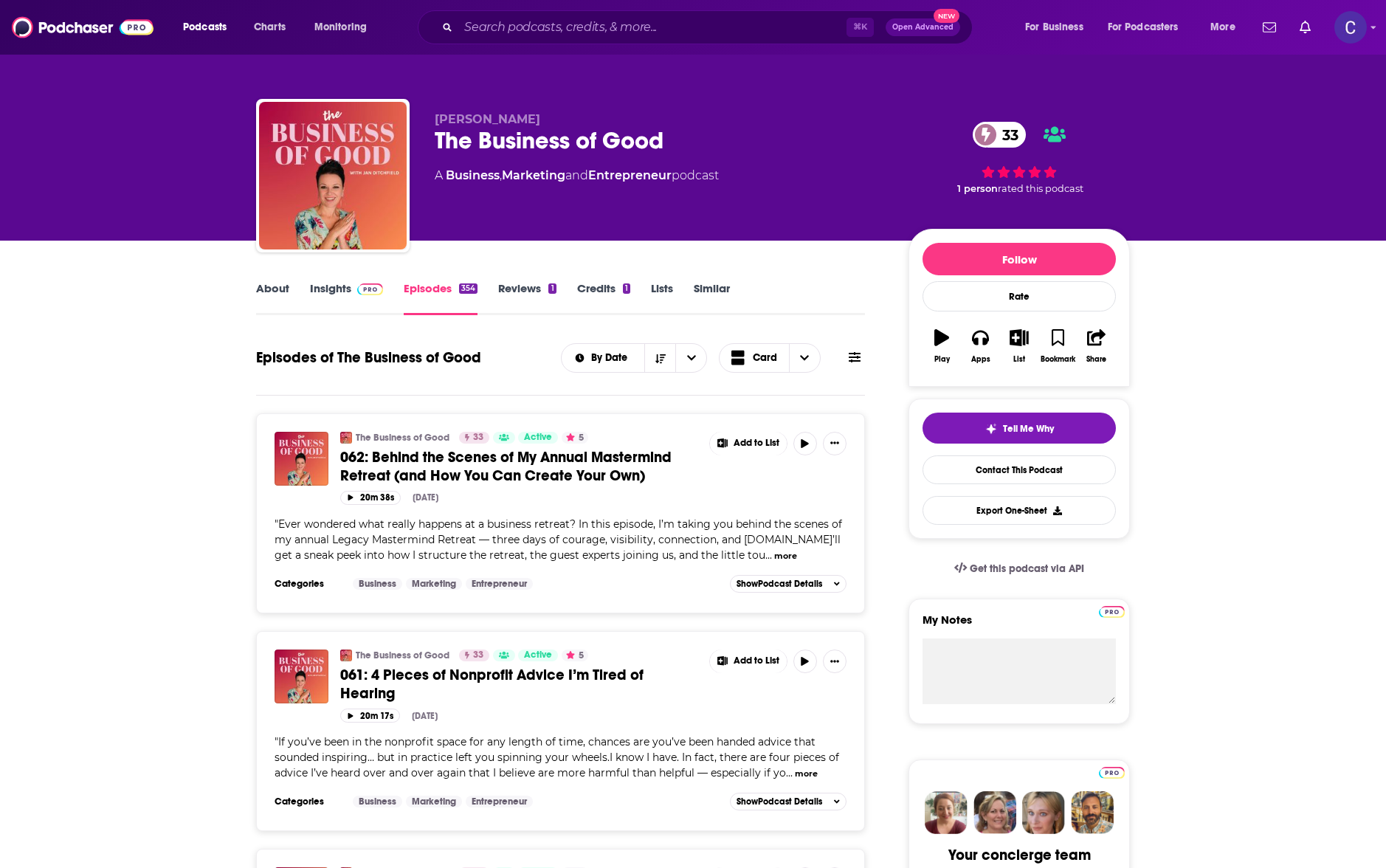
click at [358, 289] on img at bounding box center [370, 290] width 26 height 12
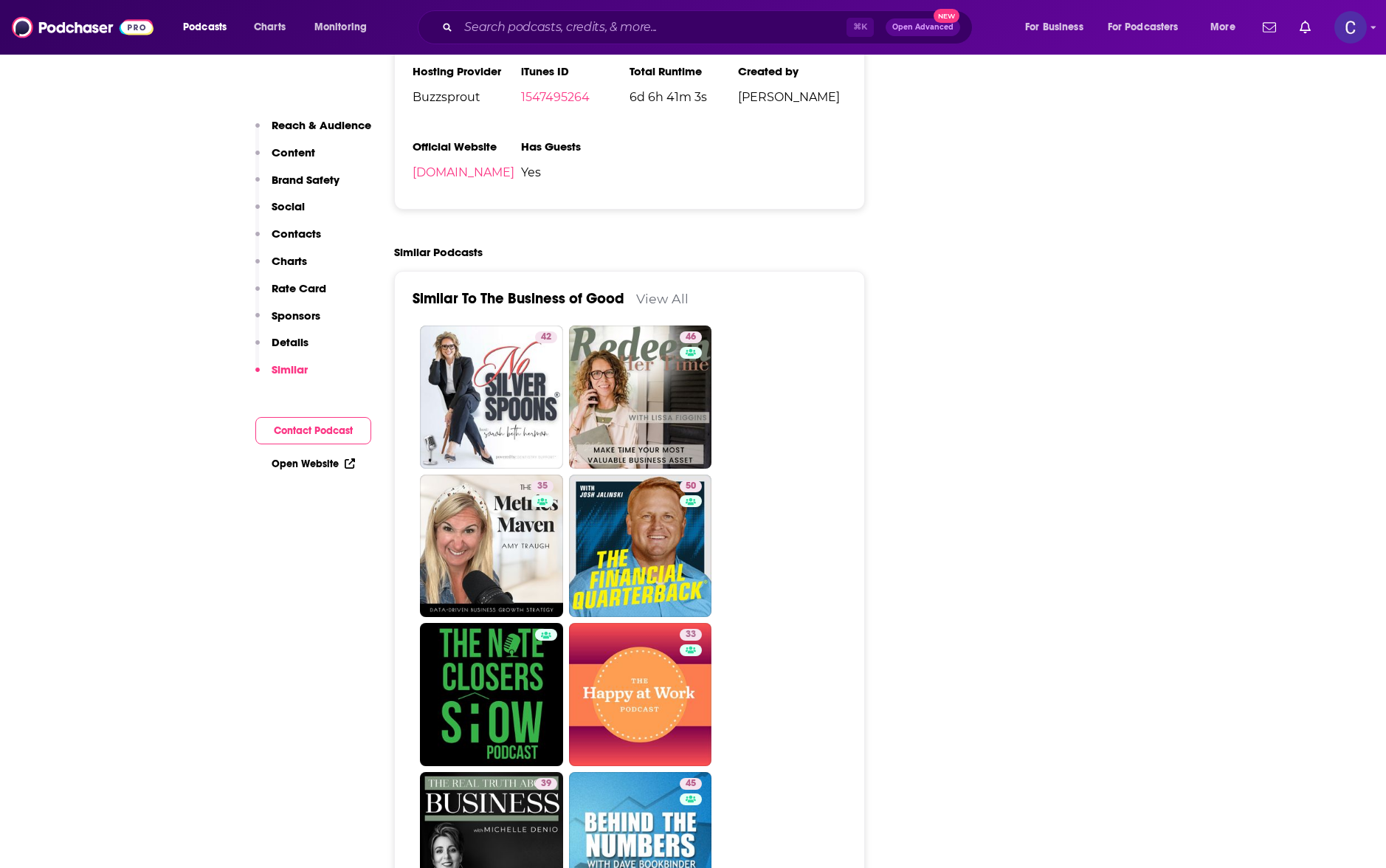
scroll to position [2541, 0]
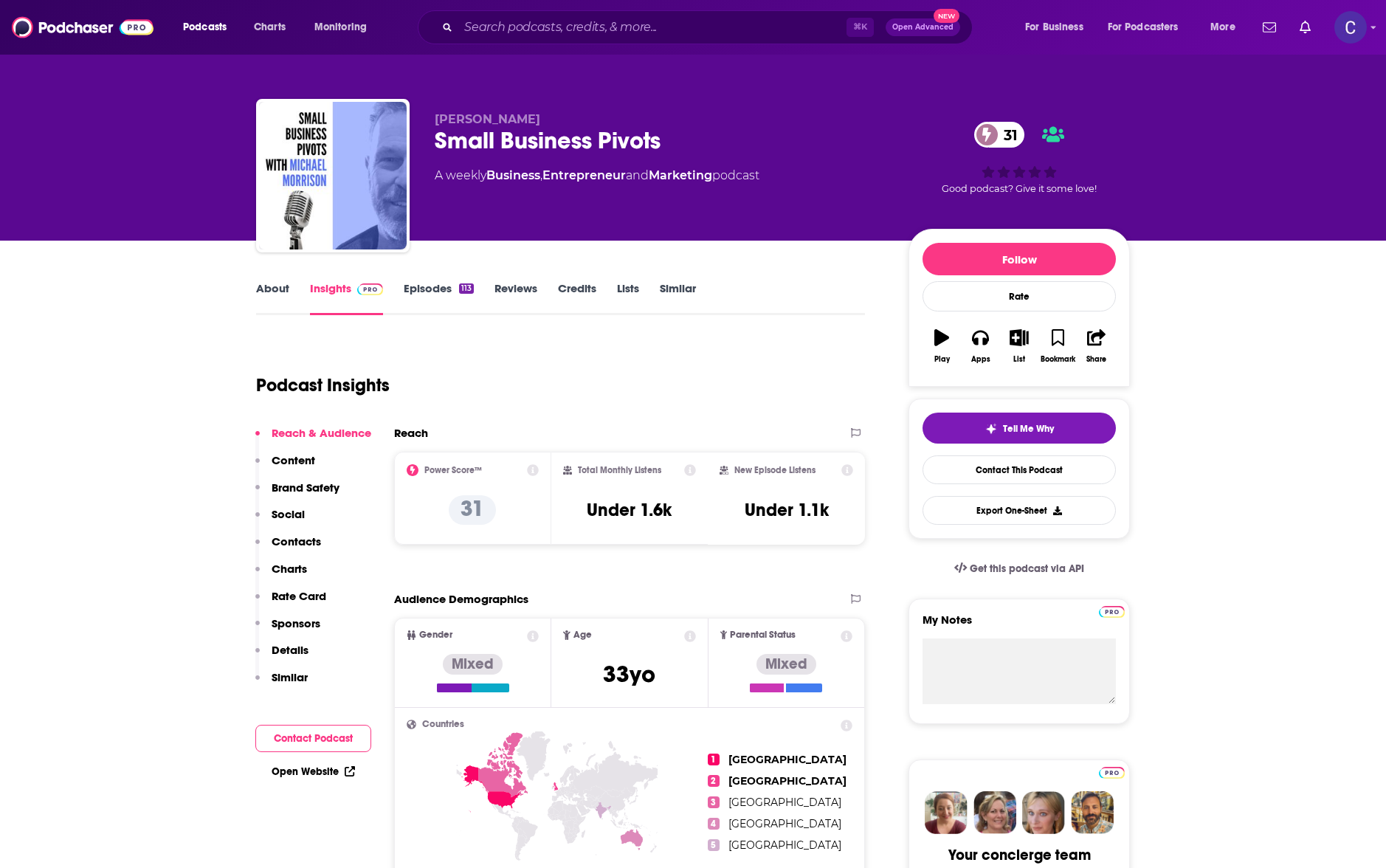
click at [285, 296] on link "About" at bounding box center [272, 298] width 33 height 34
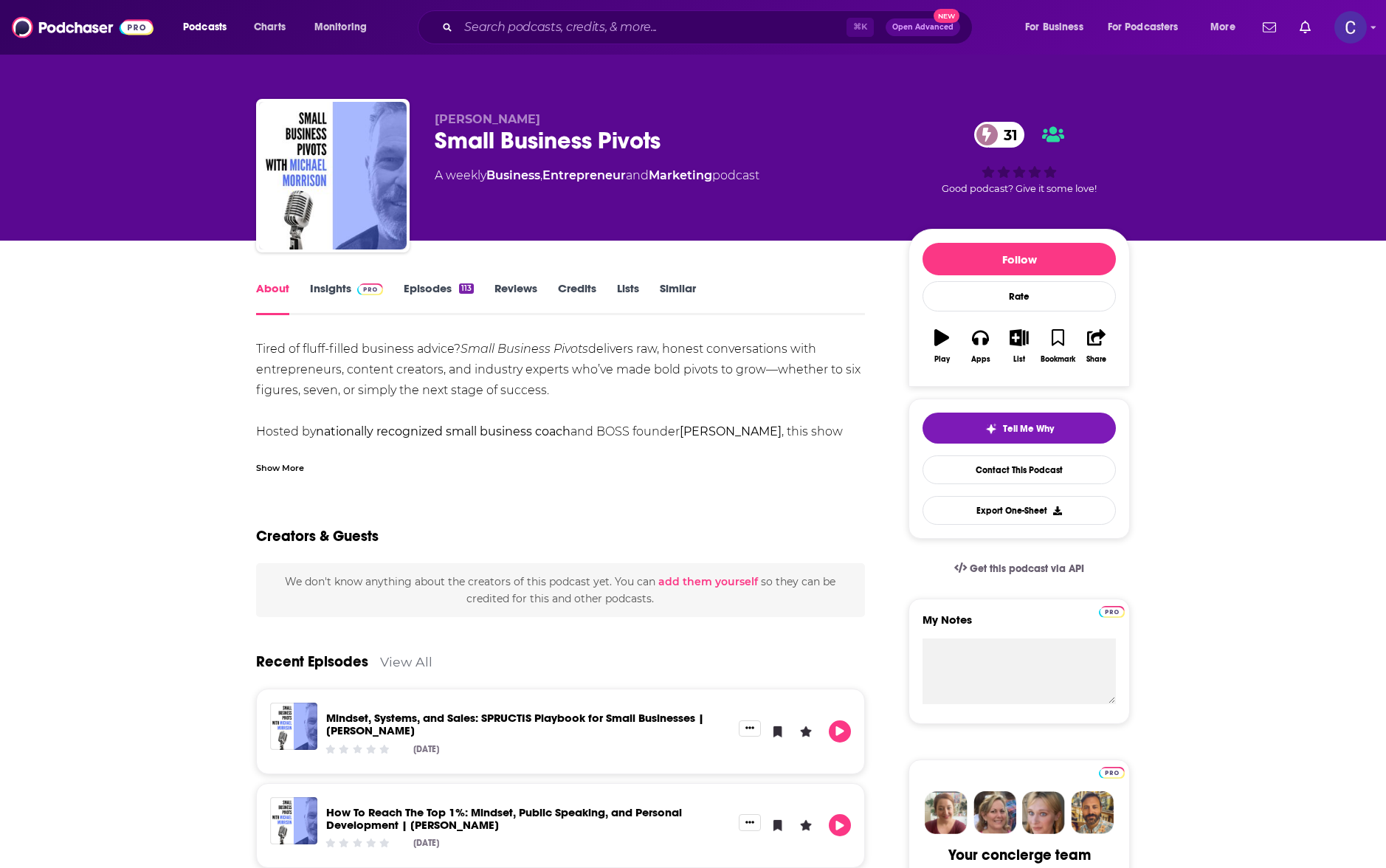
click at [433, 282] on link "Episodes 113" at bounding box center [438, 298] width 70 height 34
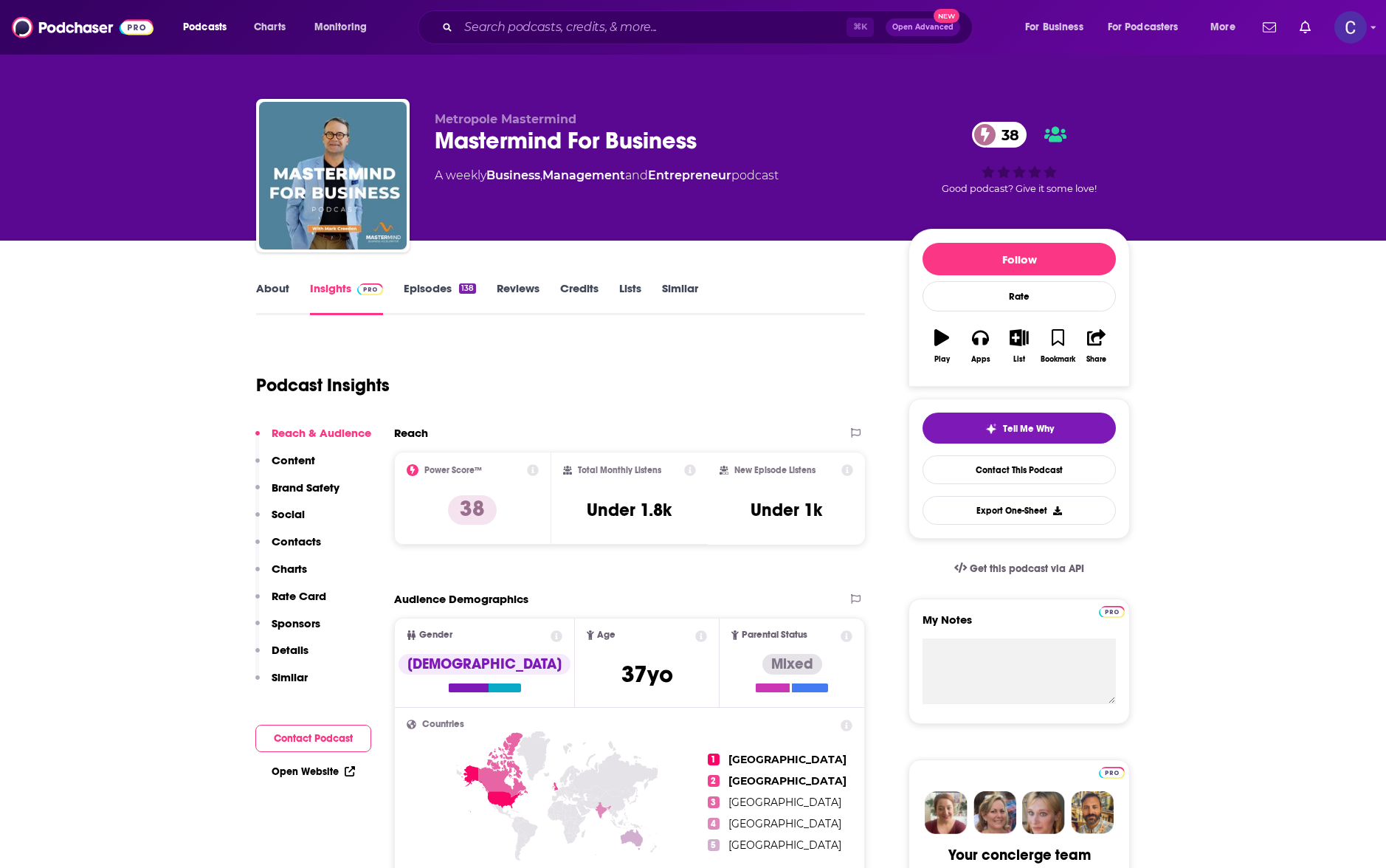
click at [272, 293] on link "About" at bounding box center [272, 298] width 33 height 34
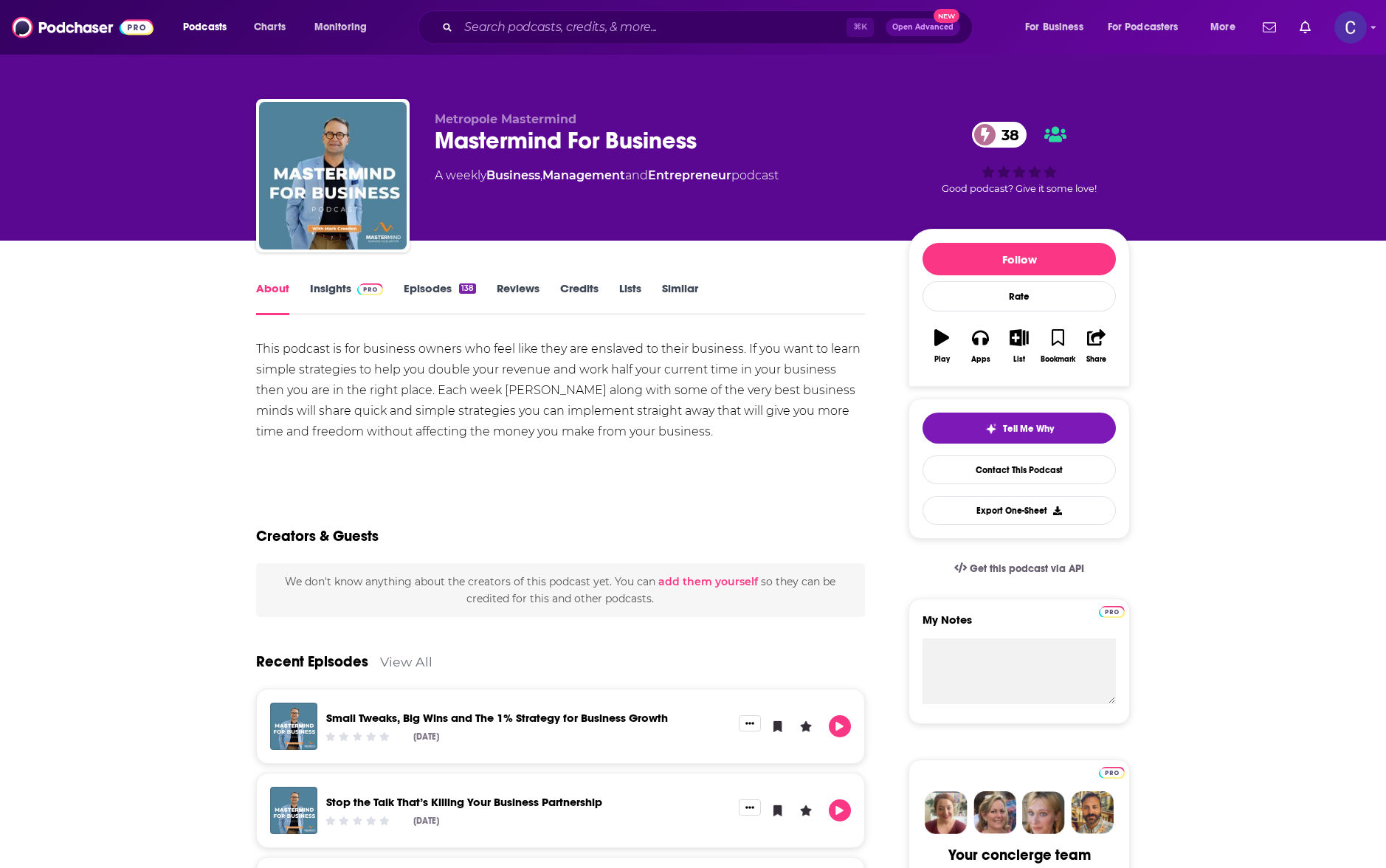
click at [422, 294] on link "Episodes 138" at bounding box center [440, 298] width 72 height 34
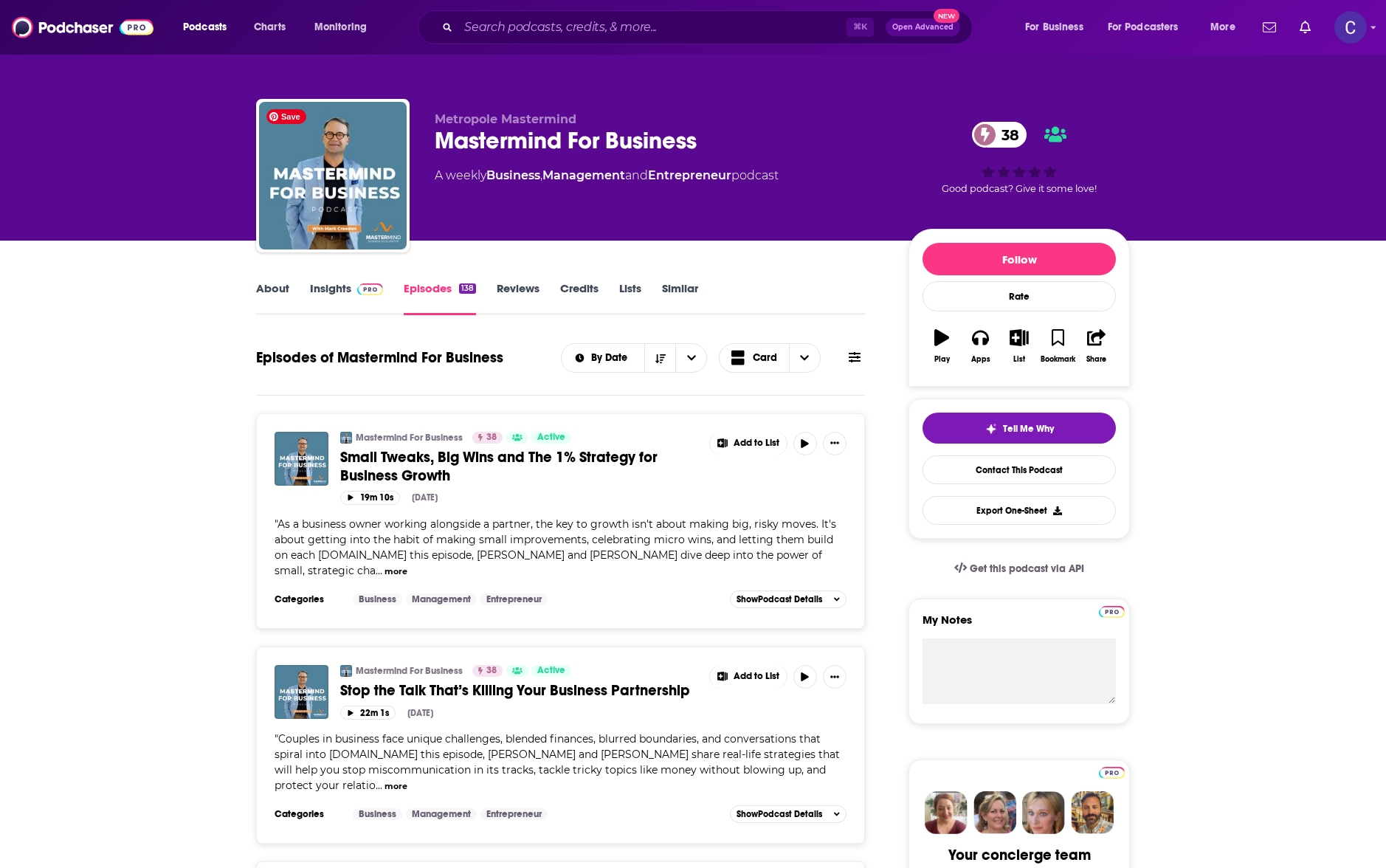
click at [341, 288] on link "Insights" at bounding box center [346, 298] width 73 height 34
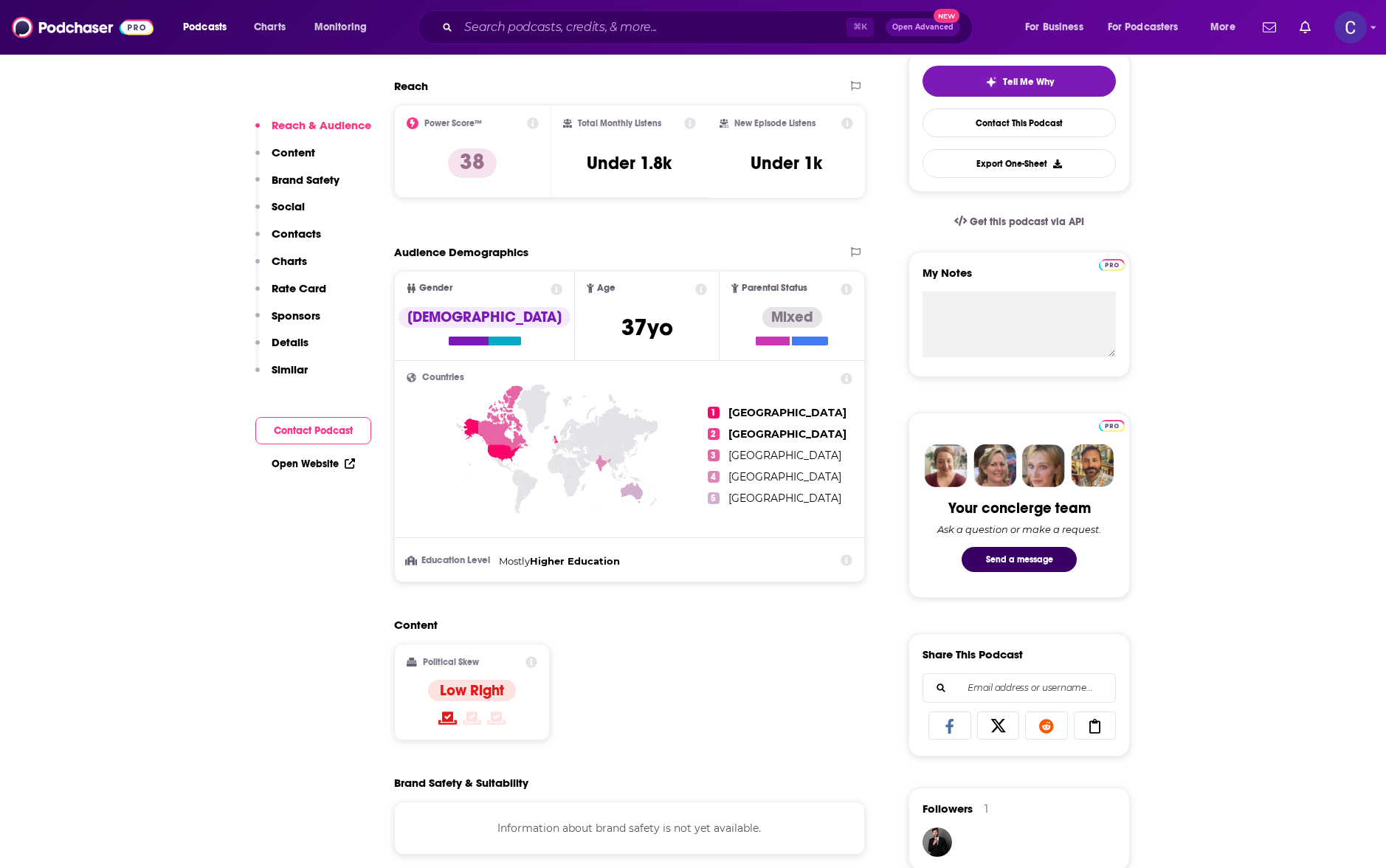
scroll to position [440, 0]
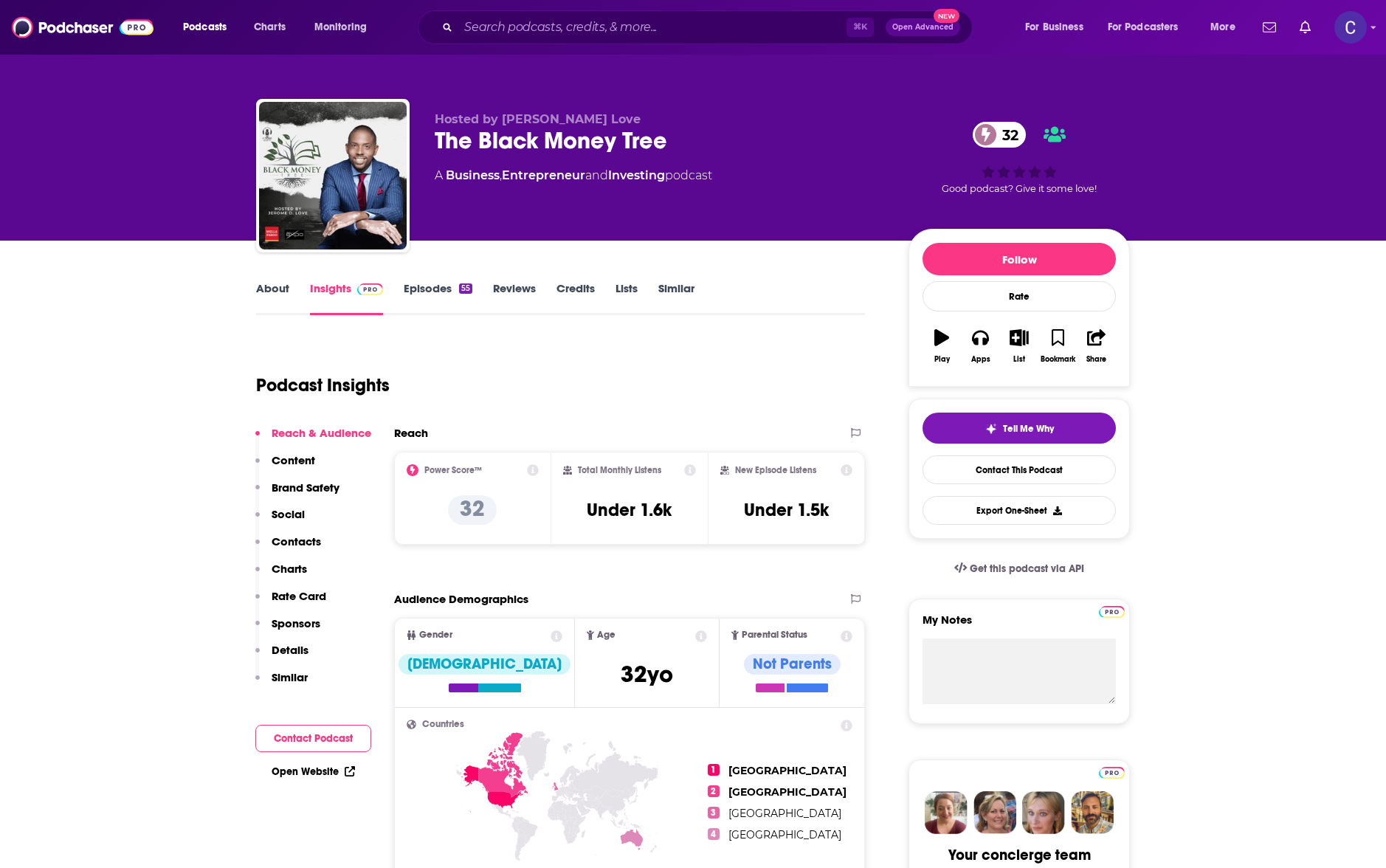
click at [276, 292] on link "About" at bounding box center [272, 298] width 33 height 34
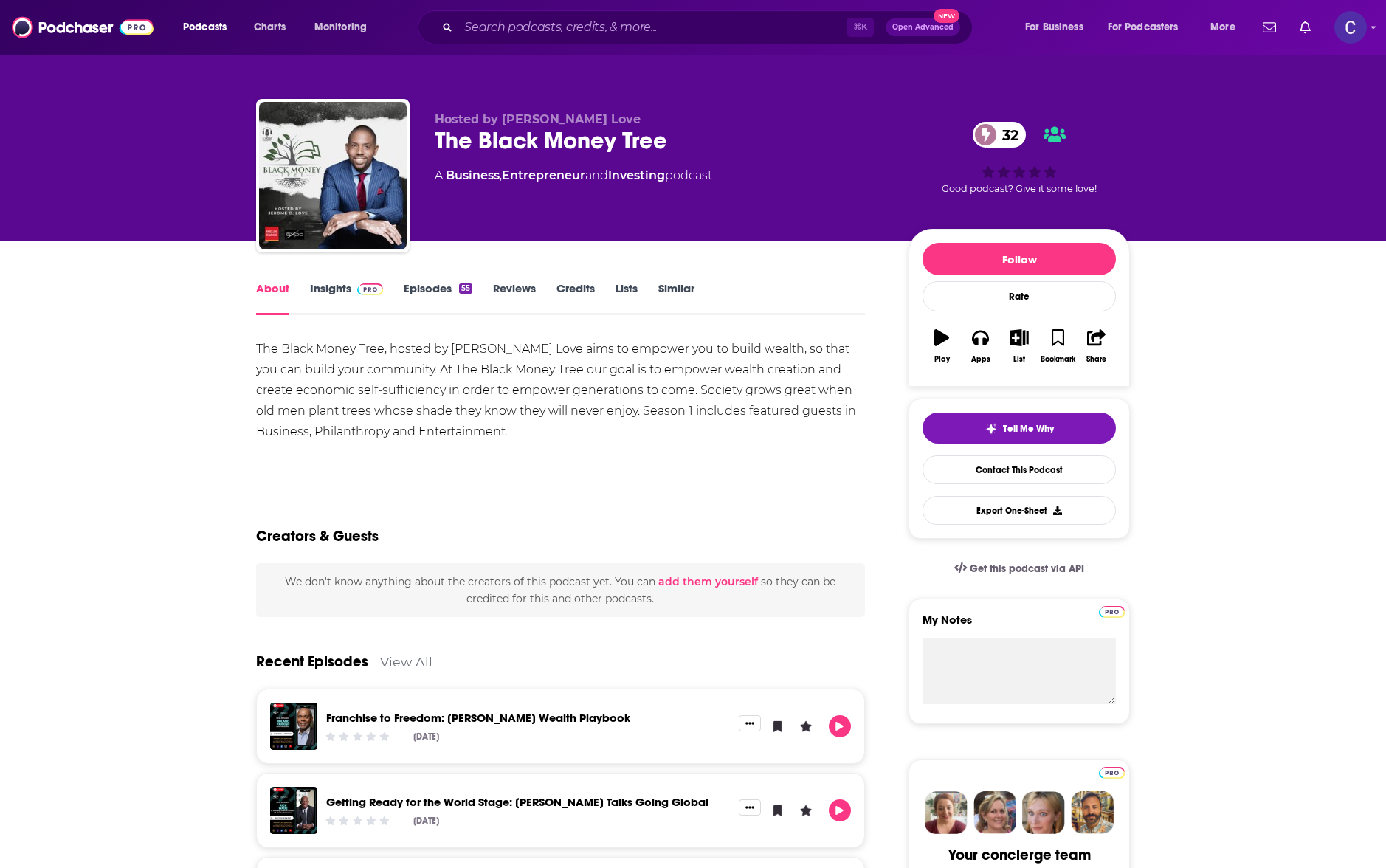
click at [370, 298] on link "Insights" at bounding box center [346, 298] width 73 height 34
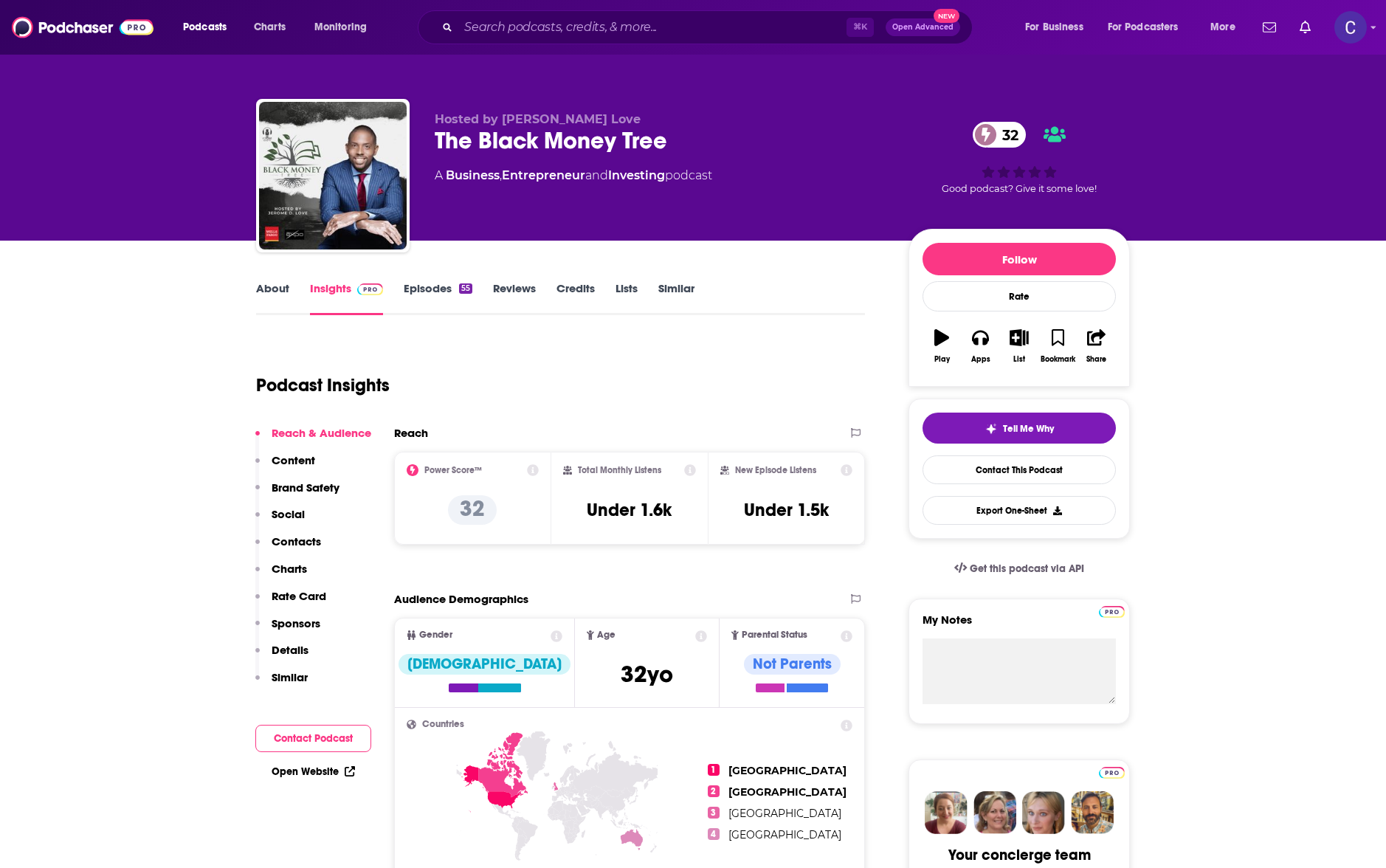
click at [436, 289] on link "Episodes 55" at bounding box center [437, 298] width 68 height 34
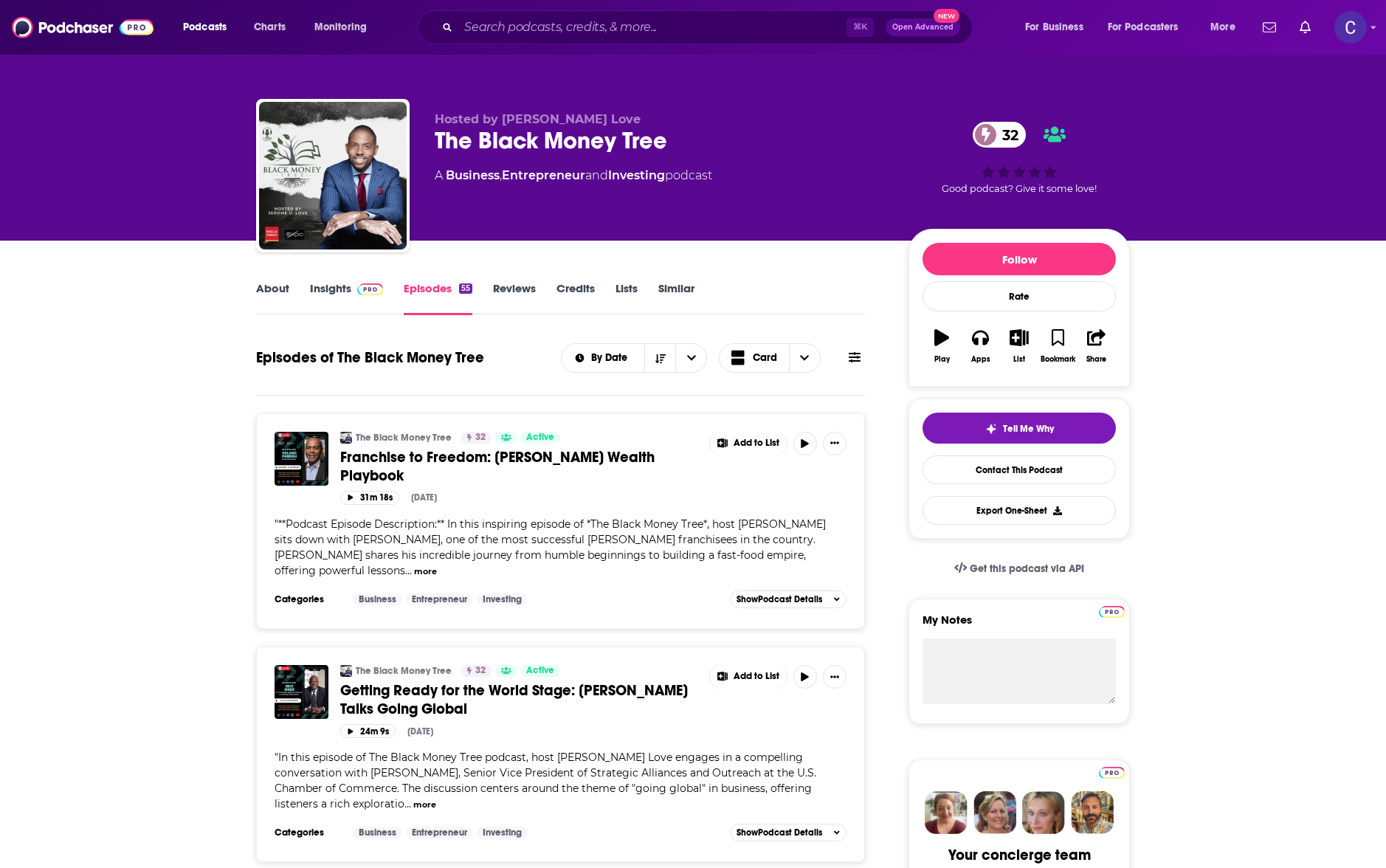
click at [341, 293] on link "Insights" at bounding box center [346, 298] width 73 height 34
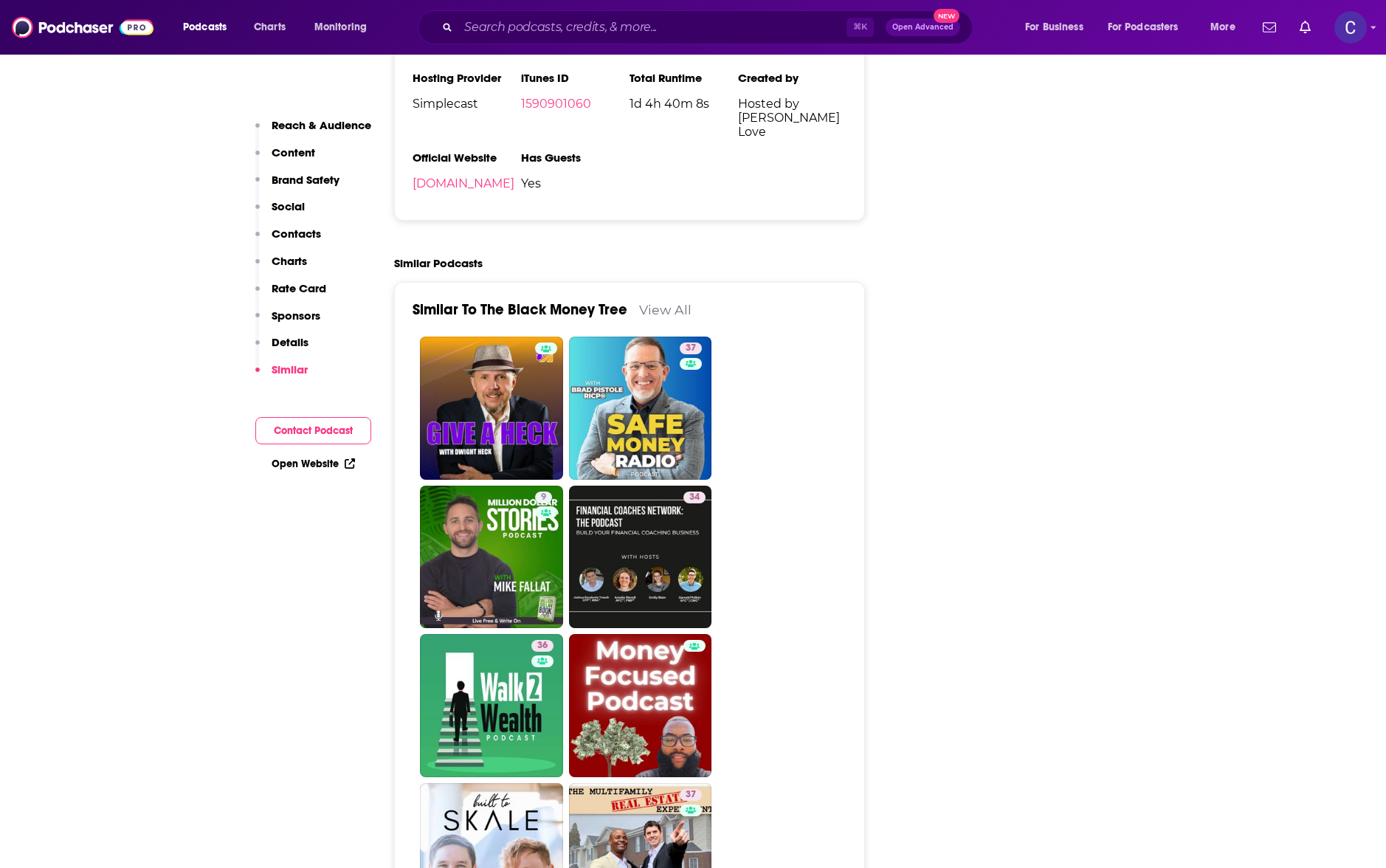
scroll to position [2325, 0]
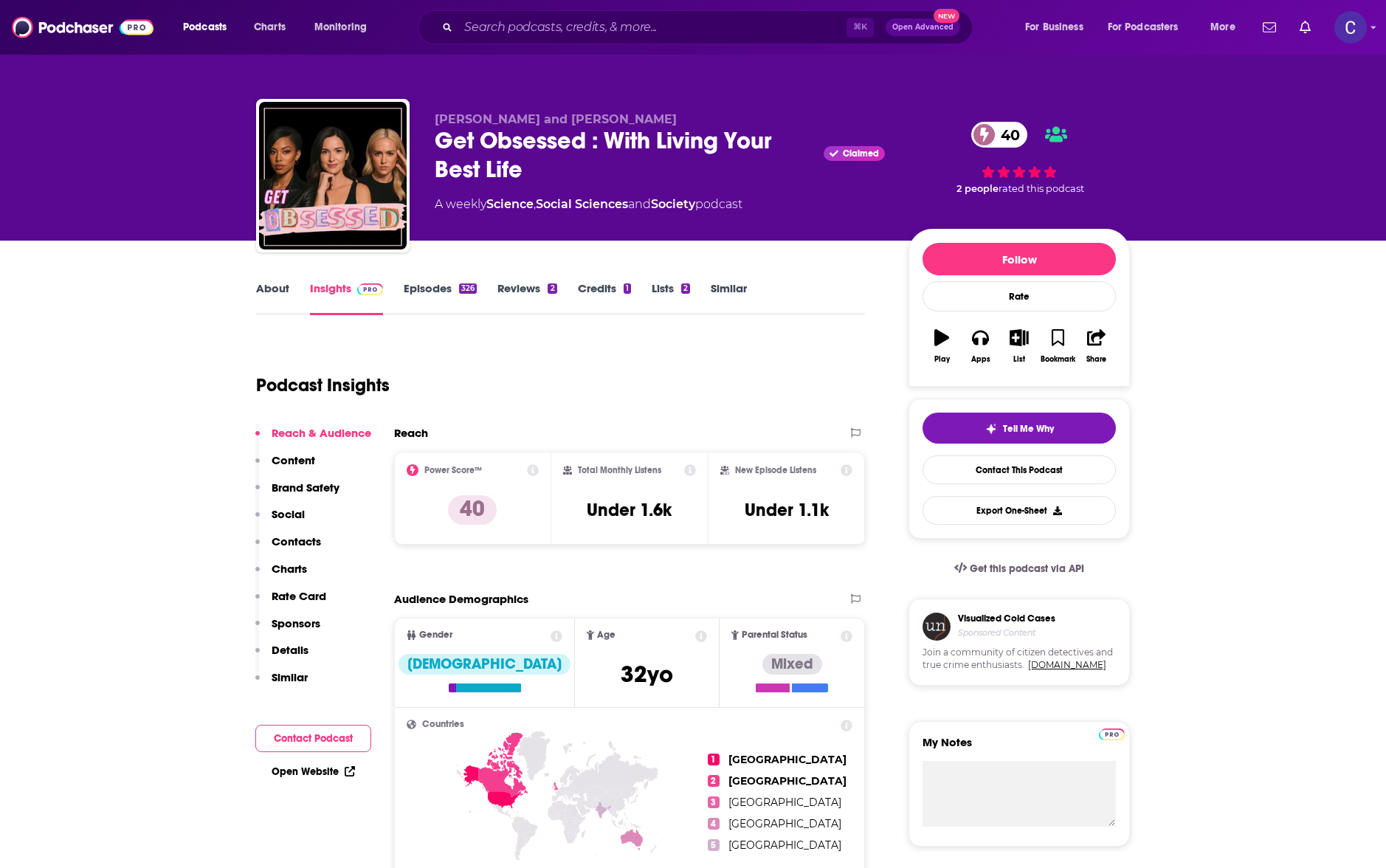
click at [266, 293] on link "About" at bounding box center [272, 298] width 33 height 34
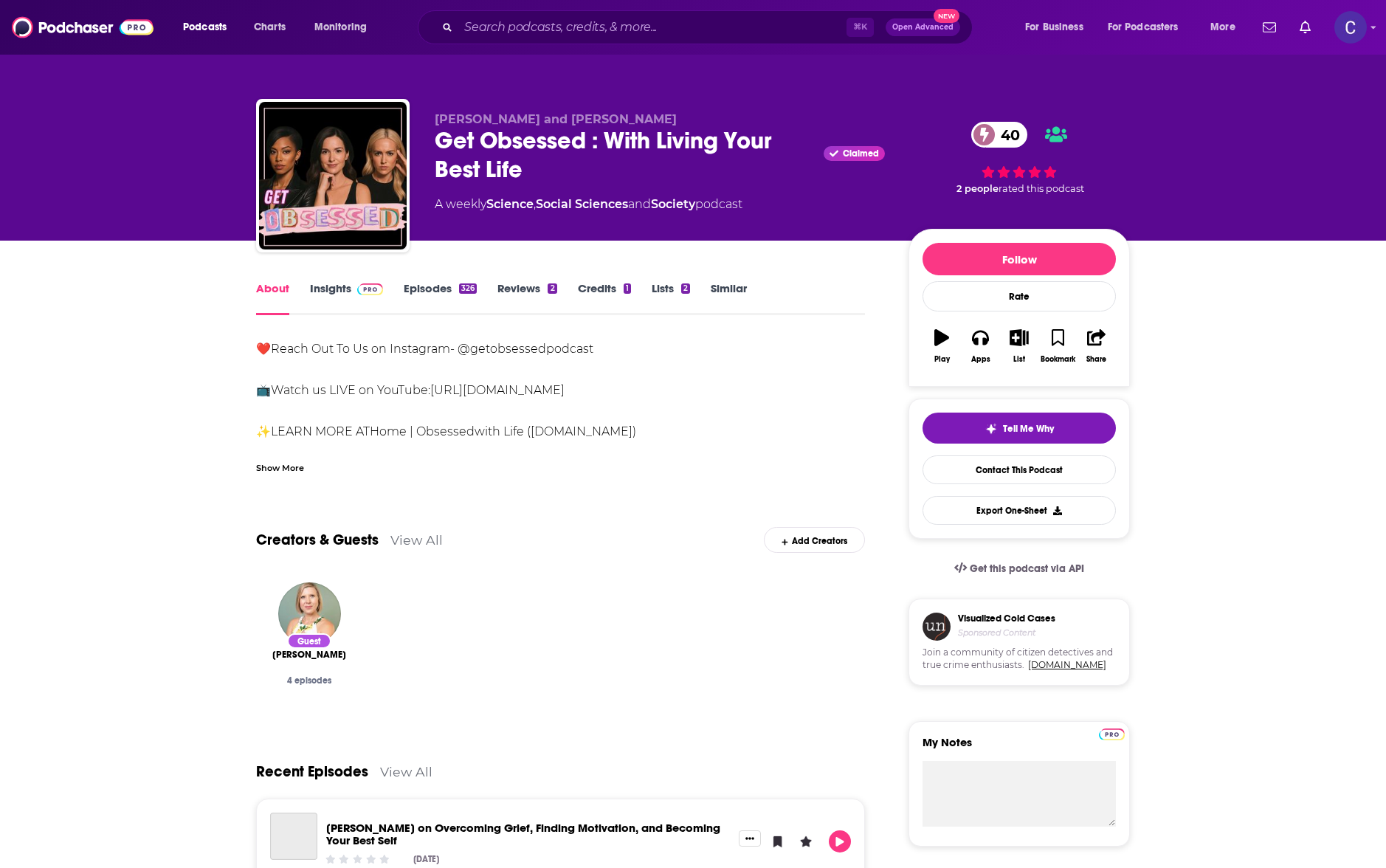
click at [357, 293] on img at bounding box center [370, 290] width 26 height 12
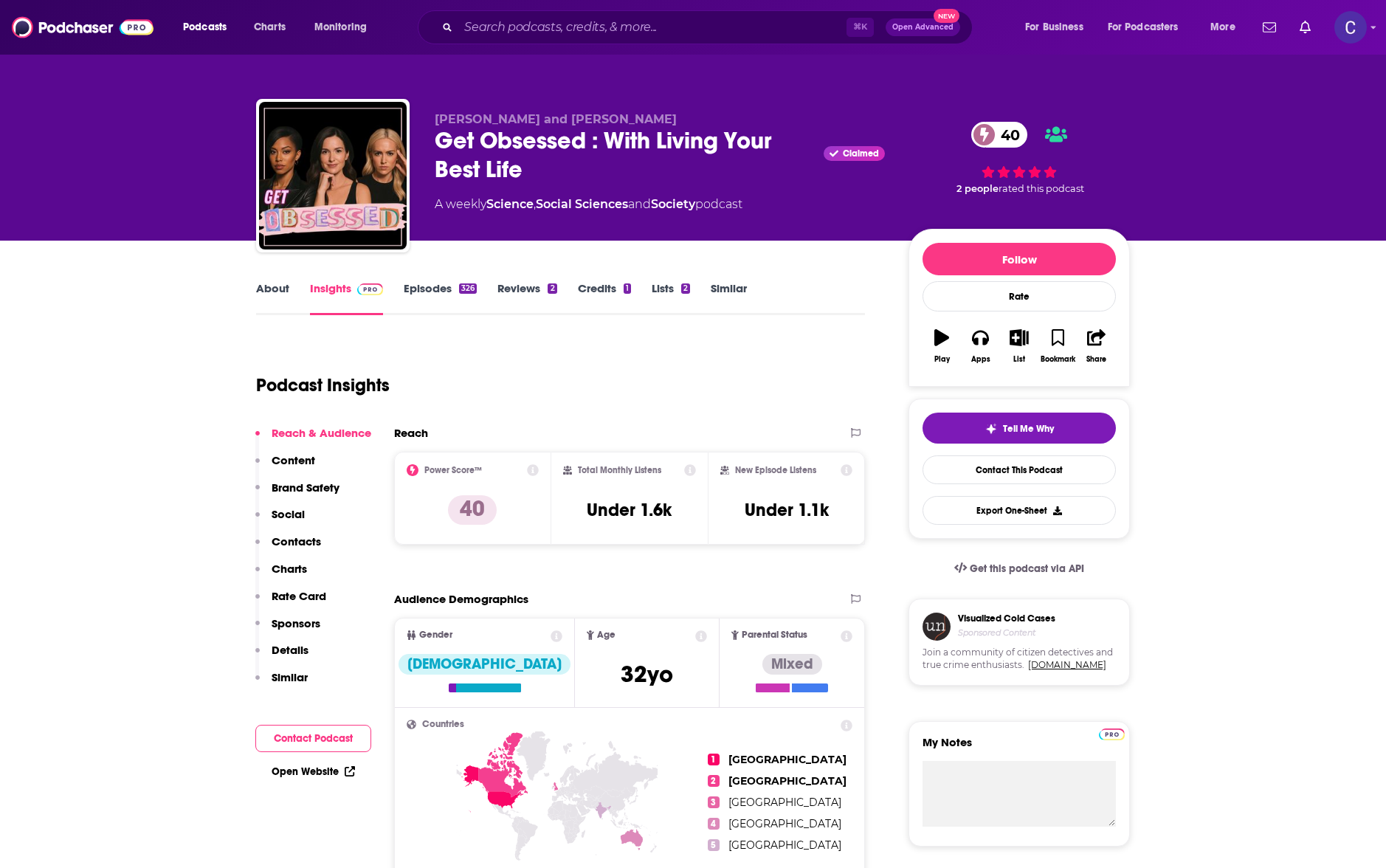
click at [428, 292] on link "Episodes 326" at bounding box center [440, 298] width 73 height 34
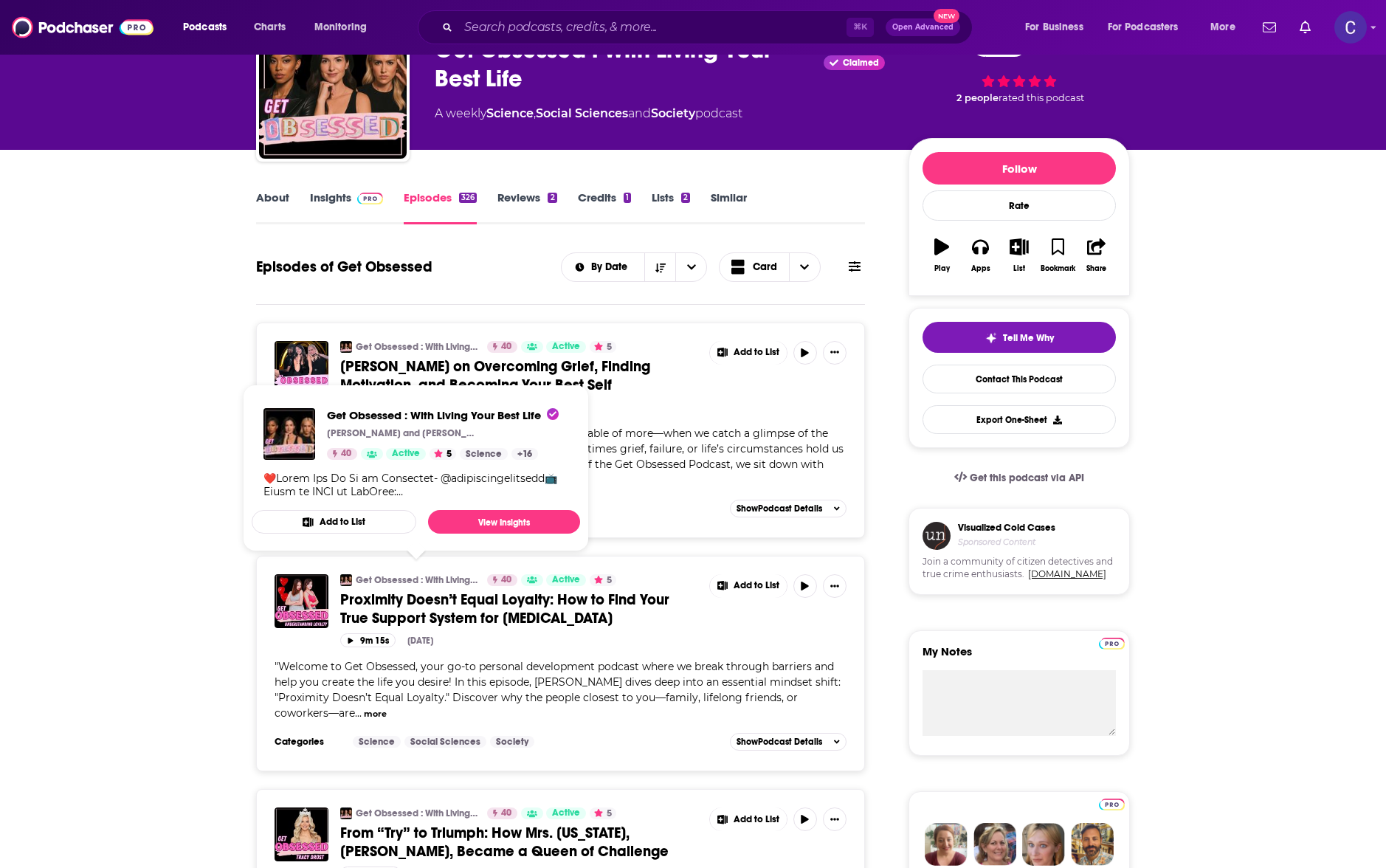
scroll to position [10, 0]
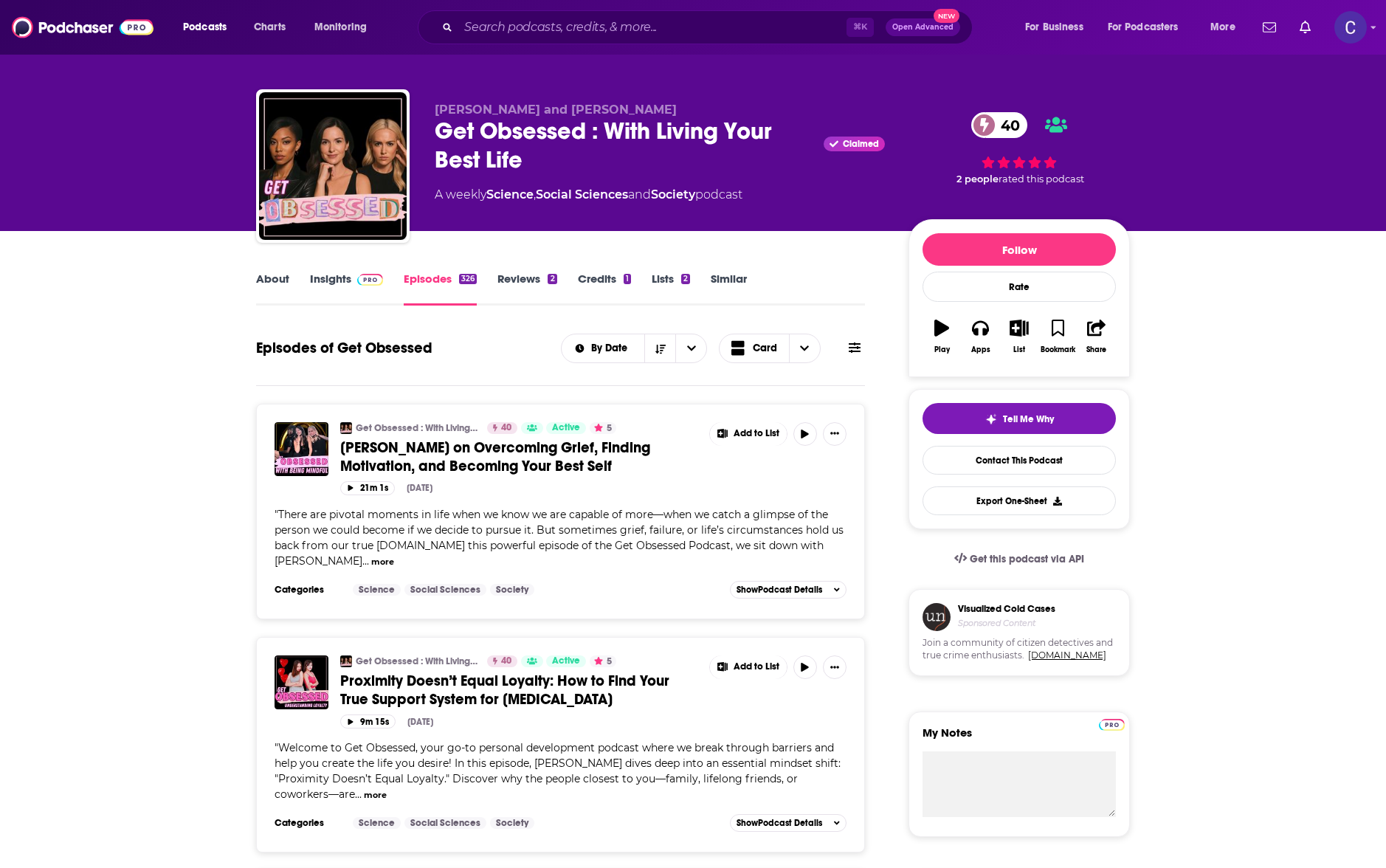
click at [340, 286] on link "Insights" at bounding box center [346, 288] width 73 height 34
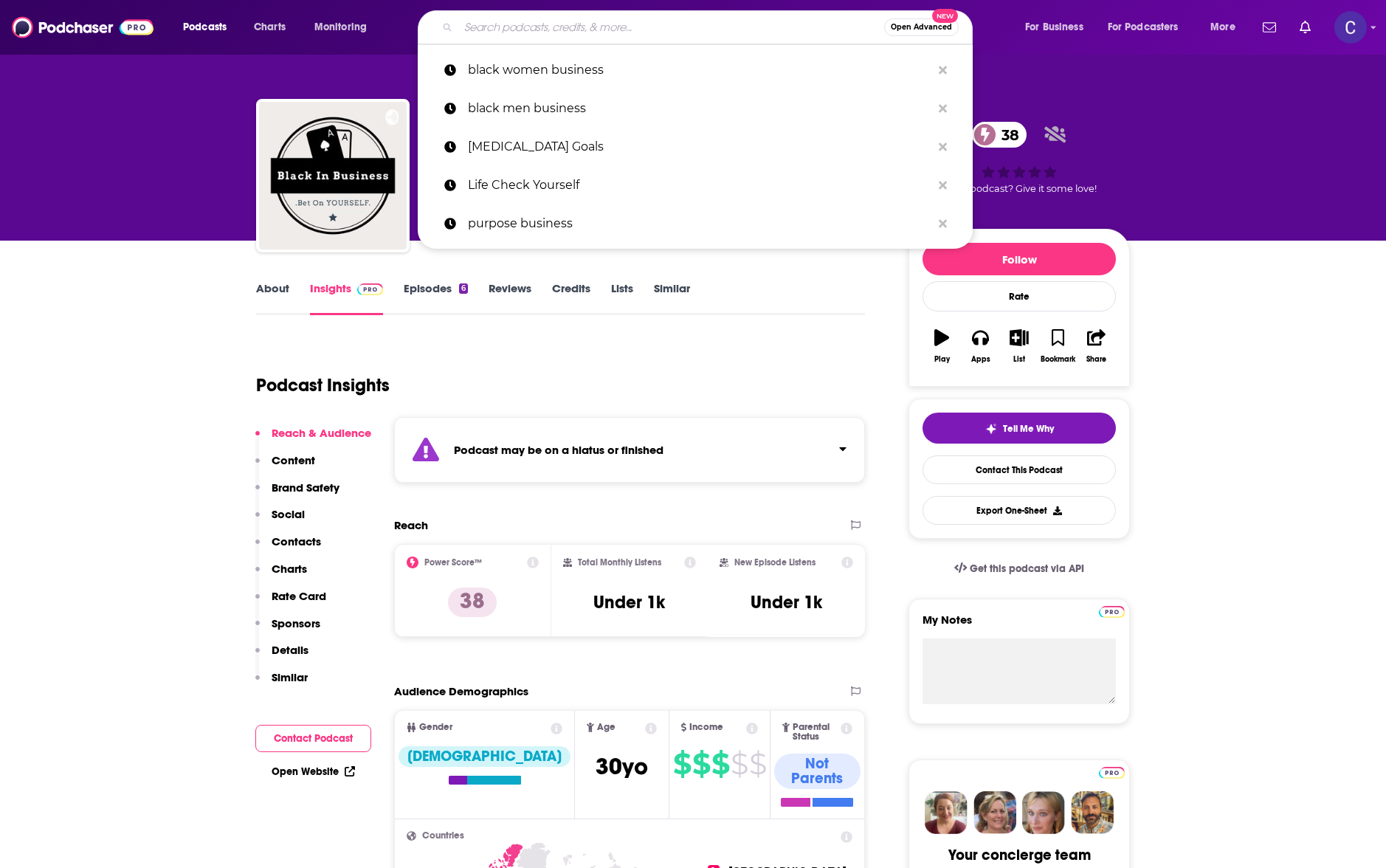
click at [552, 25] on input "Search podcasts, credits, & more..." at bounding box center [672, 27] width 426 height 23
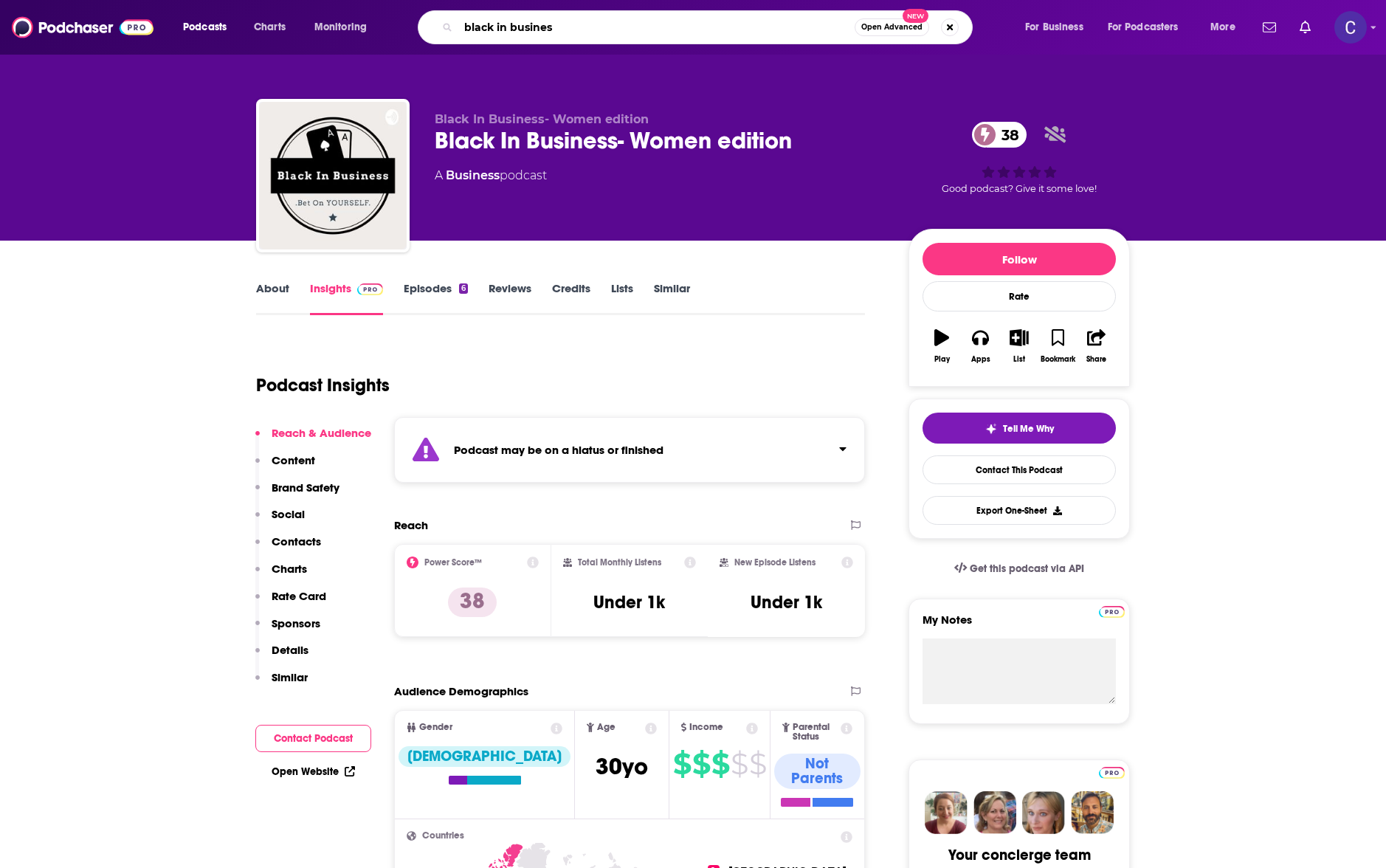
type input "black in business"
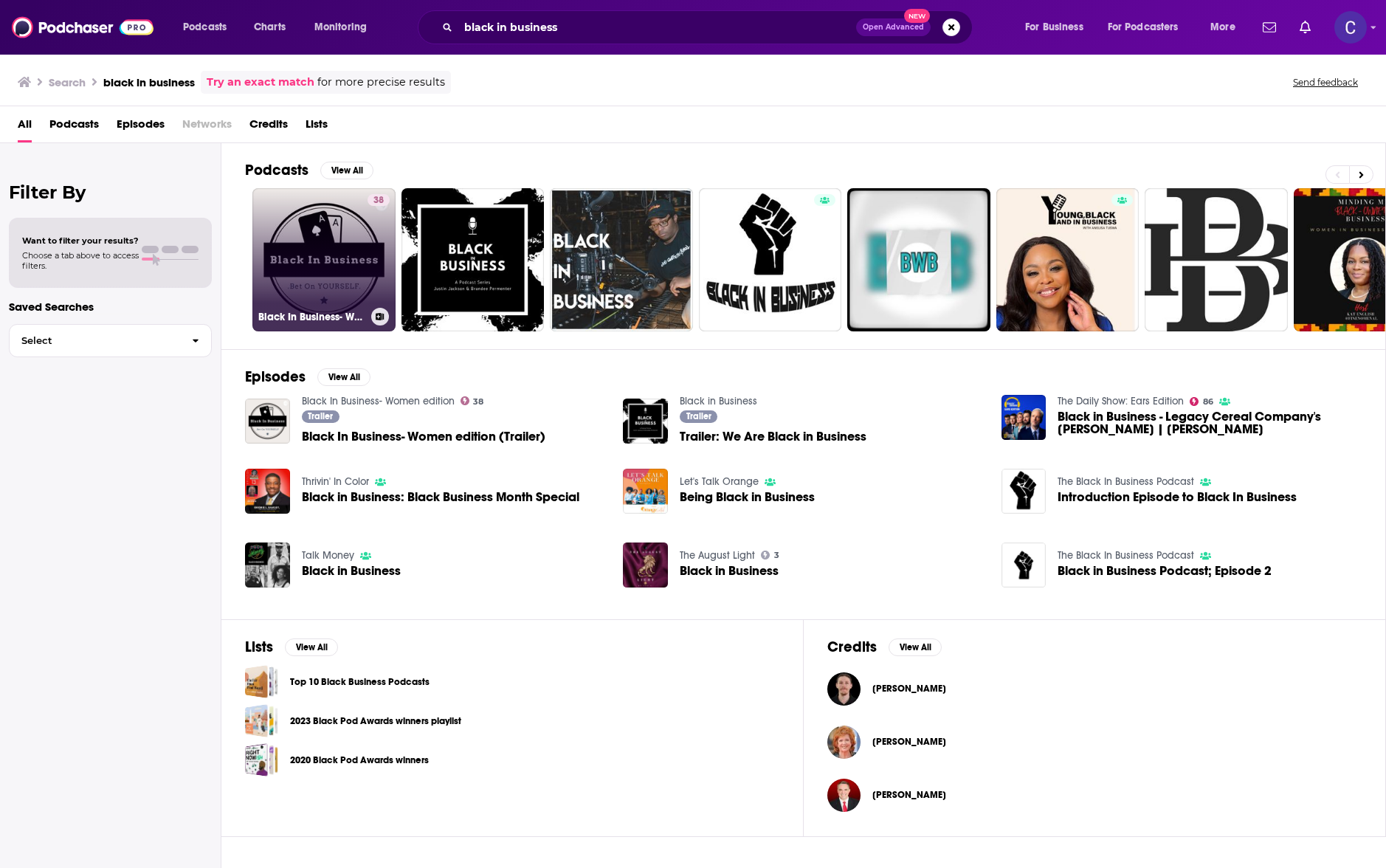
click at [293, 225] on link "38 Black In Business- Women edition" at bounding box center [323, 260] width 143 height 143
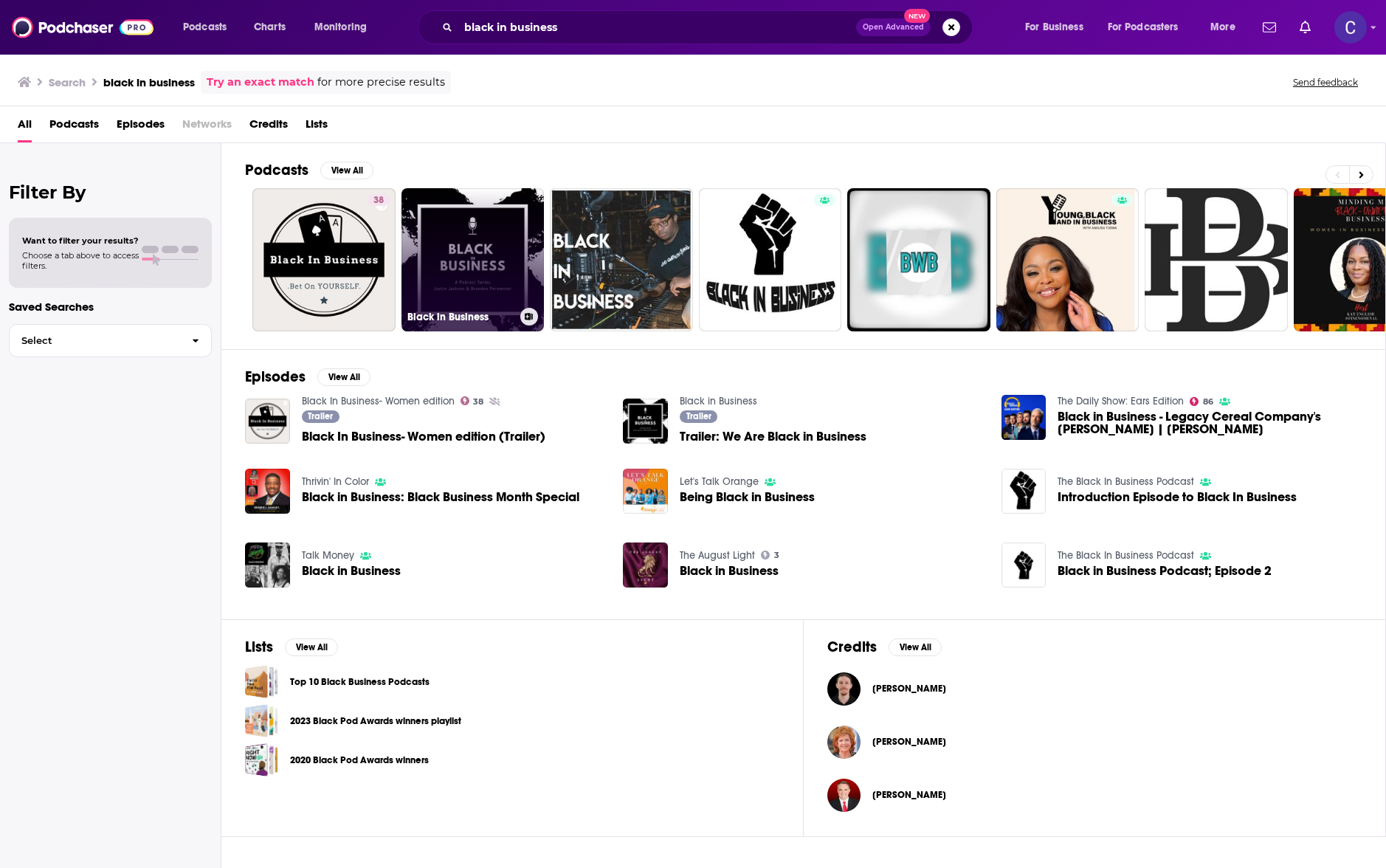
click at [466, 257] on link "Black in Business" at bounding box center [473, 260] width 143 height 143
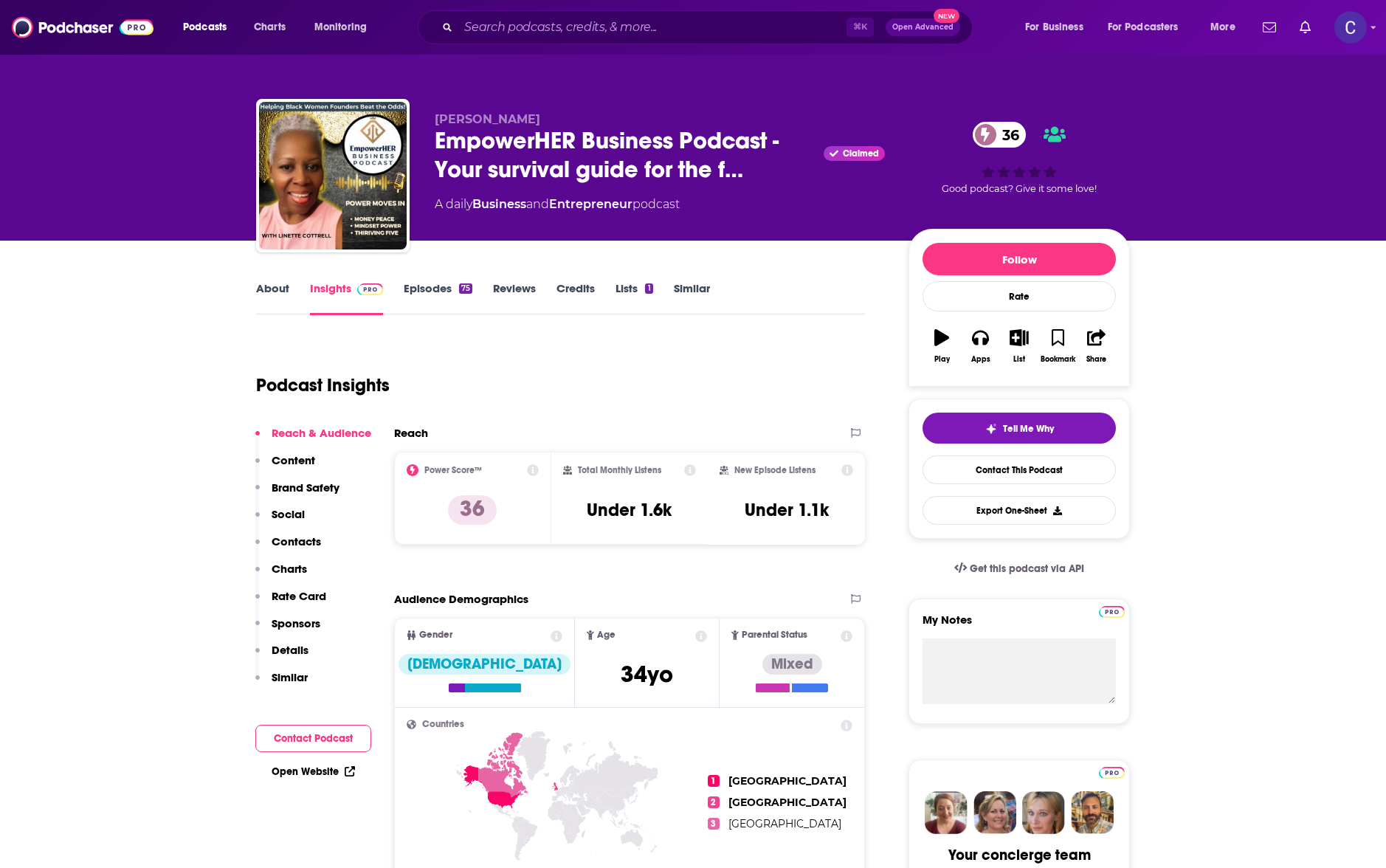
click at [275, 292] on link "About" at bounding box center [272, 298] width 33 height 34
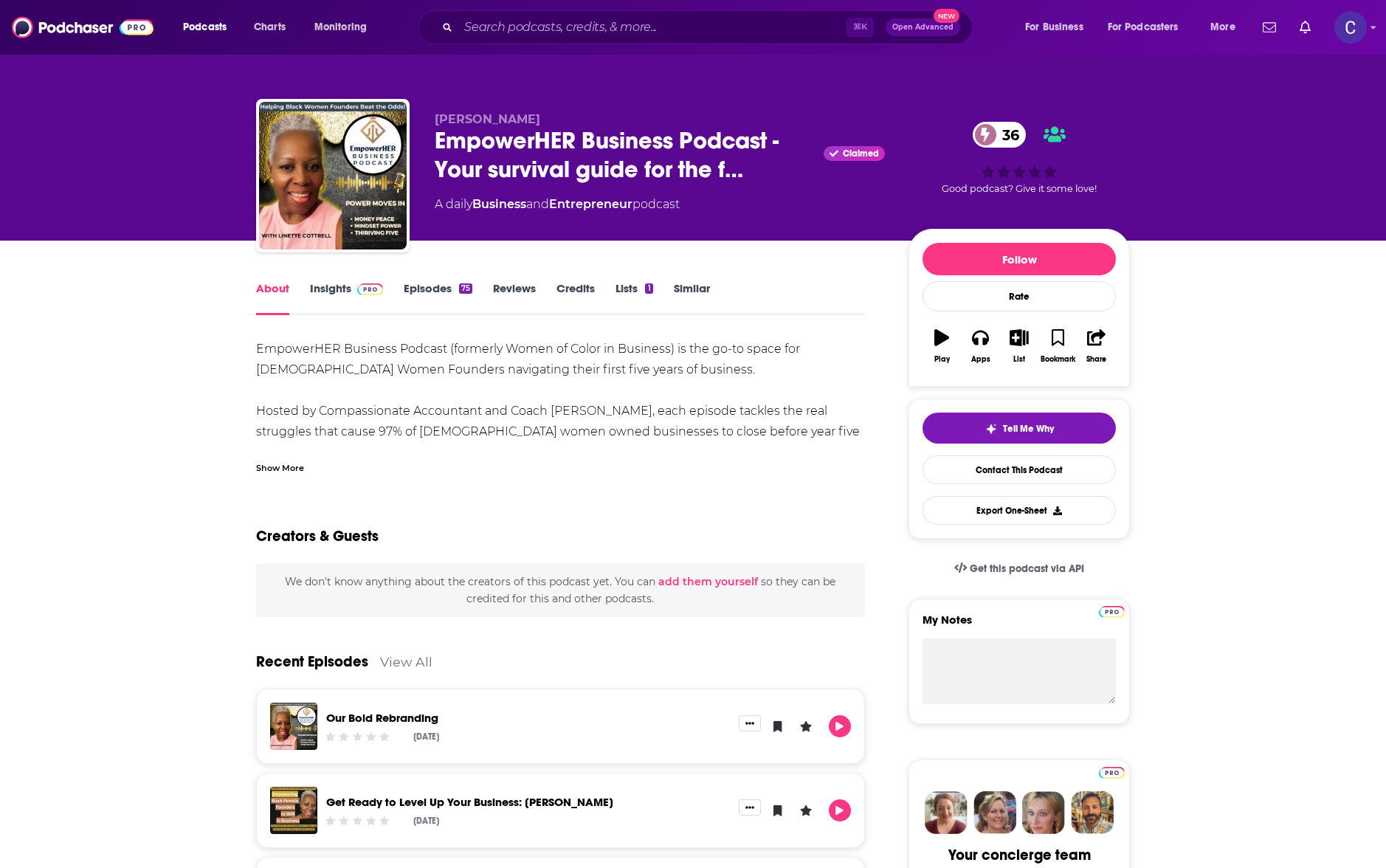
click at [343, 286] on link "Insights" at bounding box center [346, 298] width 73 height 34
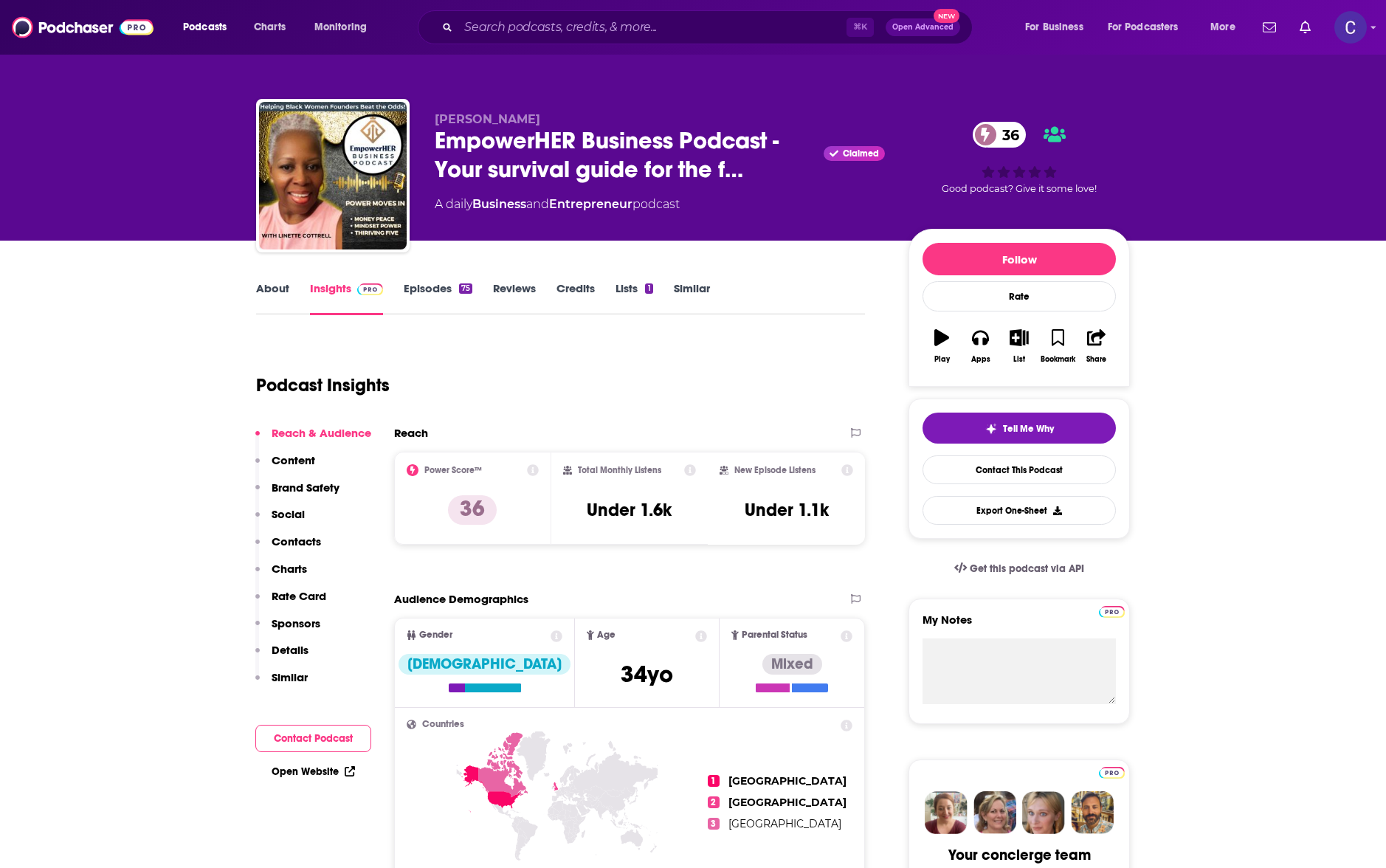
click at [428, 296] on link "Episodes 75" at bounding box center [437, 298] width 68 height 34
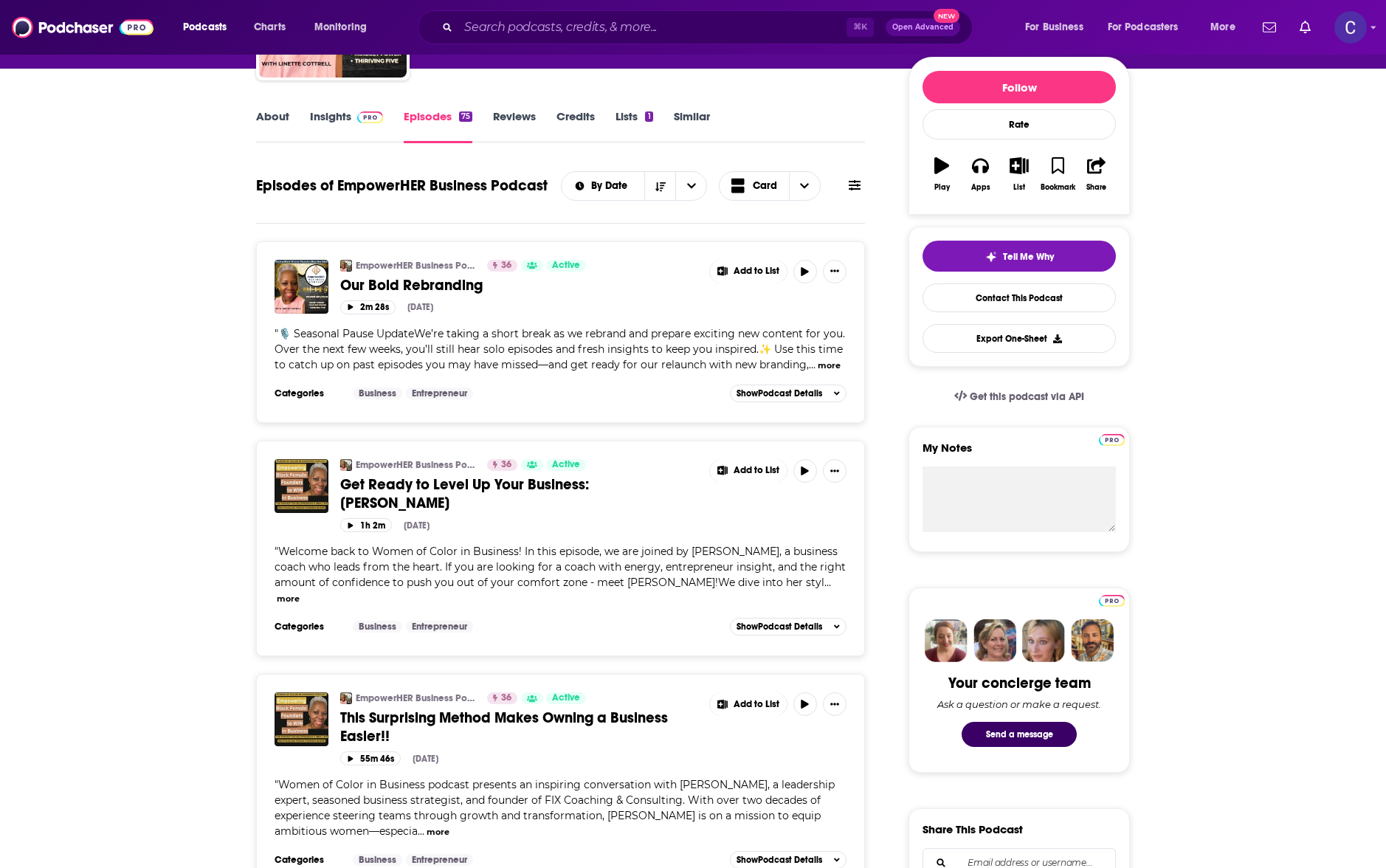
scroll to position [26, 0]
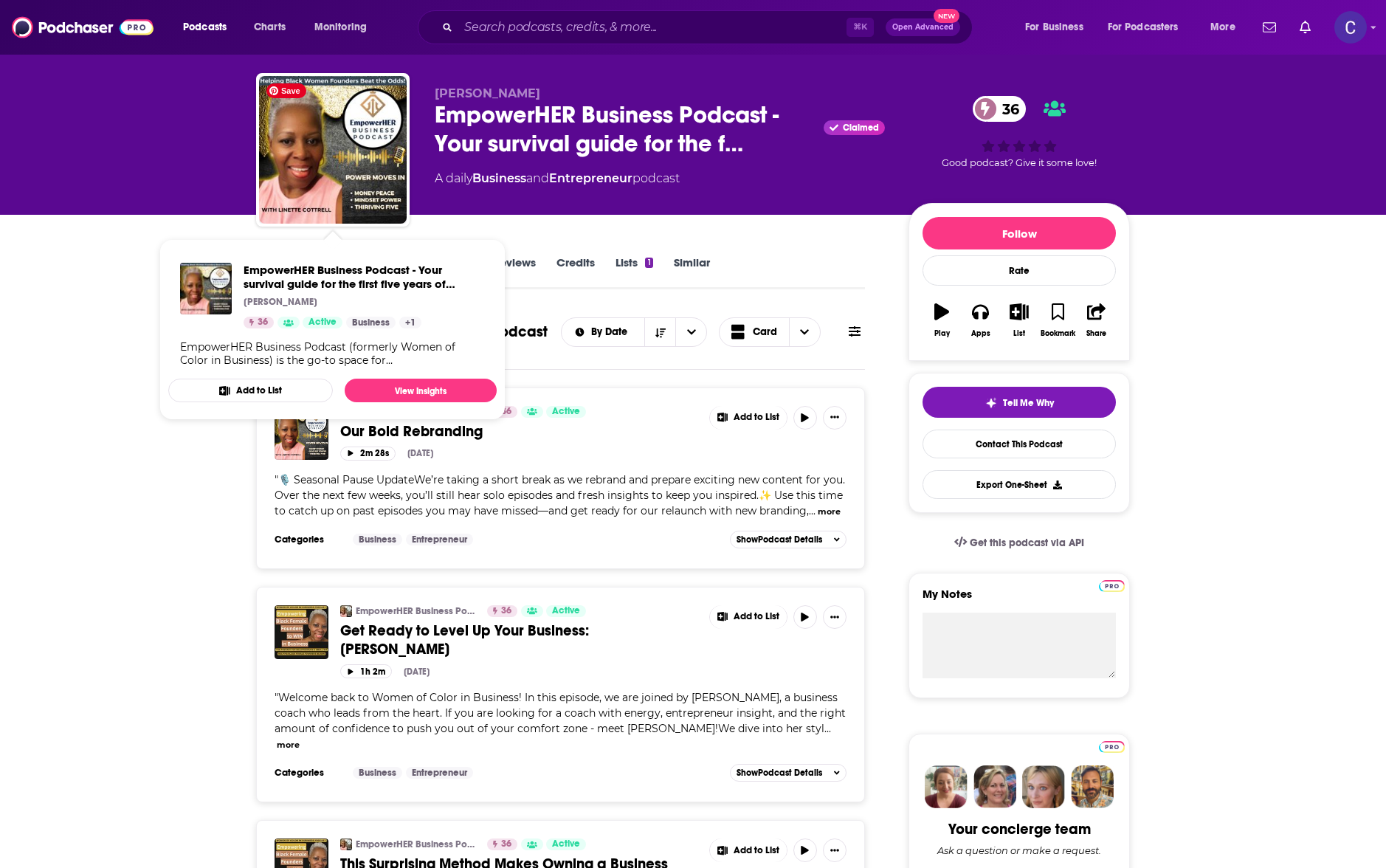
click at [325, 254] on div "EmpowerHER Business Podcast - Your survival guide for the first five years of b…" at bounding box center [332, 314] width 329 height 128
click at [326, 242] on span "EmpowerHER Business Podcast - Your survival guide for the first five years of b…" at bounding box center [332, 329] width 329 height 181
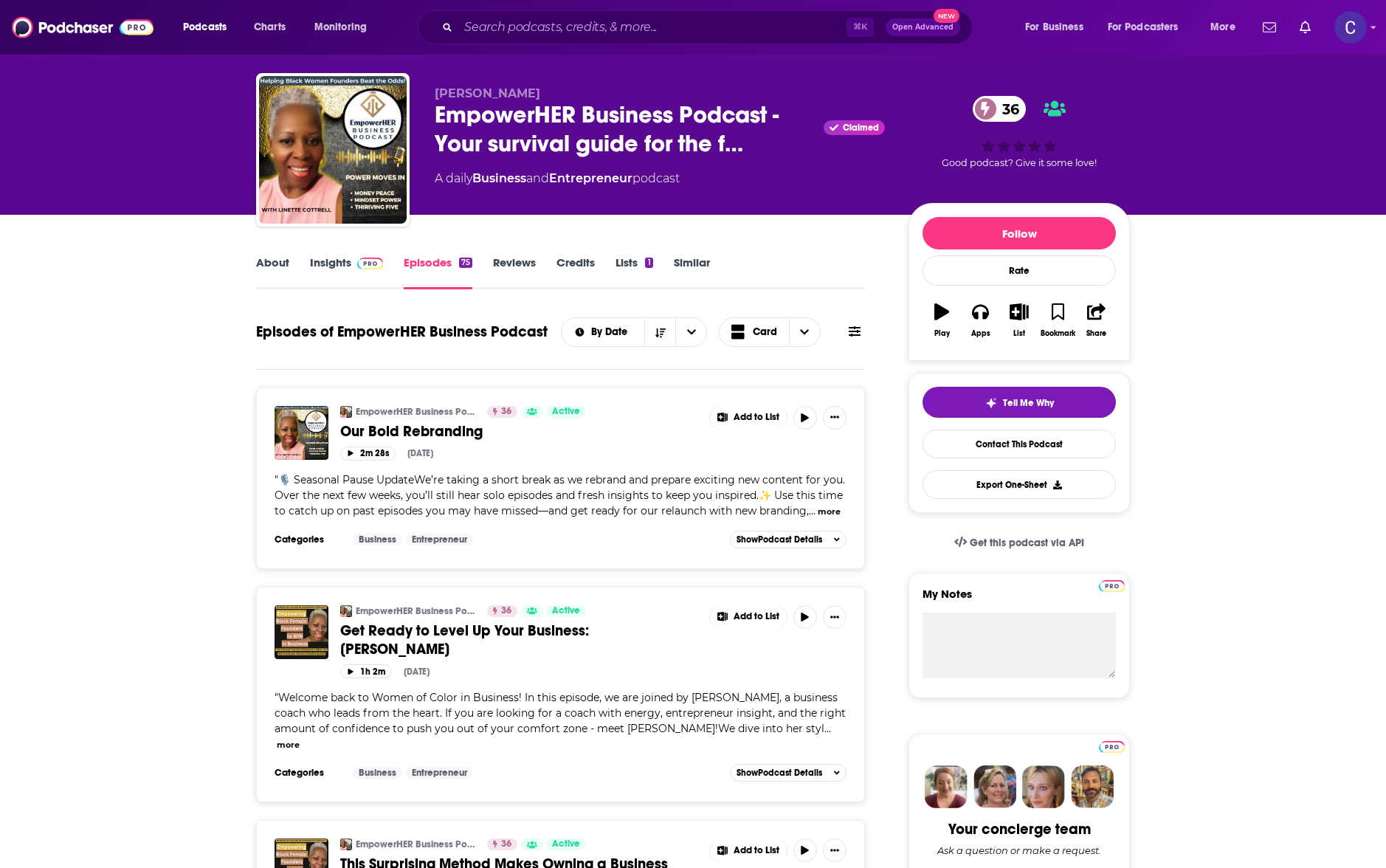
click at [319, 266] on link "Insights" at bounding box center [346, 272] width 73 height 34
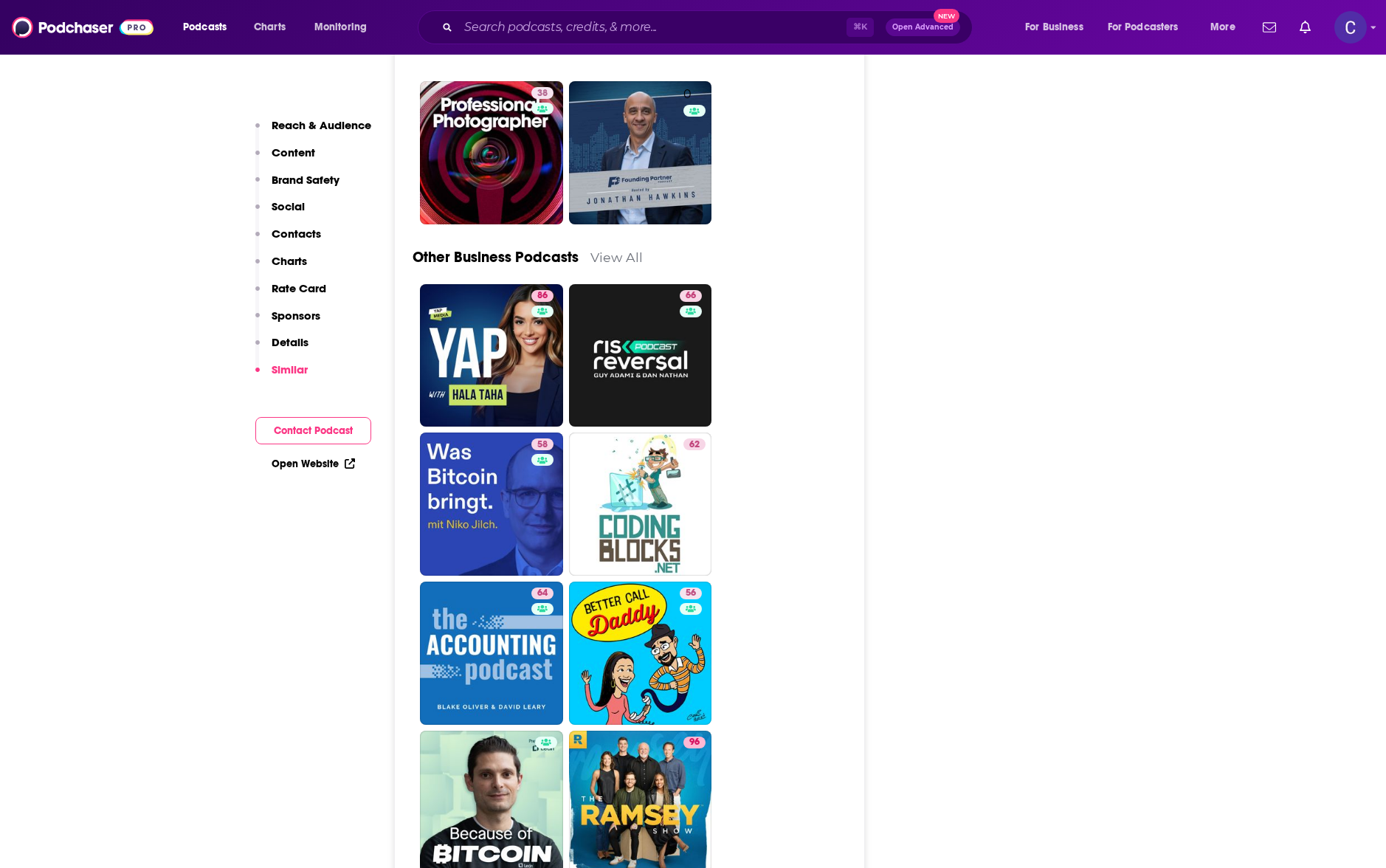
scroll to position [4149, 0]
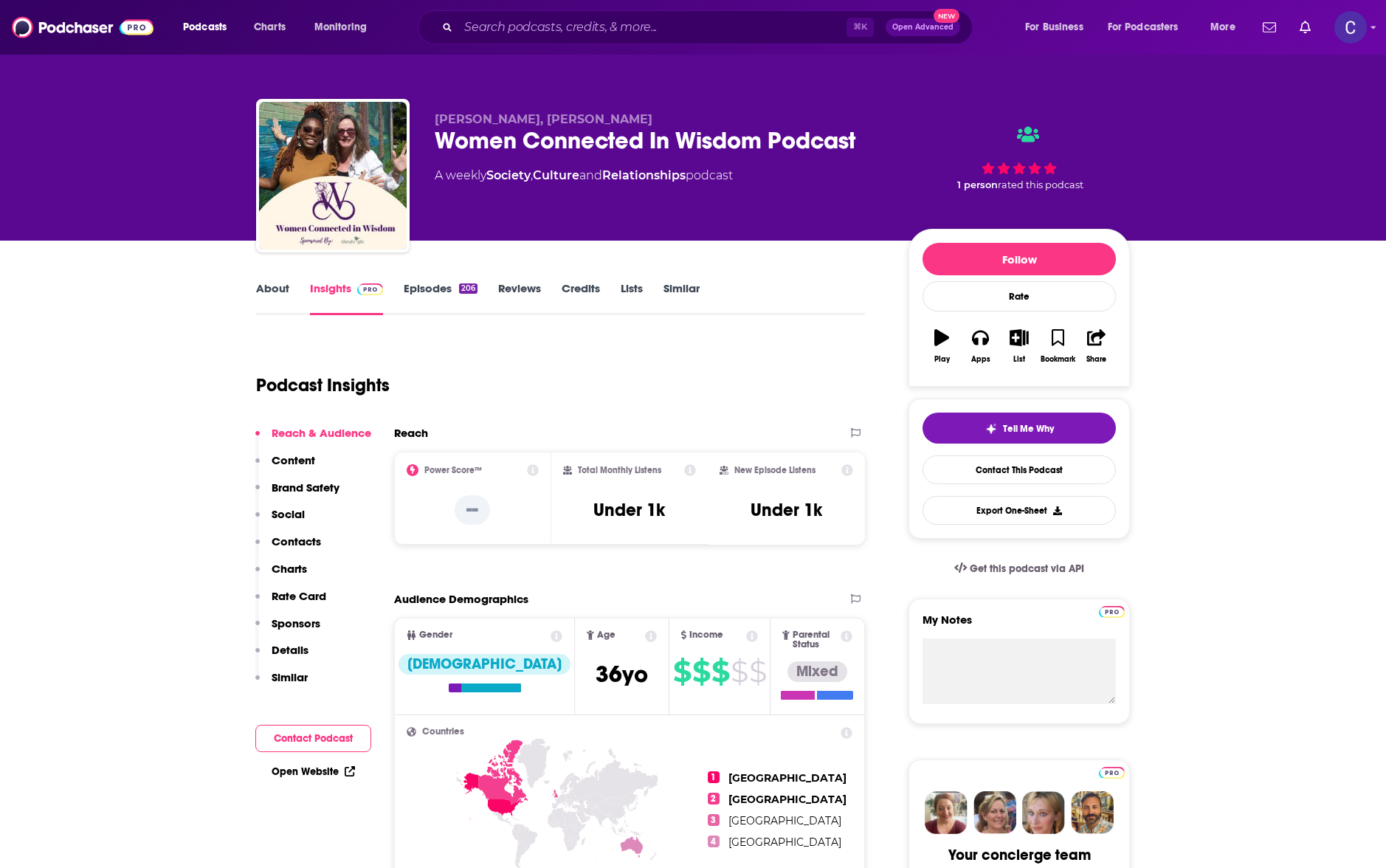
click at [283, 296] on link "About" at bounding box center [272, 298] width 33 height 34
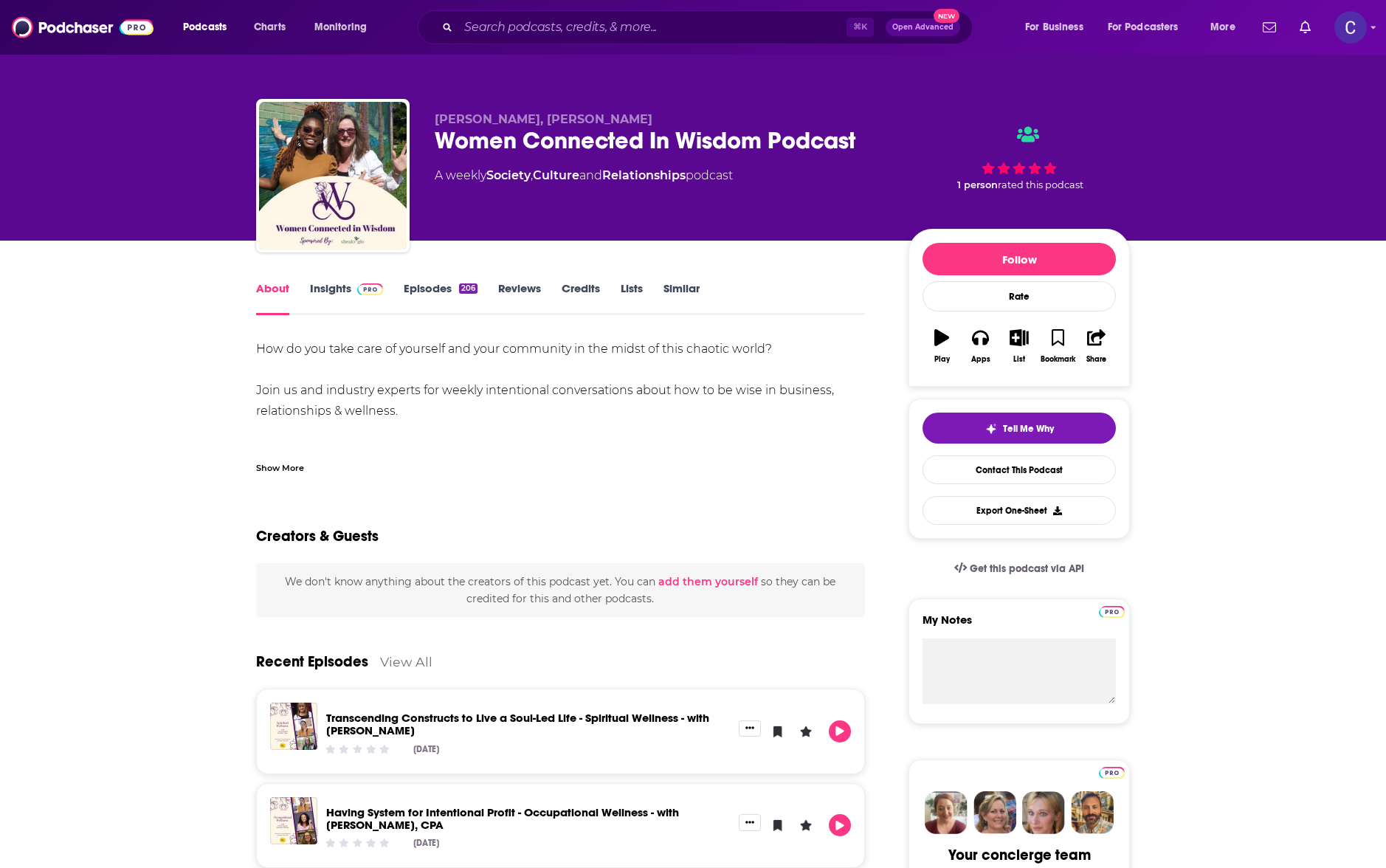
click at [419, 292] on link "Episodes 206" at bounding box center [440, 298] width 74 height 34
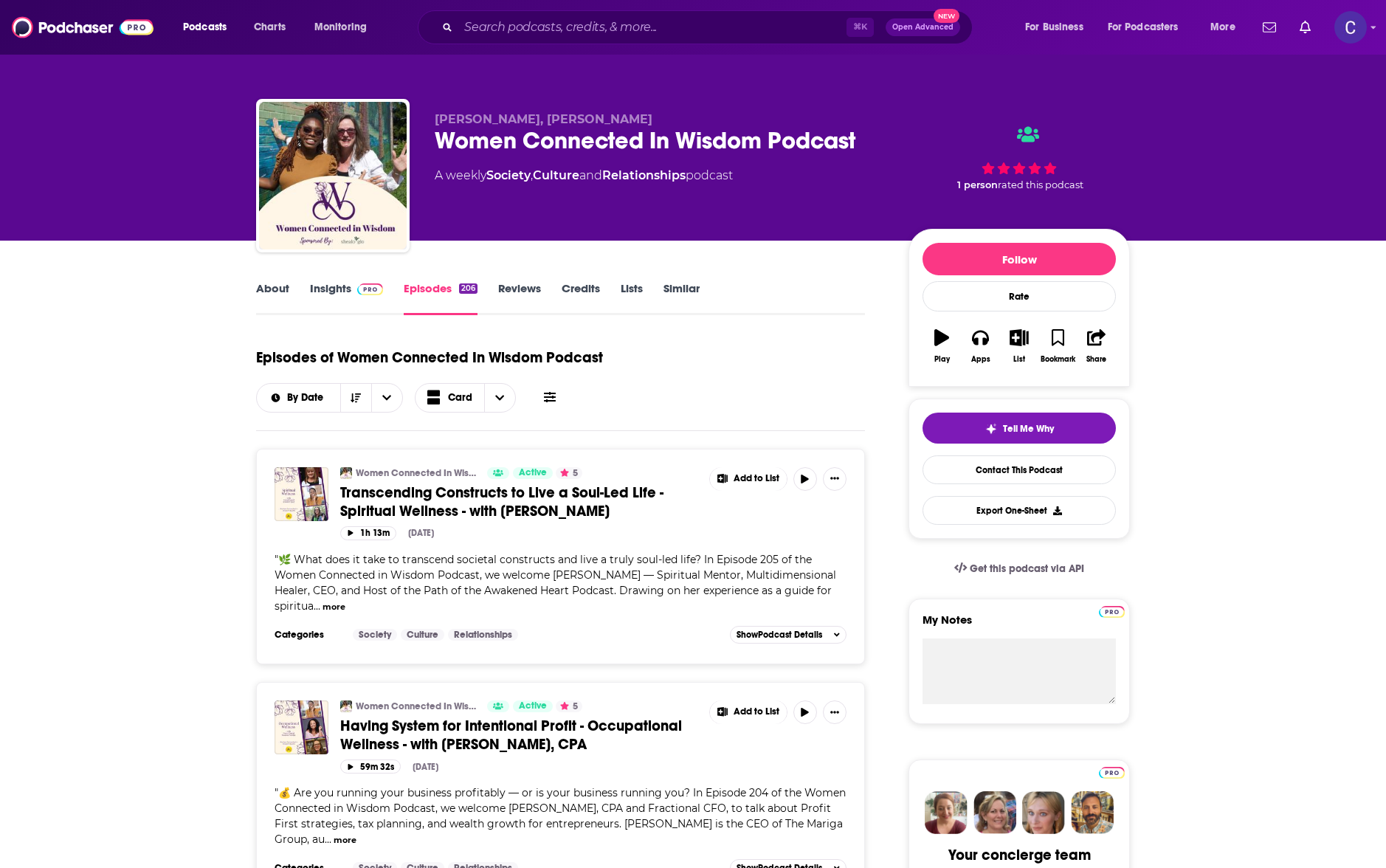
click at [346, 302] on link "Insights" at bounding box center [346, 298] width 73 height 34
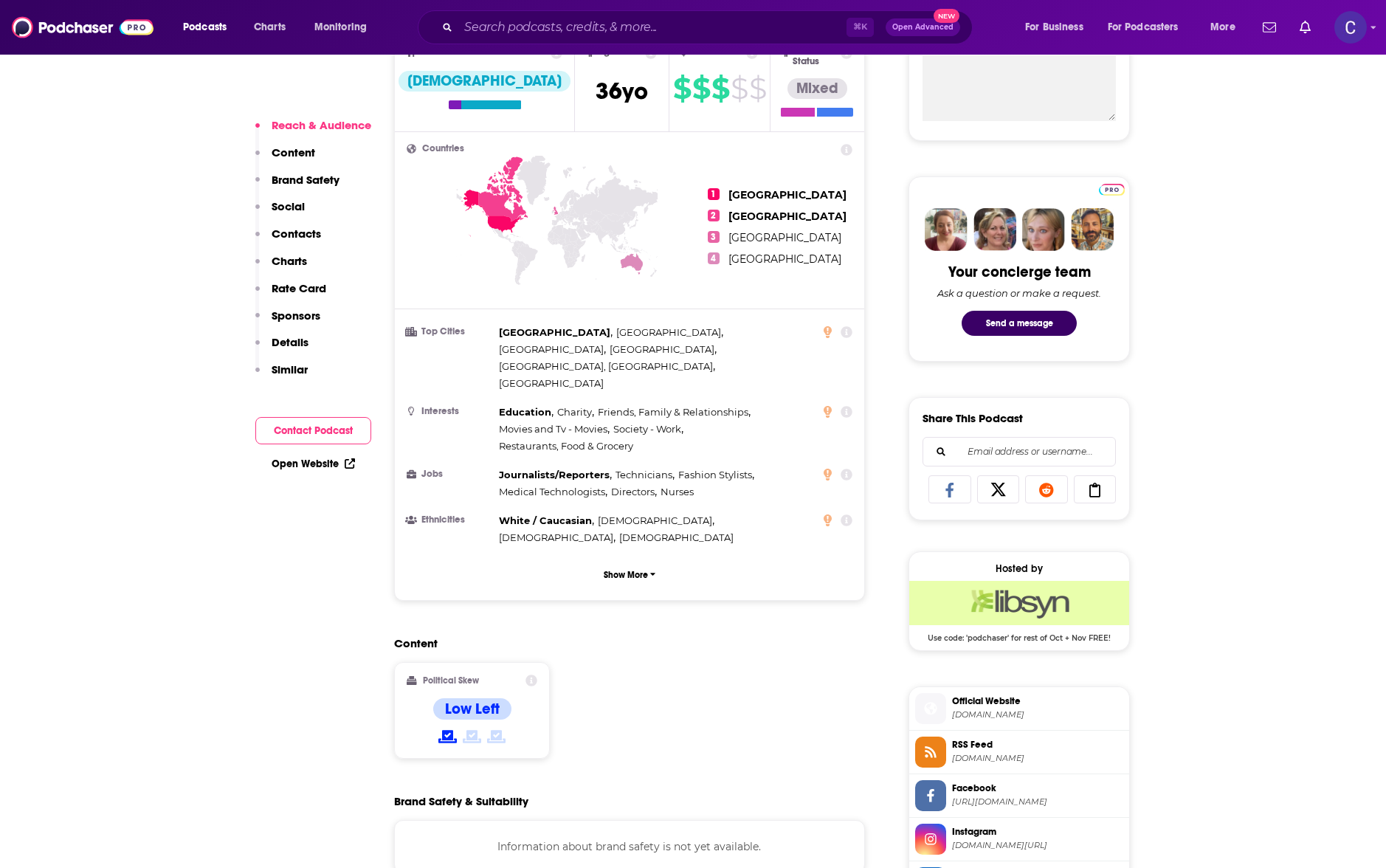
scroll to position [671, 0]
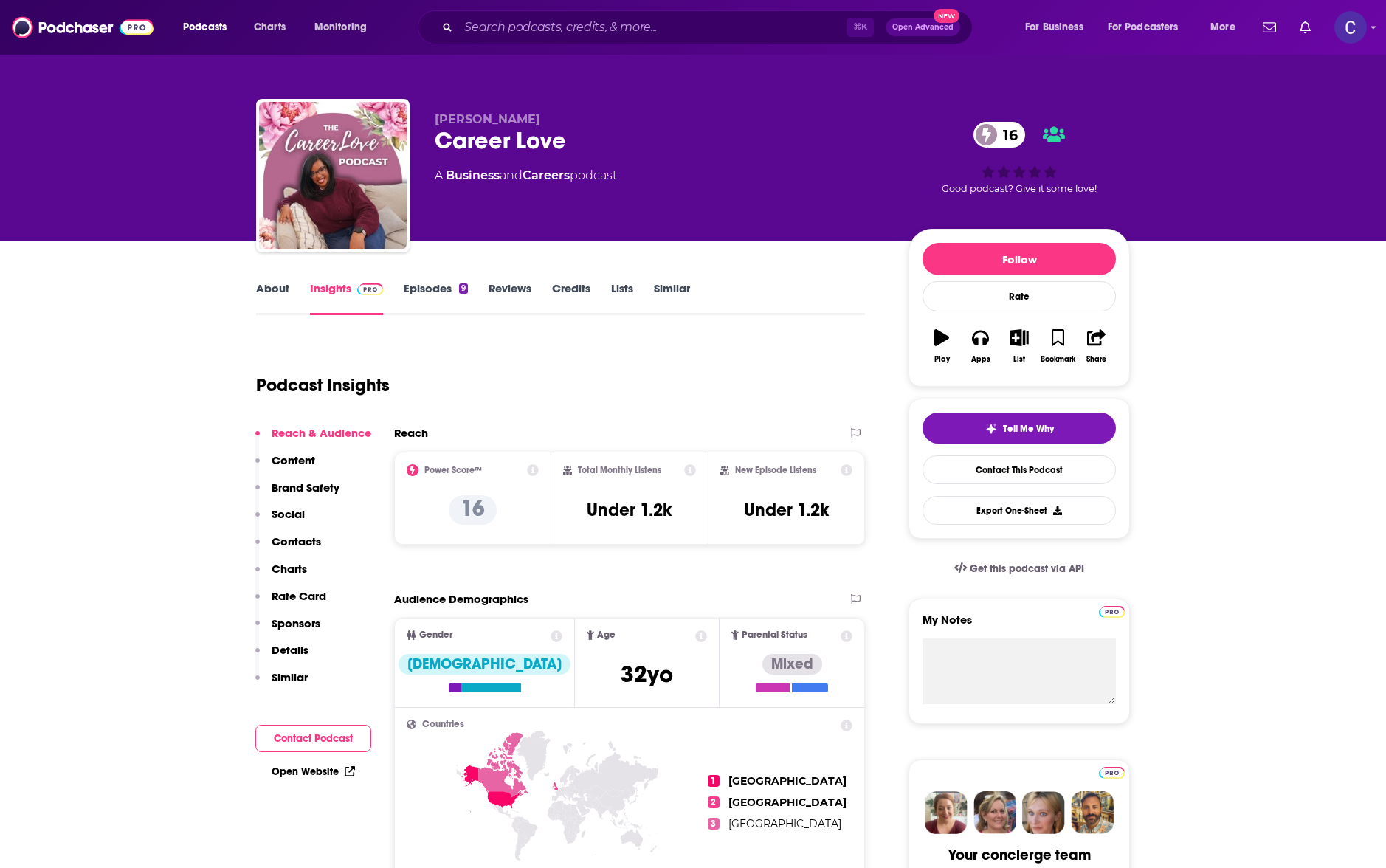
click at [276, 290] on link "About" at bounding box center [272, 298] width 33 height 34
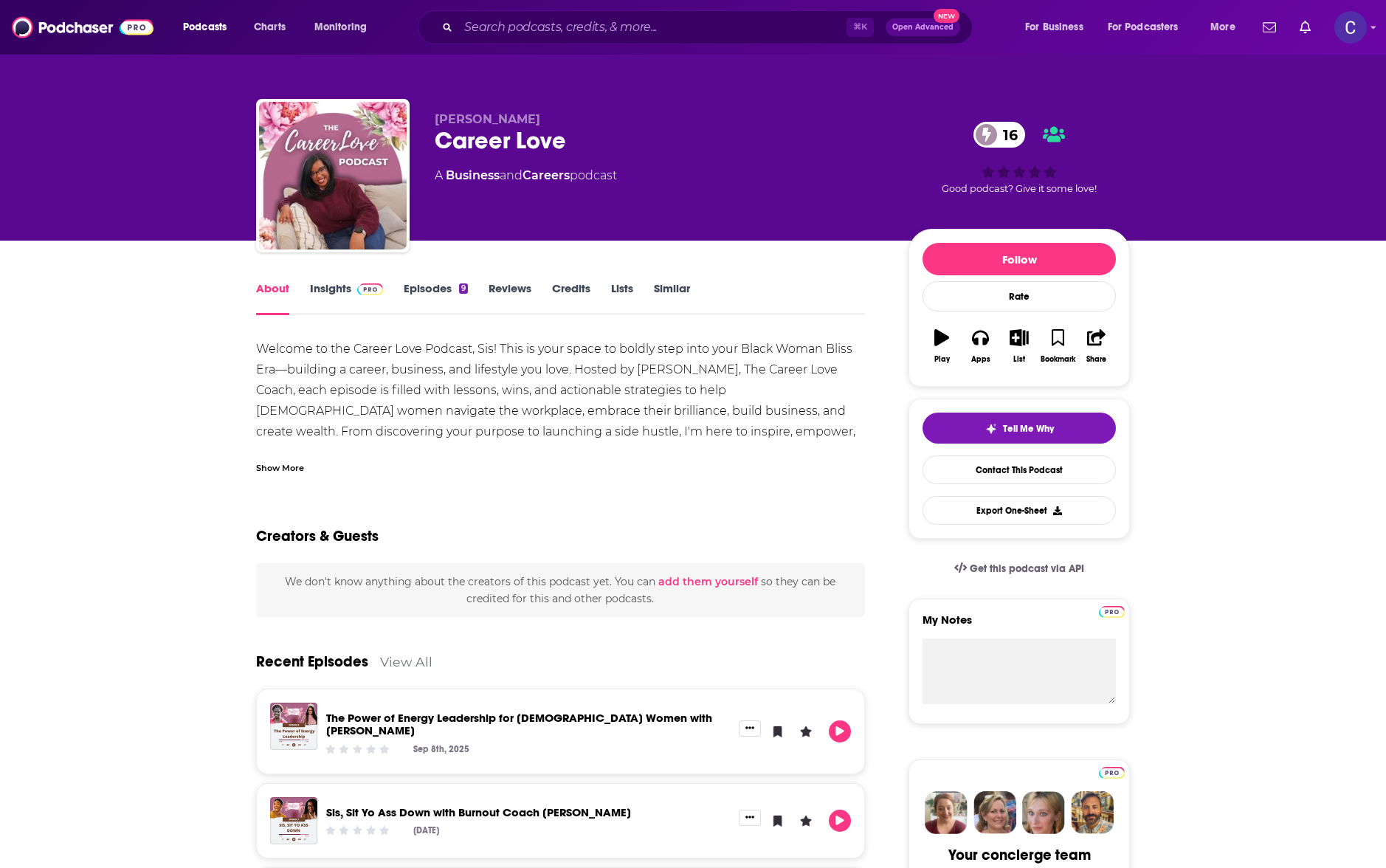
click at [330, 293] on link "Insights" at bounding box center [346, 298] width 73 height 34
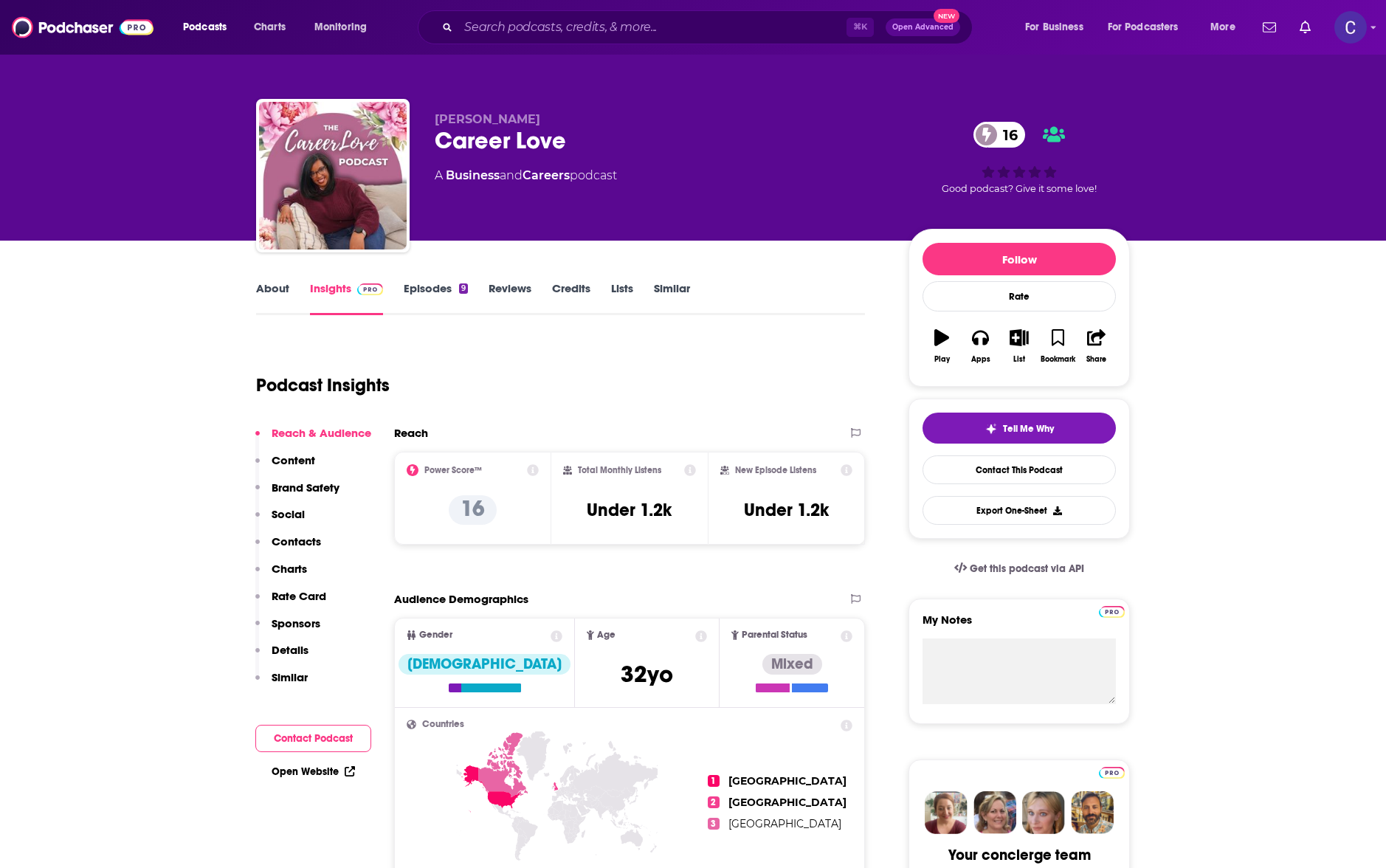
click at [431, 296] on link "Episodes 9" at bounding box center [436, 298] width 65 height 34
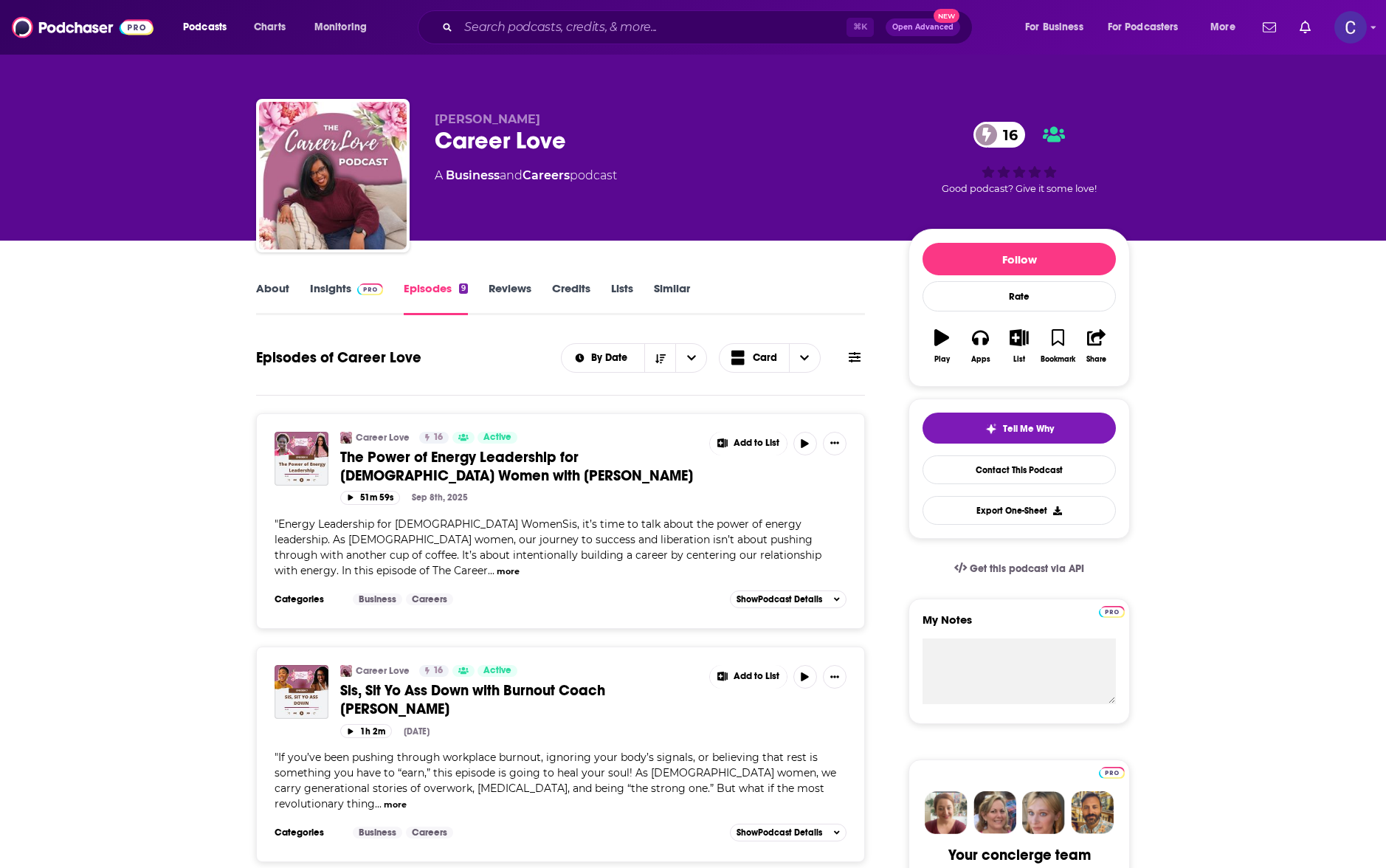
click at [353, 287] on span at bounding box center [367, 288] width 32 height 14
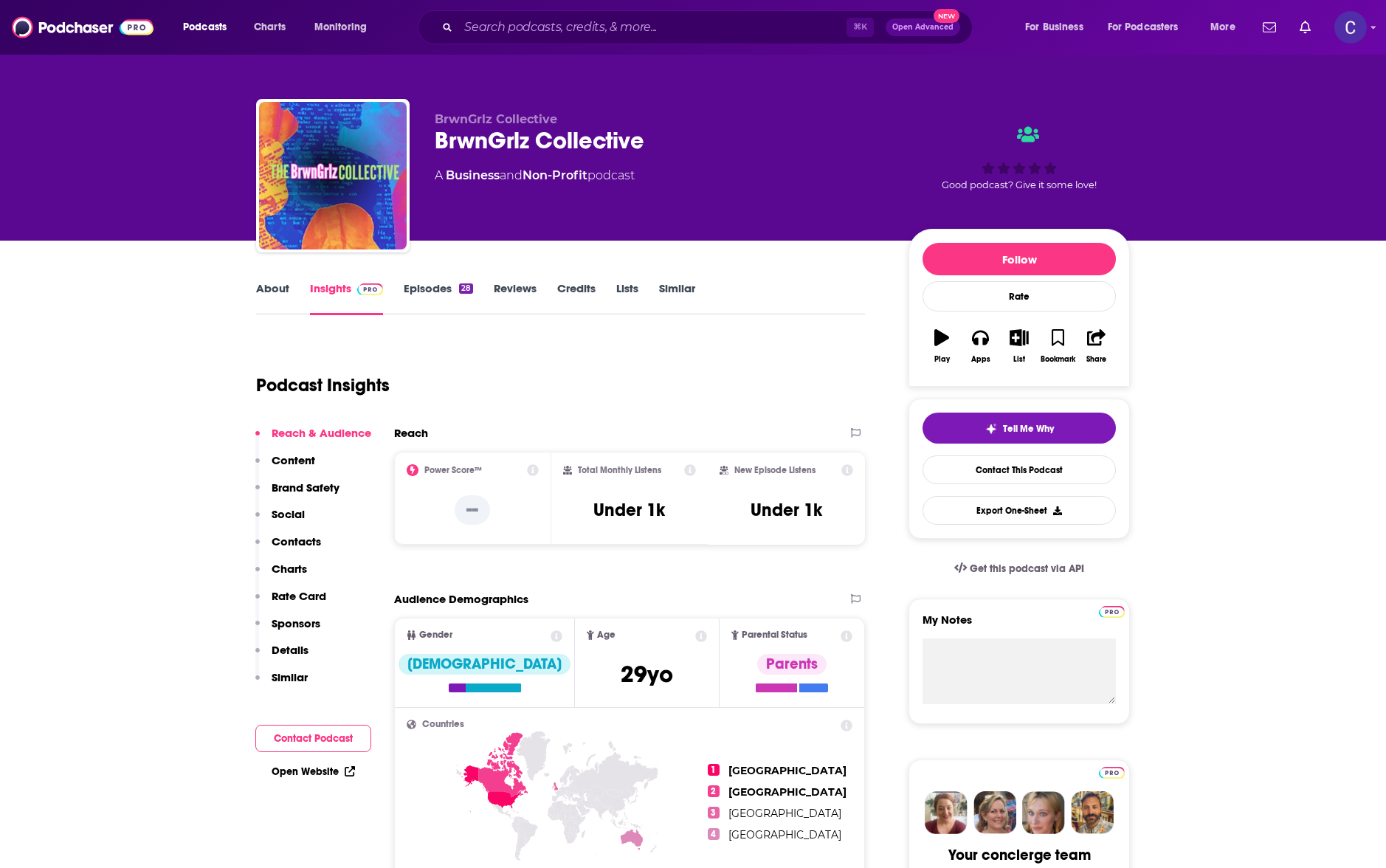
click at [269, 298] on link "About" at bounding box center [272, 298] width 33 height 34
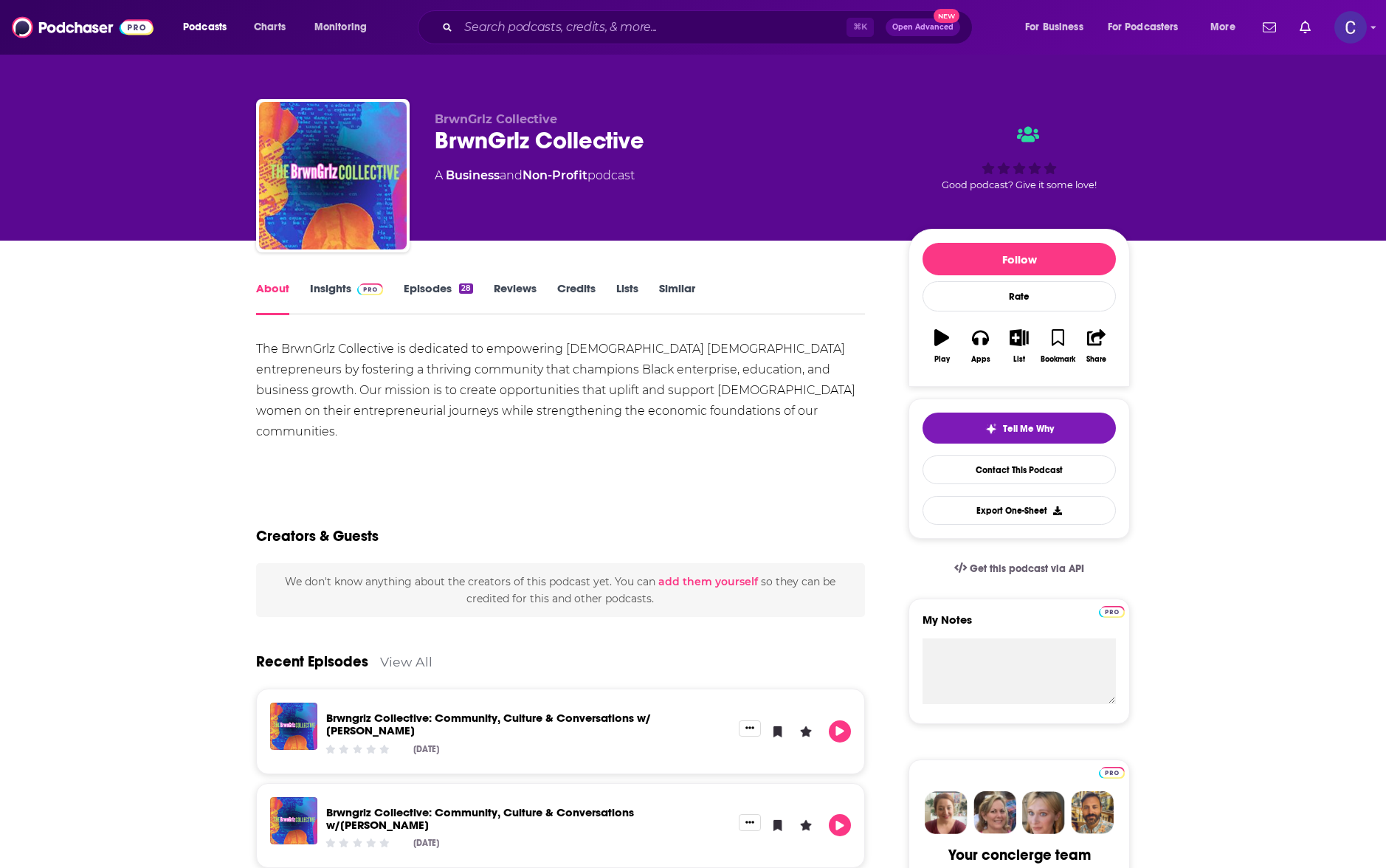
click at [341, 289] on link "Insights" at bounding box center [346, 298] width 73 height 34
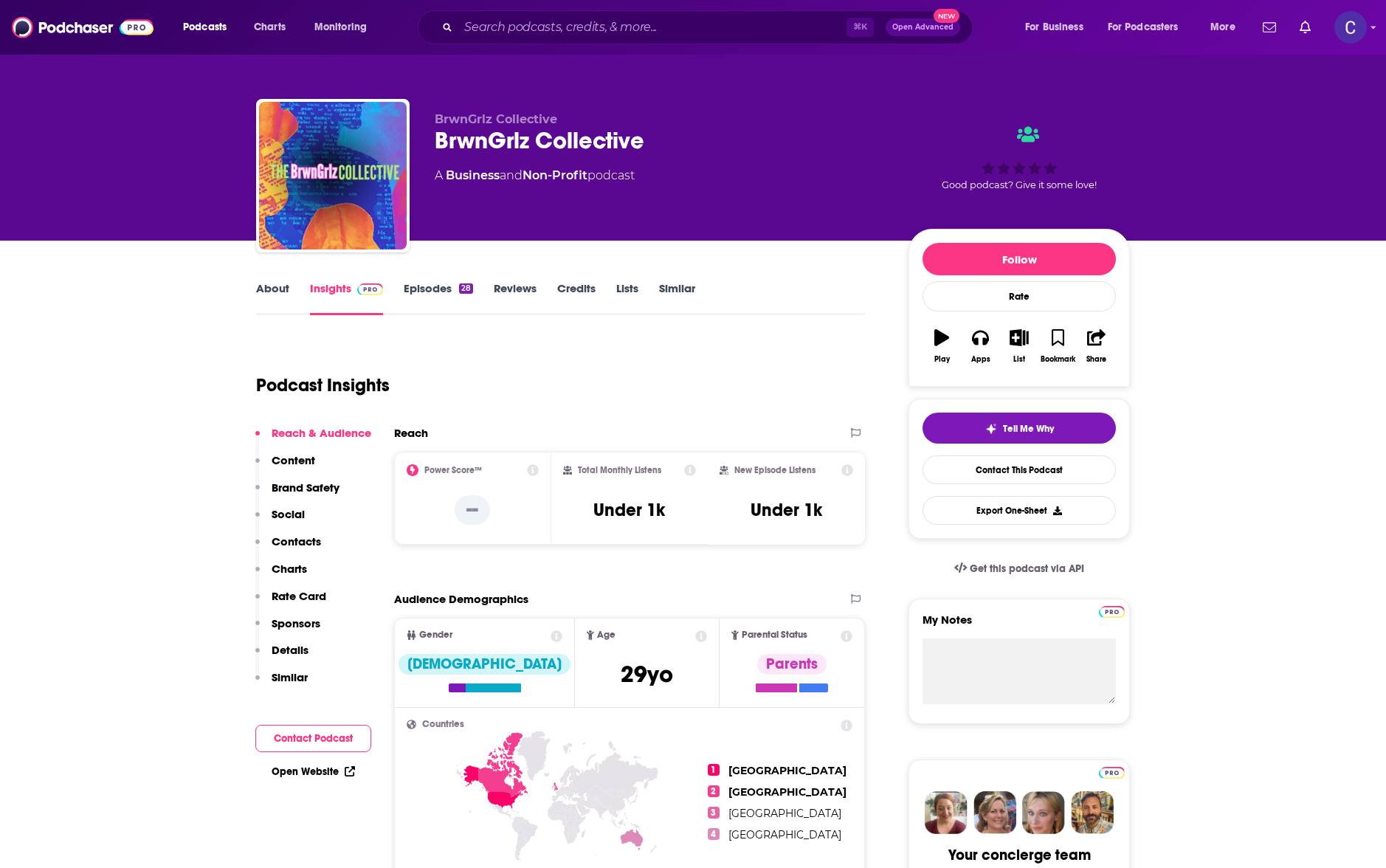
click at [428, 287] on link "Episodes 28" at bounding box center [438, 298] width 69 height 34
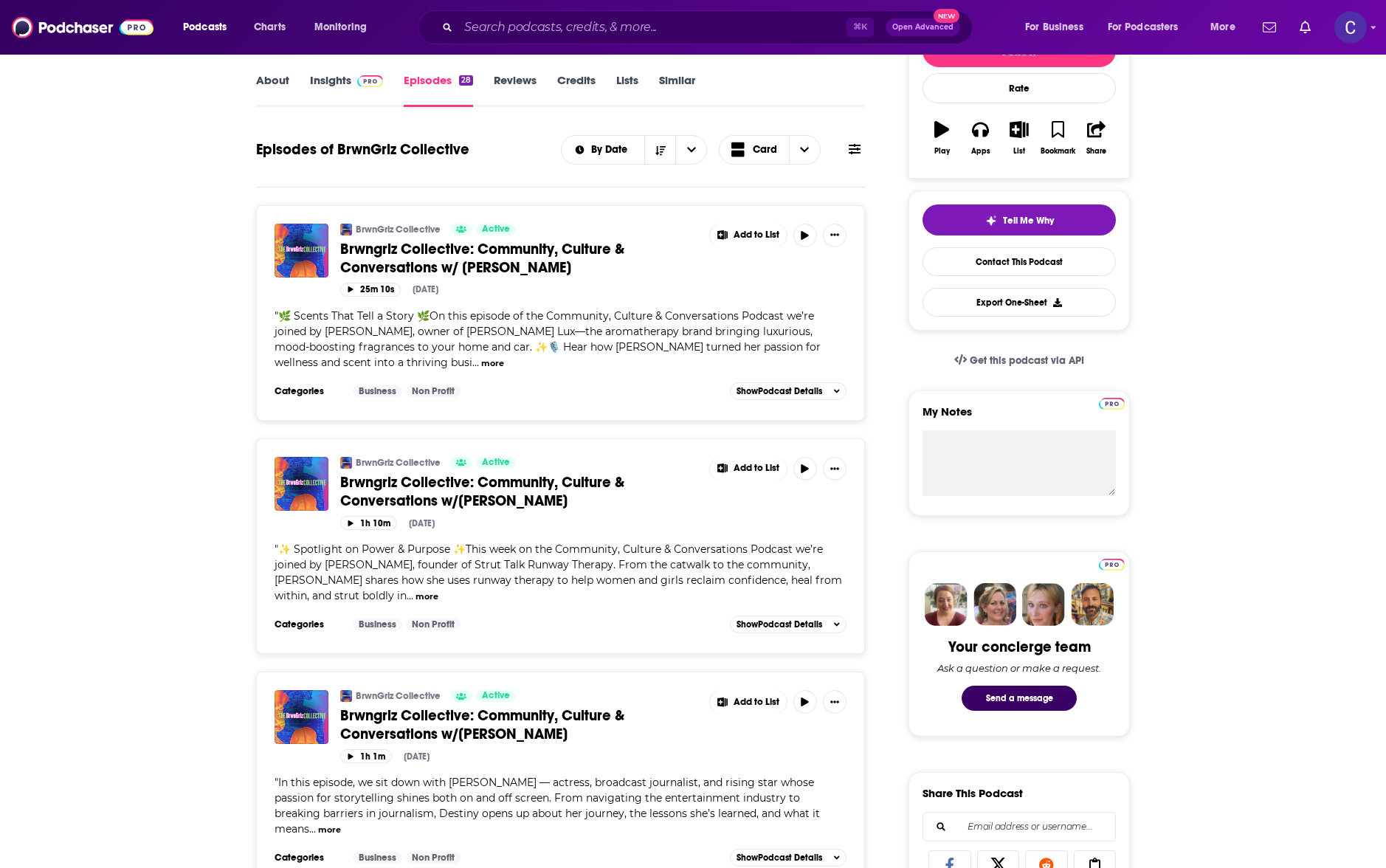
scroll to position [381, 0]
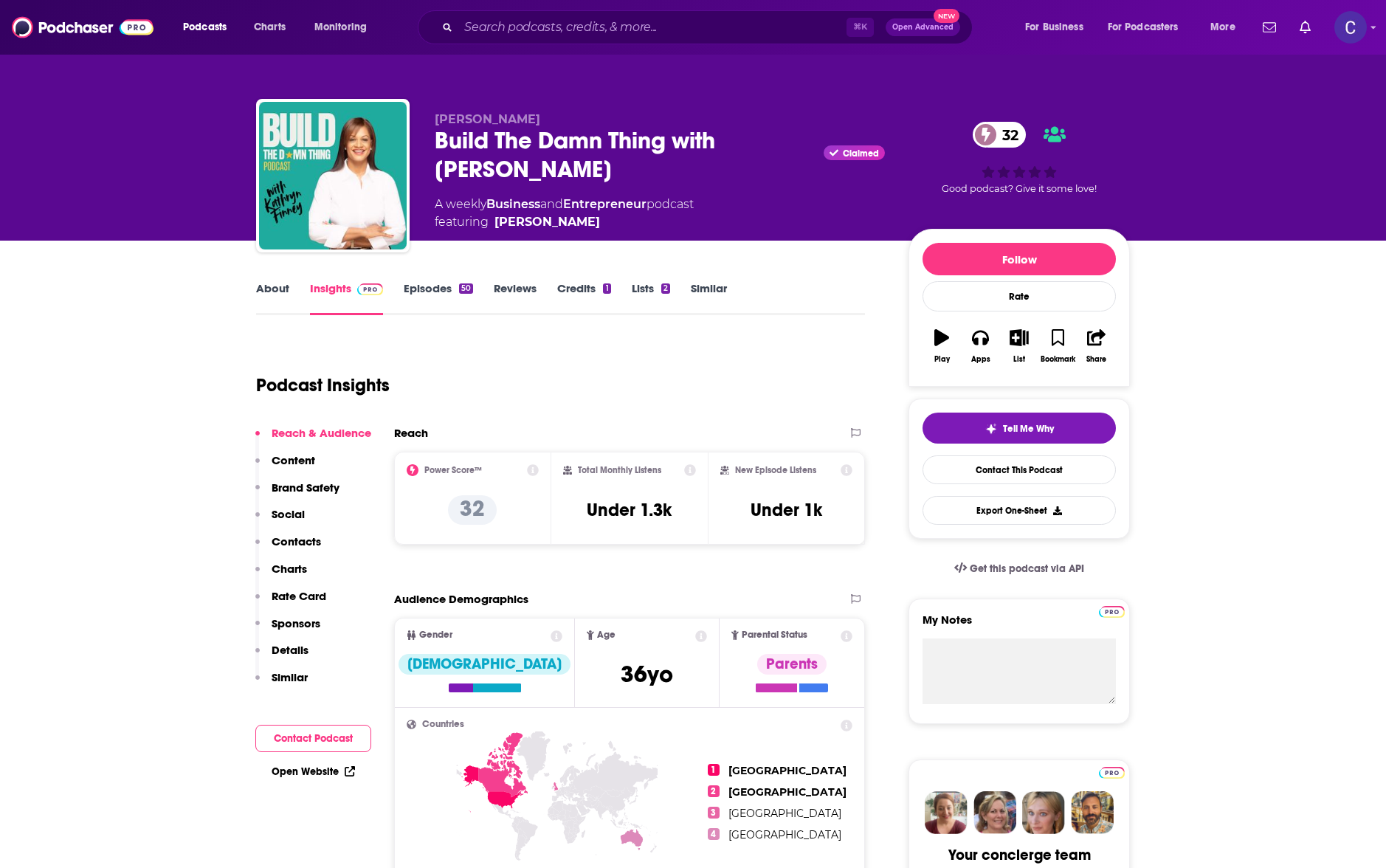
click at [260, 295] on link "About" at bounding box center [272, 298] width 33 height 34
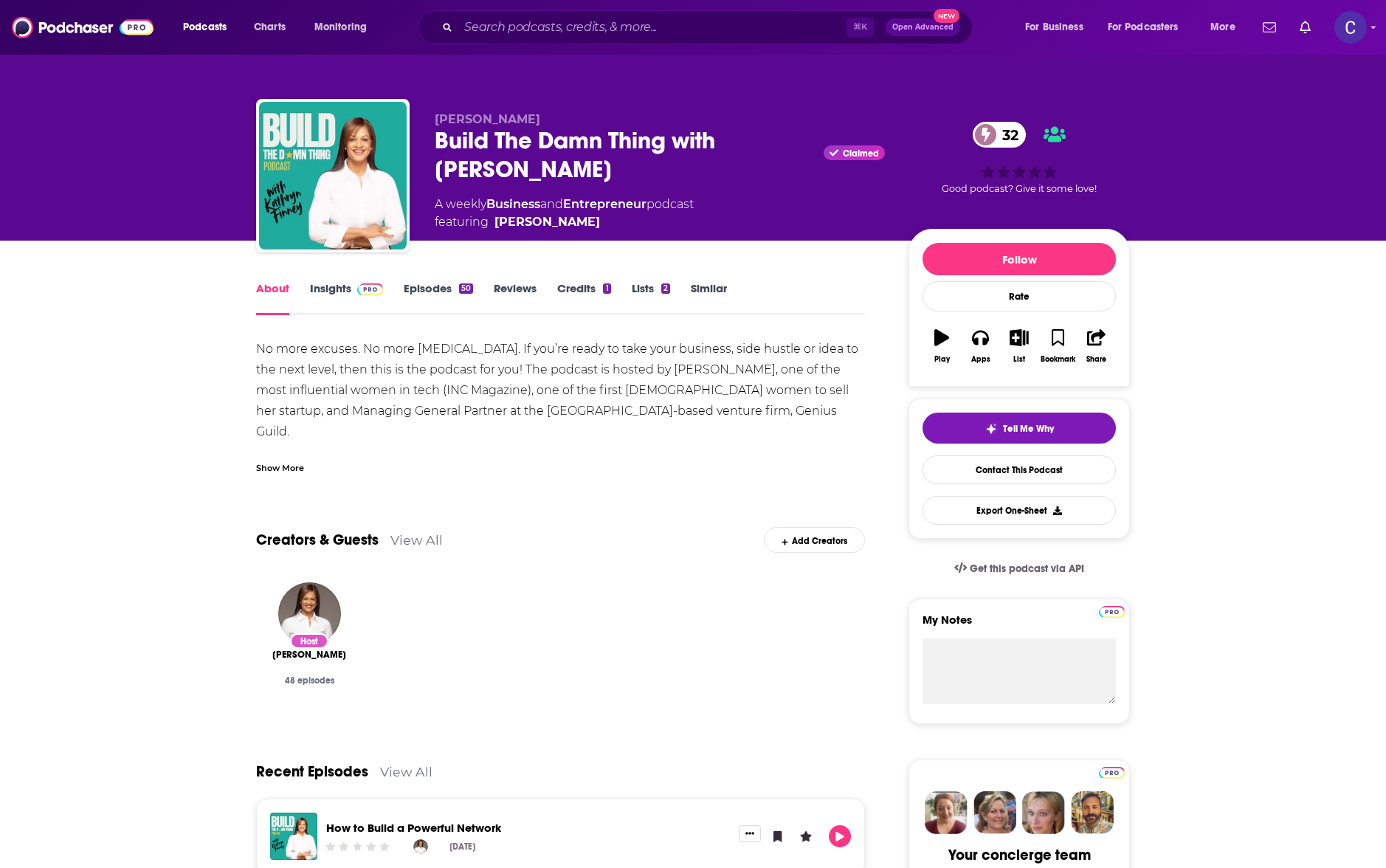
click at [431, 293] on link "Episodes 50" at bounding box center [438, 298] width 69 height 34
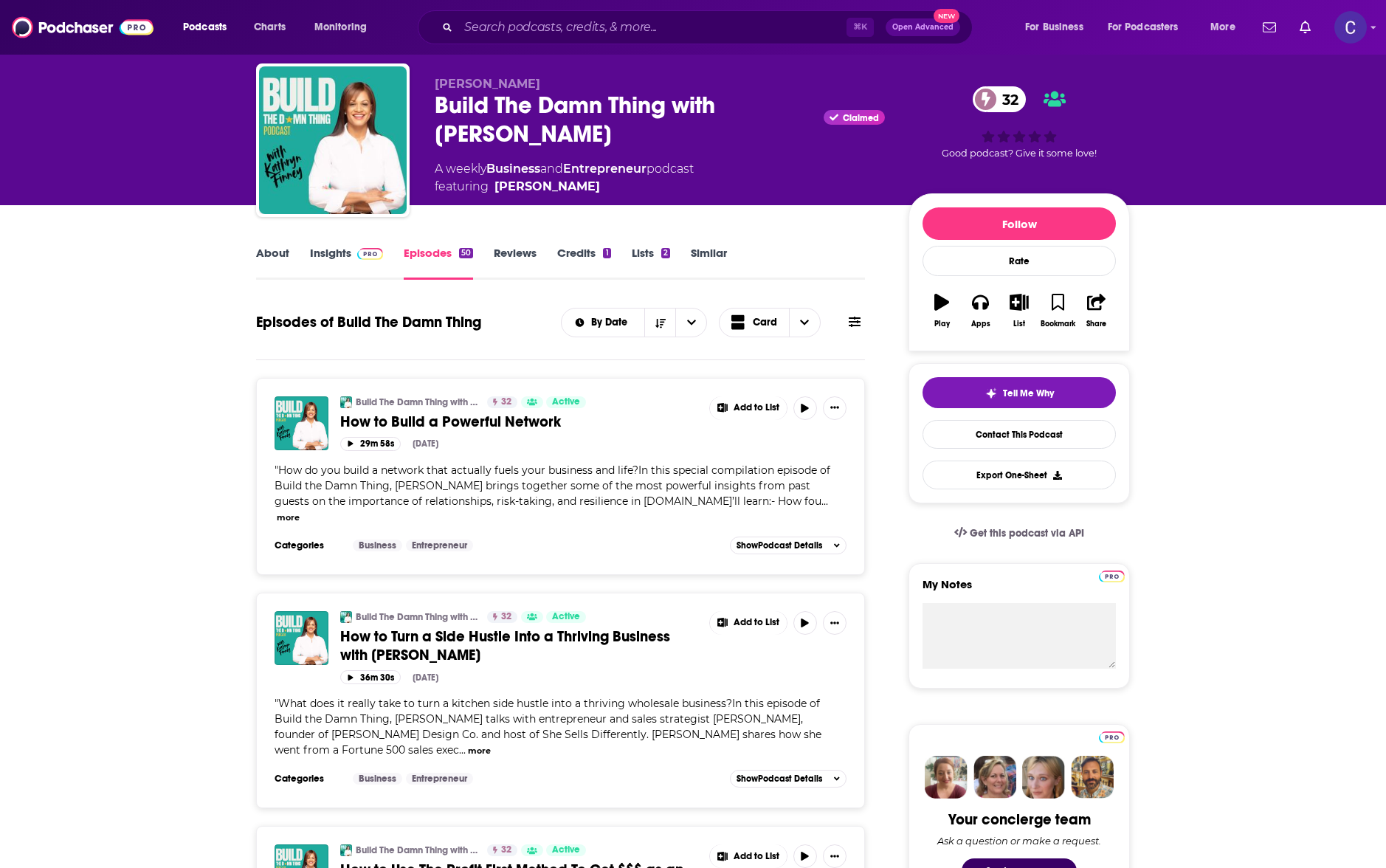
scroll to position [19, 0]
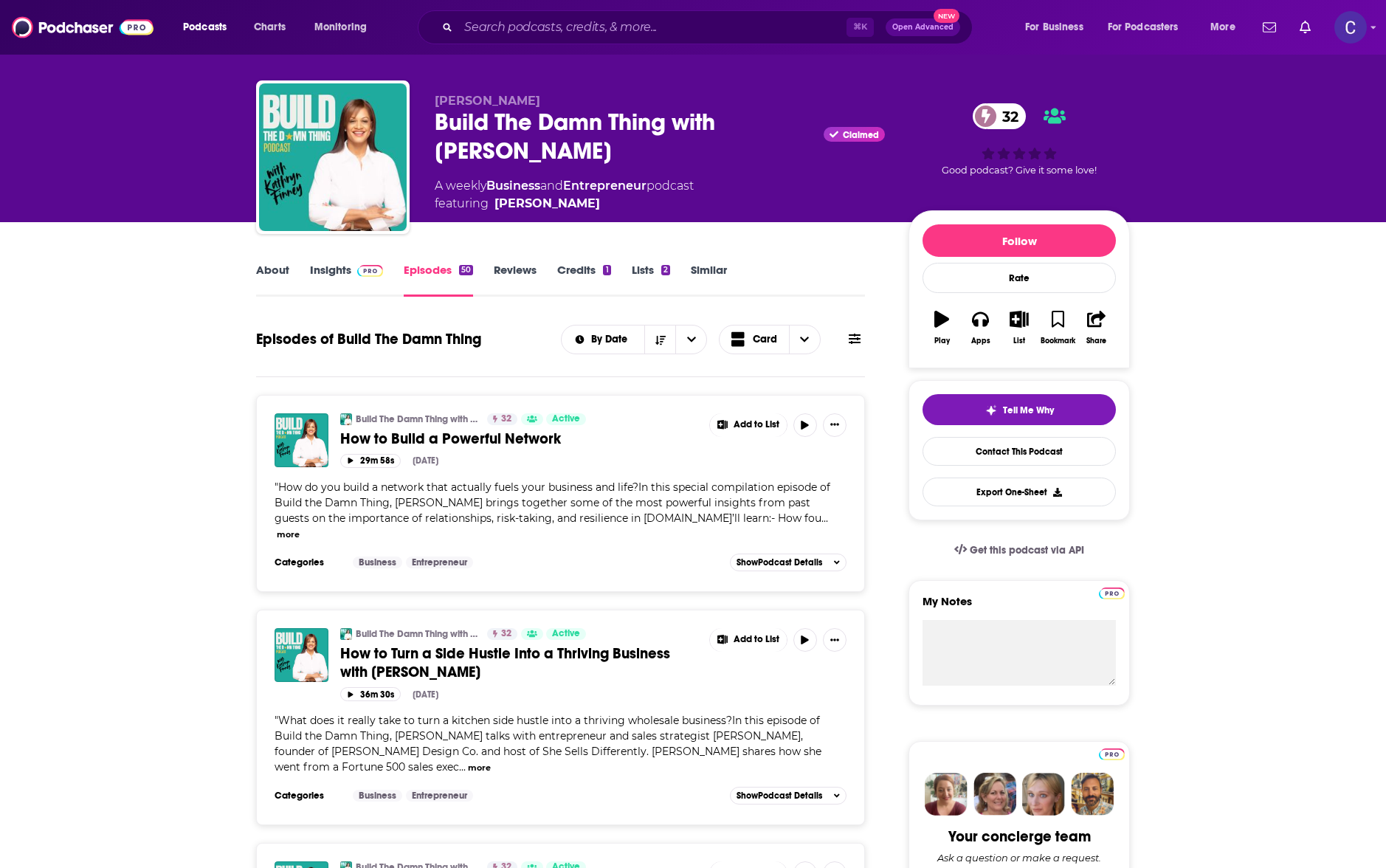
click at [353, 270] on span at bounding box center [367, 269] width 32 height 14
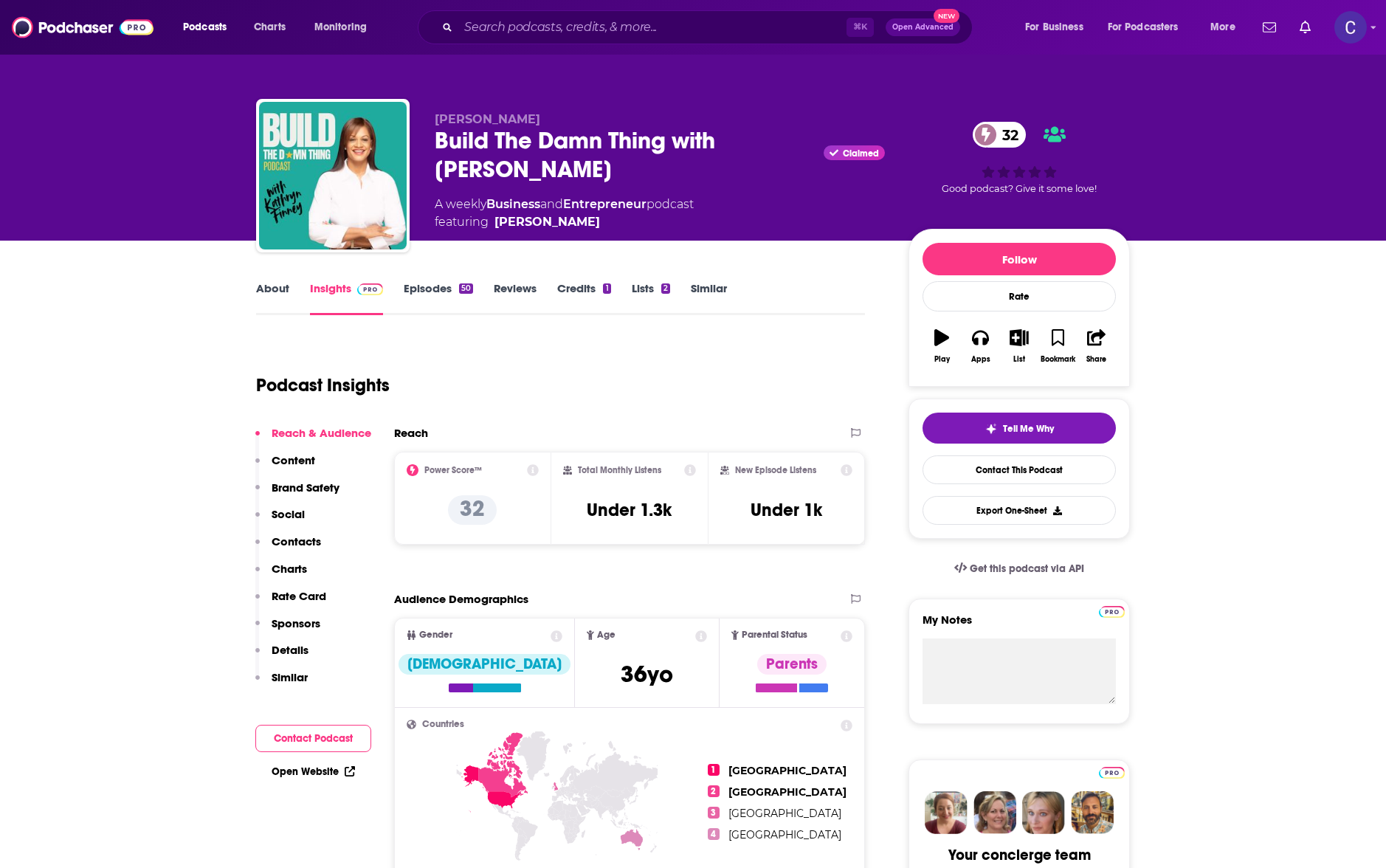
click at [434, 295] on link "Episodes 50" at bounding box center [438, 298] width 69 height 34
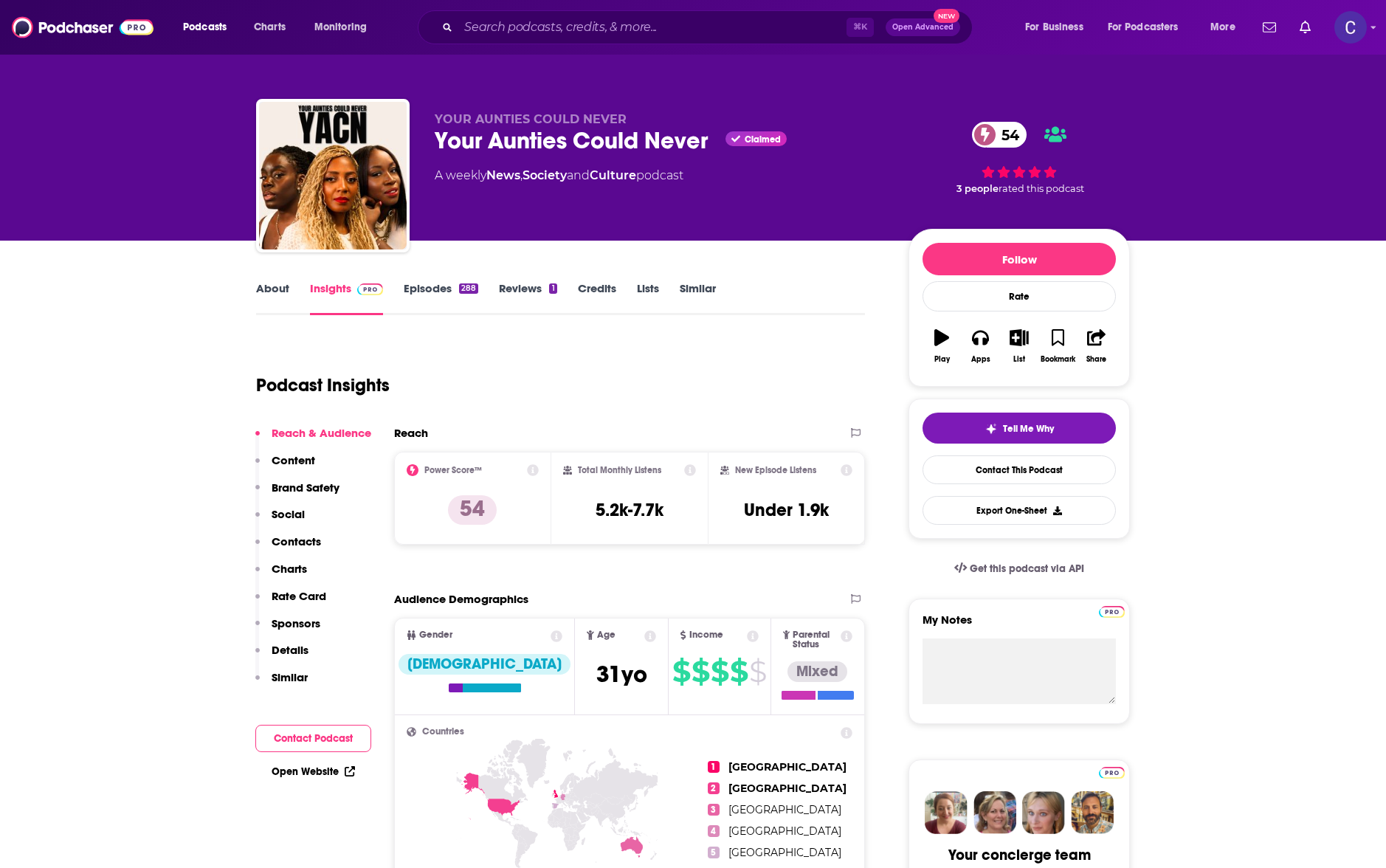
click at [268, 285] on link "About" at bounding box center [272, 298] width 33 height 34
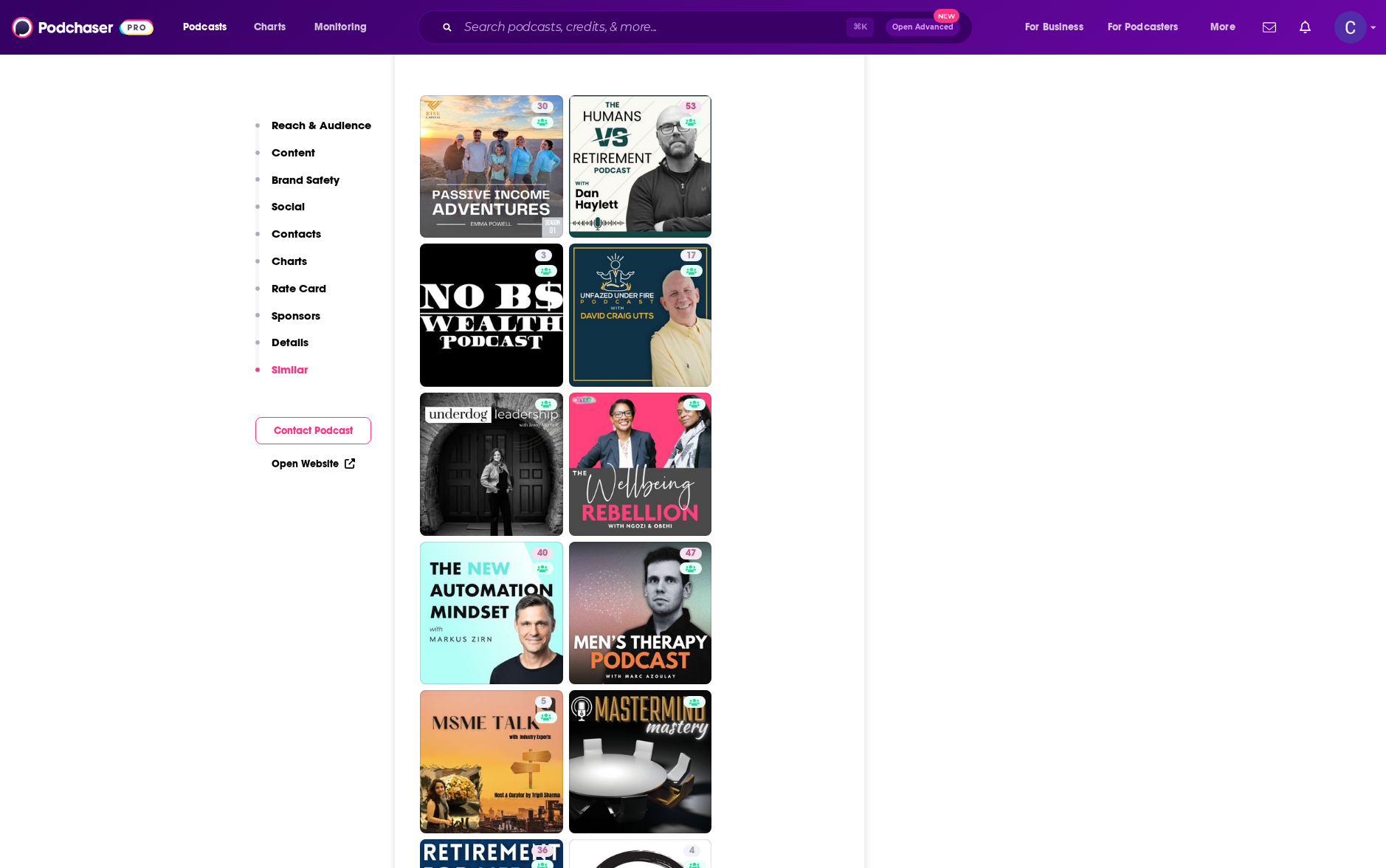
scroll to position [3182, 0]
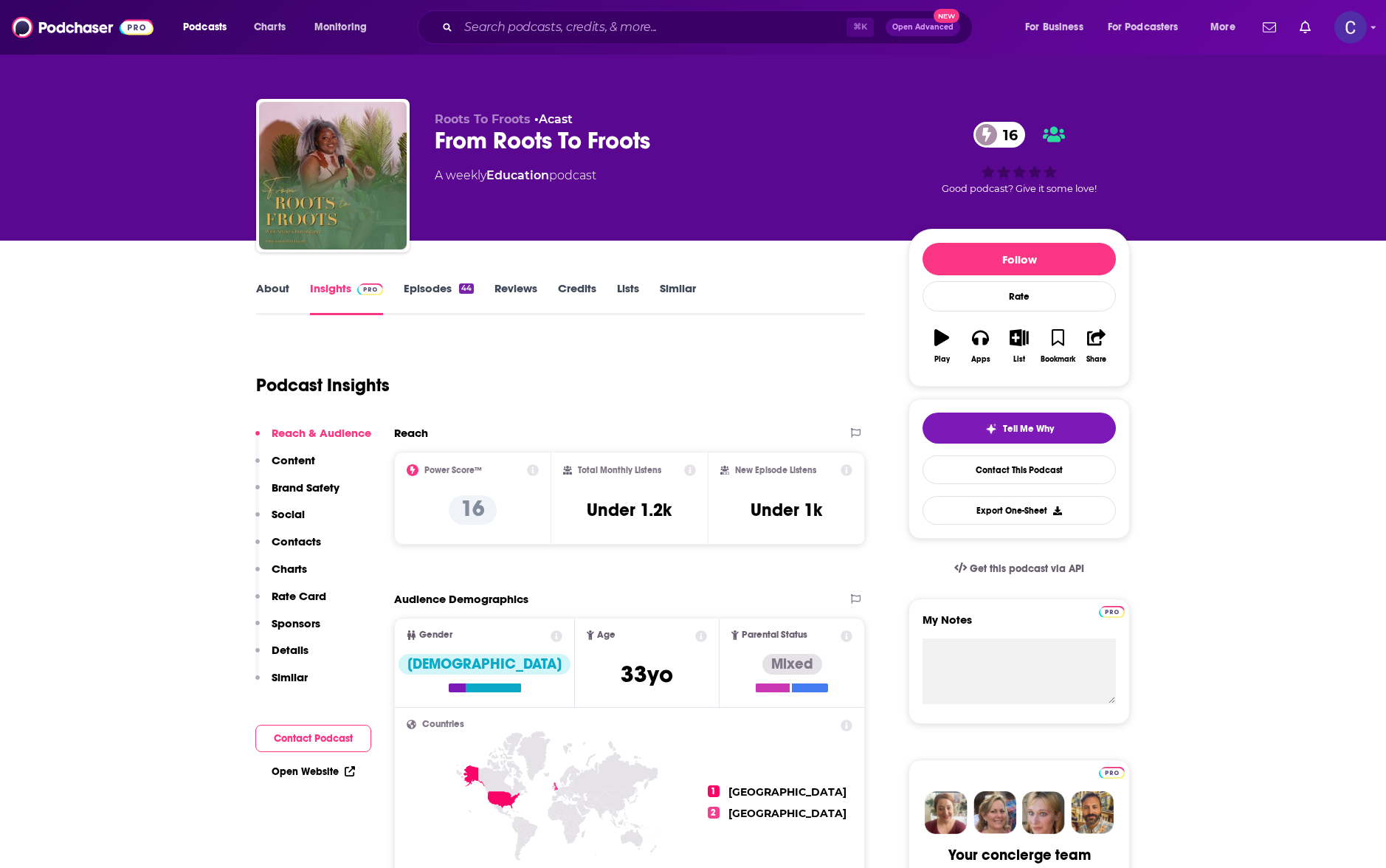
click at [278, 282] on link "About" at bounding box center [272, 298] width 33 height 34
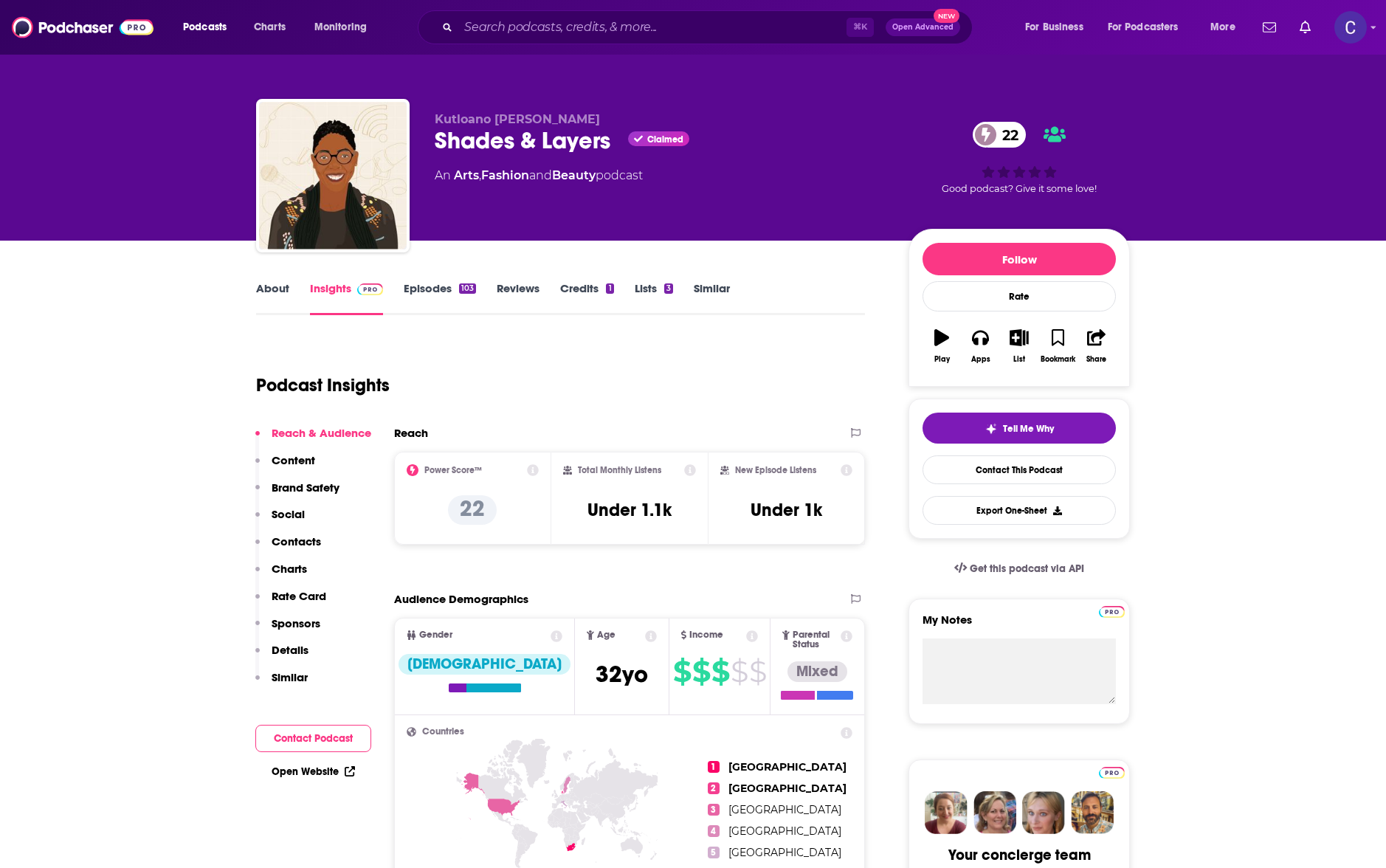
click at [279, 294] on link "About" at bounding box center [272, 298] width 33 height 34
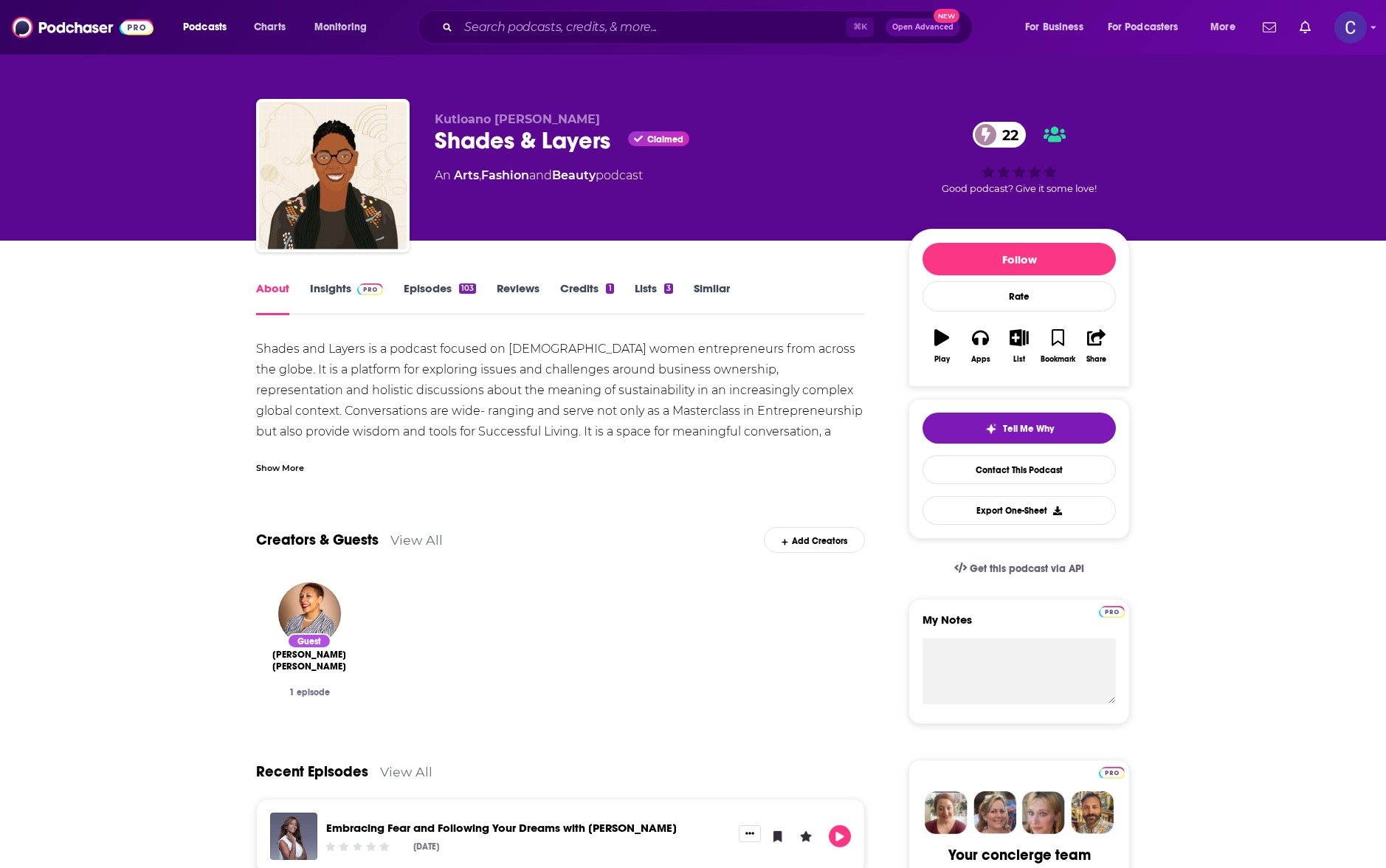
click at [348, 306] on link "Insights" at bounding box center [346, 298] width 73 height 34
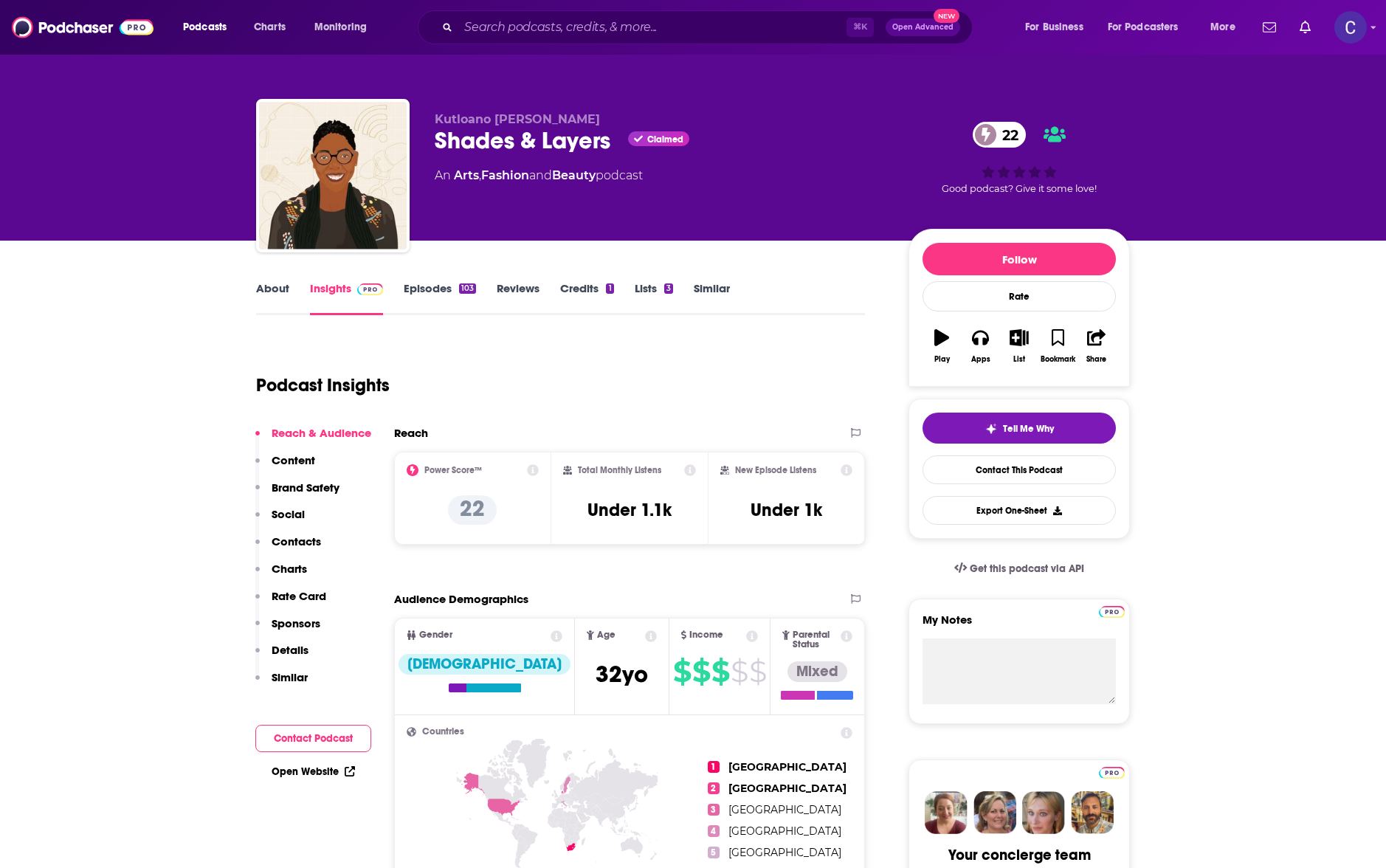
click at [424, 301] on link "Episodes 103" at bounding box center [440, 298] width 72 height 34
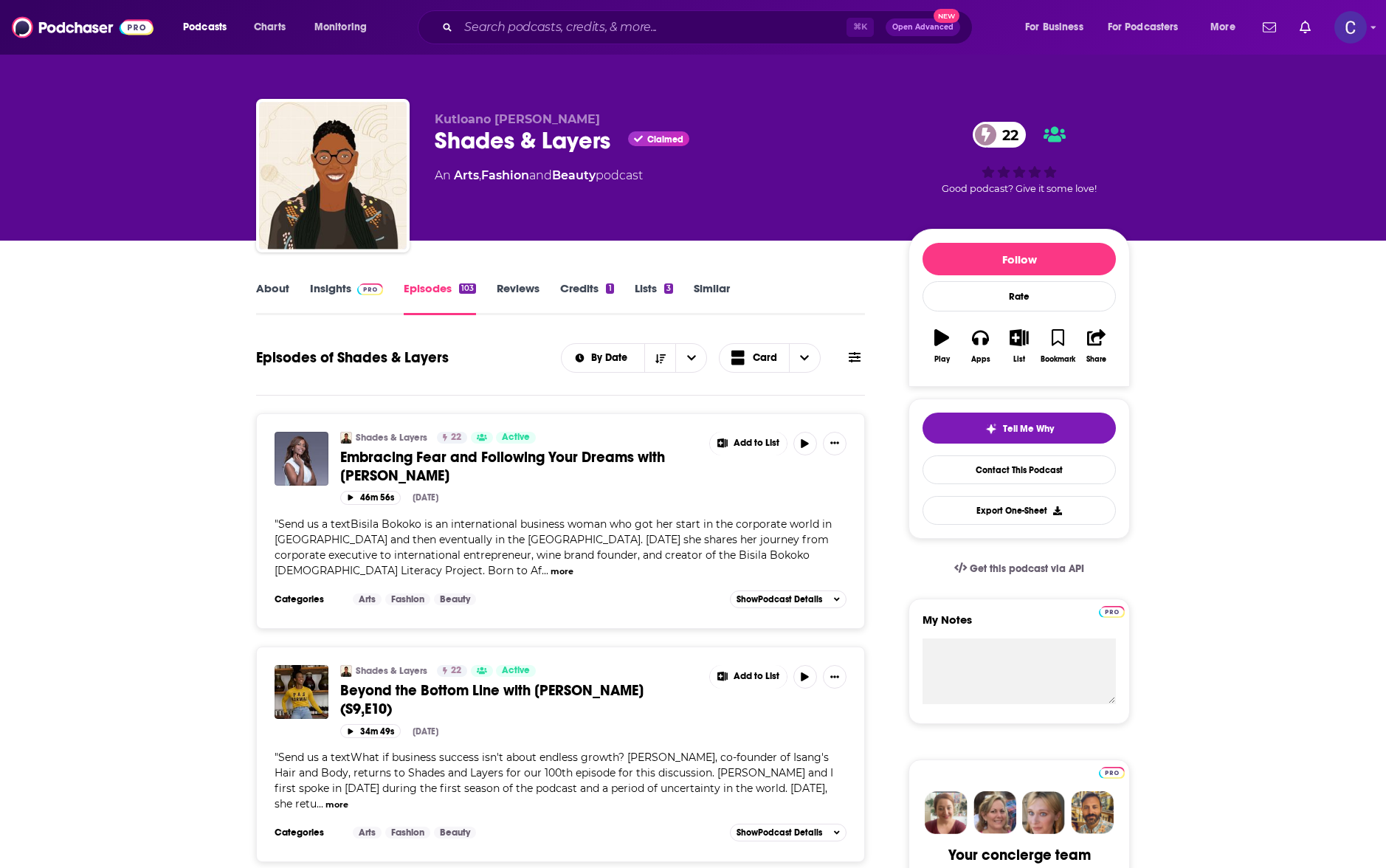
click at [348, 305] on link "Insights" at bounding box center [346, 298] width 73 height 34
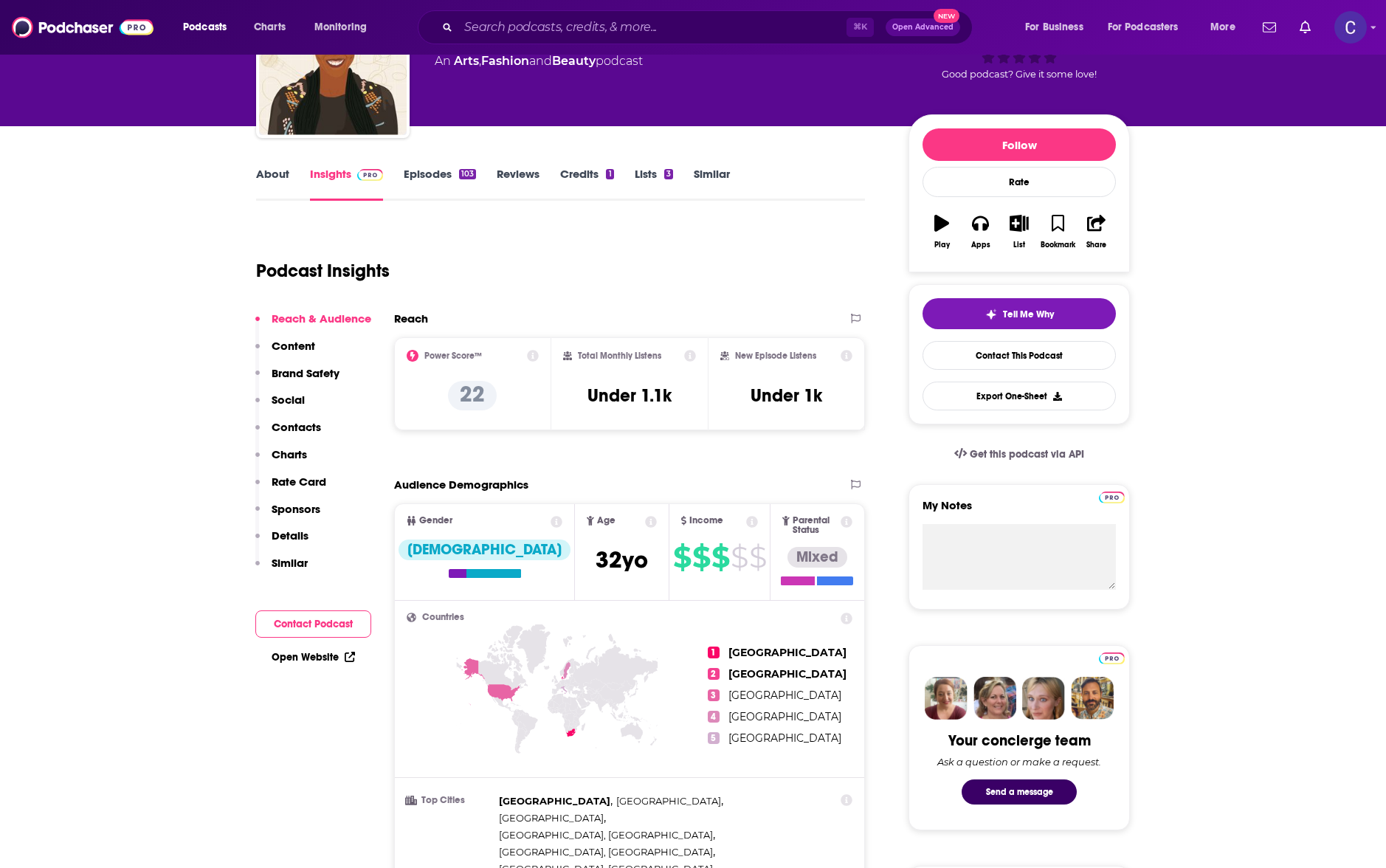
scroll to position [144, 0]
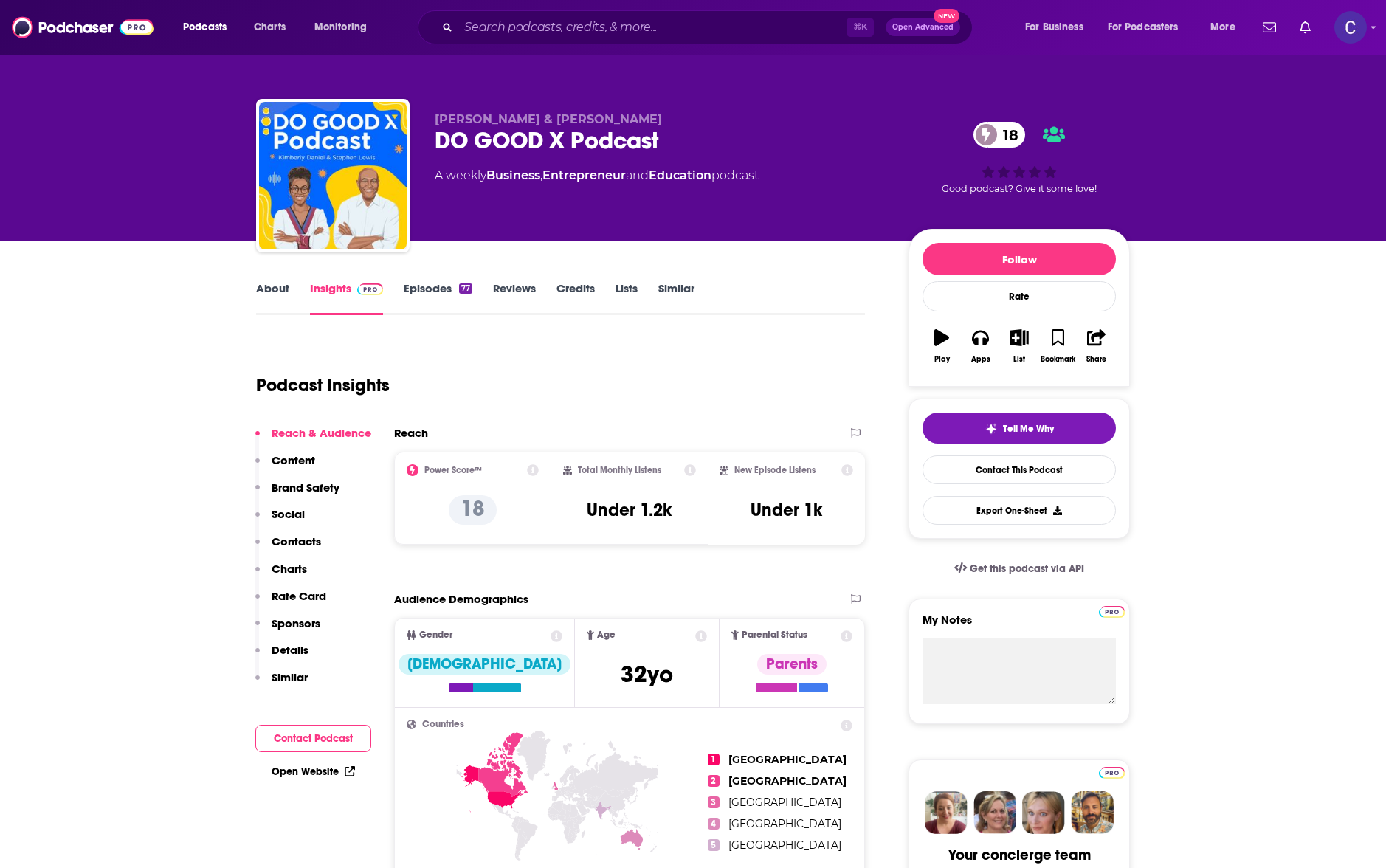
click at [272, 282] on link "About" at bounding box center [272, 298] width 33 height 34
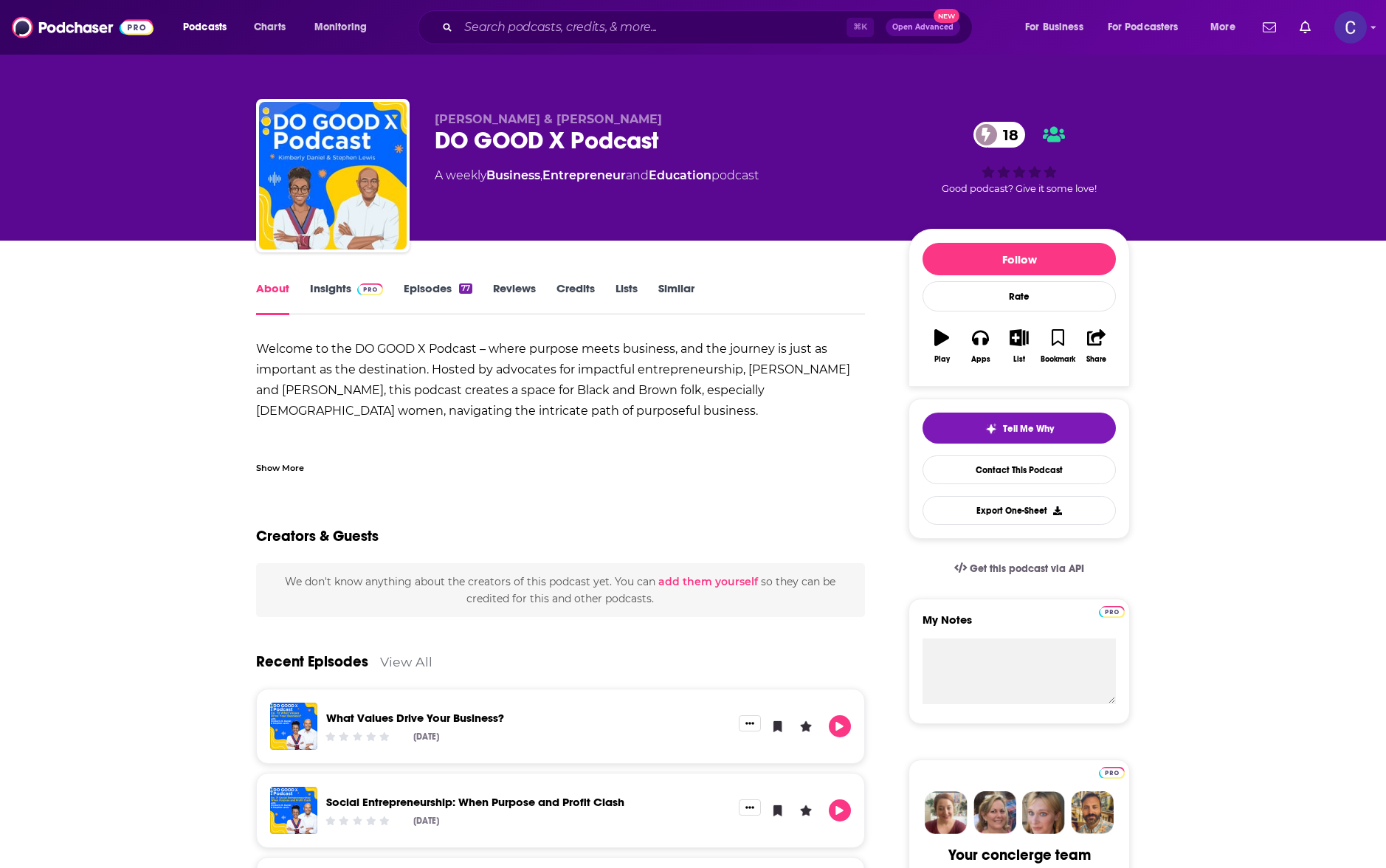
click at [380, 302] on link "Insights" at bounding box center [346, 298] width 73 height 34
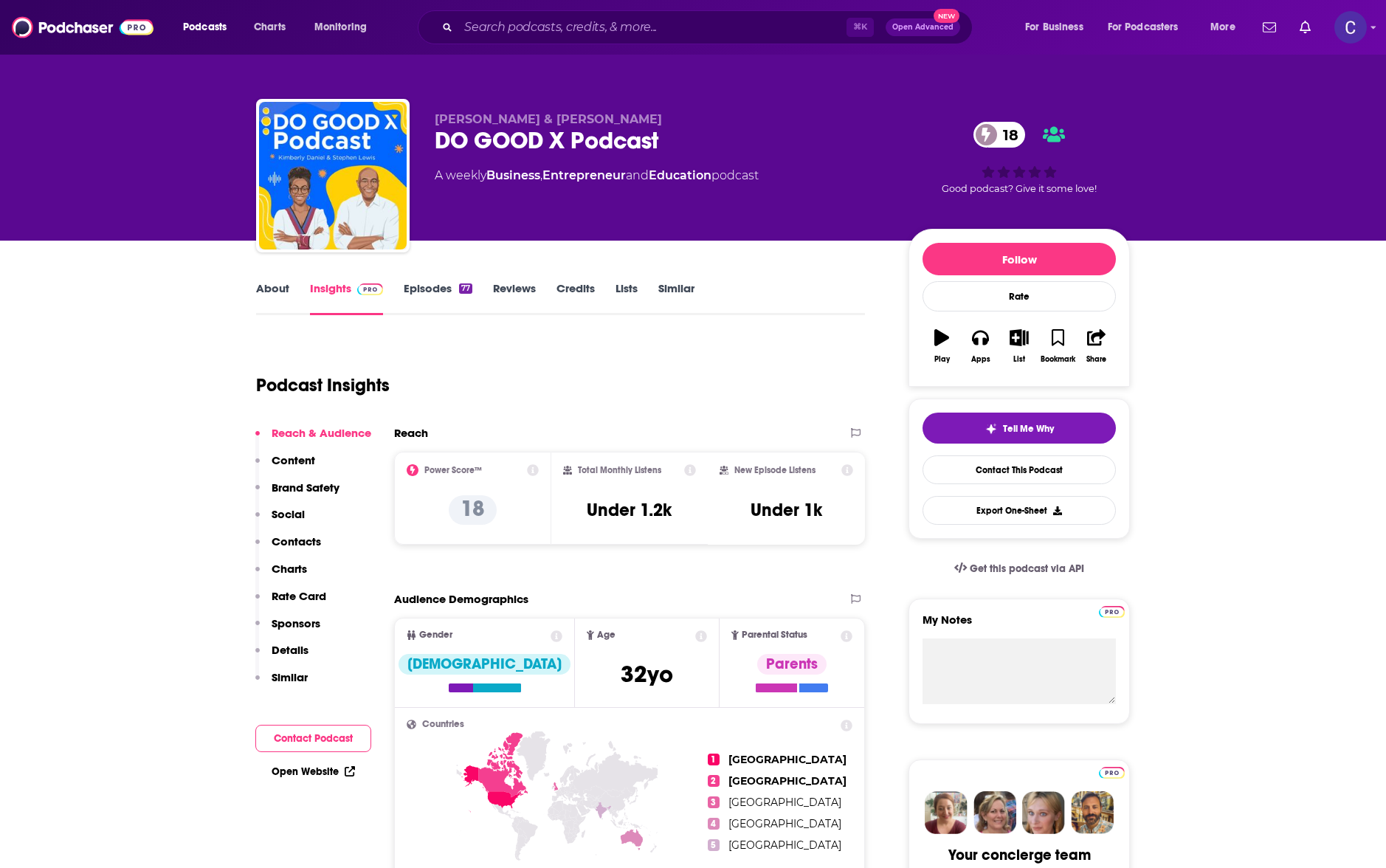
click at [436, 298] on link "Episodes 77" at bounding box center [437, 298] width 68 height 34
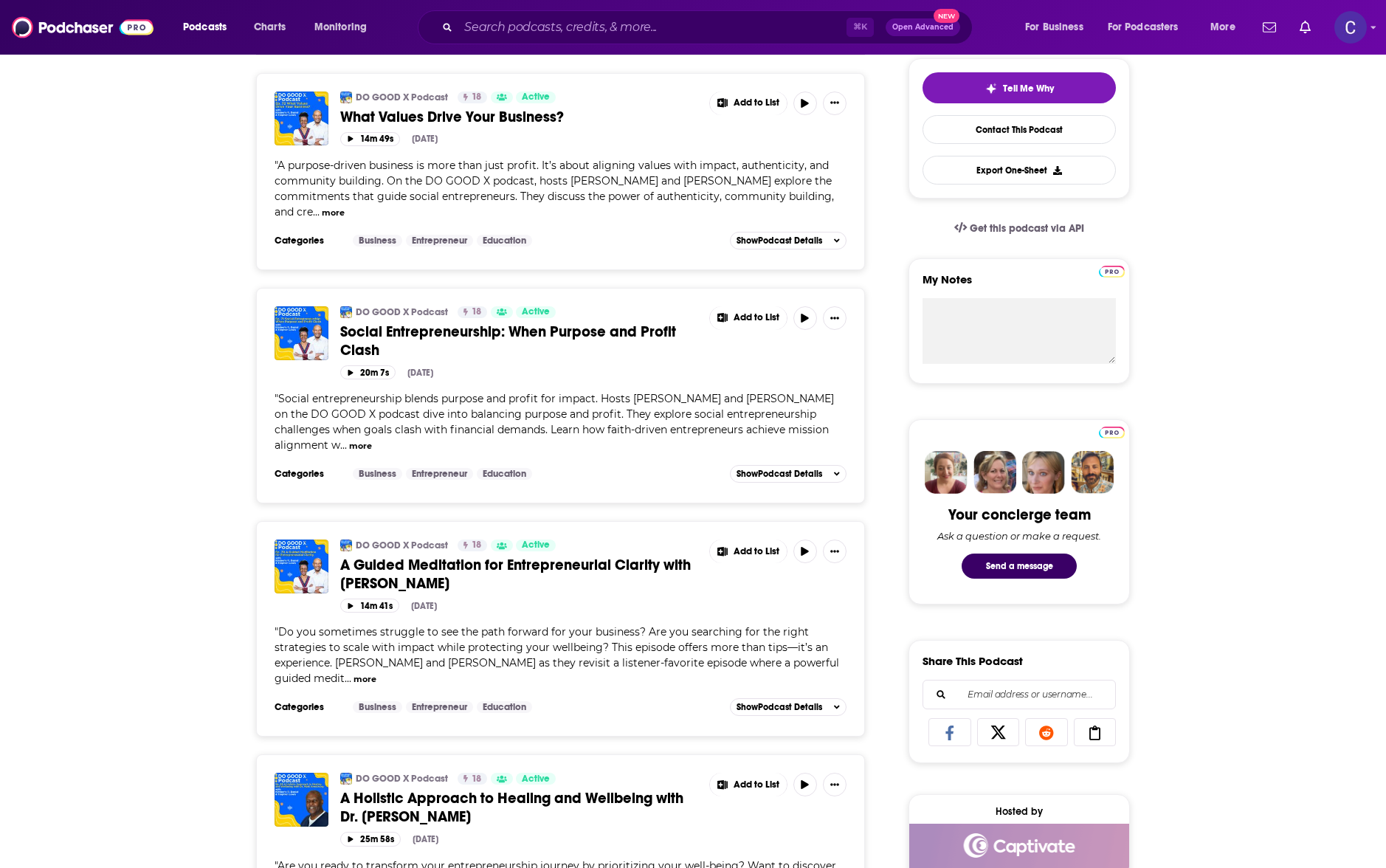
scroll to position [134, 0]
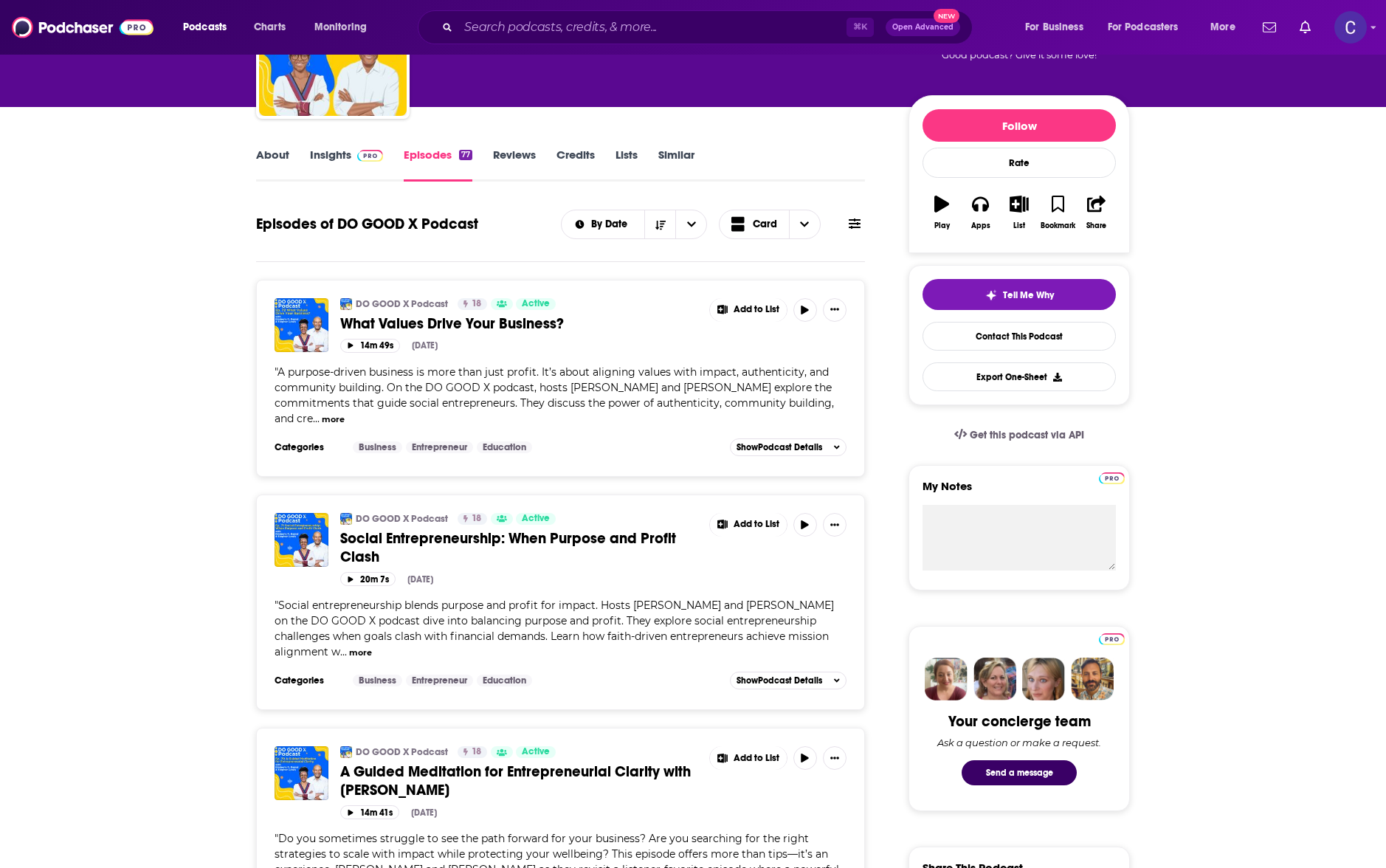
click at [330, 160] on link "Insights" at bounding box center [346, 164] width 73 height 34
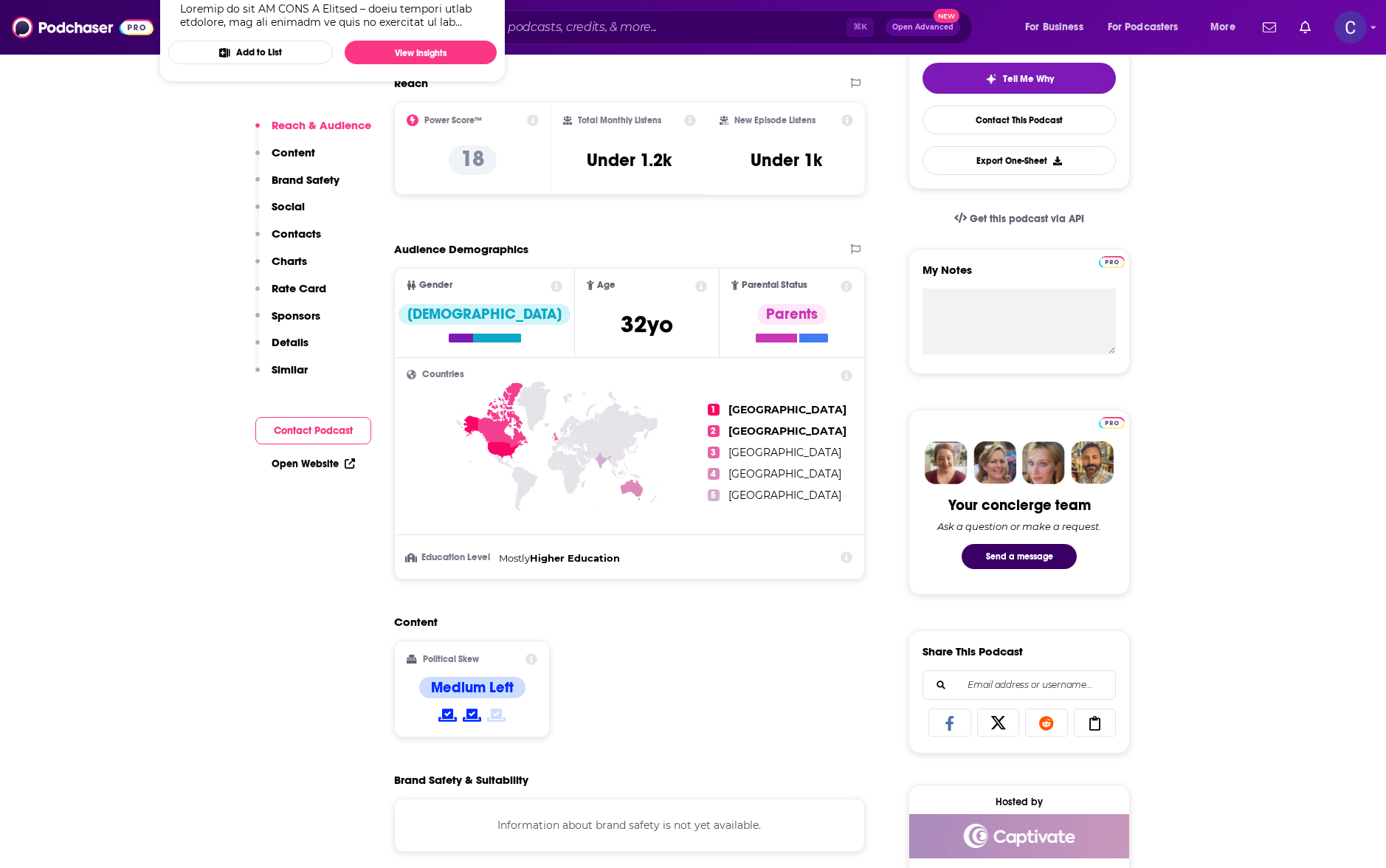
scroll to position [788, 0]
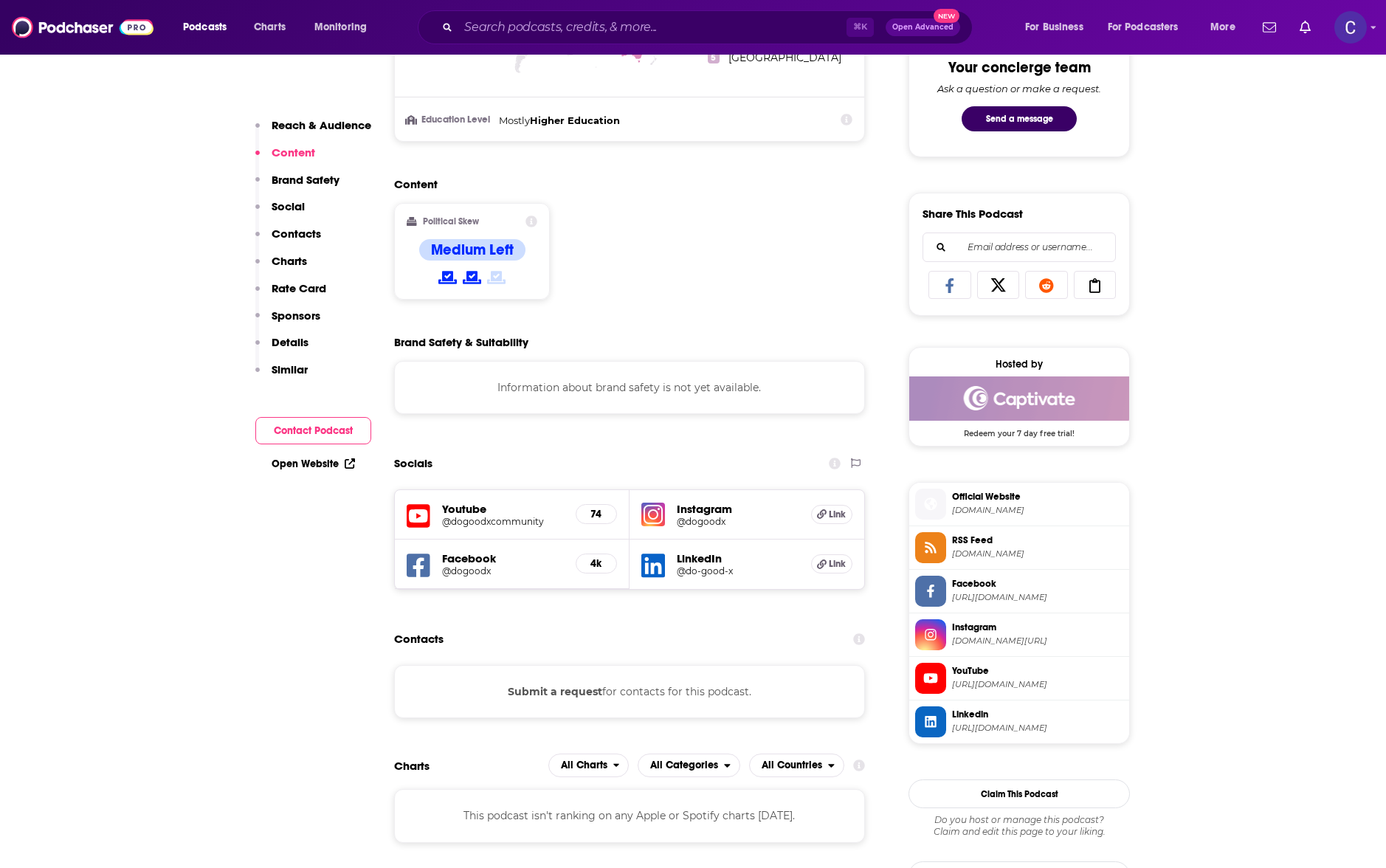
click at [682, 527] on div "Instagram @dogoodx Link" at bounding box center [747, 515] width 235 height 50
click at [685, 521] on h5 "@dogoodx" at bounding box center [738, 521] width 122 height 11
click at [675, 572] on div "LinkedIn @do-good-x Link" at bounding box center [747, 564] width 235 height 50
click at [696, 569] on h5 "@do-good-x" at bounding box center [738, 571] width 122 height 11
click at [461, 518] on h5 "@dogoodxcommunity" at bounding box center [503, 521] width 122 height 11
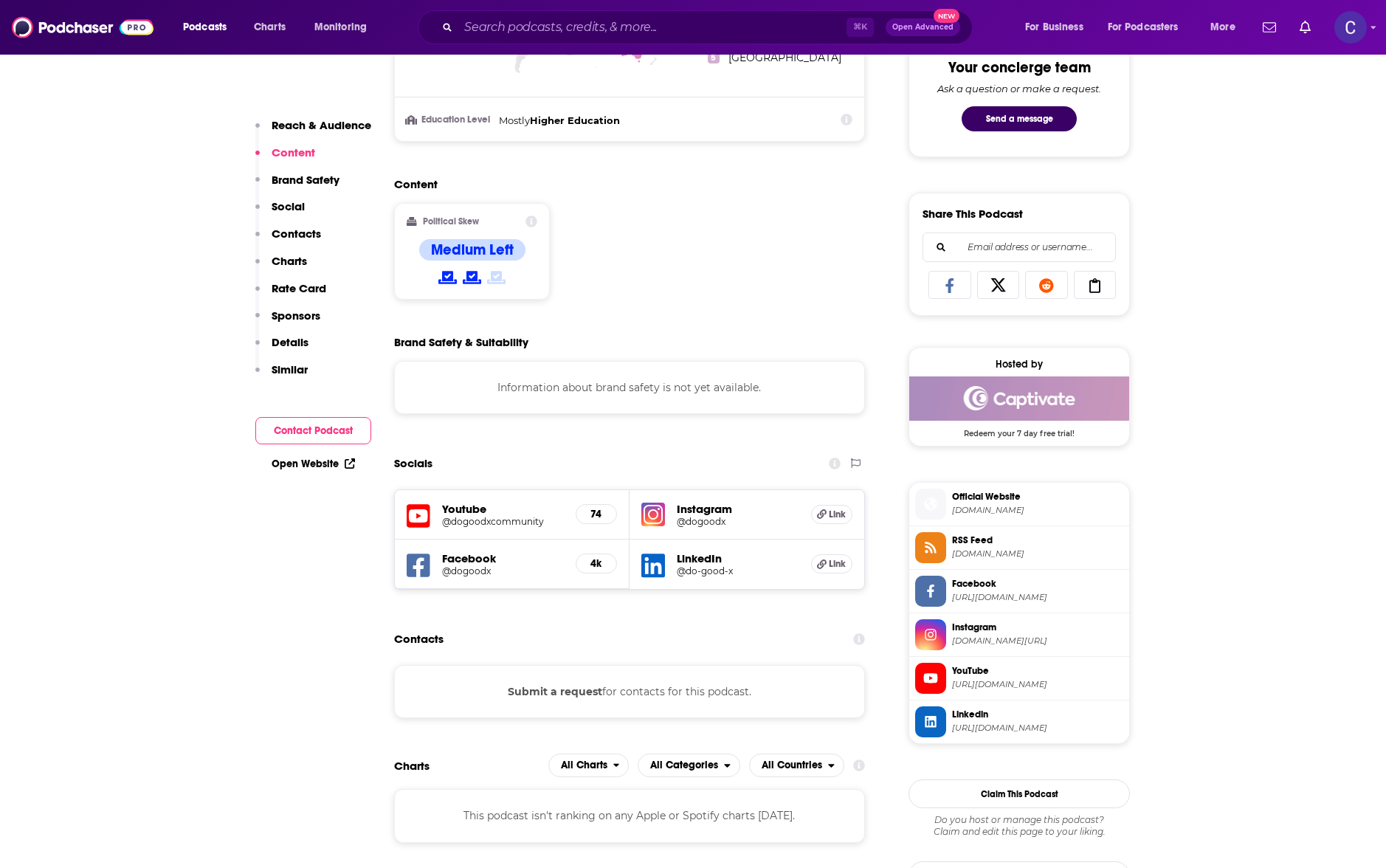
click at [461, 569] on h5 "@dogoodx" at bounding box center [503, 571] width 122 height 11
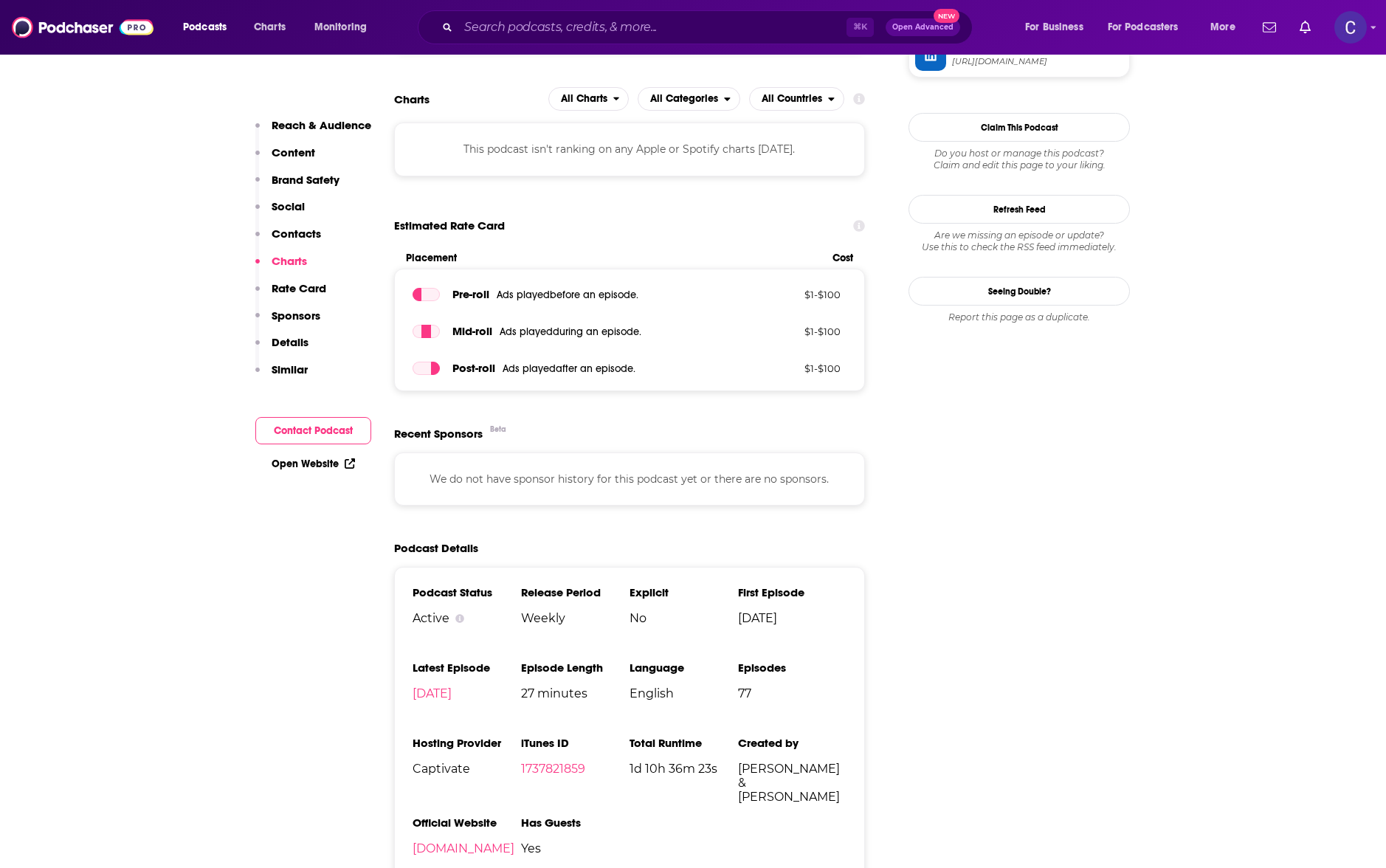
scroll to position [977, 0]
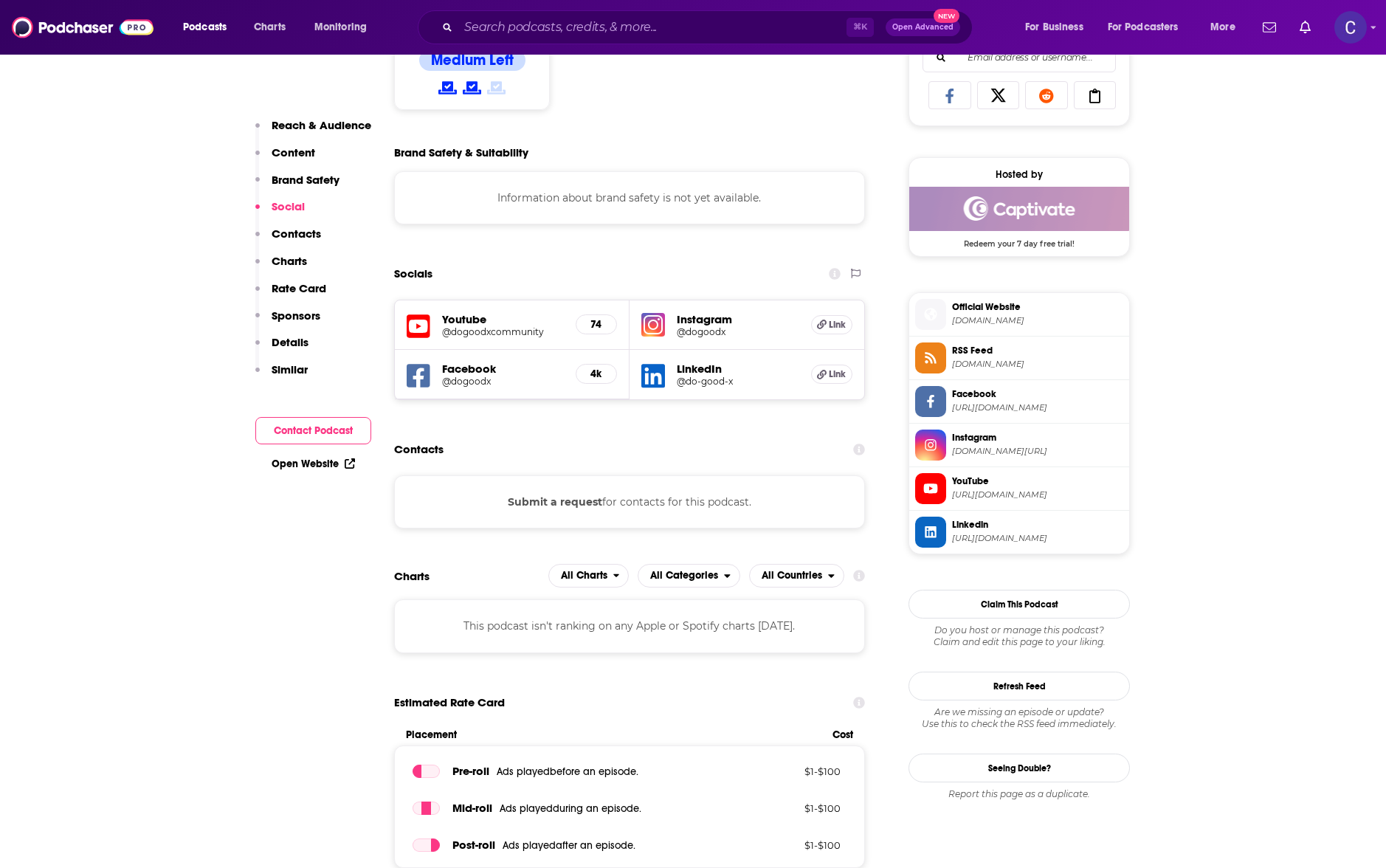
click at [707, 323] on h5 "Instagram" at bounding box center [738, 319] width 122 height 14
click at [704, 331] on h5 "@dogoodx" at bounding box center [738, 332] width 122 height 11
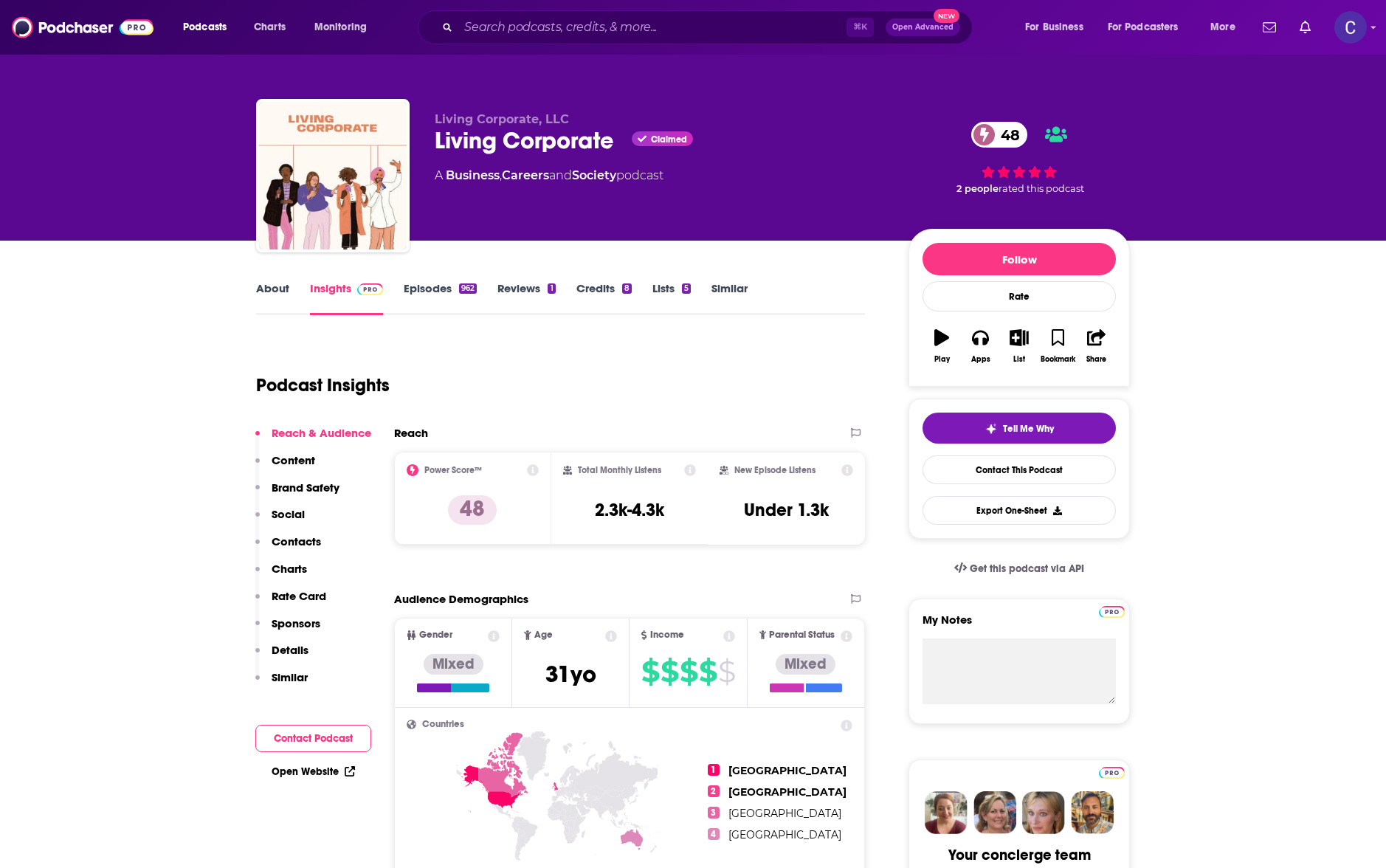
click at [269, 294] on link "About" at bounding box center [272, 298] width 33 height 34
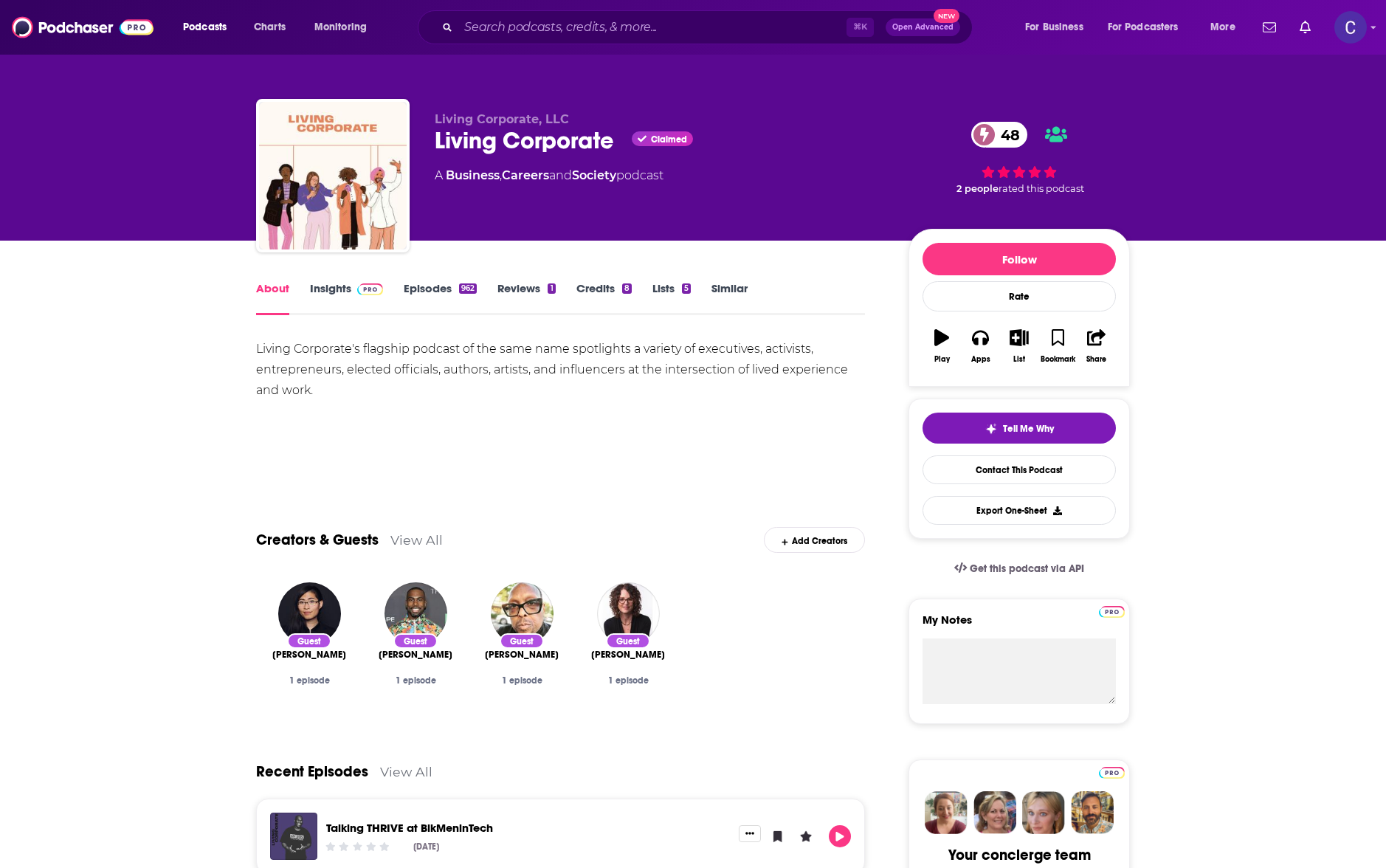
click at [323, 290] on link "Insights" at bounding box center [346, 298] width 73 height 34
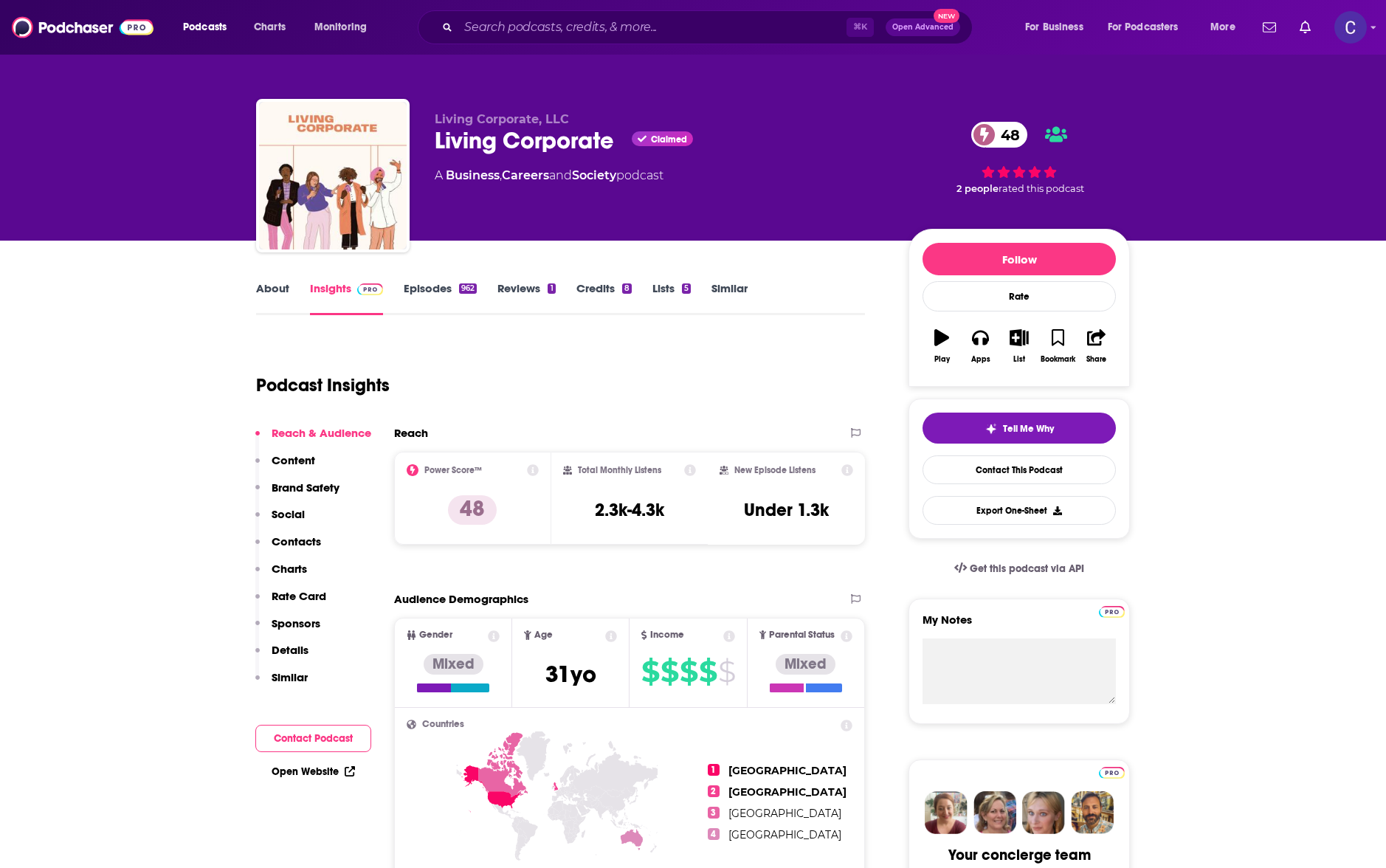
click at [422, 283] on link "Episodes 962" at bounding box center [440, 298] width 73 height 34
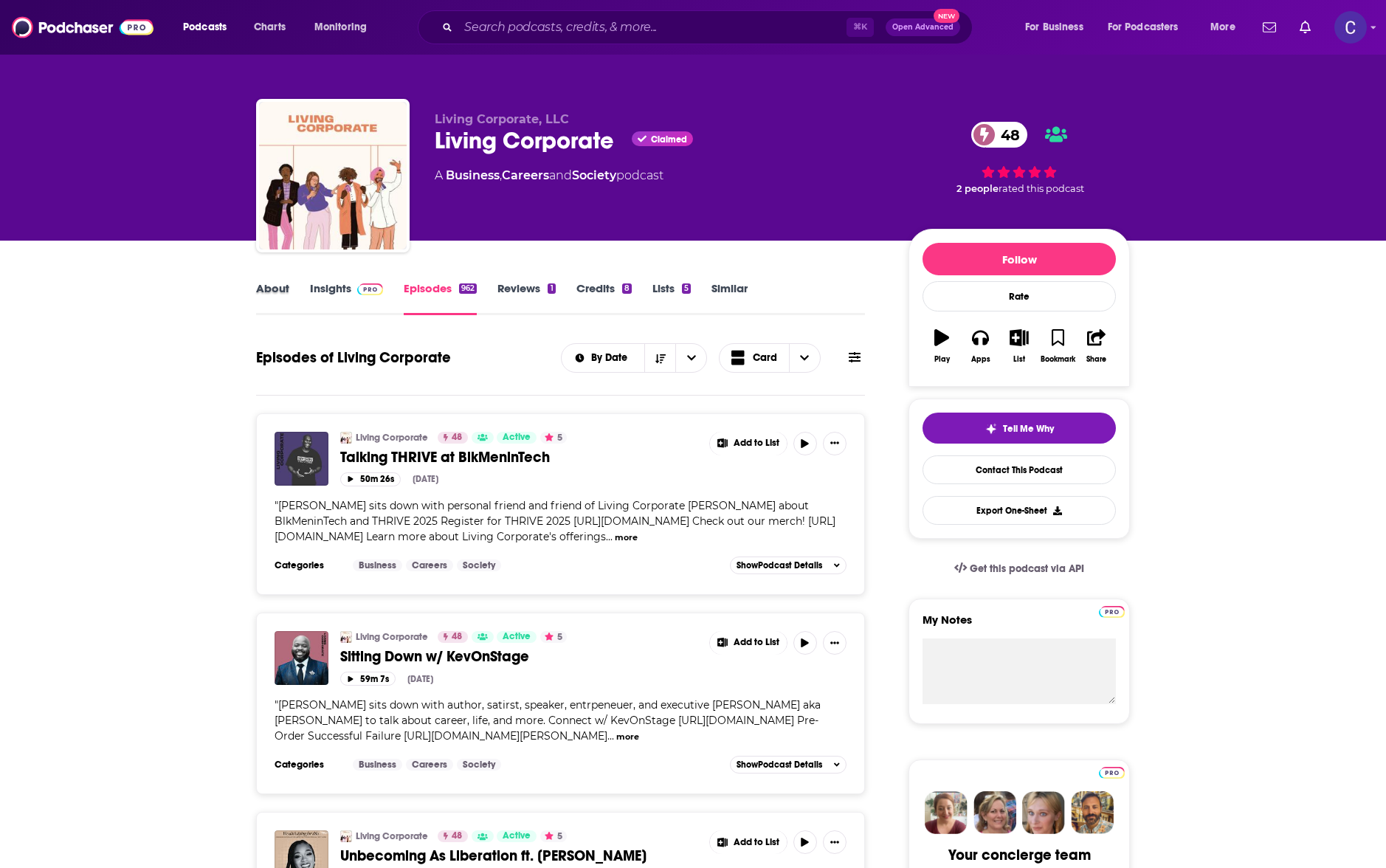
click at [291, 291] on div "About" at bounding box center [283, 298] width 54 height 34
click at [275, 291] on link "About" at bounding box center [272, 298] width 33 height 34
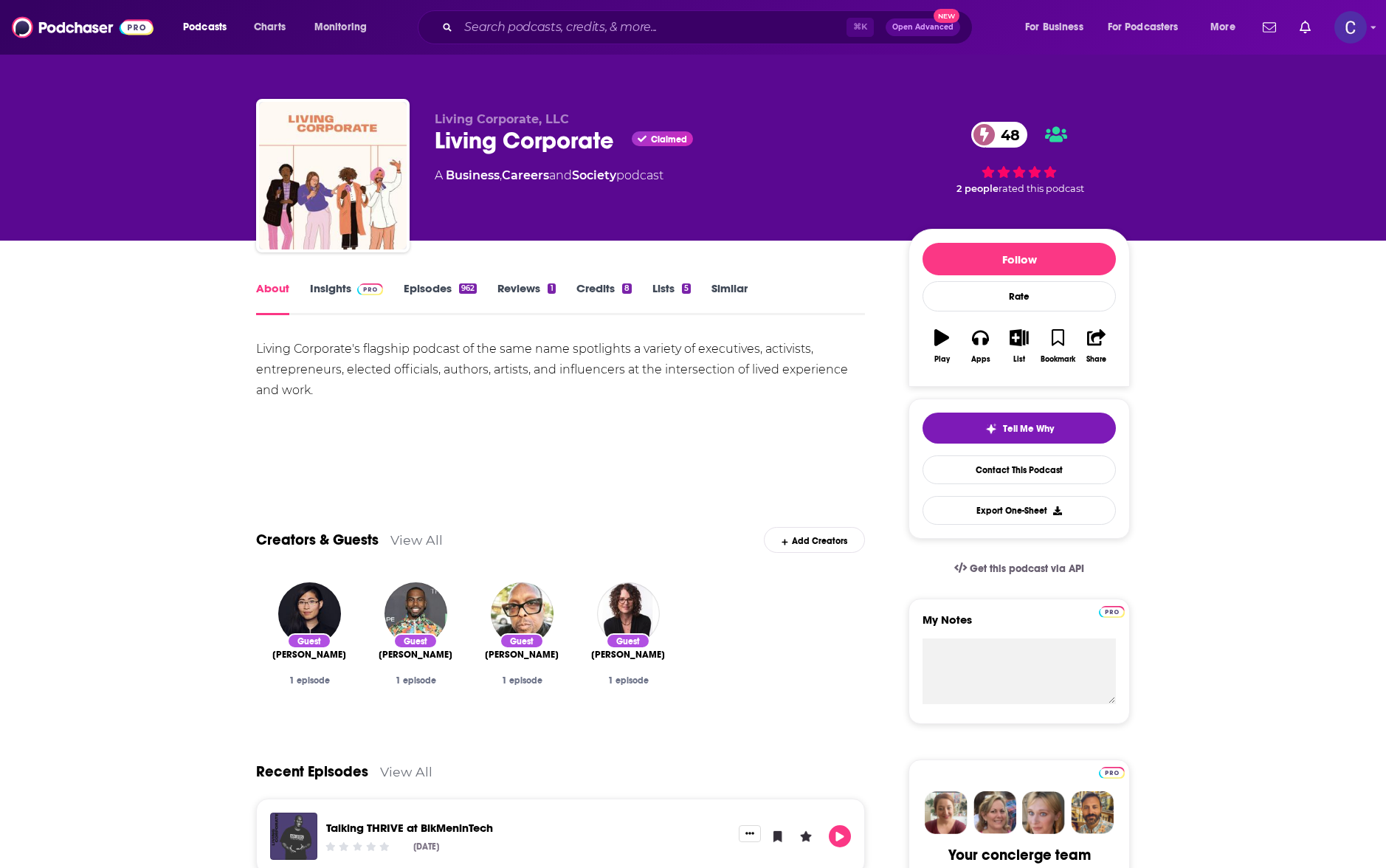
click at [313, 284] on link "Insights" at bounding box center [346, 298] width 73 height 34
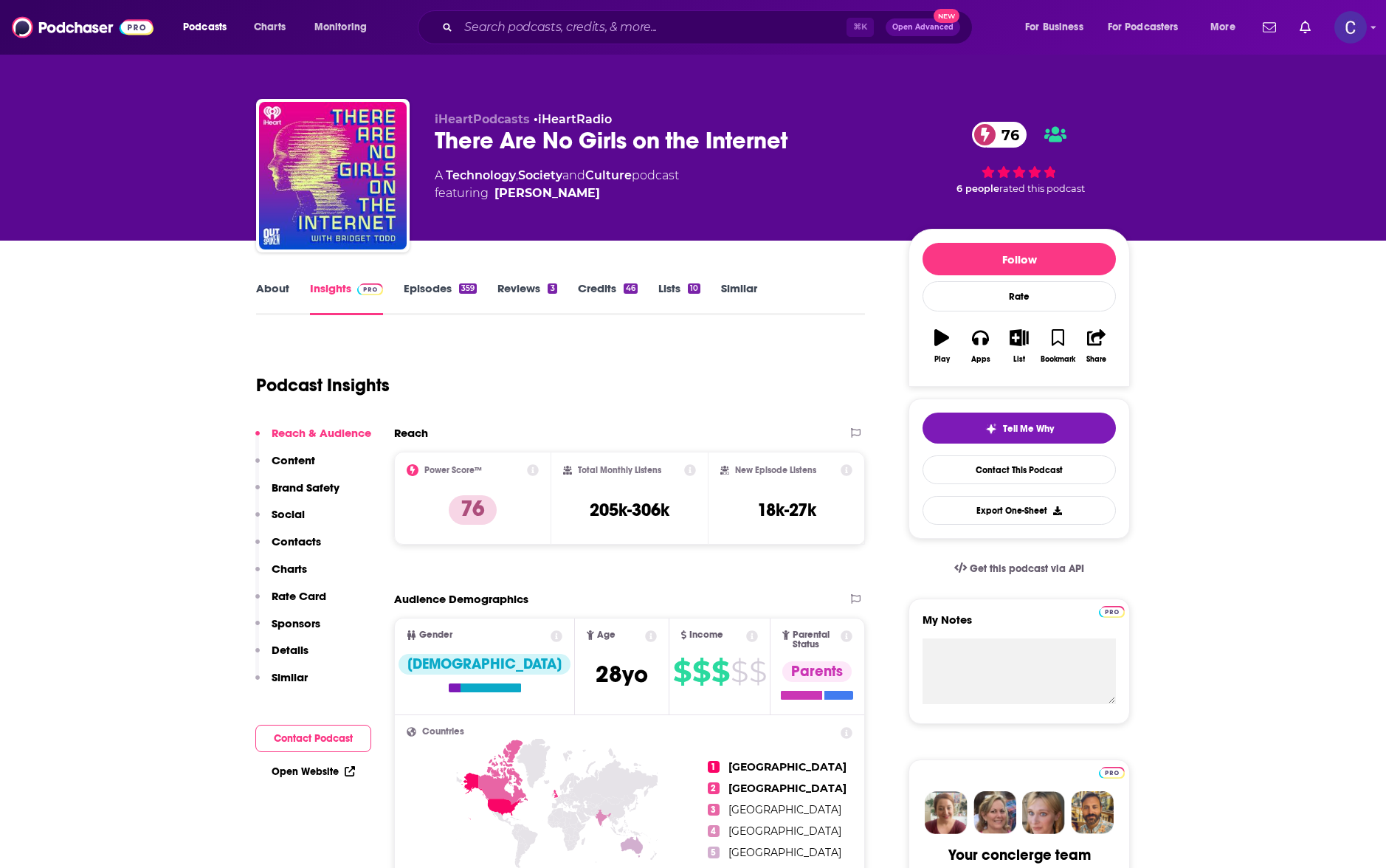
click at [272, 286] on link "About" at bounding box center [272, 298] width 33 height 34
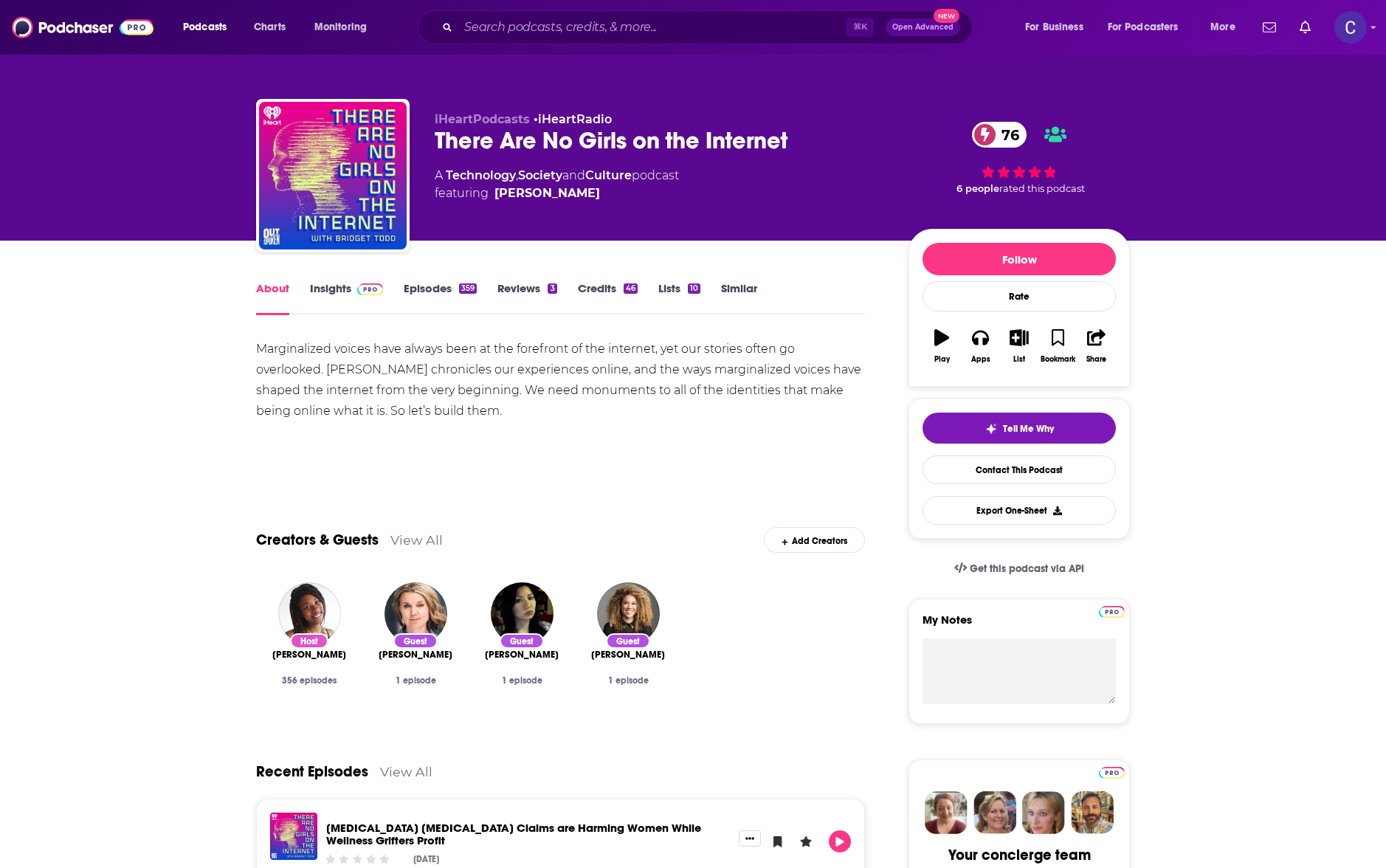
click at [368, 302] on link "Insights" at bounding box center [346, 298] width 73 height 34
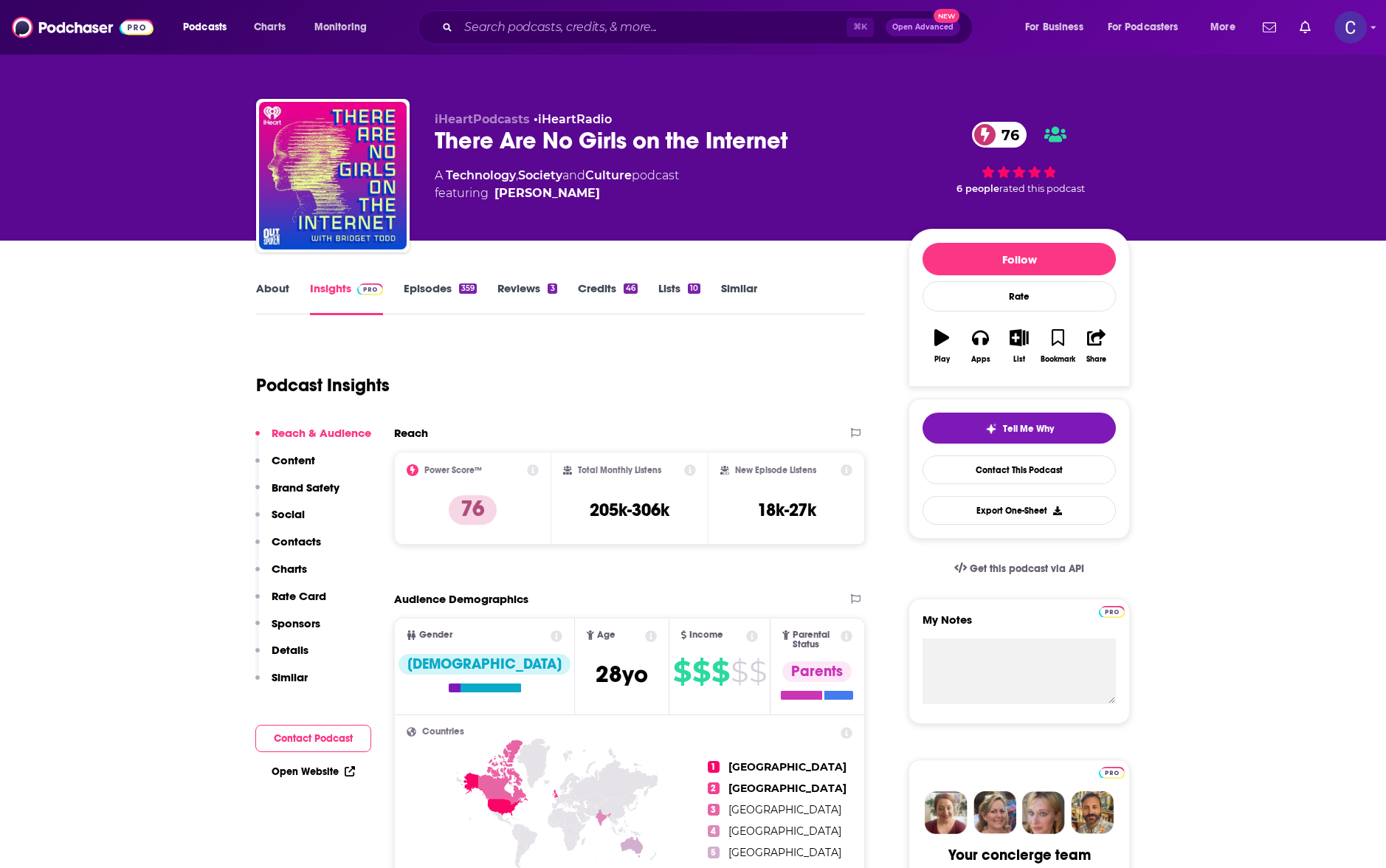
click at [446, 292] on link "Episodes 359" at bounding box center [440, 298] width 73 height 34
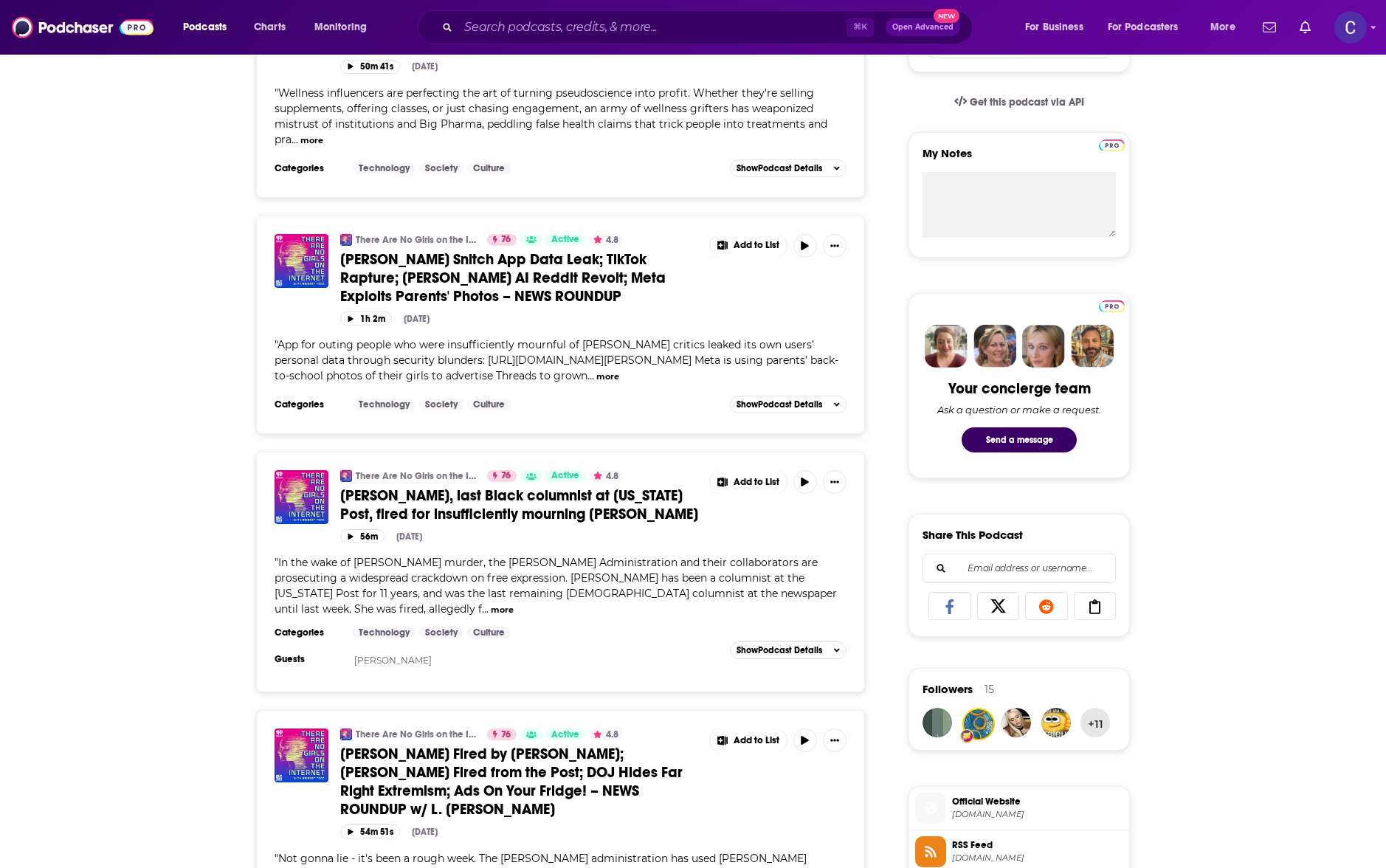
scroll to position [515, 0]
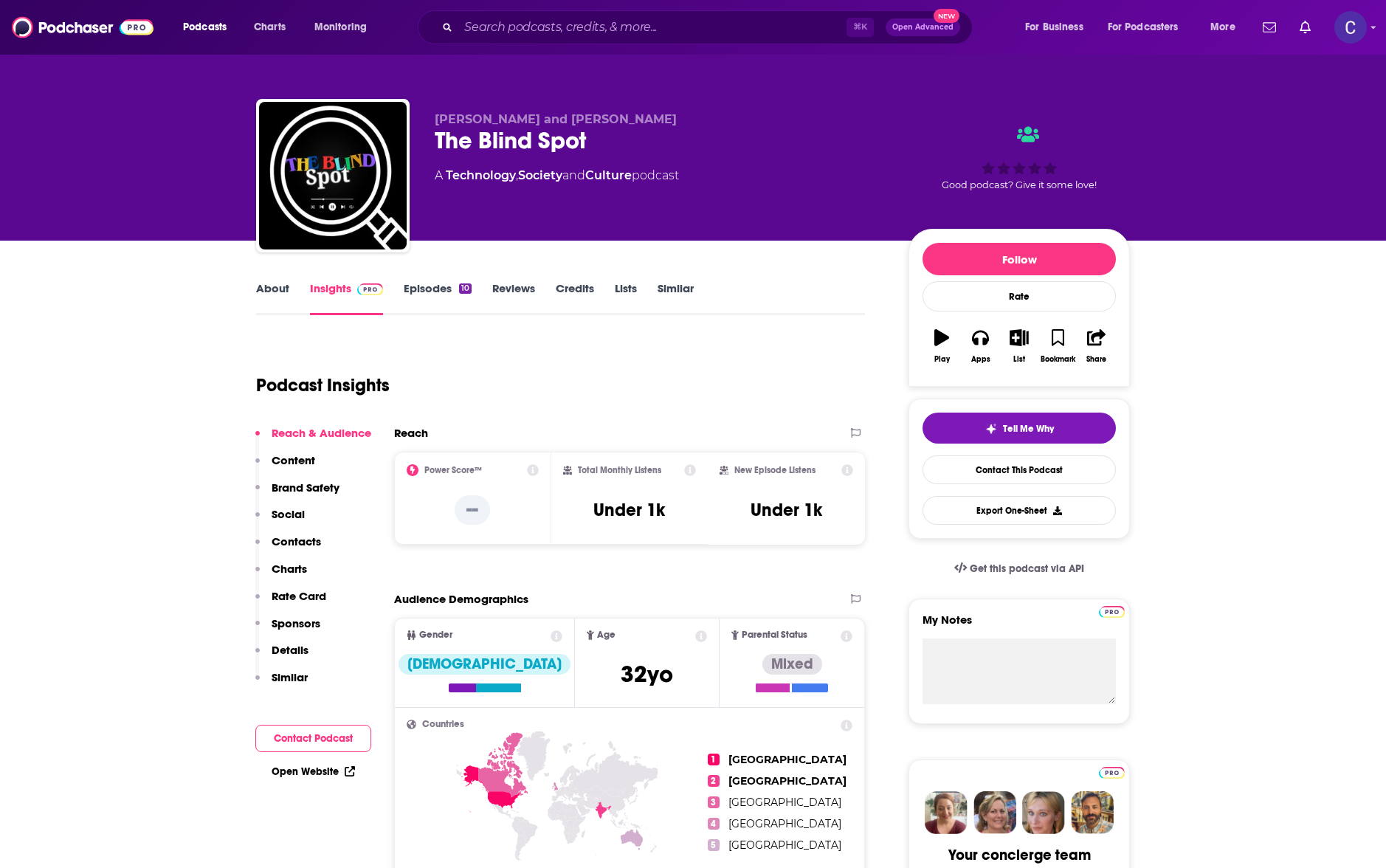
click at [282, 287] on link "About" at bounding box center [272, 298] width 33 height 34
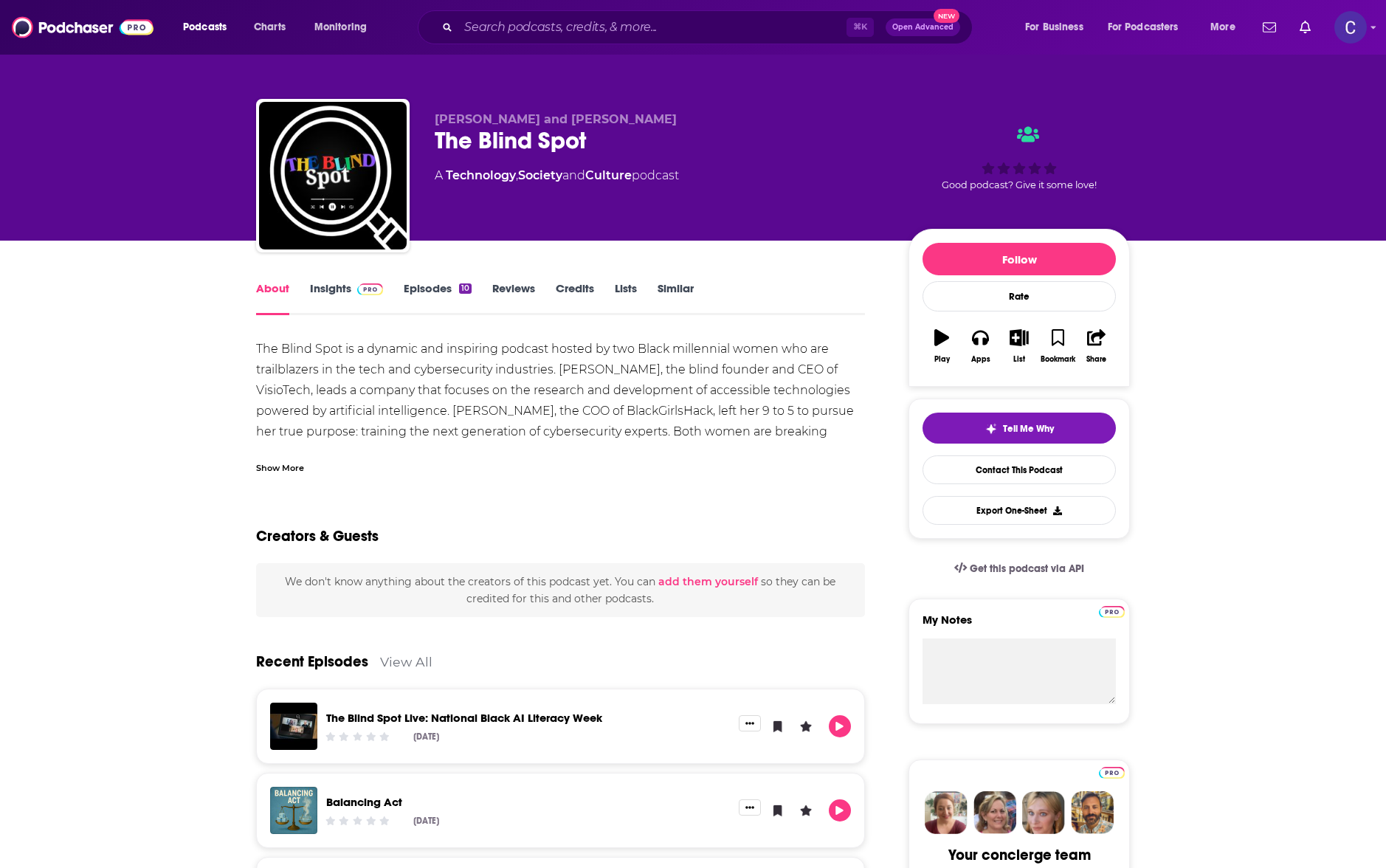
click at [299, 455] on div "Show More" at bounding box center [561, 461] width 609 height 25
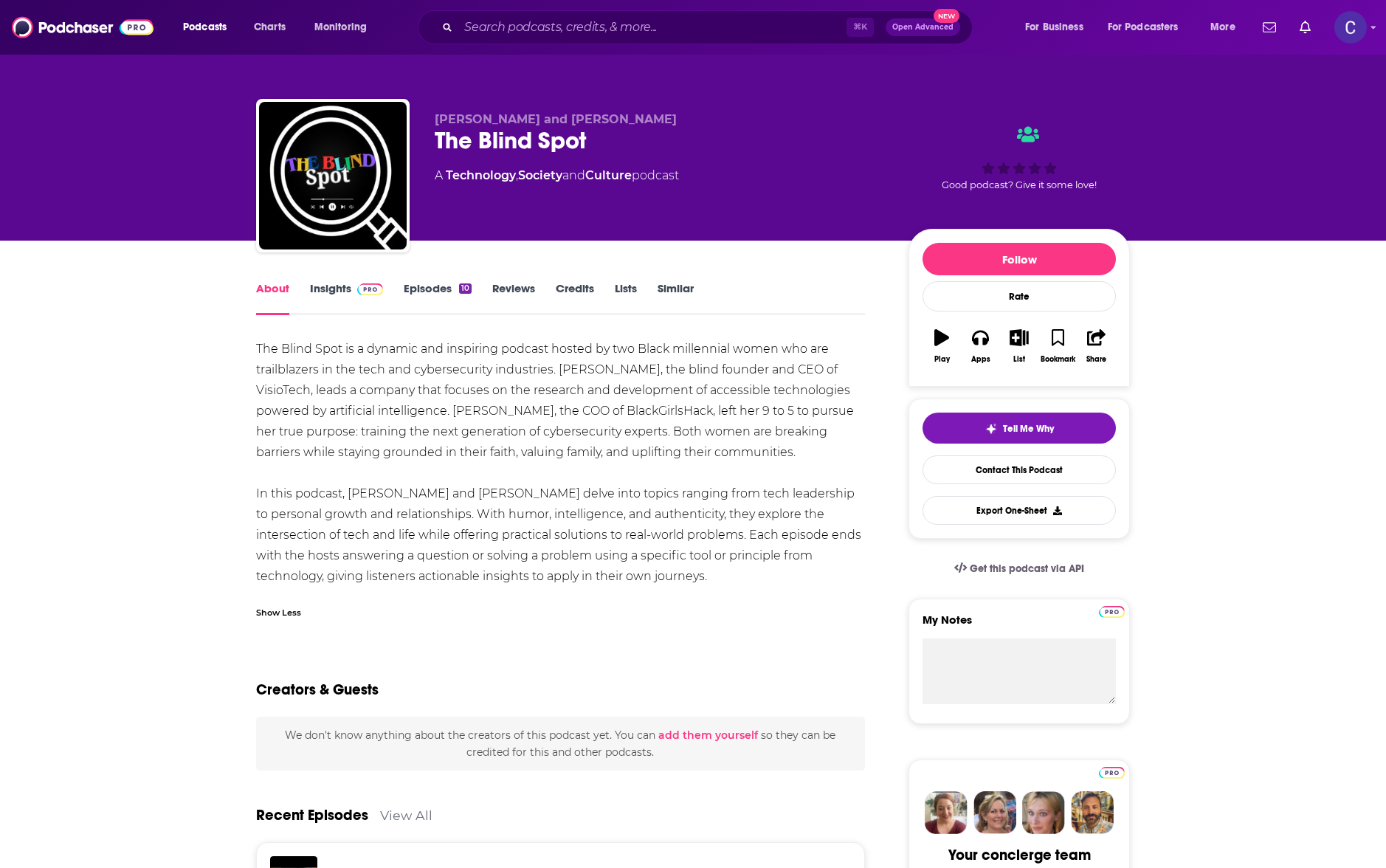
click at [437, 281] on link "Episodes 10" at bounding box center [437, 298] width 68 height 34
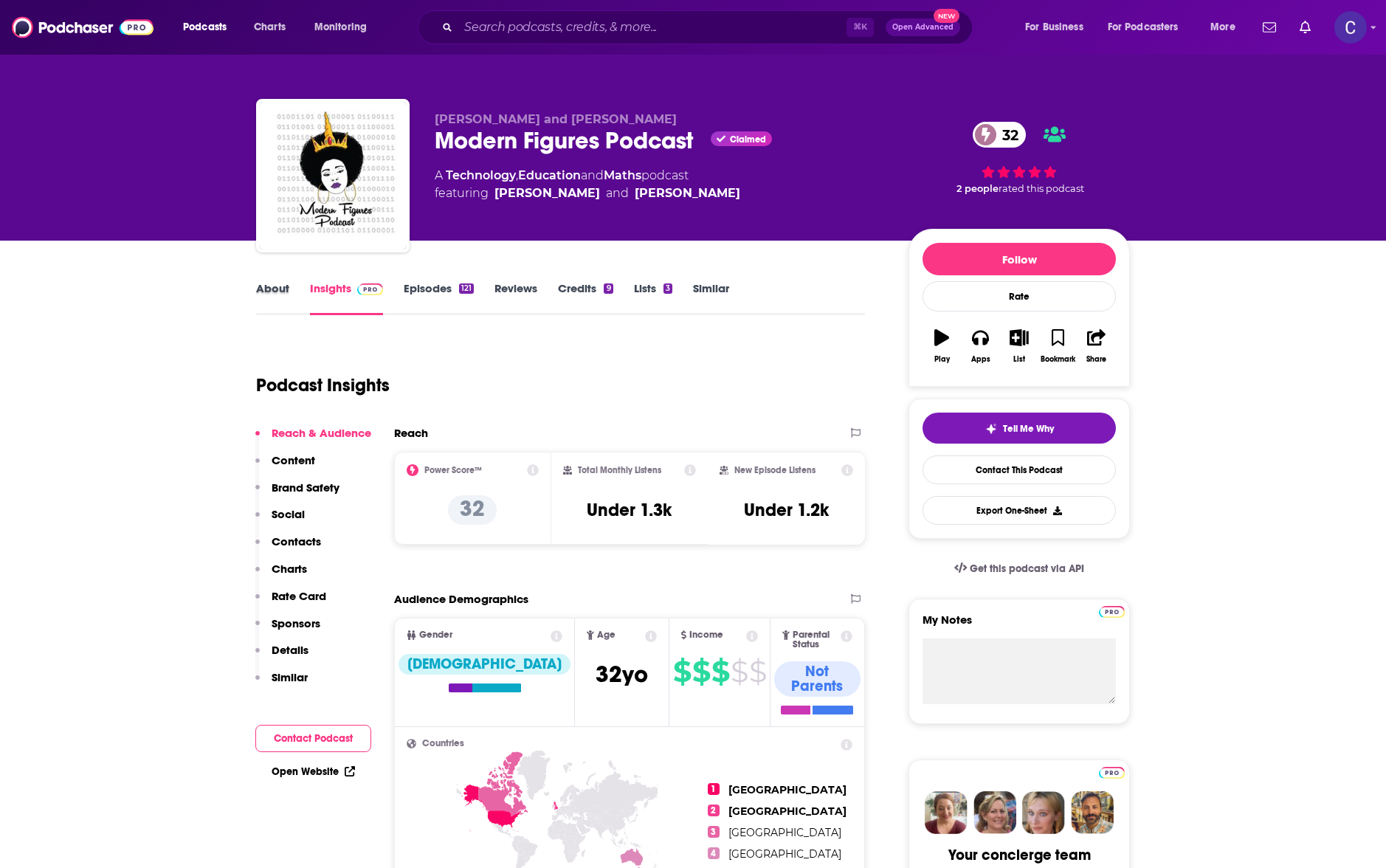
click at [289, 295] on div "About" at bounding box center [283, 298] width 54 height 34
click at [265, 293] on link "About" at bounding box center [272, 298] width 33 height 34
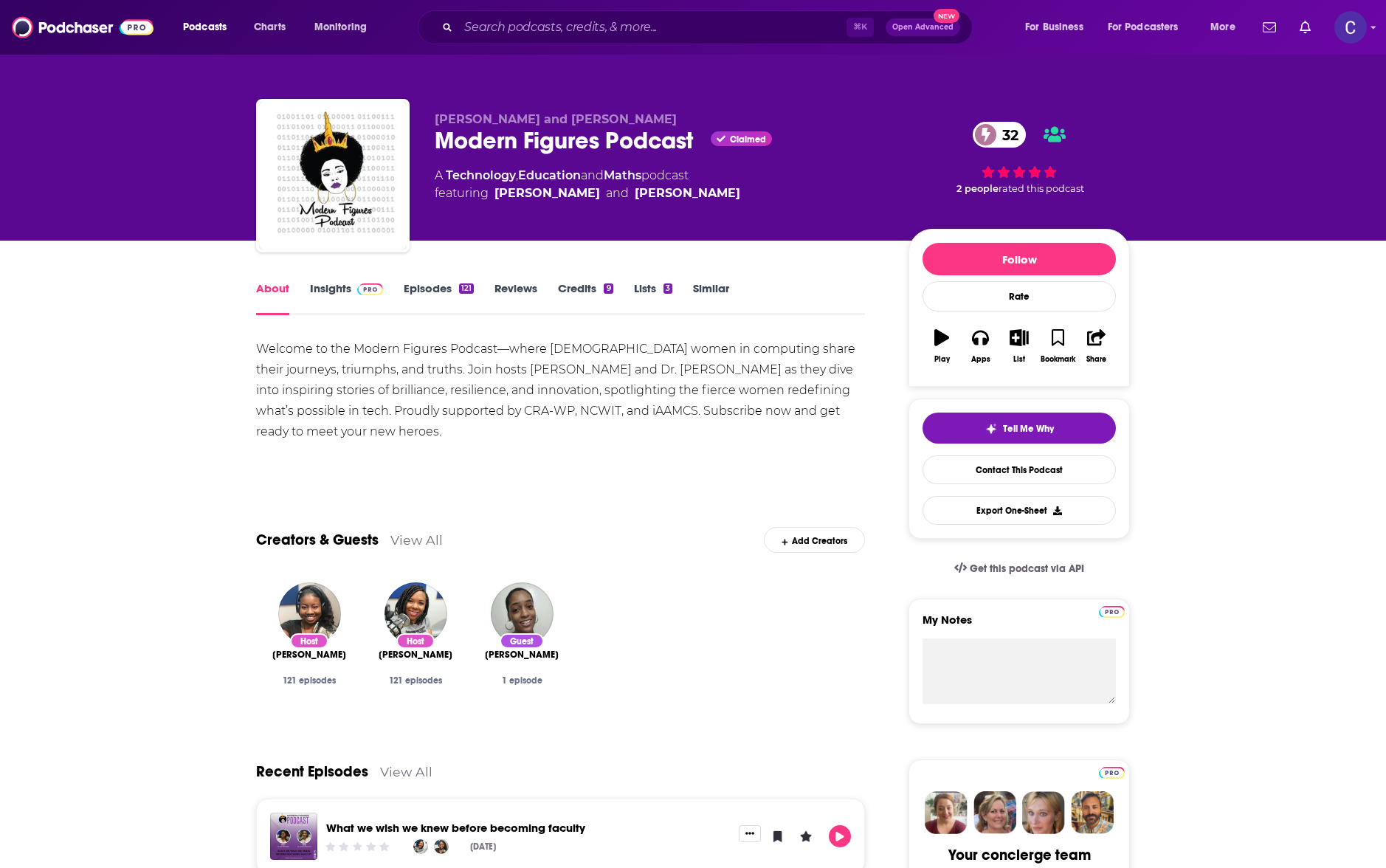
click at [449, 296] on link "Episodes 121" at bounding box center [438, 298] width 70 height 34
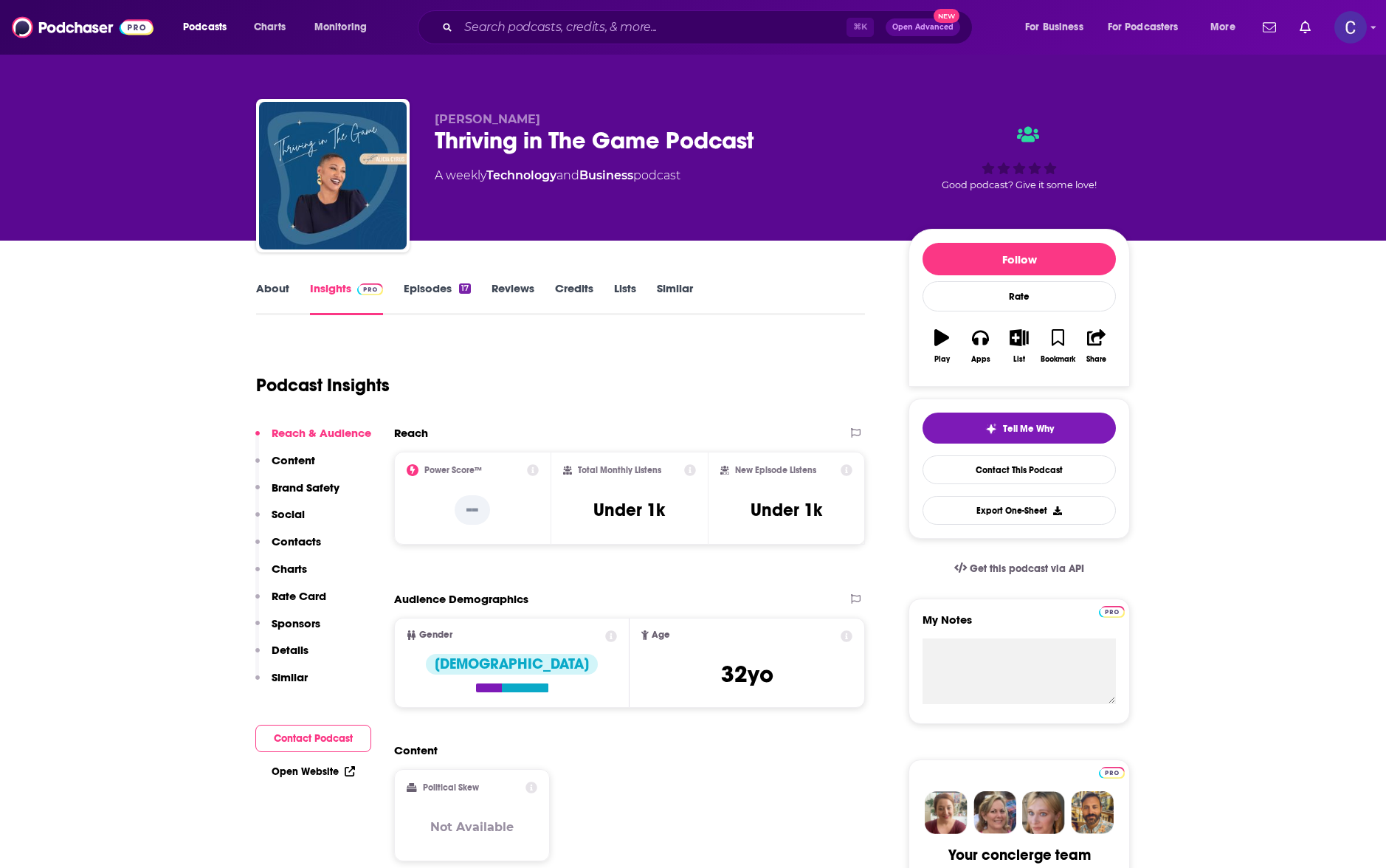
click at [272, 300] on link "About" at bounding box center [272, 298] width 33 height 34
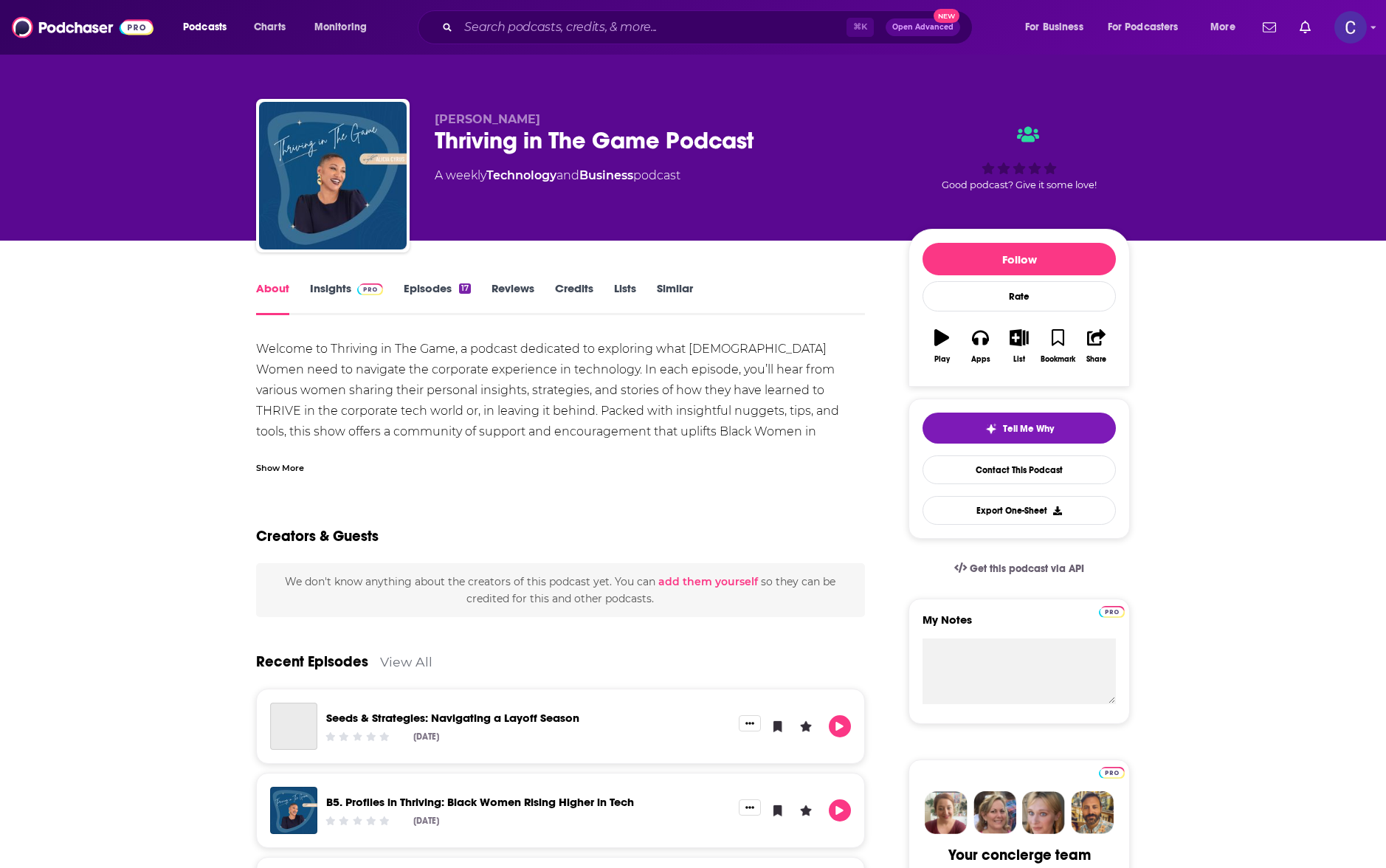
click at [446, 300] on link "Episodes 17" at bounding box center [437, 298] width 68 height 34
